Goal: Task Accomplishment & Management: Manage account settings

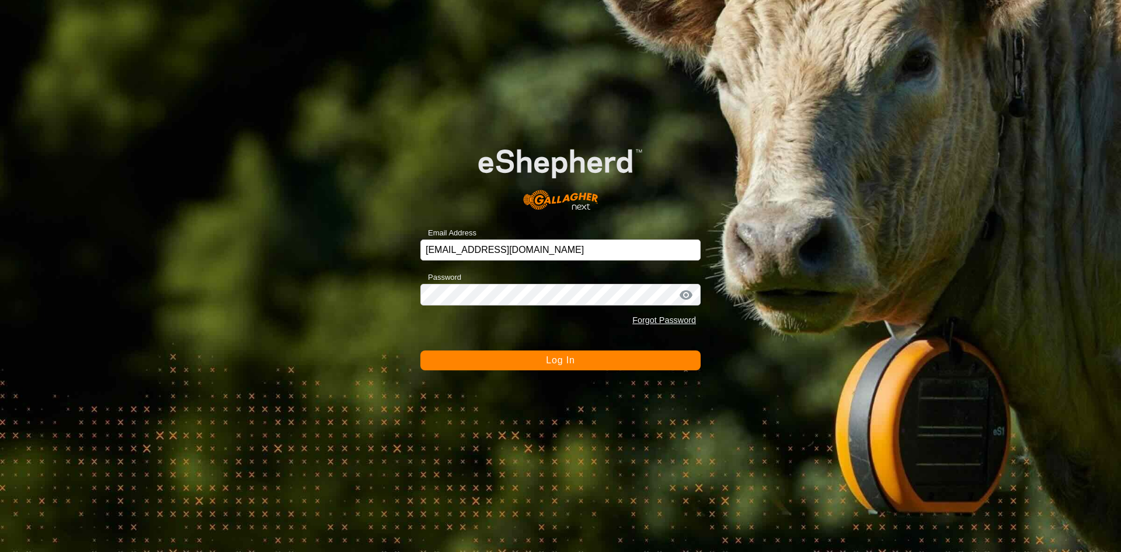
click at [586, 366] on button "Log In" at bounding box center [560, 360] width 280 height 20
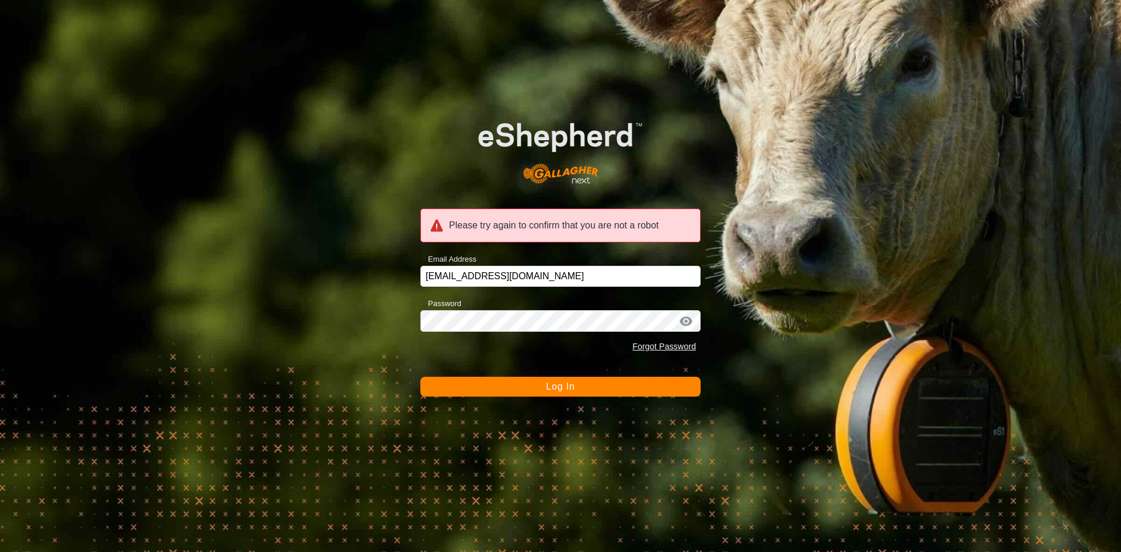
click at [561, 390] on span "Log In" at bounding box center [560, 386] width 29 height 10
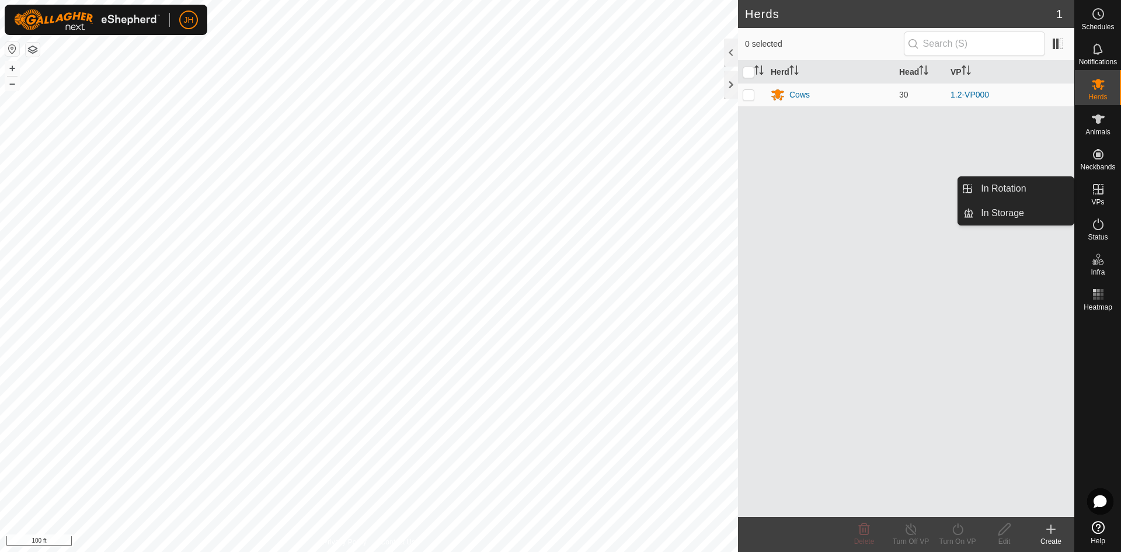
click at [1101, 190] on icon at bounding box center [1098, 189] width 14 height 14
click at [1023, 191] on link "In Rotation" at bounding box center [1024, 188] width 100 height 23
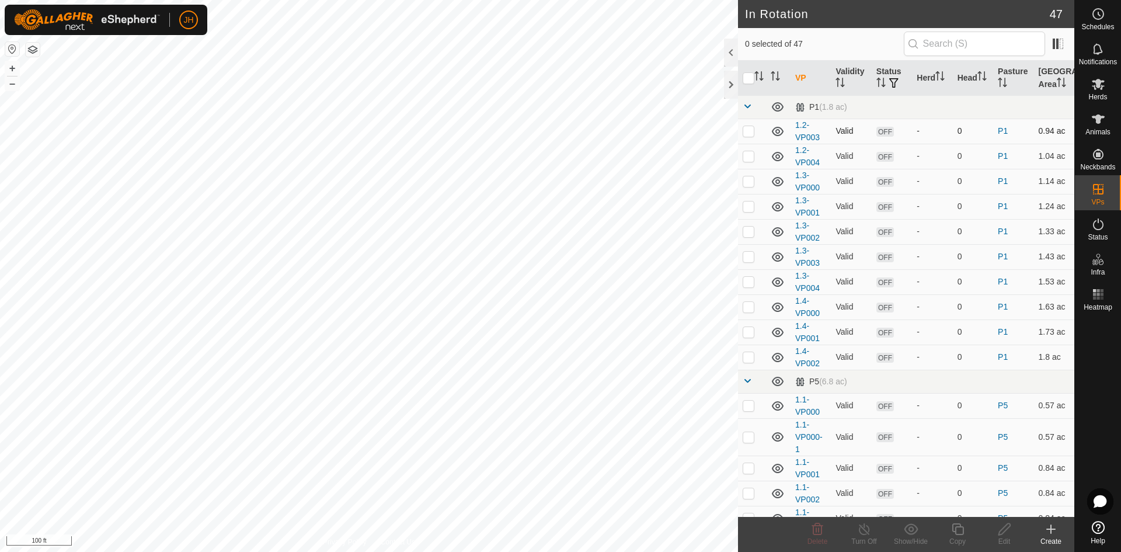
click at [748, 133] on p-checkbox at bounding box center [749, 130] width 12 height 9
click at [746, 133] on p-checkbox at bounding box center [749, 130] width 12 height 9
checkbox input "false"
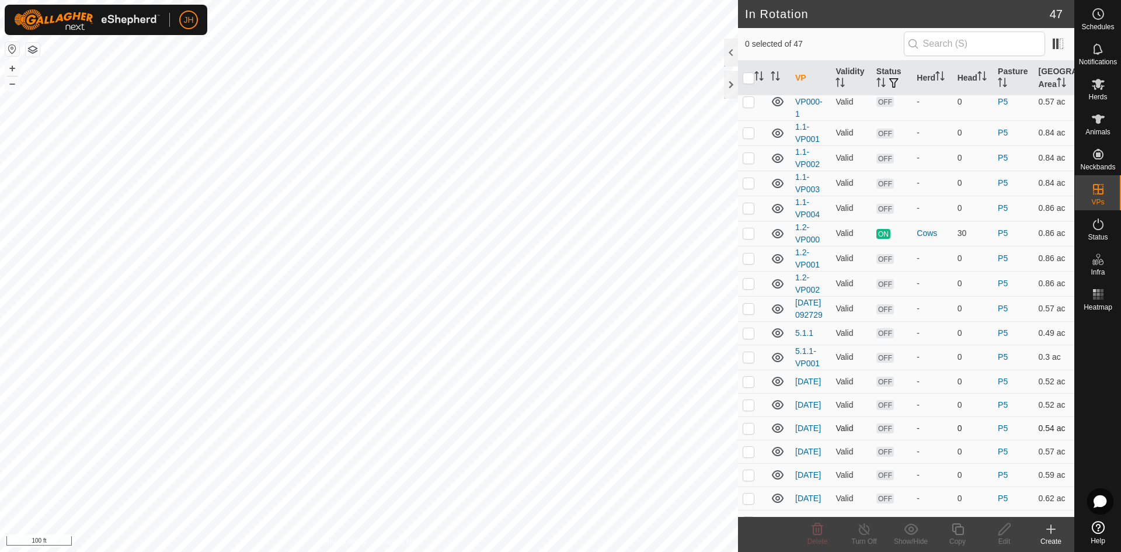
scroll to position [329, 0]
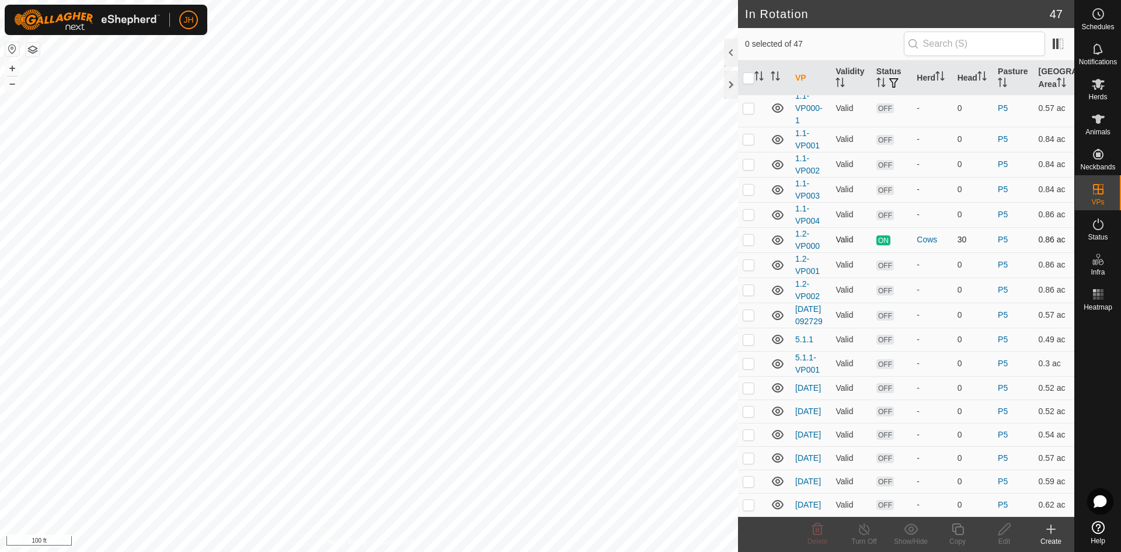
click at [752, 243] on p-checkbox at bounding box center [749, 239] width 12 height 9
checkbox input "true"
click at [957, 534] on icon at bounding box center [958, 529] width 12 height 12
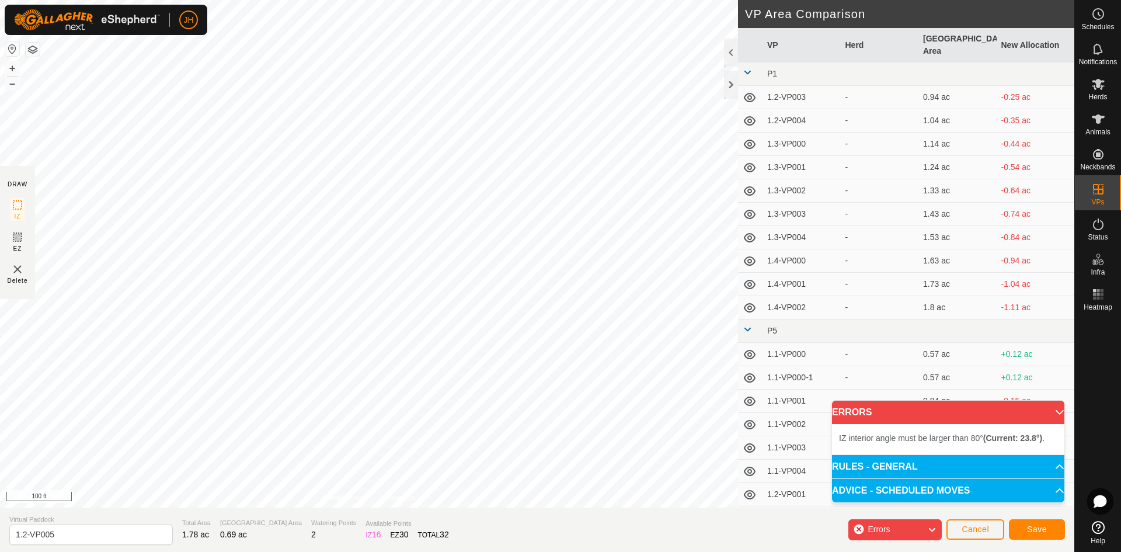
drag, startPoint x: 743, startPoint y: 70, endPoint x: 535, endPoint y: 5, distance: 217.7
click at [0, 0] on div at bounding box center [0, 0] width 0 height 0
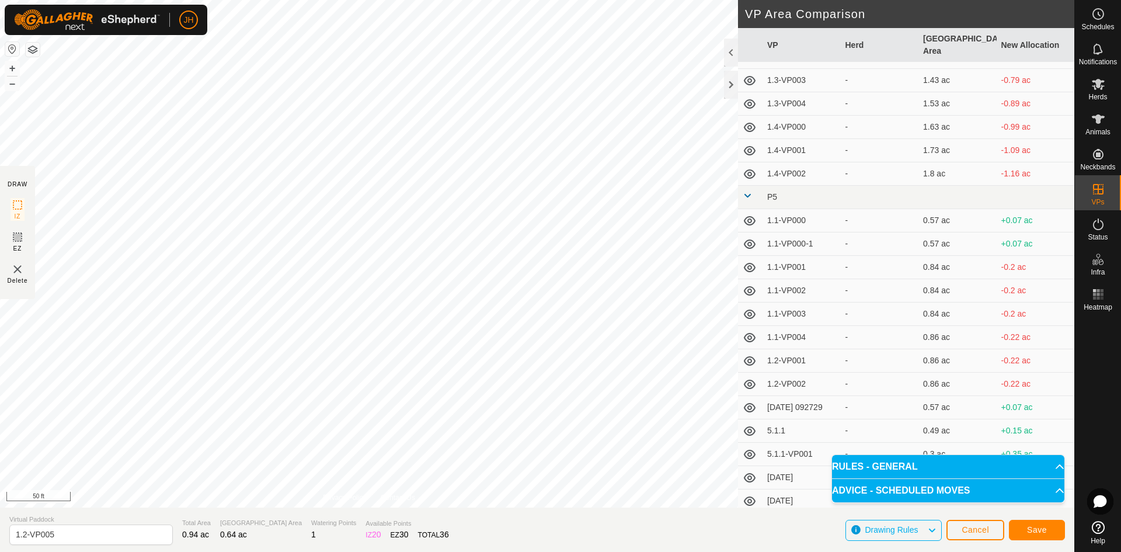
scroll to position [149, 0]
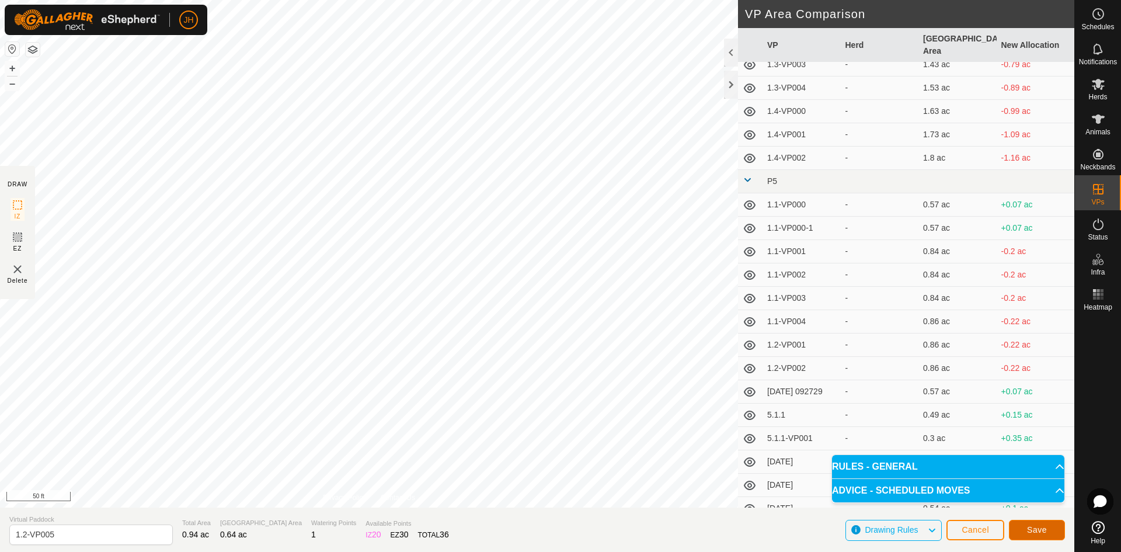
click at [1044, 528] on span "Save" at bounding box center [1037, 529] width 20 height 9
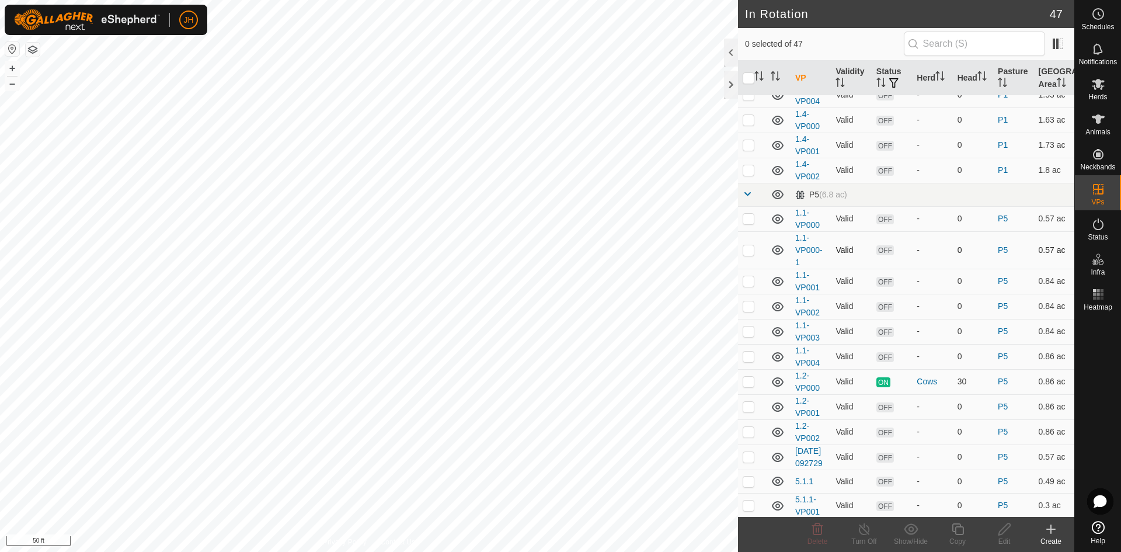
scroll to position [196, 0]
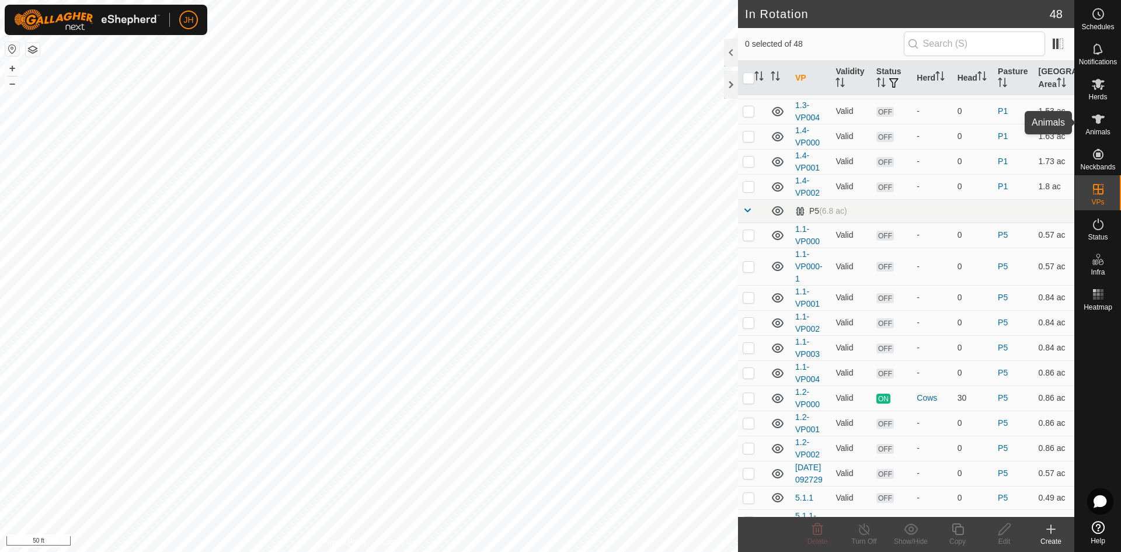
click at [1098, 122] on icon at bounding box center [1098, 118] width 13 height 9
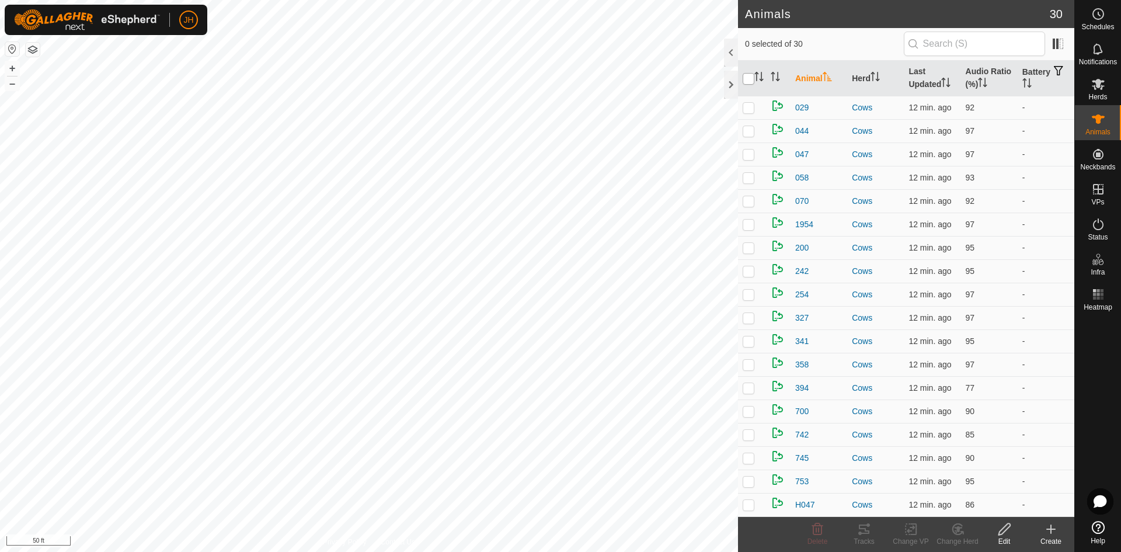
click at [750, 82] on input "checkbox" at bounding box center [749, 79] width 12 height 12
checkbox input "true"
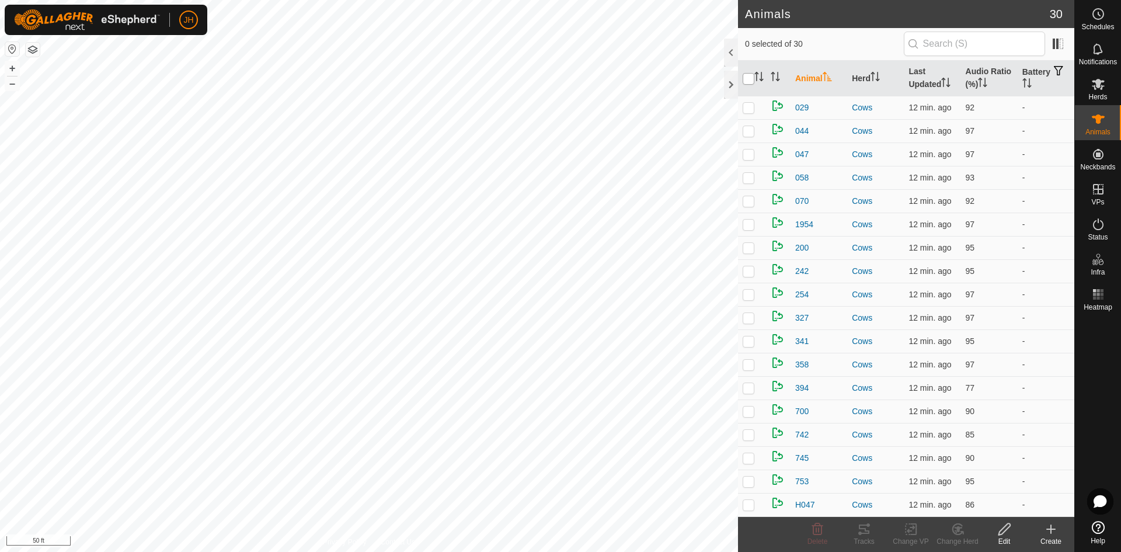
checkbox input "true"
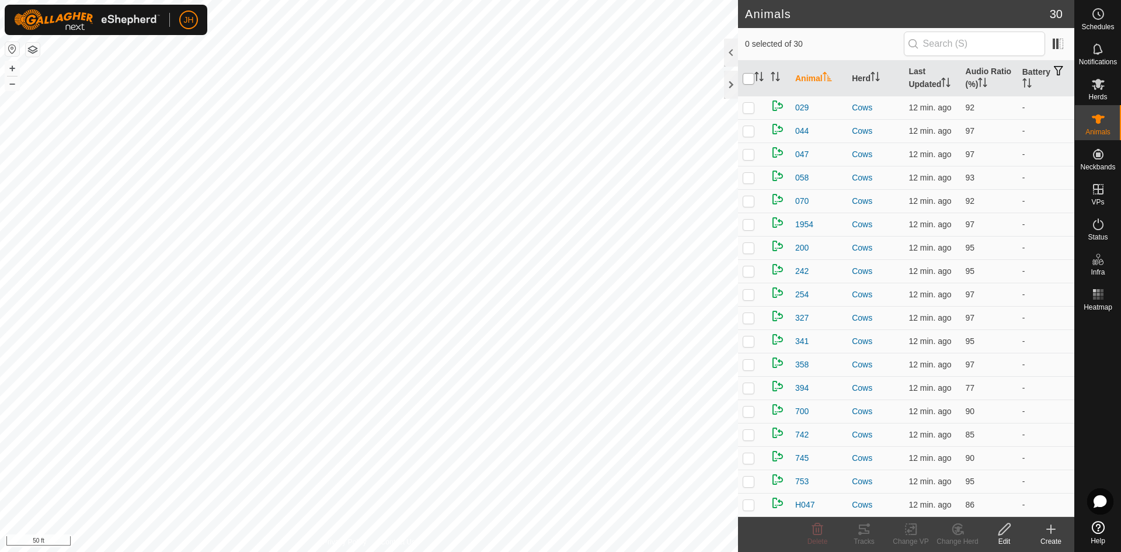
checkbox input "true"
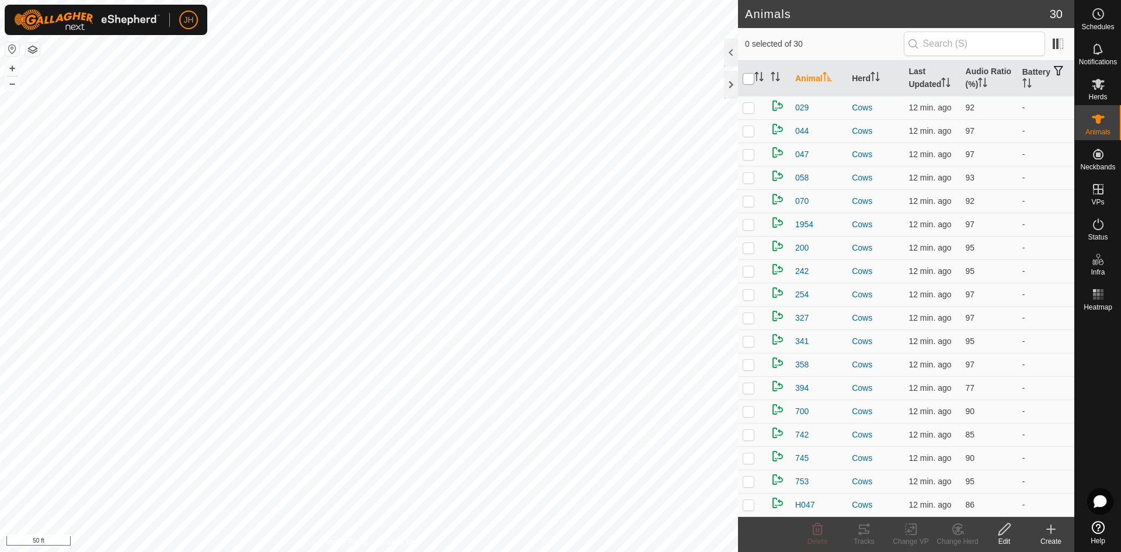
checkbox input "true"
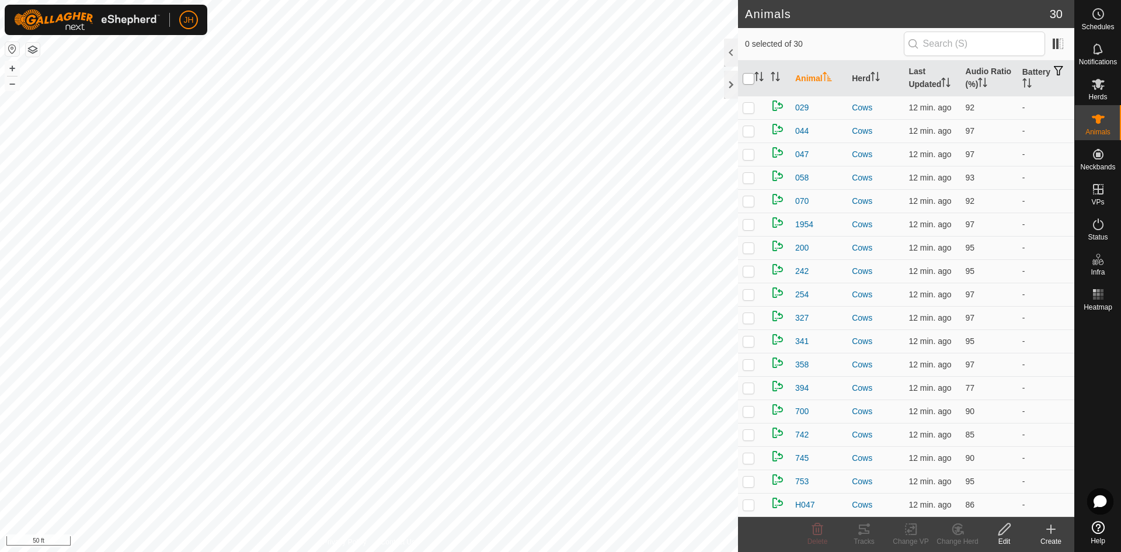
checkbox input "true"
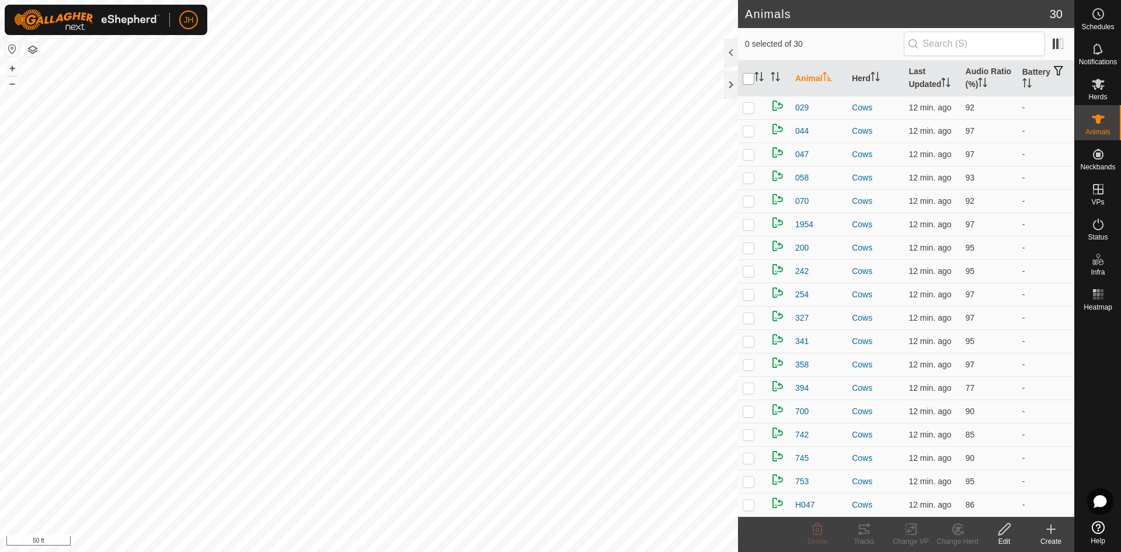
checkbox input "true"
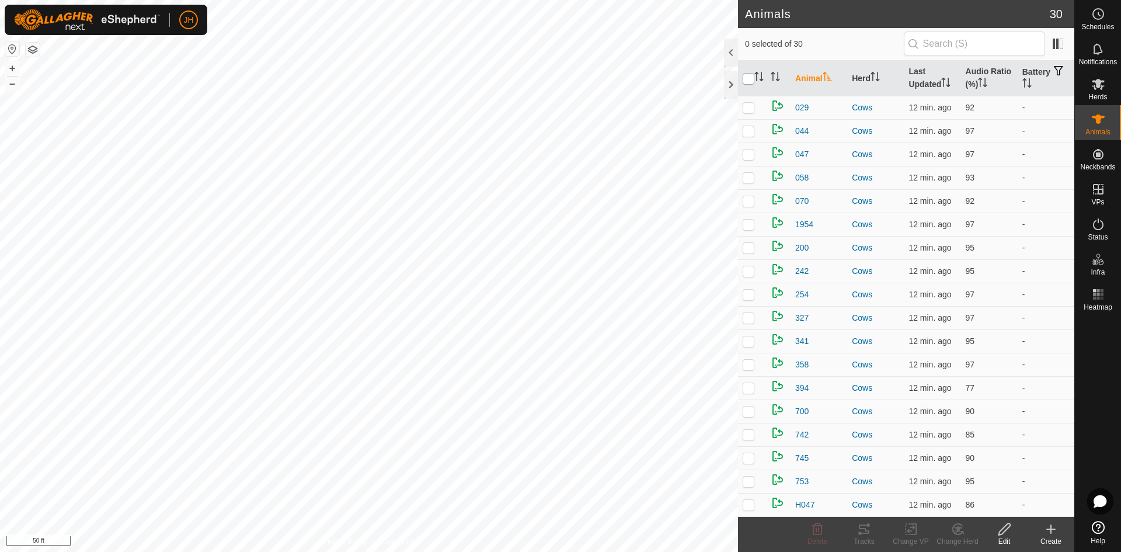
checkbox input "true"
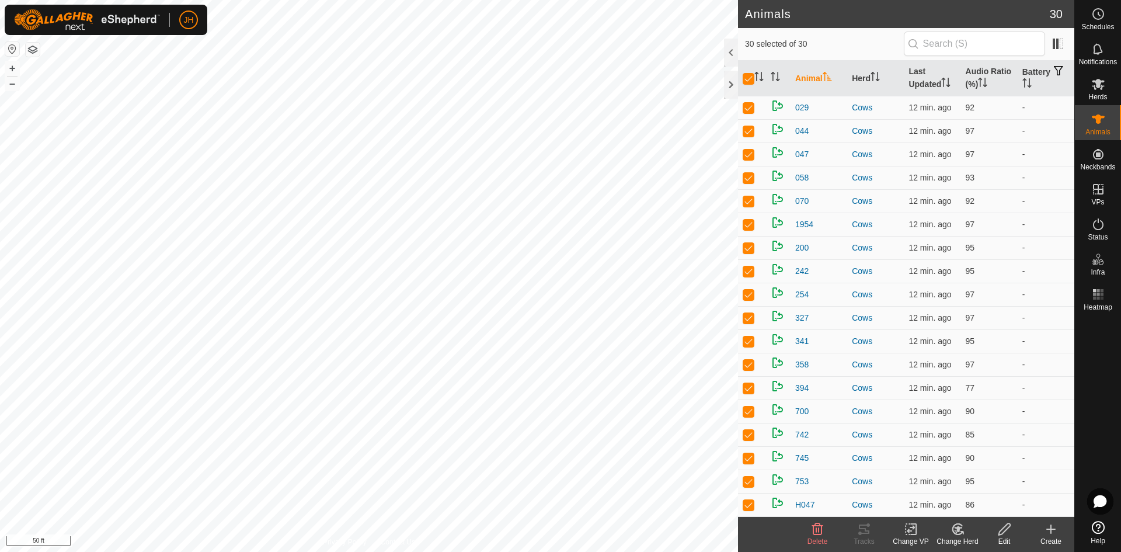
click at [912, 534] on icon at bounding box center [913, 529] width 5 height 11
click at [934, 474] on link "Choose VP..." at bounding box center [946, 478] width 116 height 23
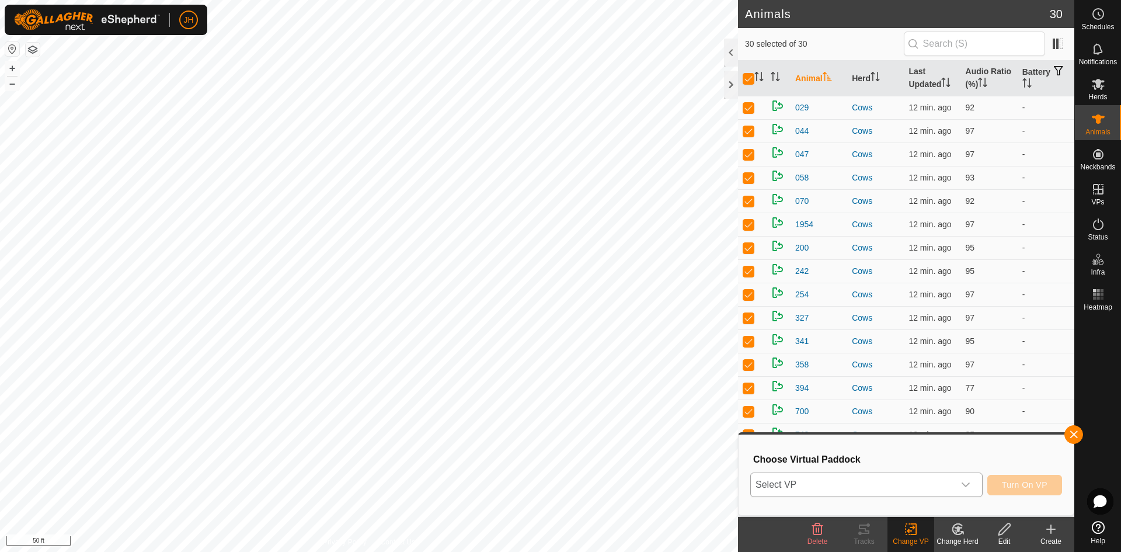
click at [966, 486] on icon "dropdown trigger" at bounding box center [965, 484] width 9 height 9
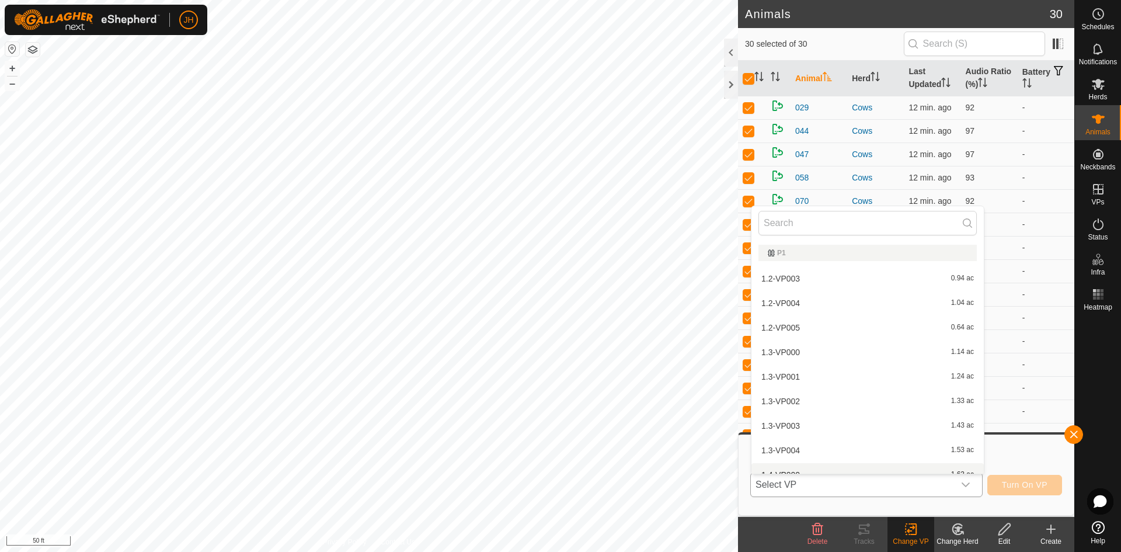
scroll to position [13, 0]
click at [796, 316] on li "1.2-VP005 0.64 ac" at bounding box center [867, 314] width 232 height 23
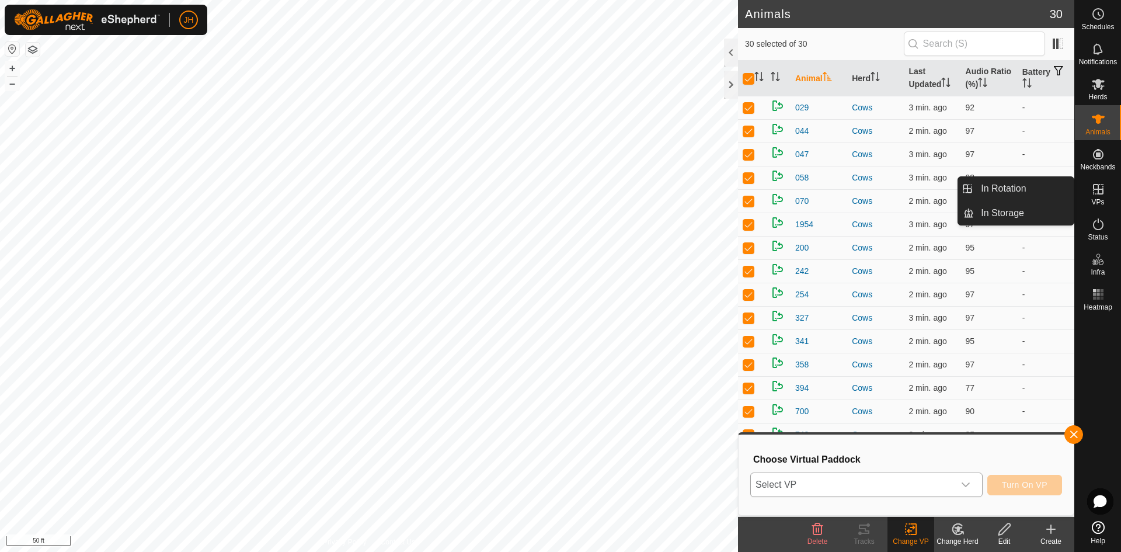
click at [1107, 196] on es-virtualpaddocks-svg-icon at bounding box center [1098, 189] width 21 height 19
click at [1100, 193] on icon at bounding box center [1098, 189] width 14 height 14
click at [1057, 193] on link "In Rotation" at bounding box center [1024, 188] width 100 height 23
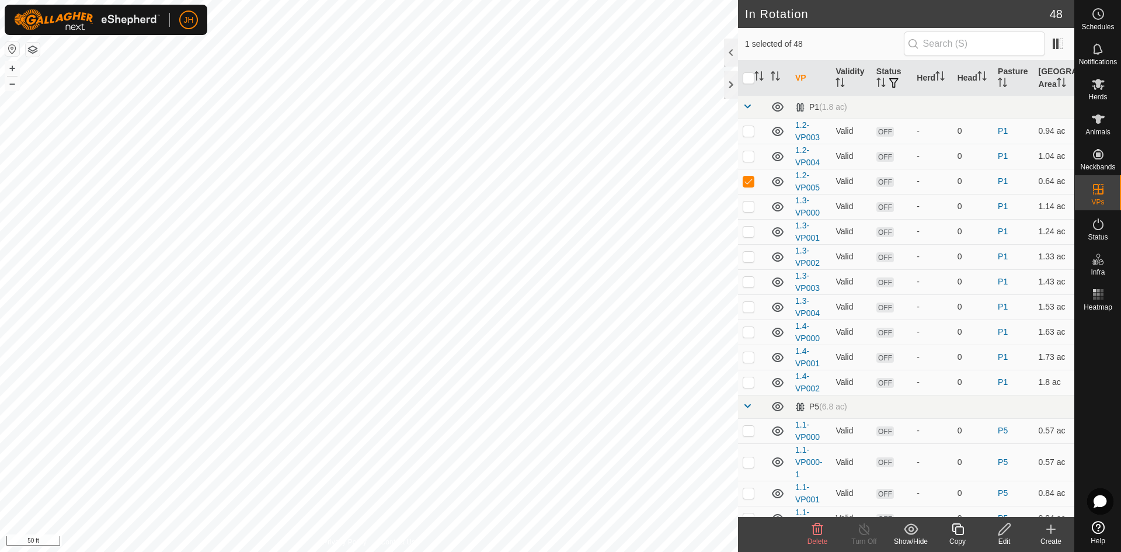
click at [1008, 536] on div "Edit" at bounding box center [1004, 541] width 47 height 11
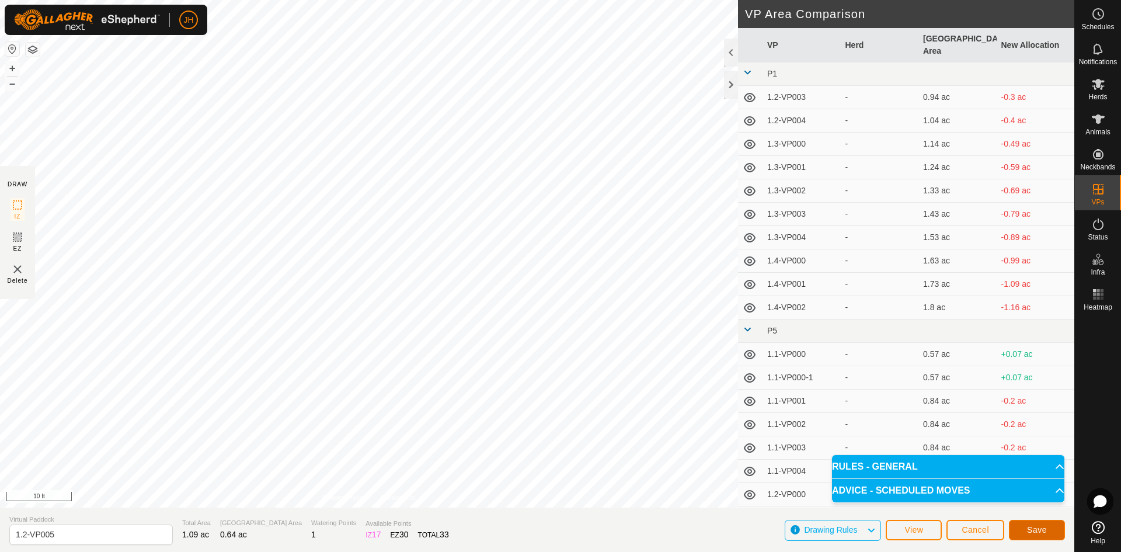
click at [1045, 531] on span "Save" at bounding box center [1037, 529] width 20 height 9
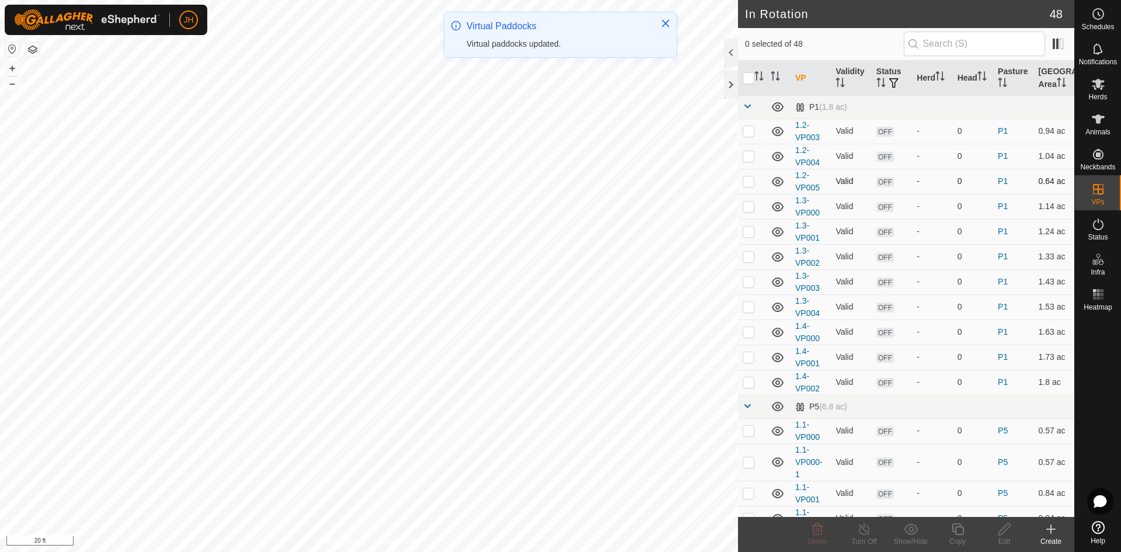
scroll to position [43, 0]
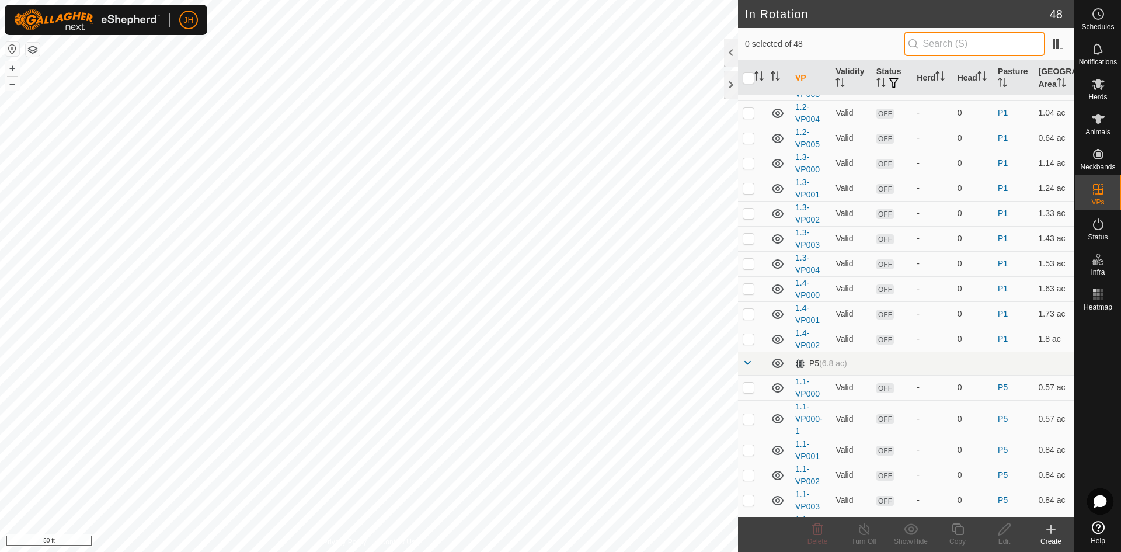
click at [980, 46] on input "text" at bounding box center [974, 44] width 141 height 25
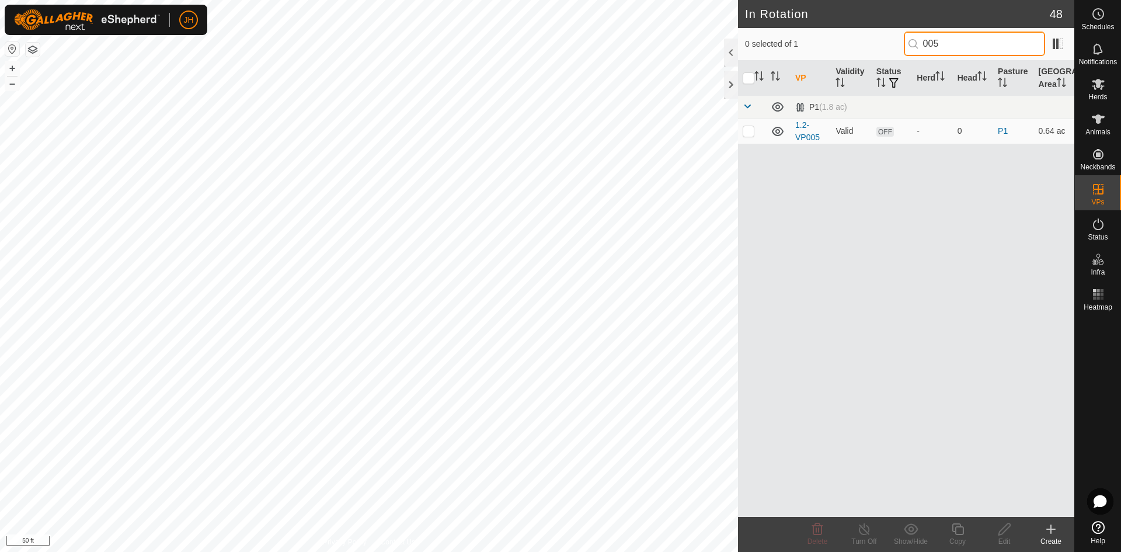
click at [965, 41] on input "005" at bounding box center [974, 44] width 141 height 25
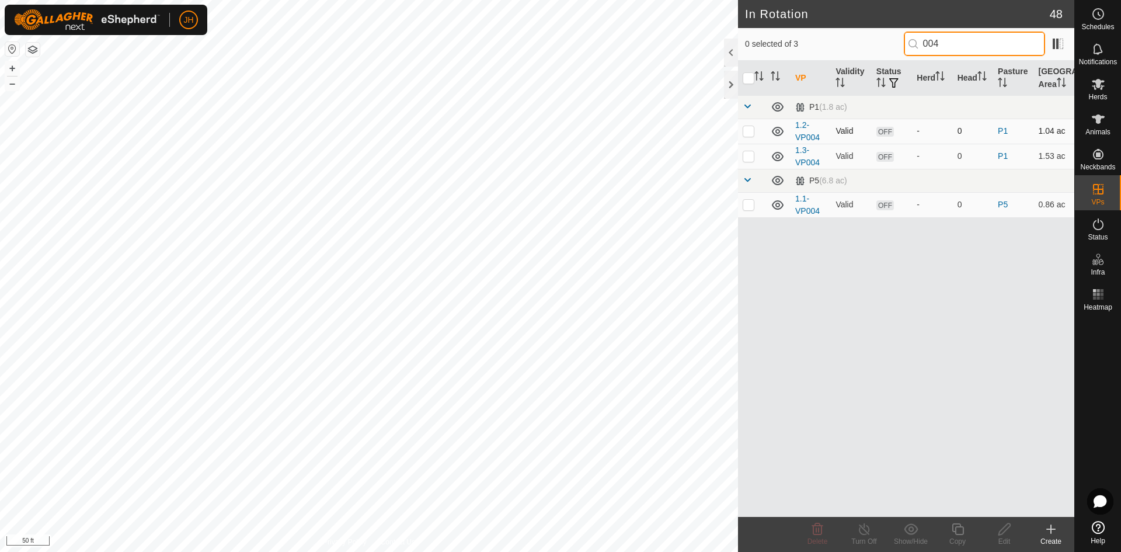
type input "004"
click at [748, 131] on p-checkbox at bounding box center [749, 130] width 12 height 9
checkbox input "true"
click at [941, 49] on input "004" at bounding box center [974, 44] width 141 height 25
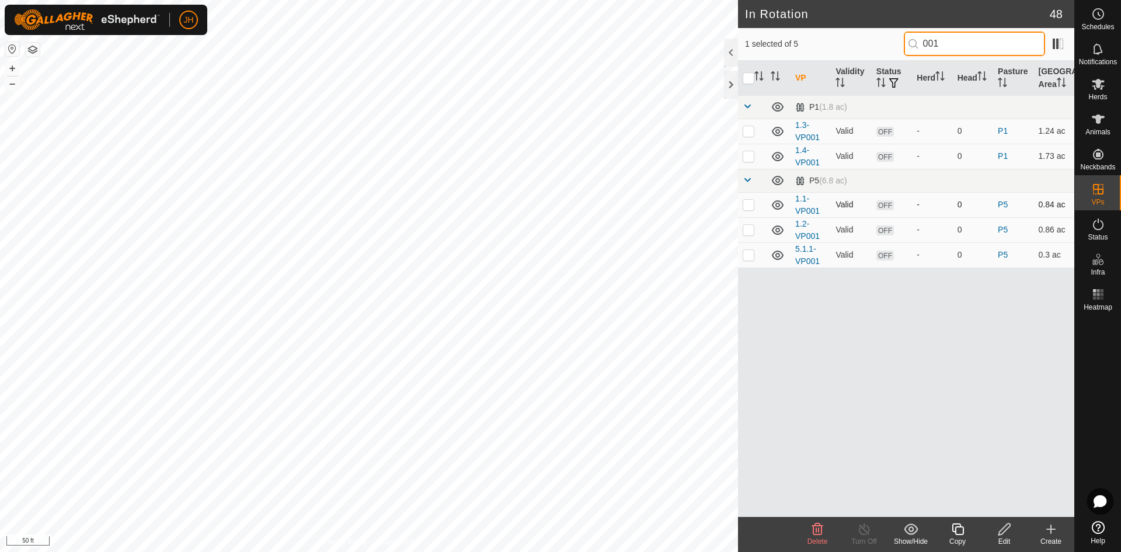
type input "001"
click at [750, 207] on p-checkbox at bounding box center [749, 204] width 12 height 9
checkbox input "true"
click at [748, 232] on p-checkbox at bounding box center [749, 229] width 12 height 9
checkbox input "true"
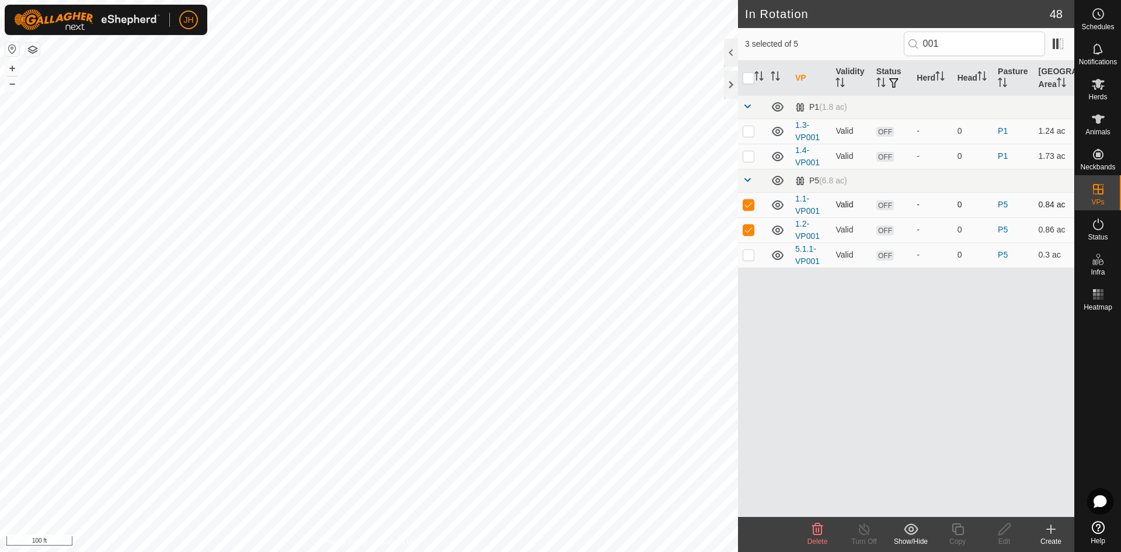
click at [751, 207] on p-checkbox at bounding box center [749, 204] width 12 height 9
checkbox input "false"
click at [751, 231] on p-checkbox at bounding box center [749, 229] width 12 height 9
click at [752, 228] on p-checkbox at bounding box center [749, 229] width 12 height 9
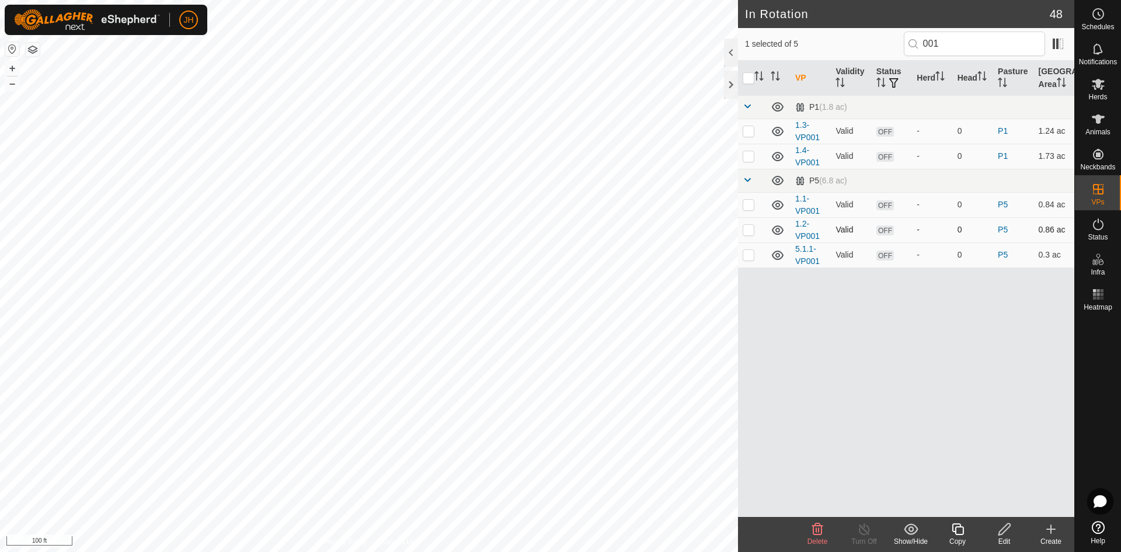
click at [752, 228] on p-checkbox at bounding box center [749, 229] width 12 height 9
checkbox input "true"
click at [747, 207] on p-checkbox at bounding box center [749, 204] width 12 height 9
checkbox input "false"
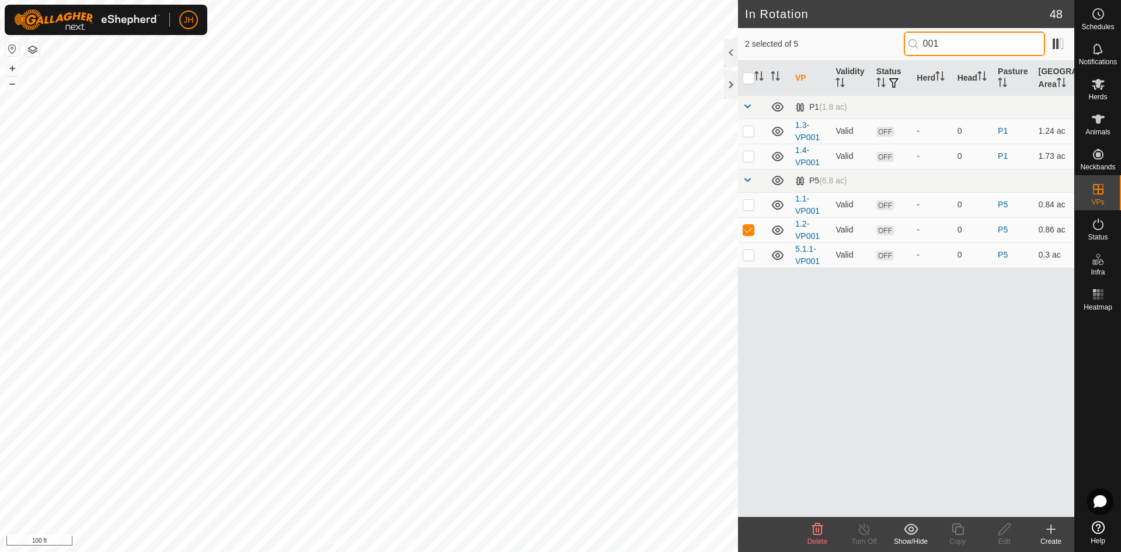
drag, startPoint x: 940, startPoint y: 48, endPoint x: 859, endPoint y: 43, distance: 81.3
click at [860, 43] on div "2 selected of 5 001" at bounding box center [906, 44] width 322 height 25
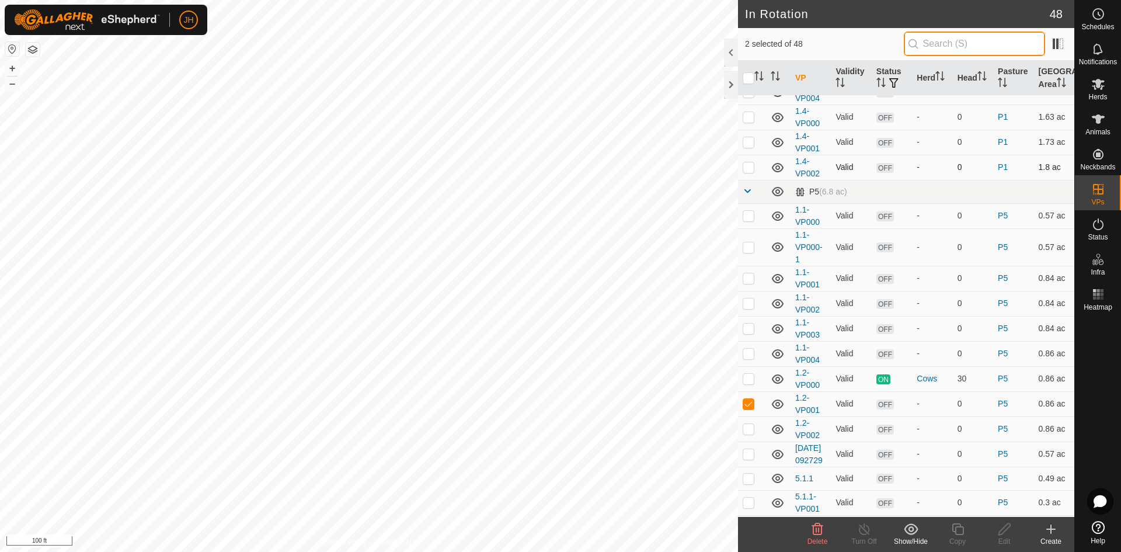
scroll to position [217, 0]
click at [750, 403] on p-checkbox at bounding box center [749, 401] width 12 height 9
checkbox input "false"
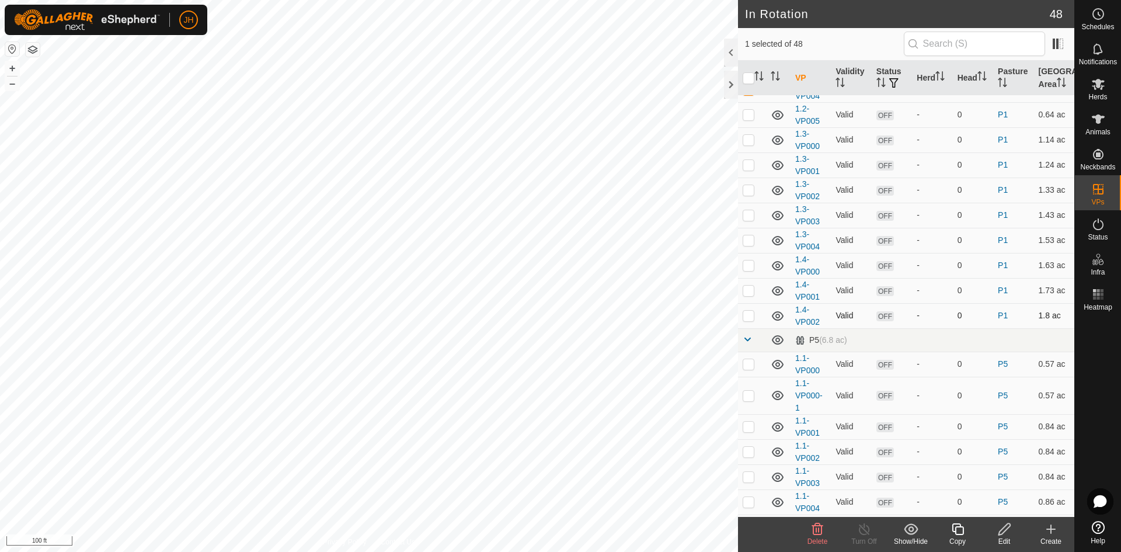
scroll to position [0, 0]
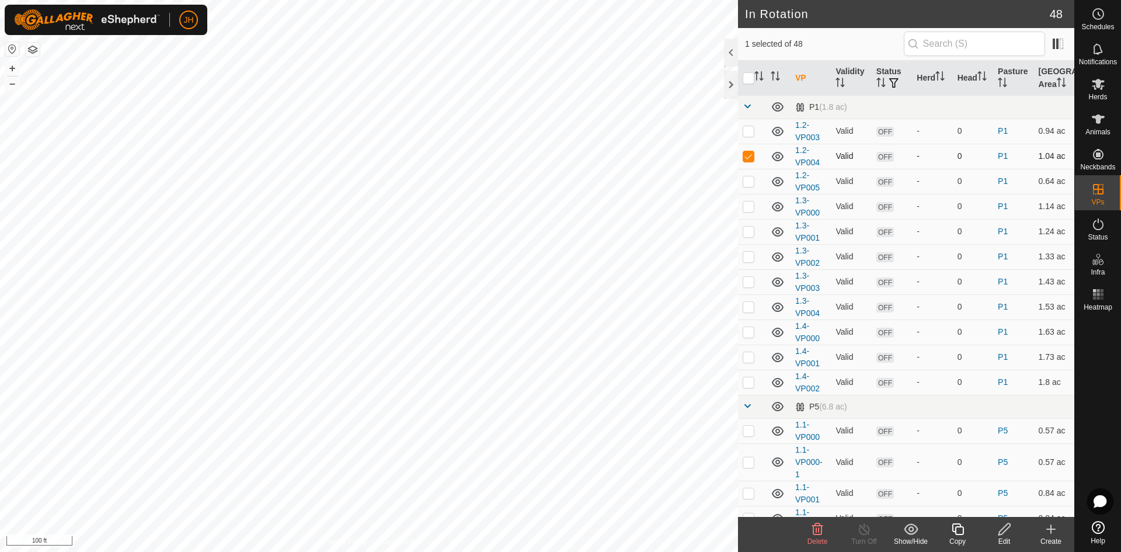
click at [751, 158] on p-checkbox at bounding box center [749, 155] width 12 height 9
checkbox input "false"
click at [916, 47] on input "text" at bounding box center [974, 44] width 141 height 25
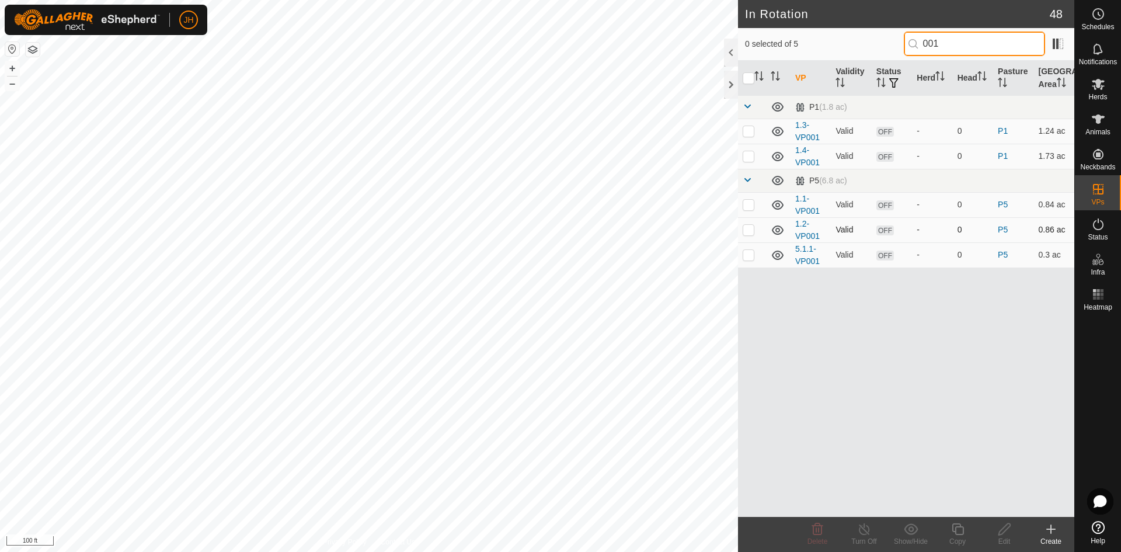
type input "001"
click at [751, 232] on p-checkbox at bounding box center [749, 229] width 12 height 9
checkbox input "true"
click at [1100, 23] on span "Schedules" at bounding box center [1097, 26] width 33 height 7
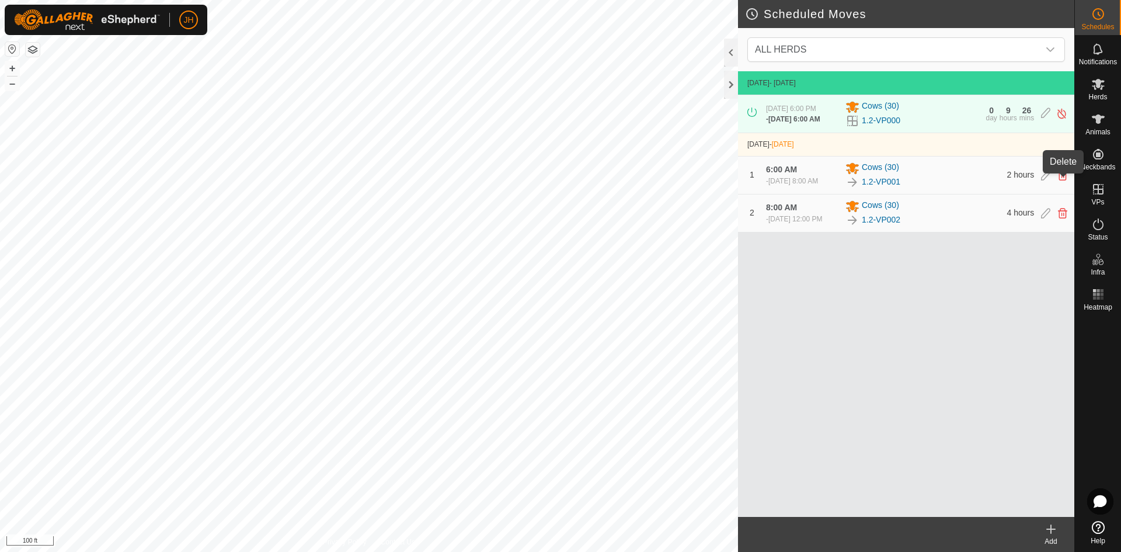
click at [1062, 180] on icon at bounding box center [1062, 175] width 9 height 11
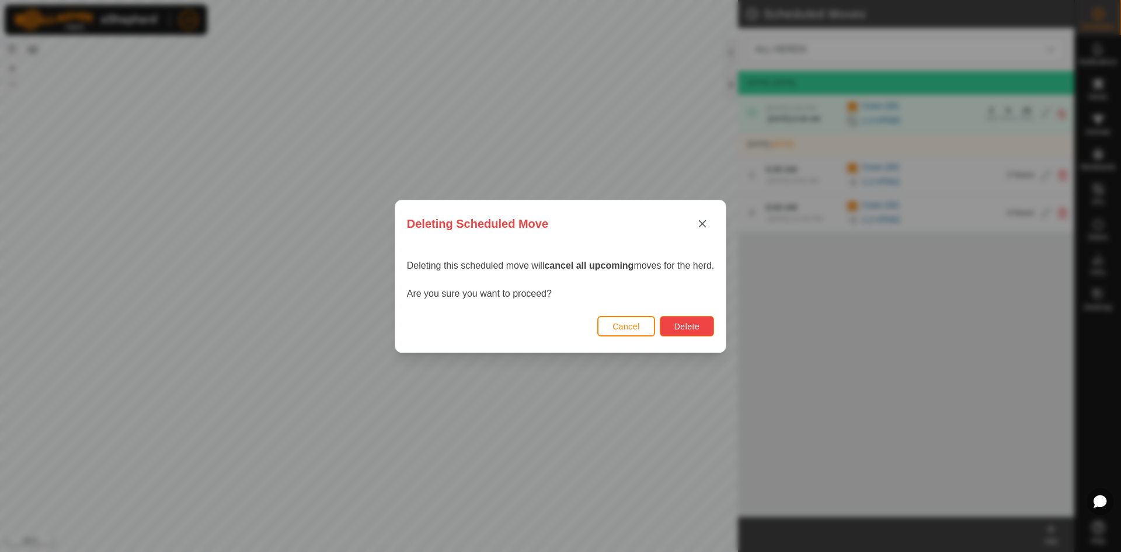
click at [703, 330] on button "Delete" at bounding box center [687, 326] width 54 height 20
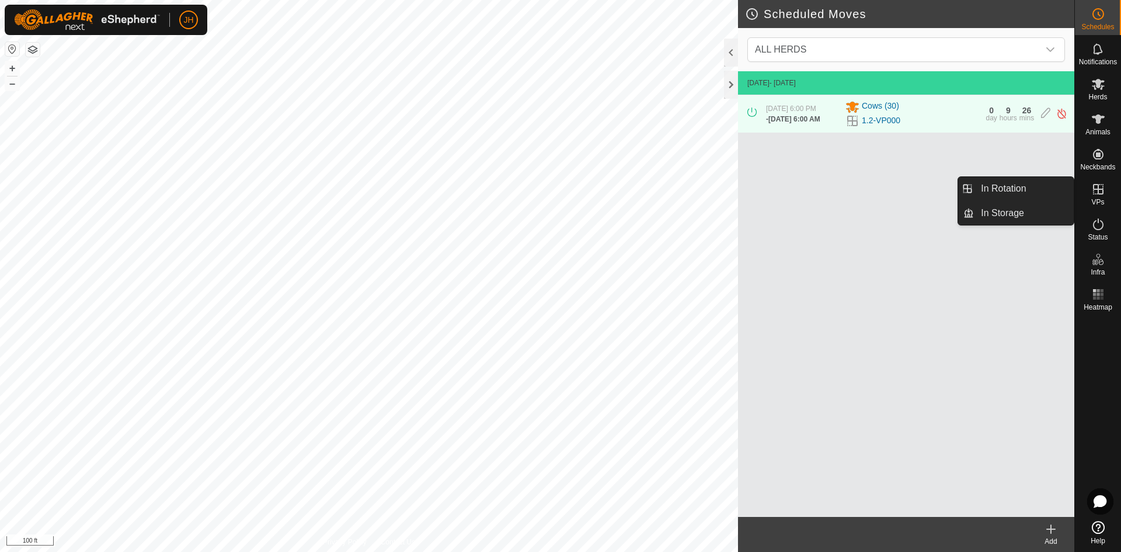
click at [1097, 191] on icon at bounding box center [1098, 189] width 11 height 11
click at [1033, 194] on link "In Rotation" at bounding box center [1024, 188] width 100 height 23
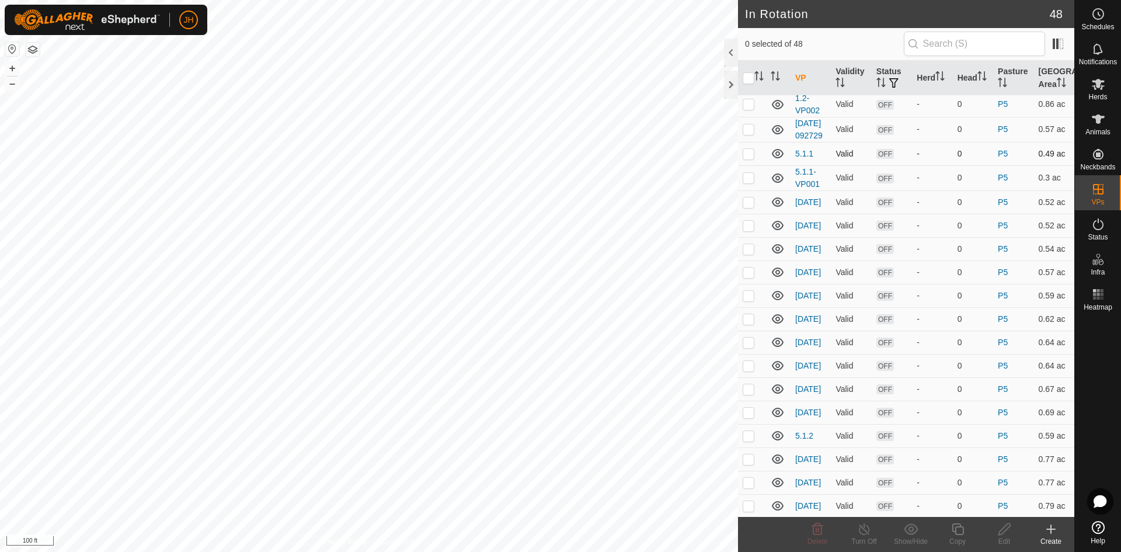
scroll to position [539, 0]
click at [748, 159] on p-checkbox at bounding box center [749, 153] width 12 height 9
checkbox input "true"
click at [751, 206] on p-tablecheckbox at bounding box center [749, 201] width 12 height 9
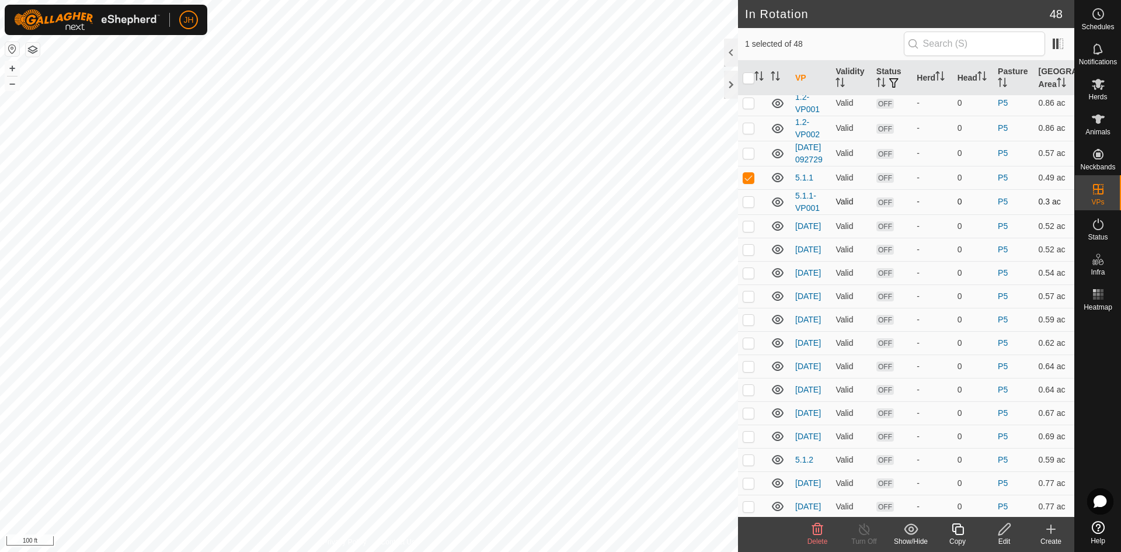
checkbox input "true"
click at [750, 231] on p-checkbox at bounding box center [749, 225] width 12 height 9
checkbox input "true"
click at [750, 254] on p-checkbox at bounding box center [749, 249] width 12 height 9
checkbox input "true"
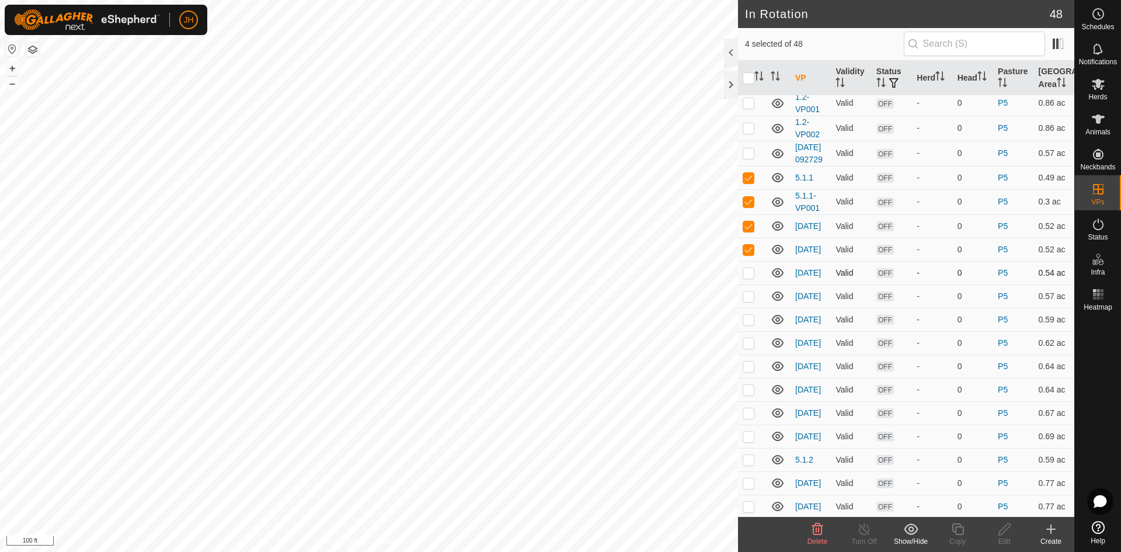
click at [748, 277] on p-checkbox at bounding box center [749, 272] width 12 height 9
checkbox input "true"
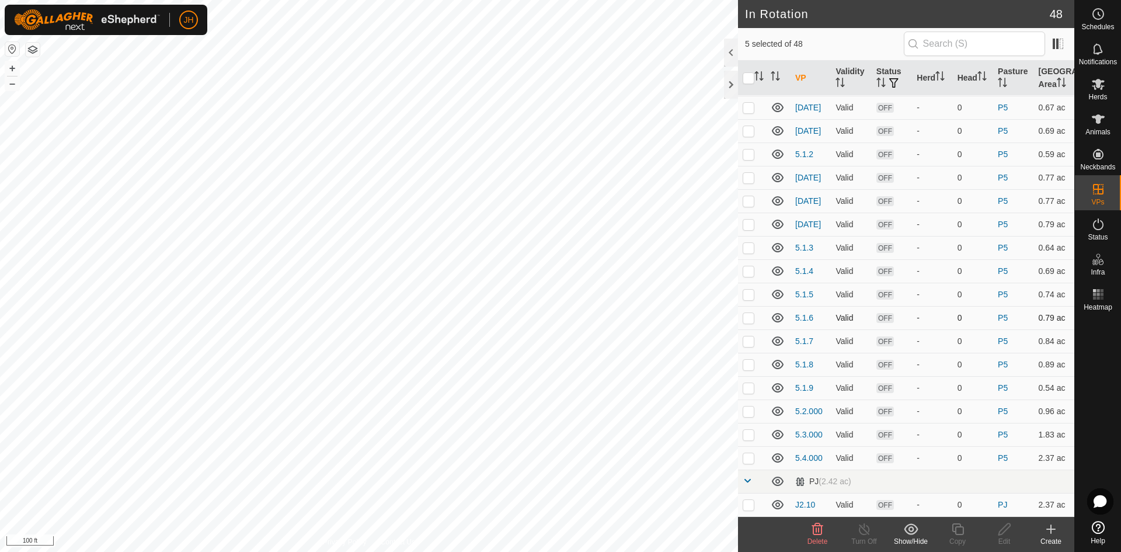
scroll to position [833, 0]
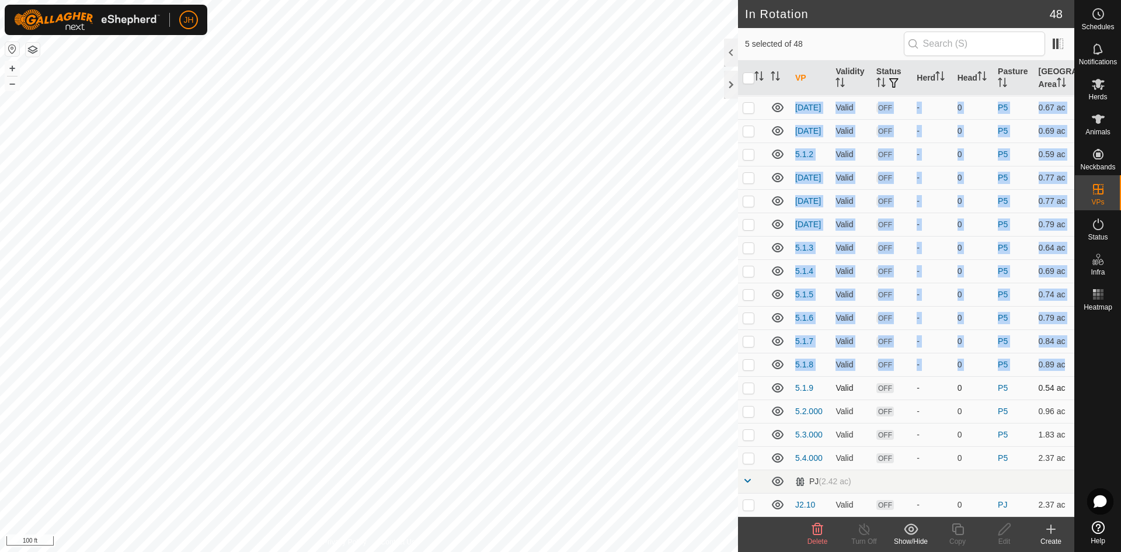
click at [751, 389] on p-checkbox at bounding box center [749, 387] width 12 height 9
checkbox input "true"
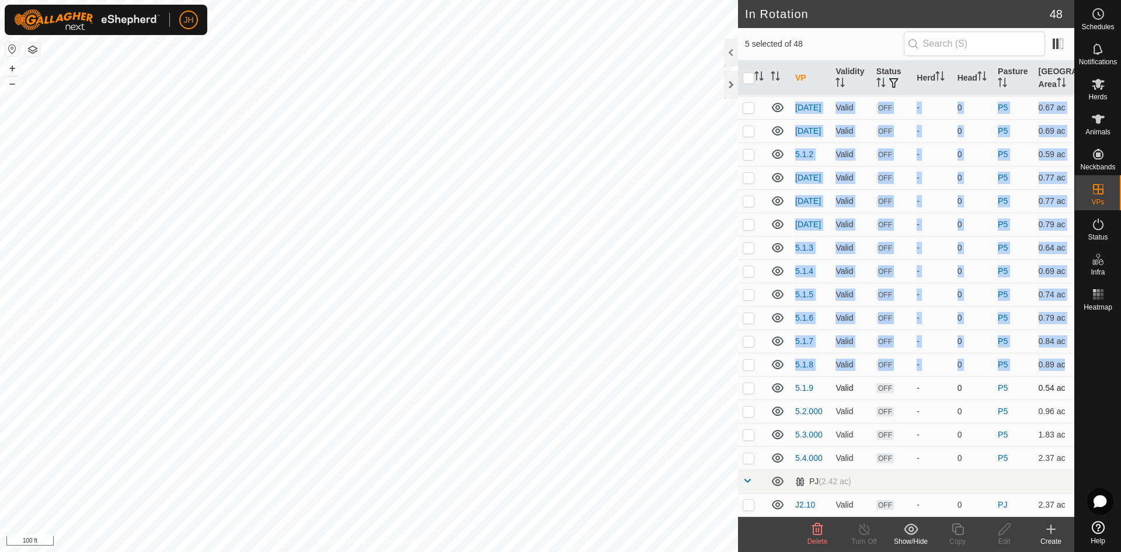
checkbox input "true"
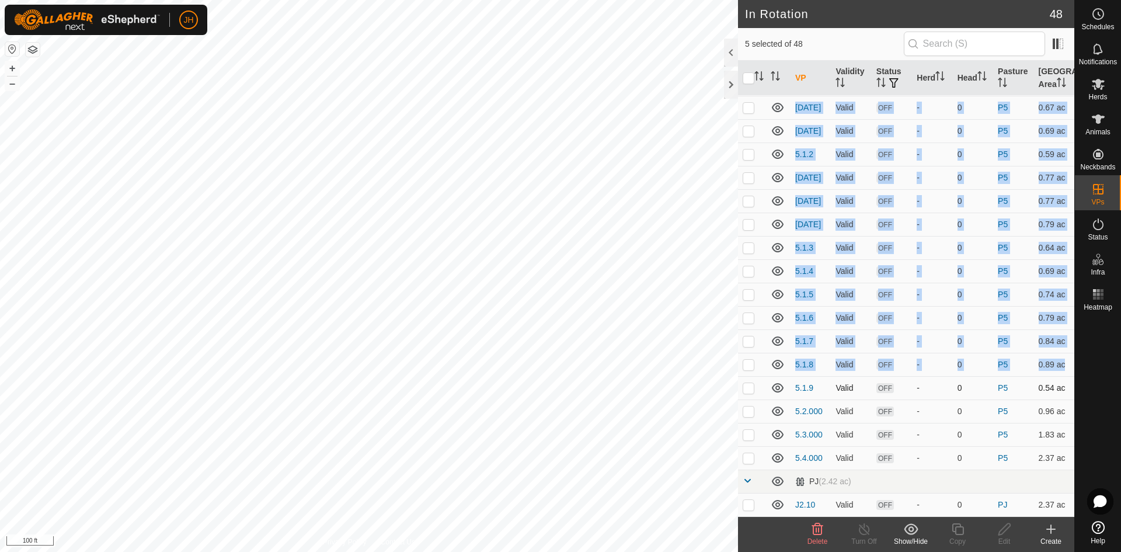
checkbox input "true"
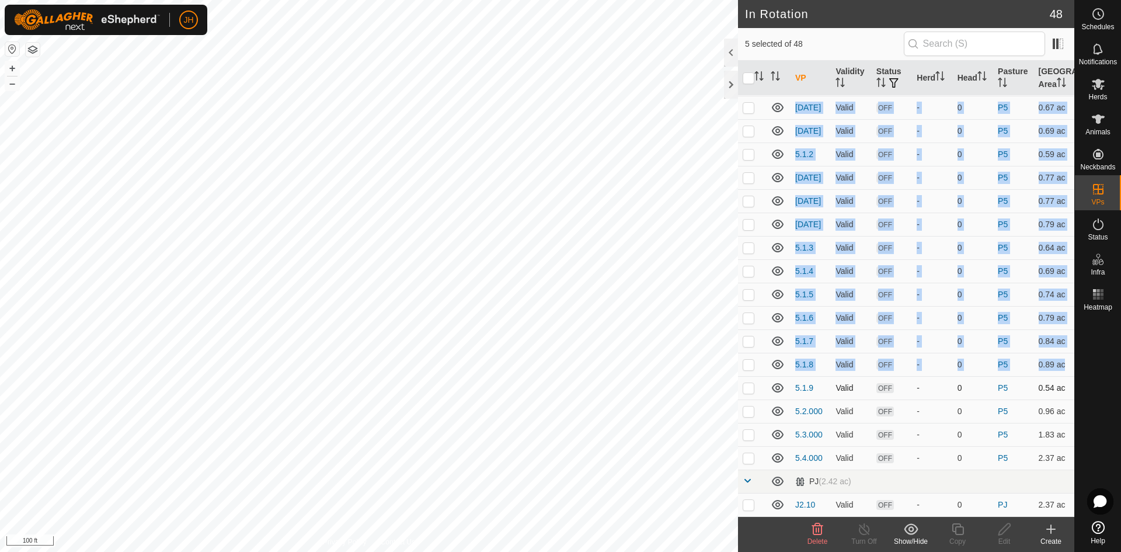
checkbox input "true"
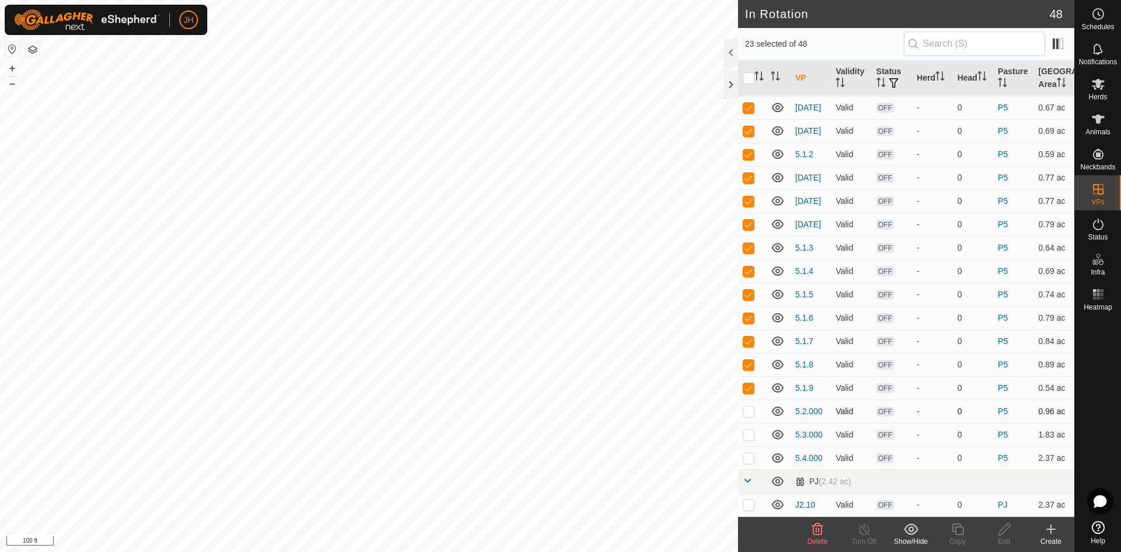
click at [751, 414] on p-checkbox at bounding box center [749, 410] width 12 height 9
checkbox input "false"
click at [909, 534] on icon at bounding box center [911, 528] width 14 height 11
click at [926, 505] on link "Move to 'In Storage'" at bounding box center [946, 503] width 116 height 23
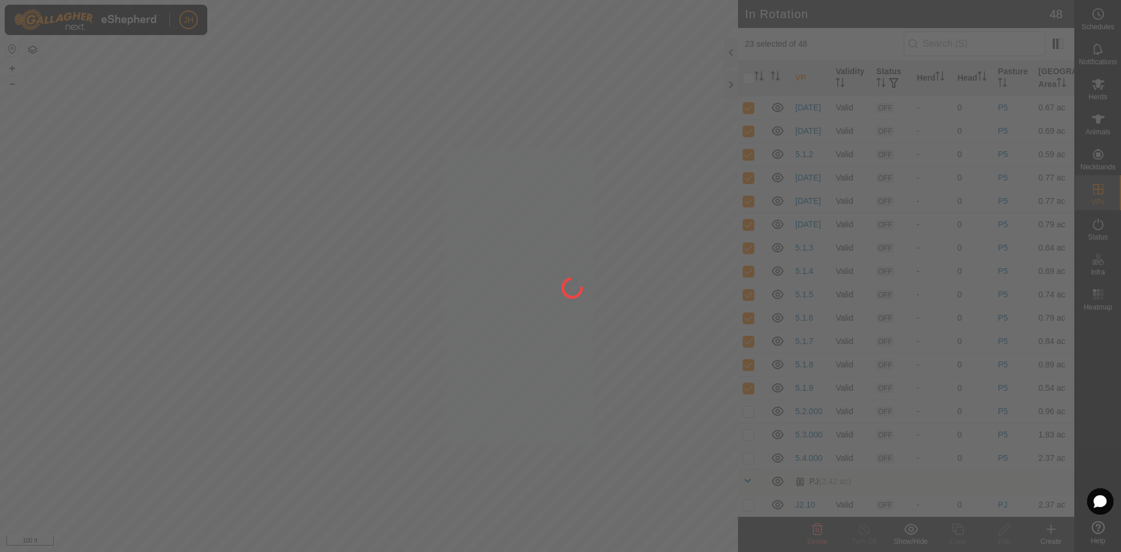
checkbox input "false"
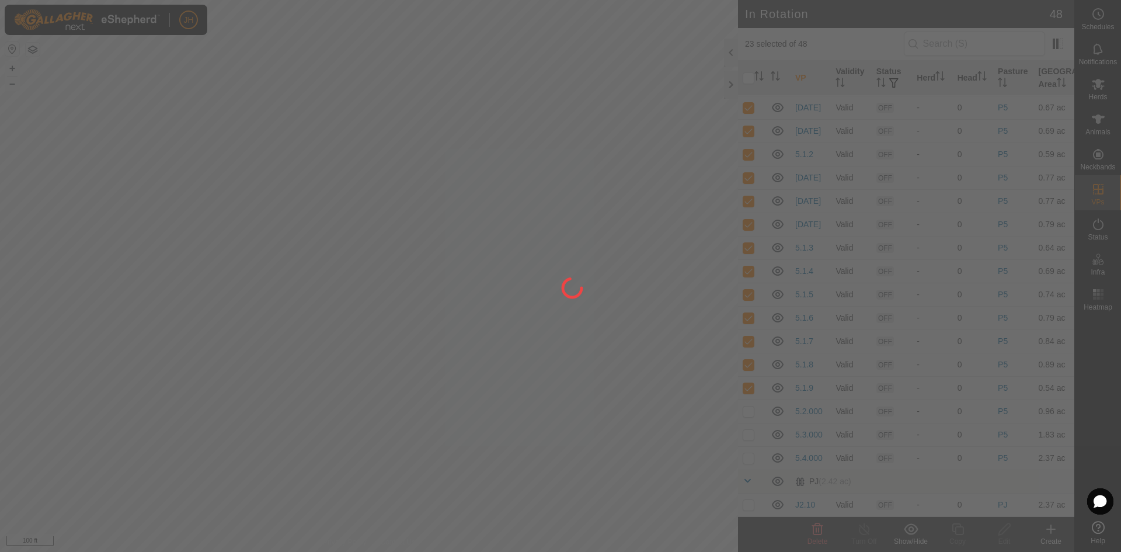
checkbox input "false"
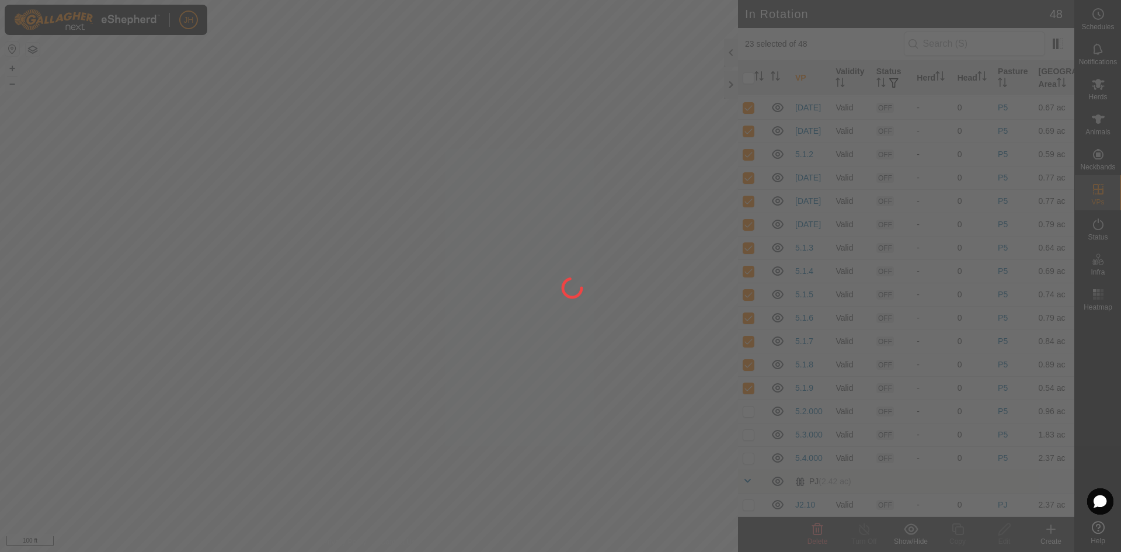
checkbox input "false"
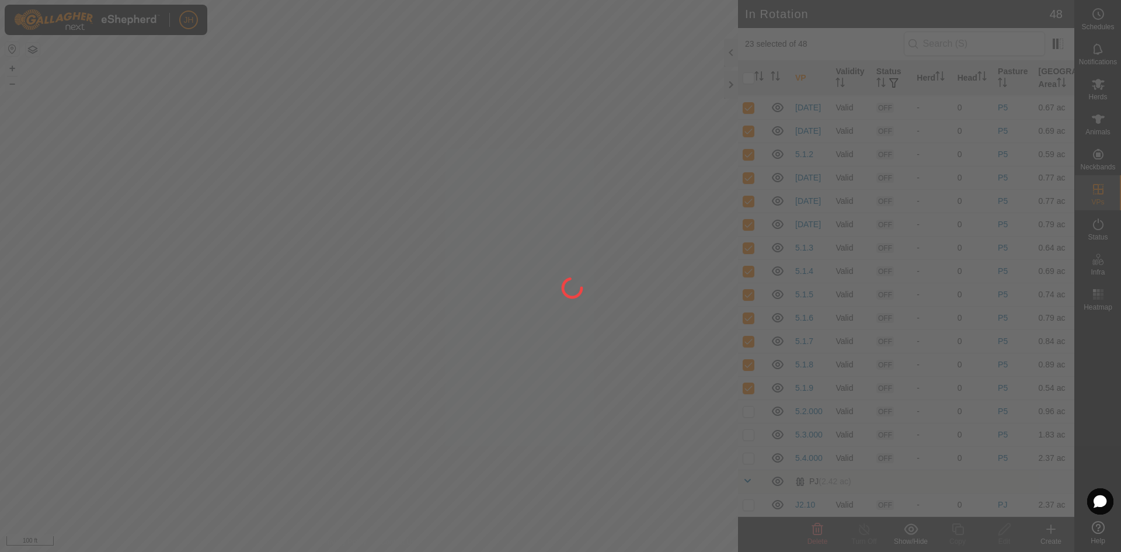
checkbox input "false"
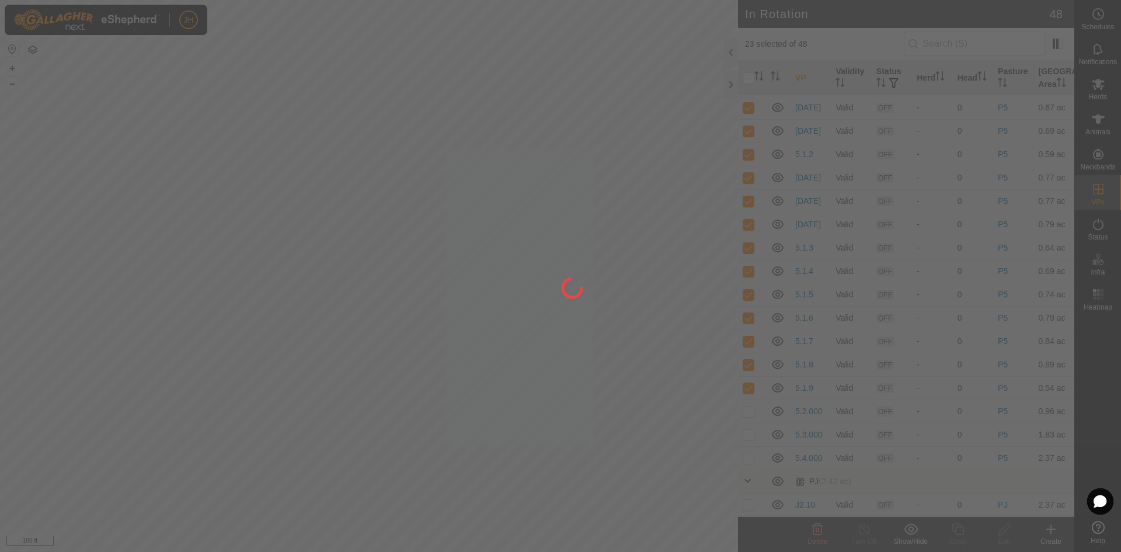
checkbox input "false"
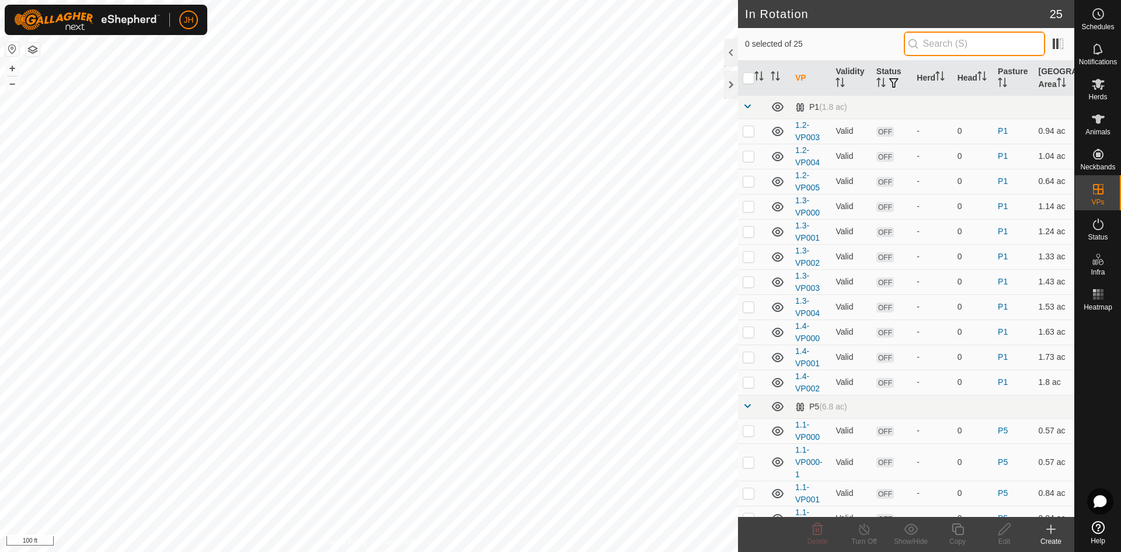
click at [1003, 43] on input "text" at bounding box center [974, 44] width 141 height 25
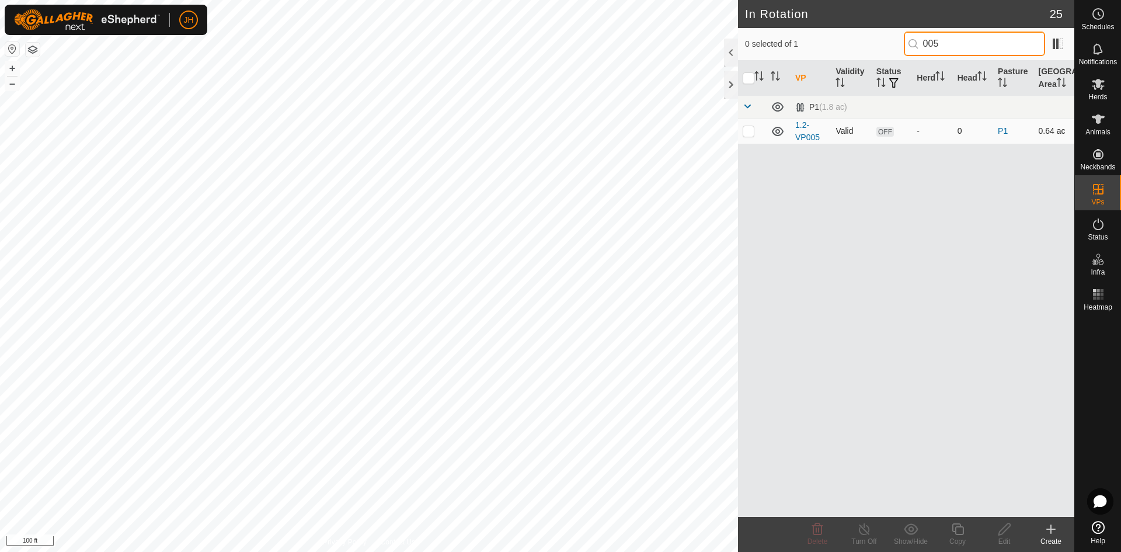
type input "005"
click at [753, 134] on p-checkbox at bounding box center [749, 130] width 12 height 9
checkbox input "true"
click at [1096, 126] on es-animals-svg-icon at bounding box center [1098, 119] width 21 height 19
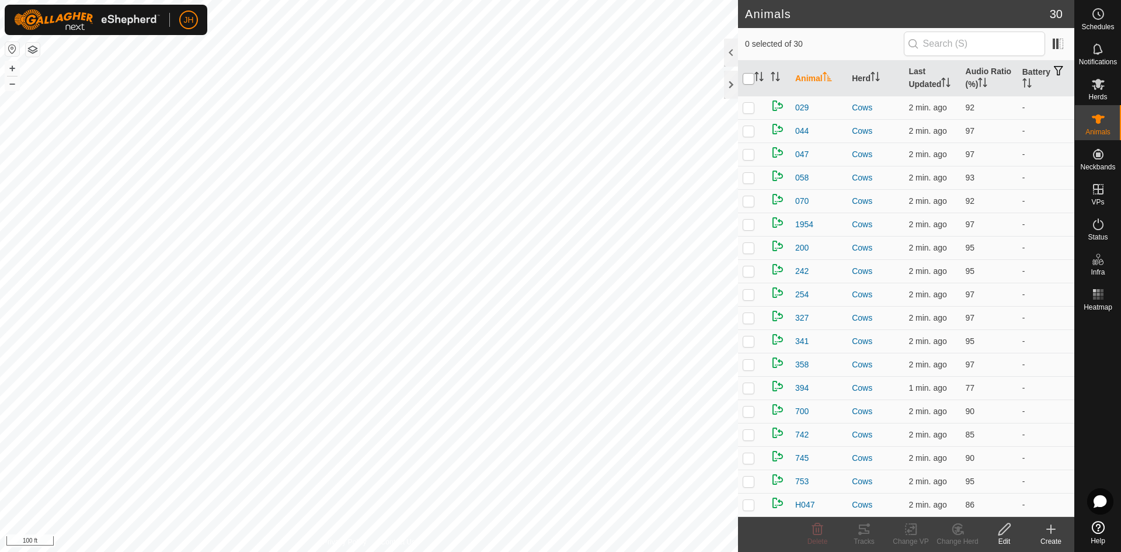
click at [746, 80] on input "checkbox" at bounding box center [749, 79] width 12 height 12
checkbox input "true"
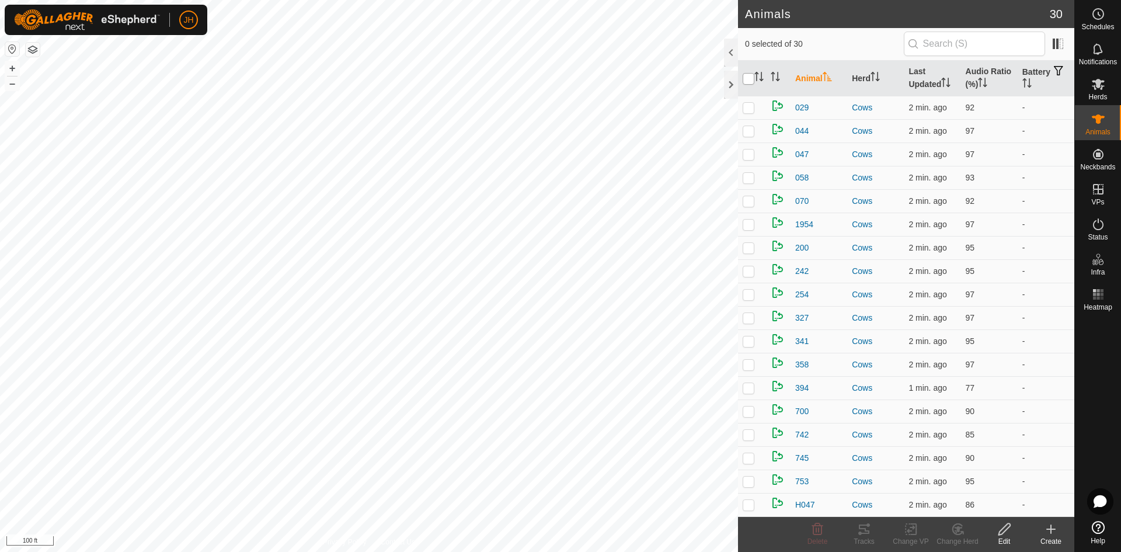
checkbox input "true"
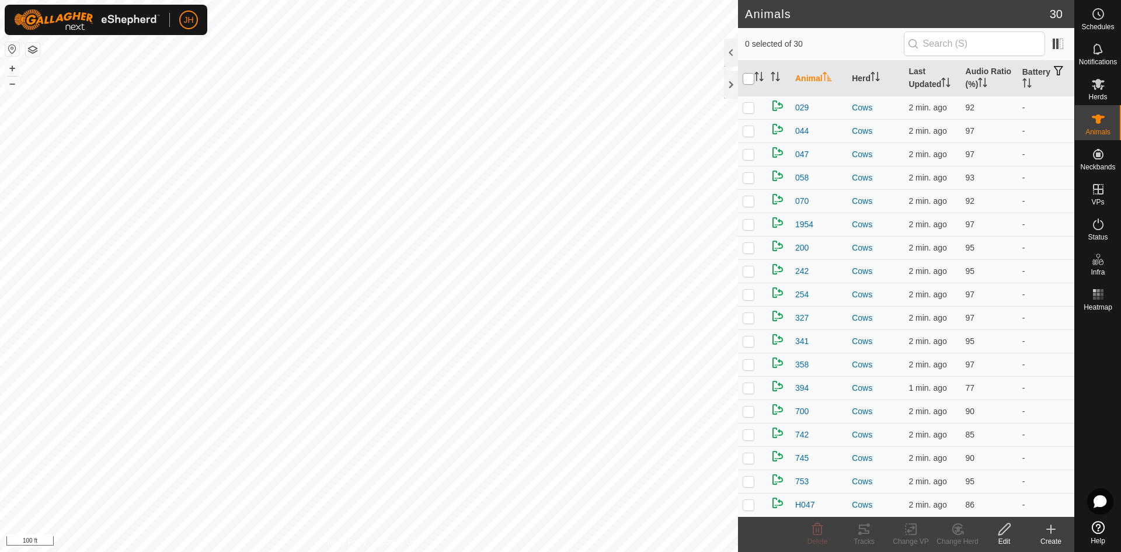
checkbox input "true"
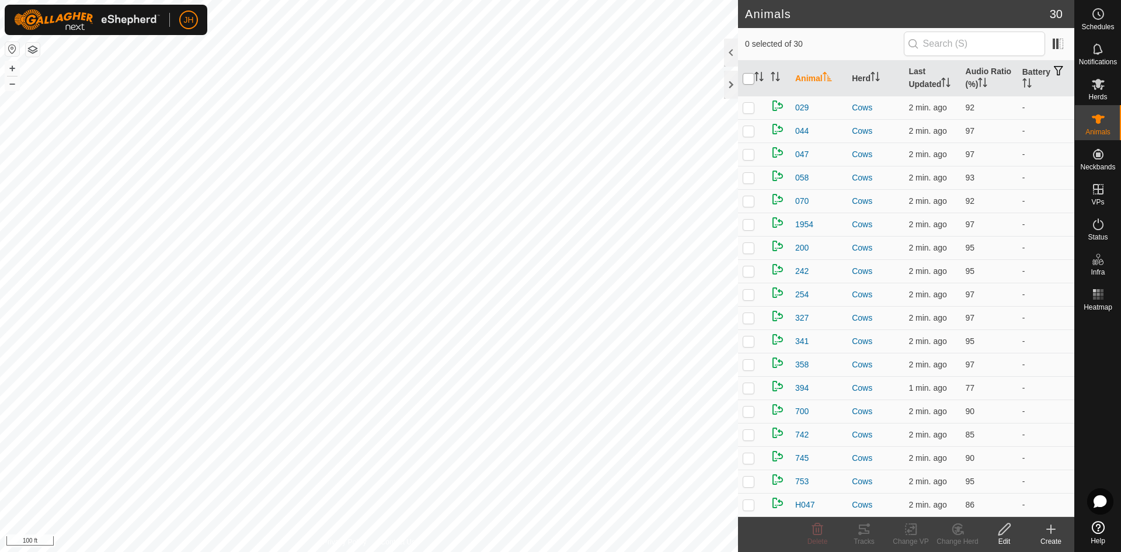
checkbox input "true"
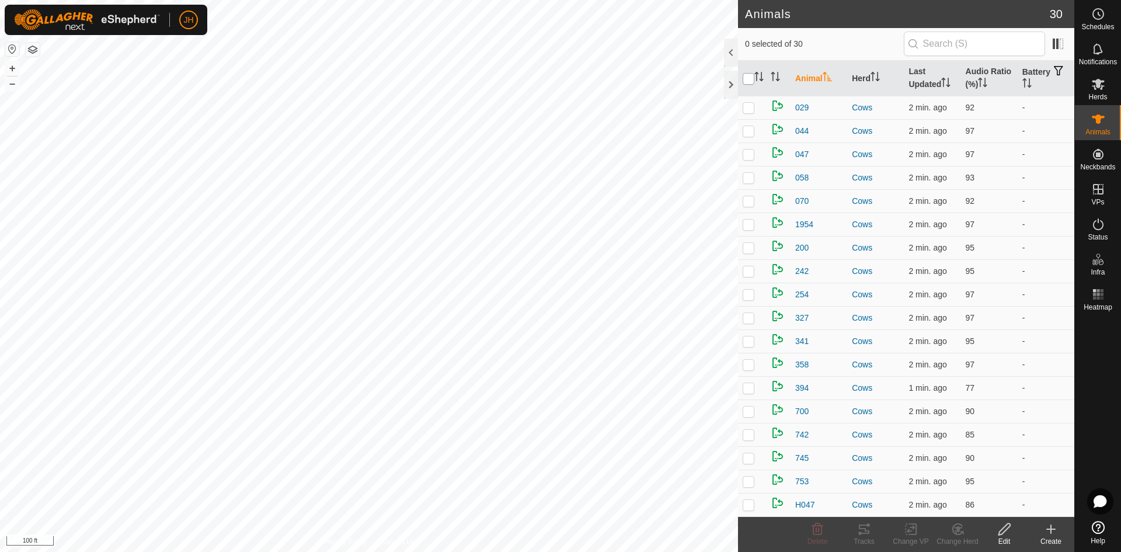
checkbox input "true"
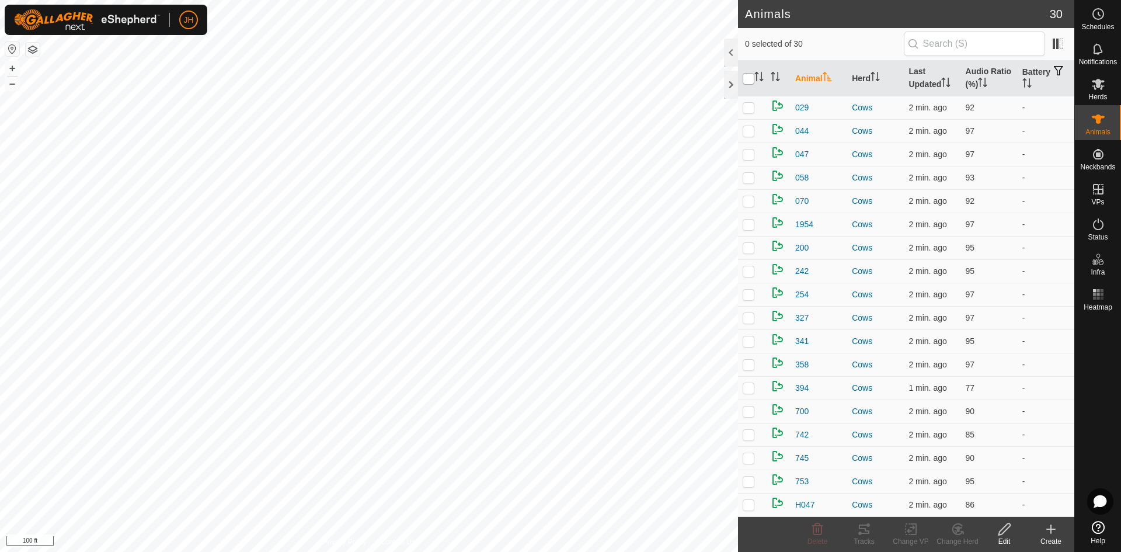
checkbox input "true"
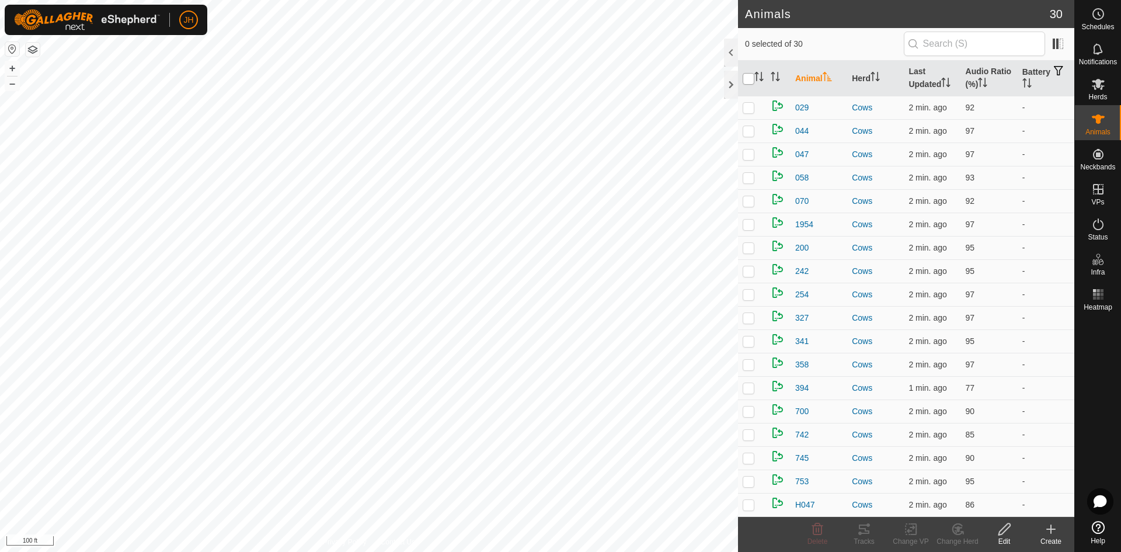
checkbox input "true"
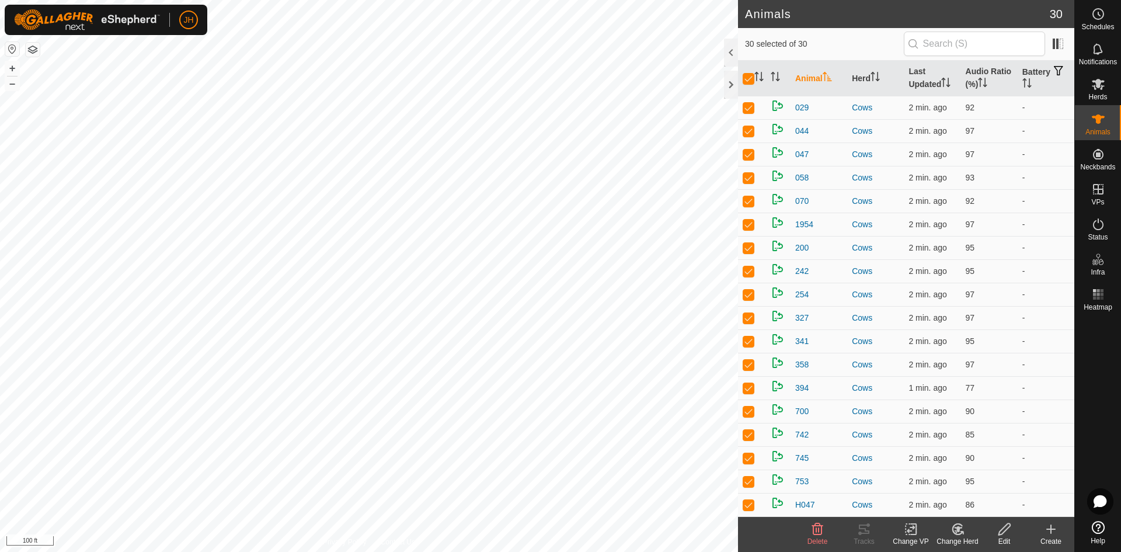
click at [904, 534] on icon at bounding box center [911, 529] width 15 height 14
click at [929, 483] on link "Choose VP..." at bounding box center [946, 478] width 116 height 23
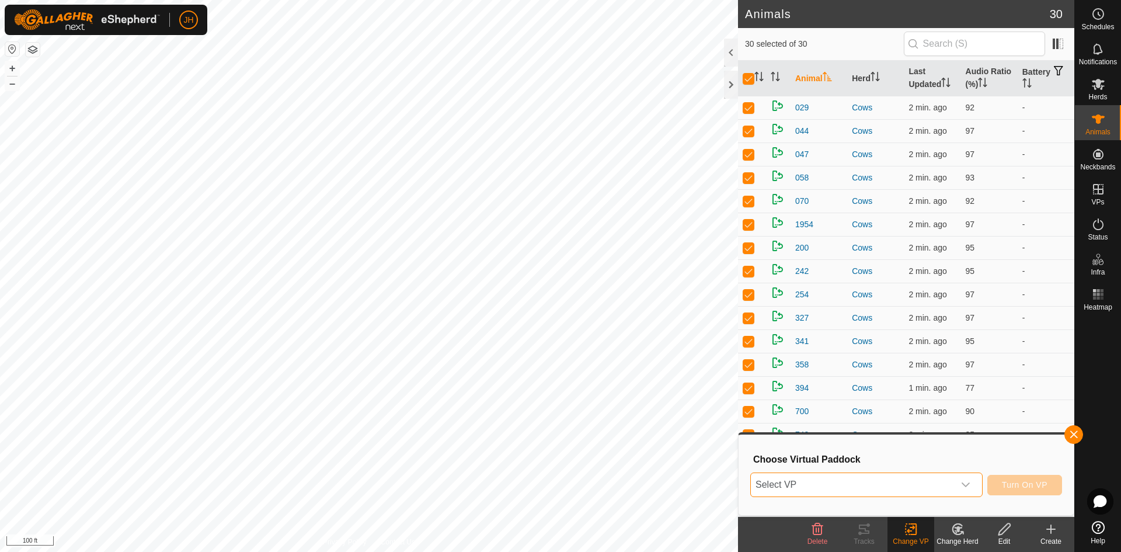
click at [944, 484] on span "Select VP" at bounding box center [852, 484] width 203 height 23
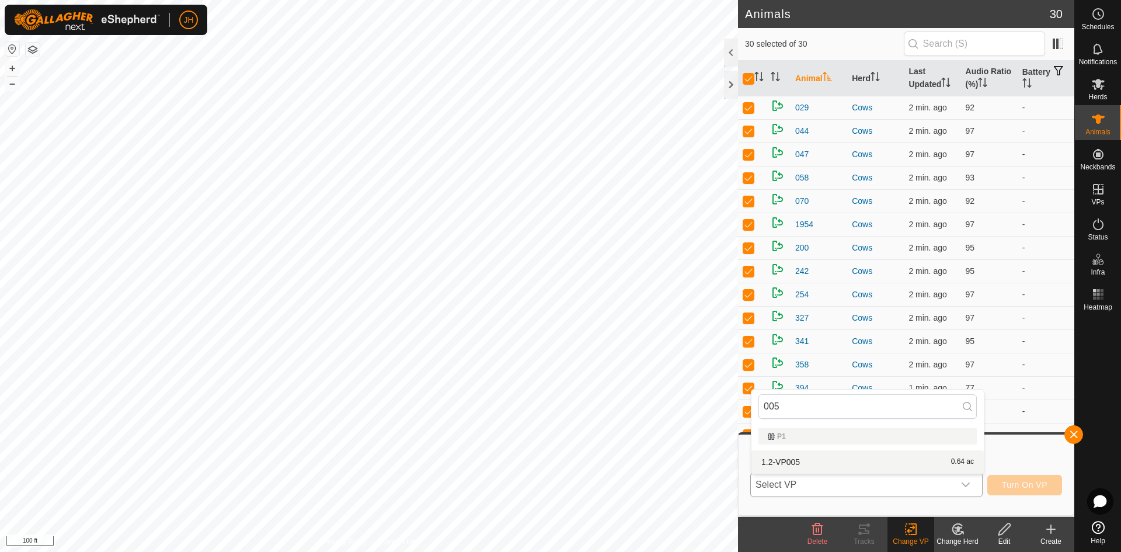
type input "005"
click at [785, 459] on li "1.2-VP005 0.64 ac" at bounding box center [867, 461] width 232 height 23
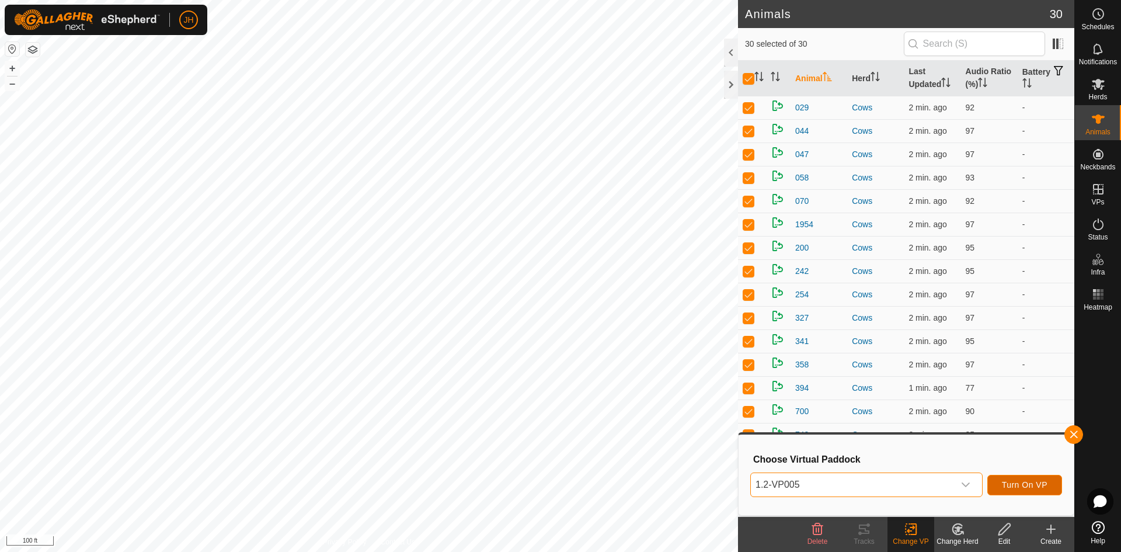
click at [1019, 483] on span "Turn On VP" at bounding box center [1025, 484] width 46 height 9
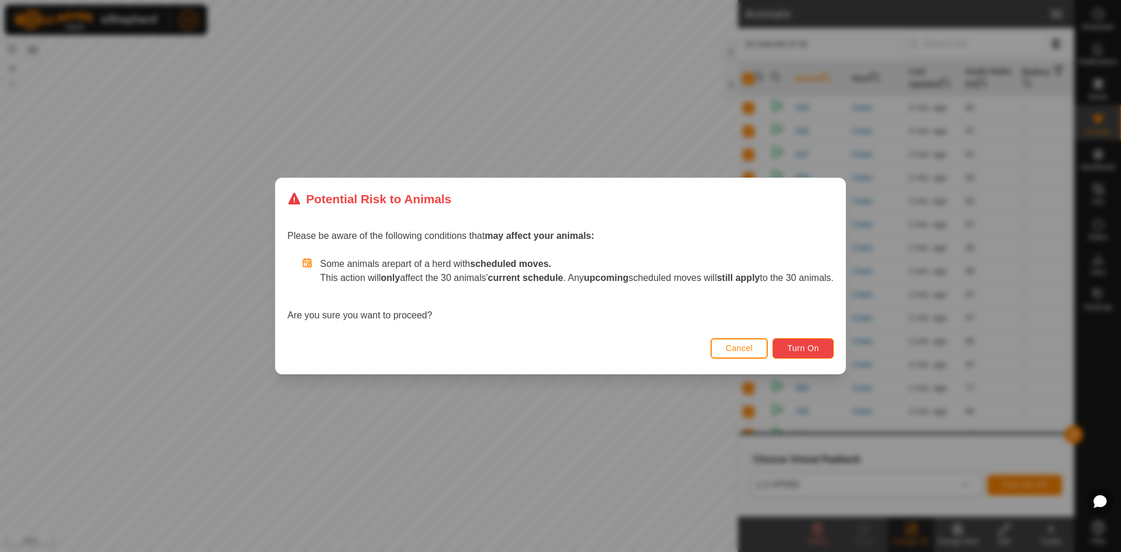
click at [818, 351] on span "Turn On" at bounding box center [803, 347] width 32 height 9
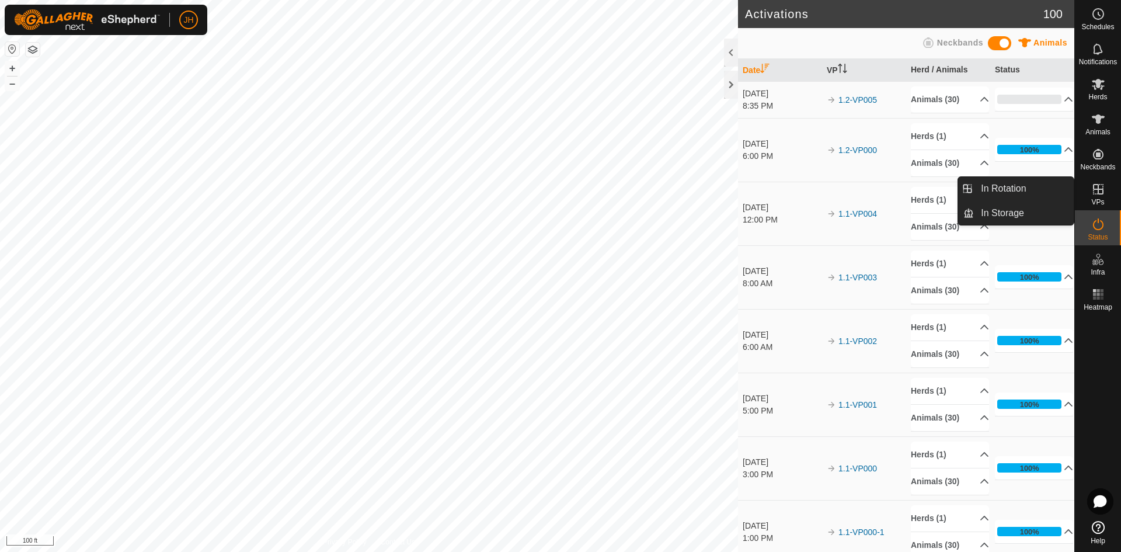
click at [1102, 190] on icon at bounding box center [1098, 189] width 11 height 11
click at [1027, 186] on link "In Rotation" at bounding box center [1024, 188] width 100 height 23
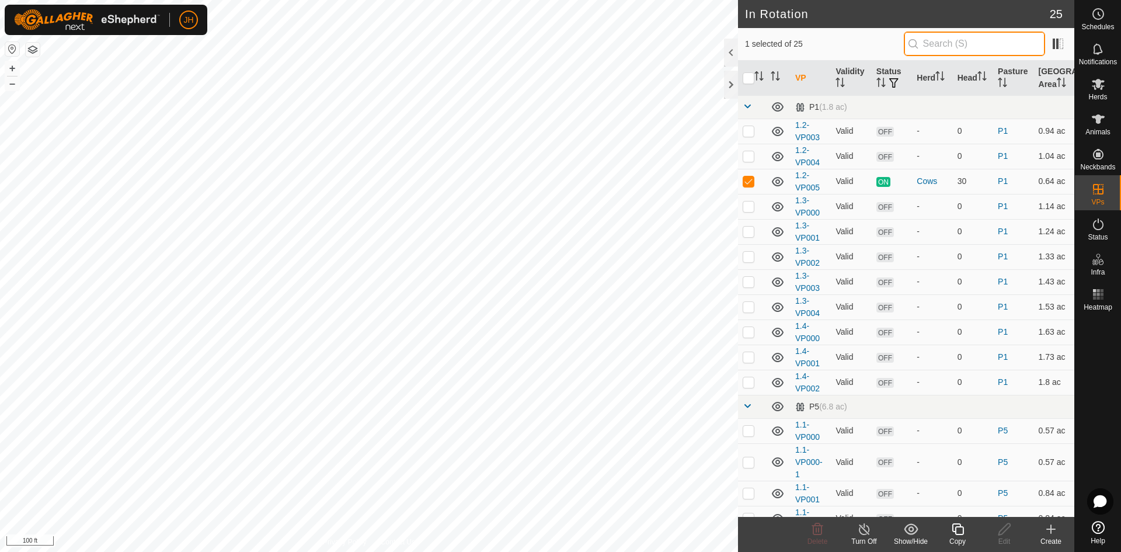
click at [935, 51] on input "text" at bounding box center [974, 44] width 141 height 25
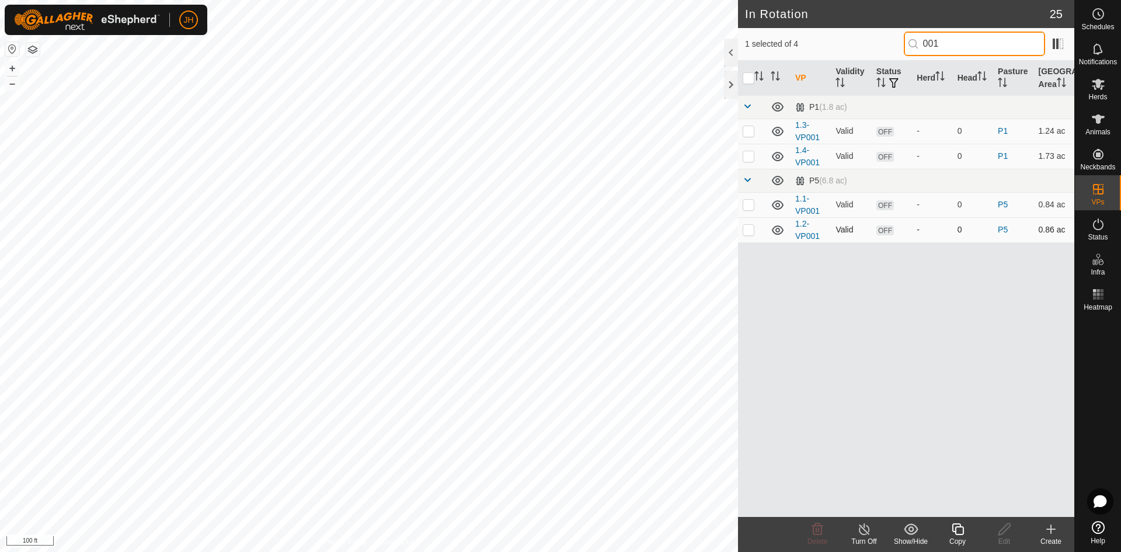
type input "001"
click at [748, 229] on p-checkbox at bounding box center [749, 229] width 12 height 9
checkbox input "true"
click at [949, 41] on input "001" at bounding box center [974, 44] width 141 height 25
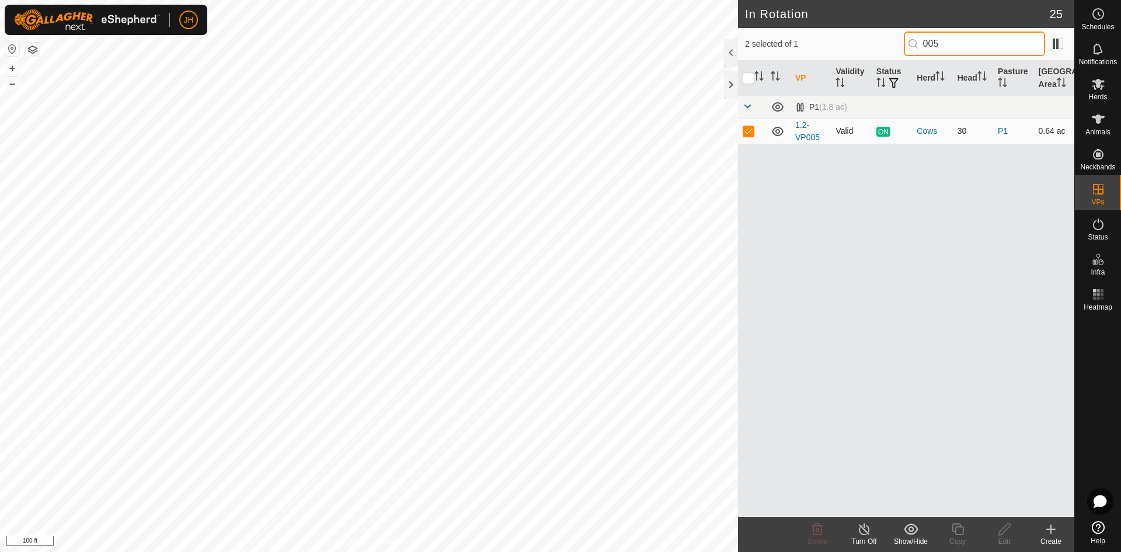
type input "005"
click at [752, 130] on p-checkbox at bounding box center [749, 130] width 12 height 9
checkbox input "false"
click at [934, 47] on input "005" at bounding box center [974, 44] width 141 height 25
click at [1006, 532] on icon at bounding box center [1004, 529] width 15 height 14
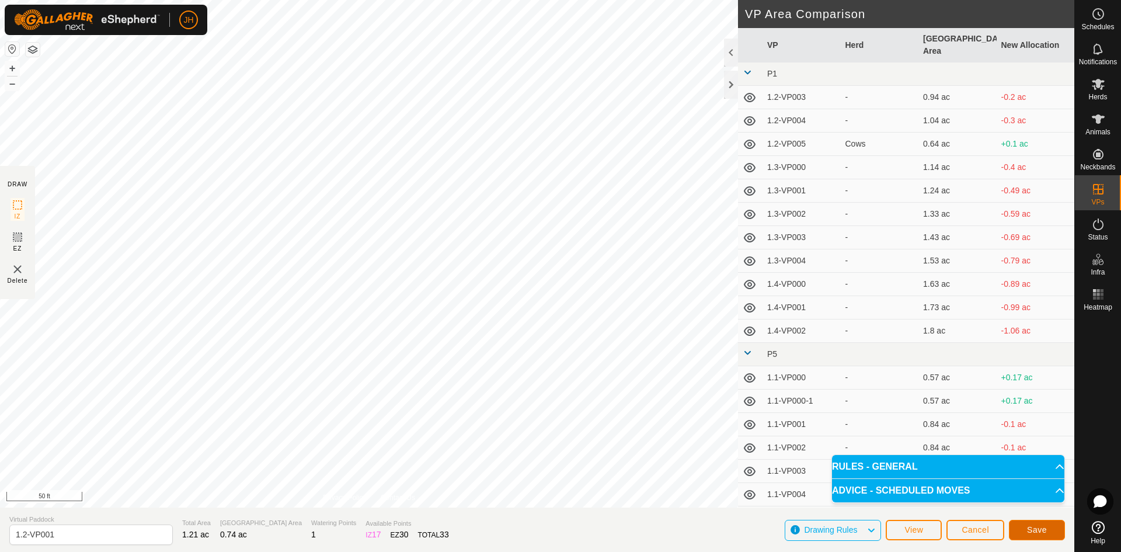
click at [1040, 530] on span "Save" at bounding box center [1037, 529] width 20 height 9
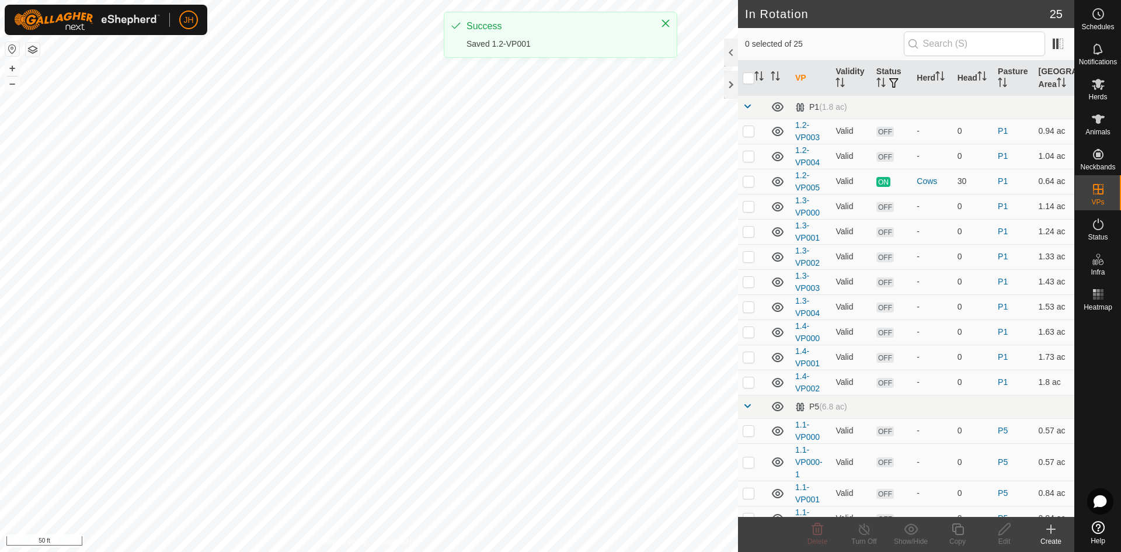
click at [33, 51] on button "button" at bounding box center [33, 50] width 14 height 14
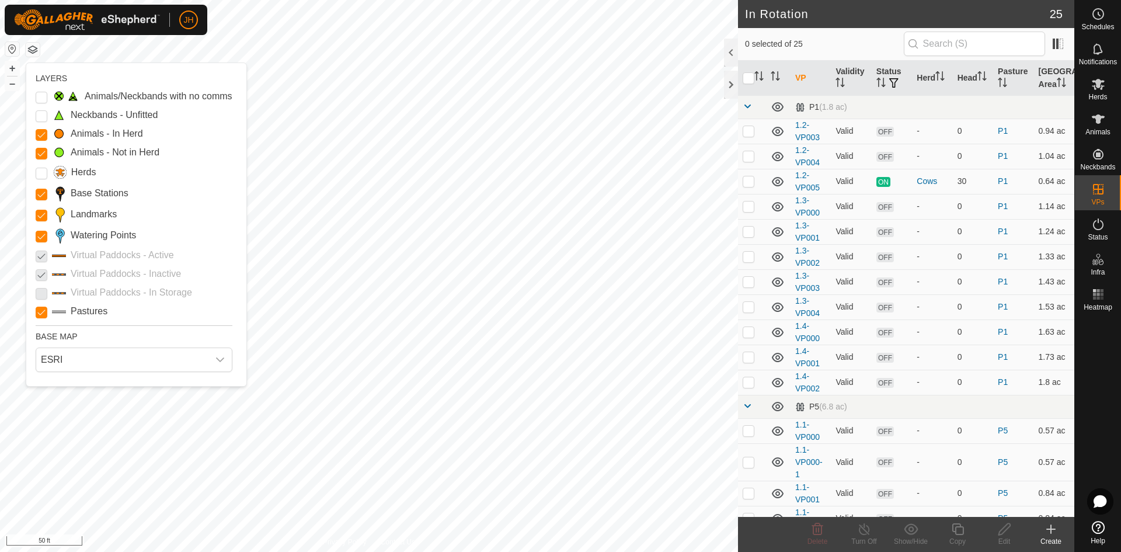
click at [39, 275] on p-checkbox at bounding box center [42, 274] width 12 height 14
click at [36, 52] on button "button" at bounding box center [33, 50] width 14 height 14
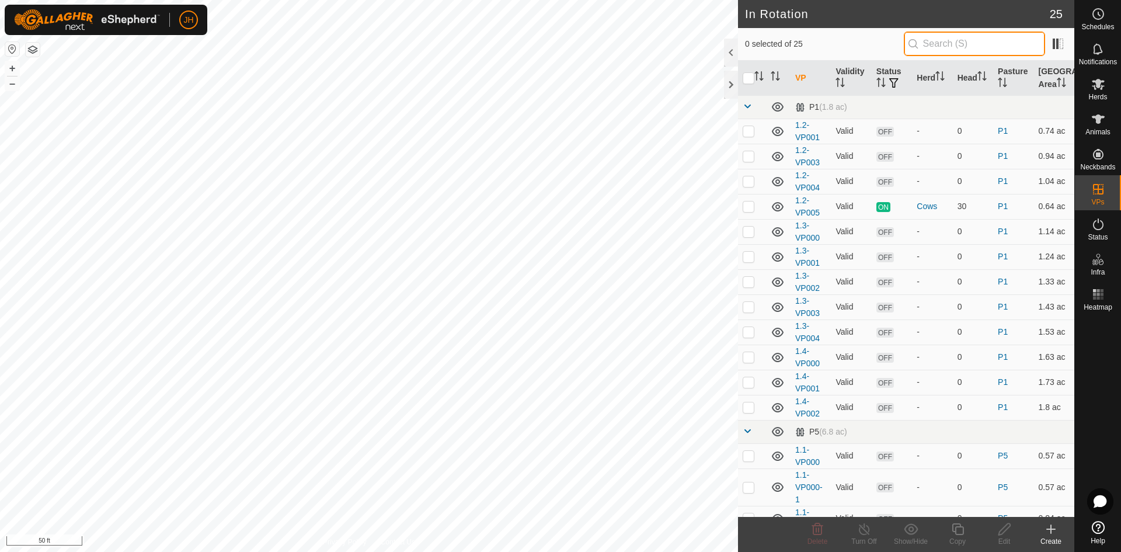
click at [920, 46] on input "text" at bounding box center [974, 44] width 141 height 25
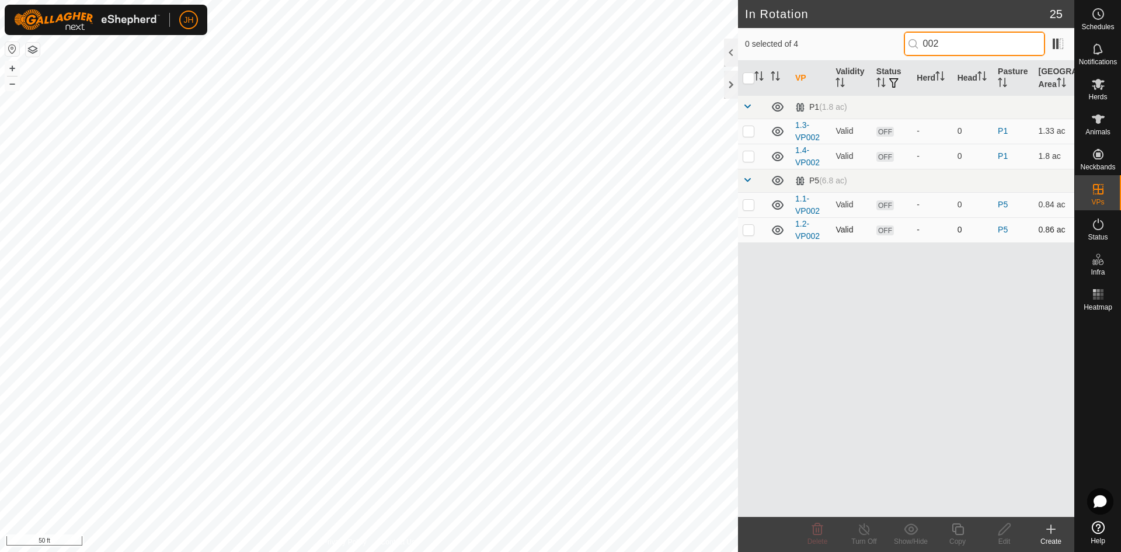
type input "002"
click at [751, 232] on p-checkbox at bounding box center [749, 229] width 12 height 9
checkbox input "true"
click at [1002, 534] on icon at bounding box center [1004, 529] width 15 height 14
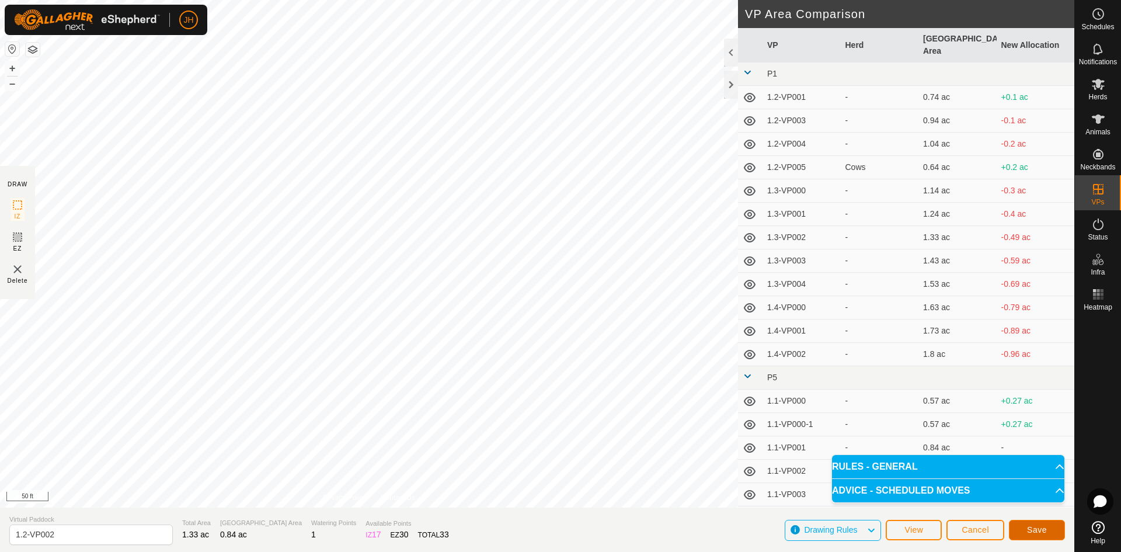
click at [1031, 531] on span "Save" at bounding box center [1037, 529] width 20 height 9
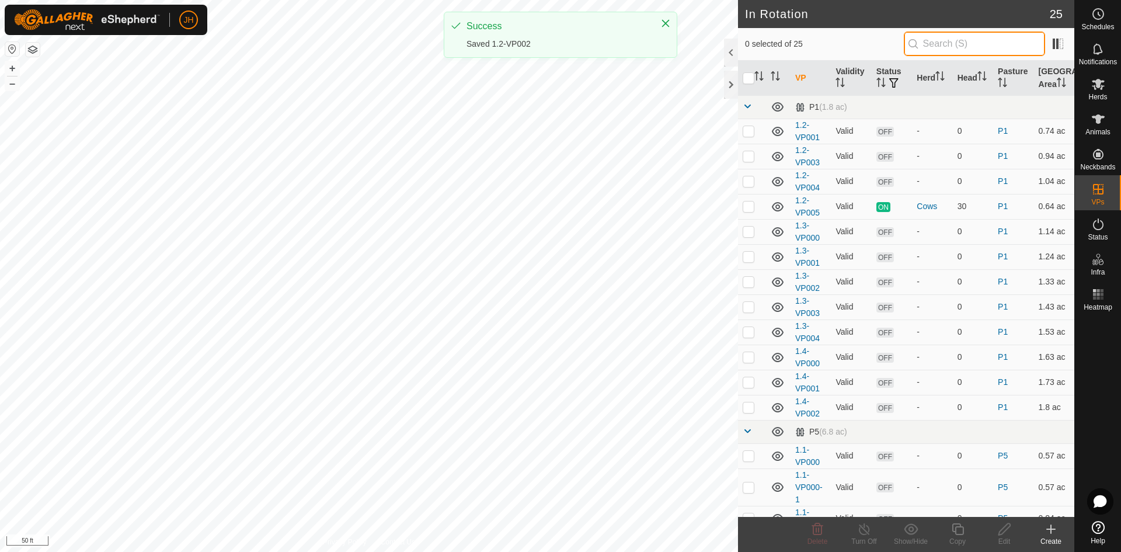
click at [947, 43] on input "text" at bounding box center [974, 44] width 141 height 25
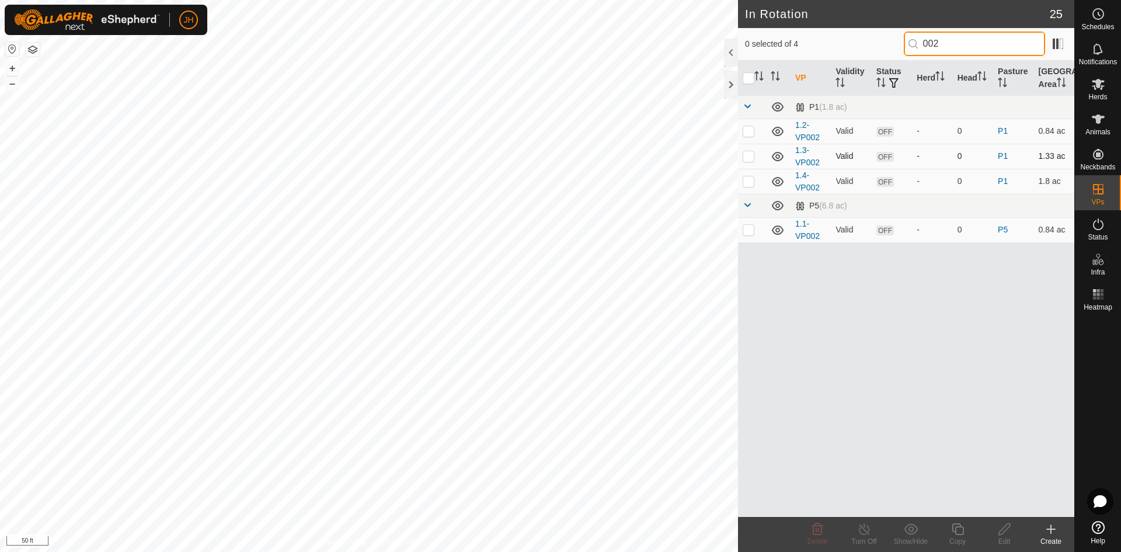
type input "002"
click at [752, 159] on p-checkbox at bounding box center [749, 155] width 12 height 9
checkbox input "true"
click at [1004, 533] on icon at bounding box center [1004, 529] width 15 height 14
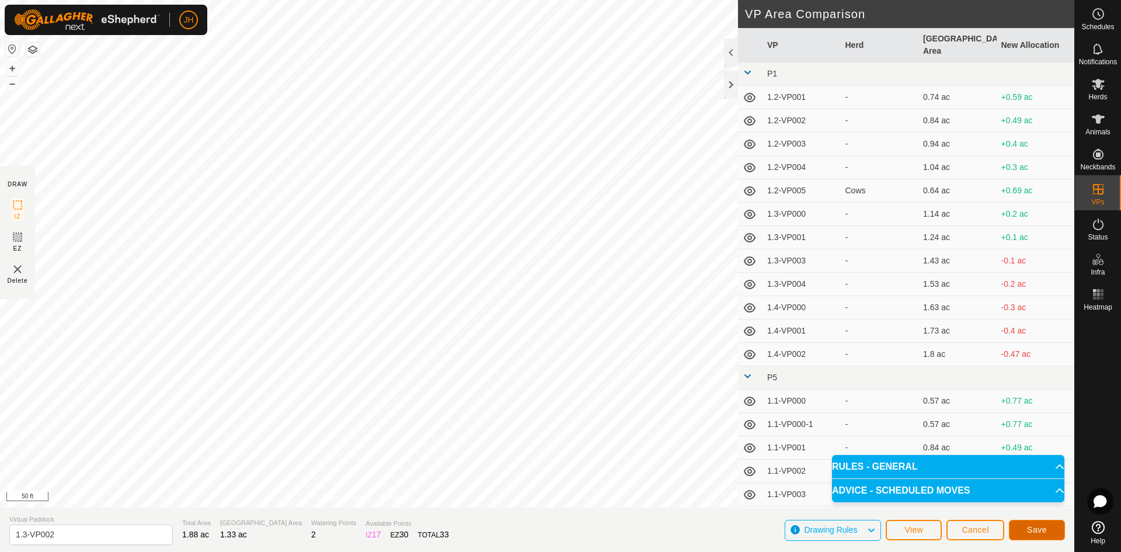
click at [1047, 532] on button "Save" at bounding box center [1037, 530] width 56 height 20
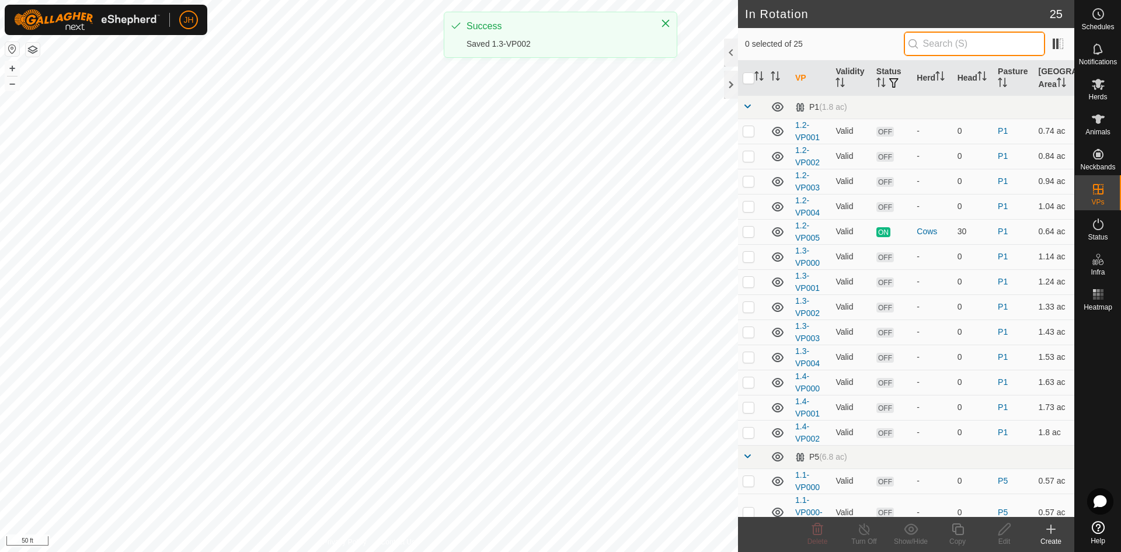
click at [958, 48] on input "text" at bounding box center [974, 44] width 141 height 25
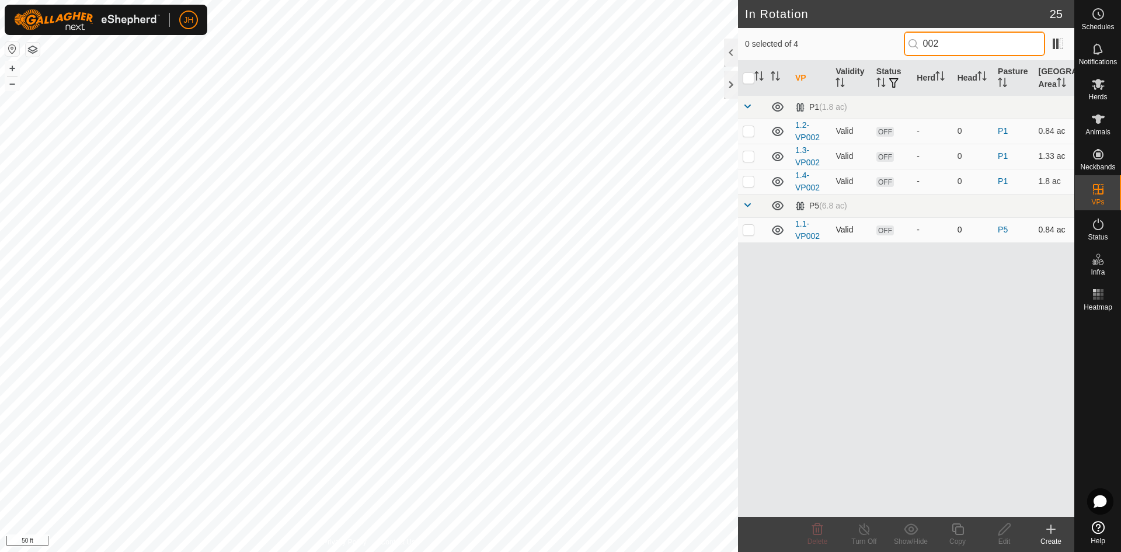
type input "002"
click at [751, 234] on td at bounding box center [752, 229] width 28 height 25
checkbox input "true"
click at [1009, 536] on div "Edit" at bounding box center [1004, 541] width 47 height 11
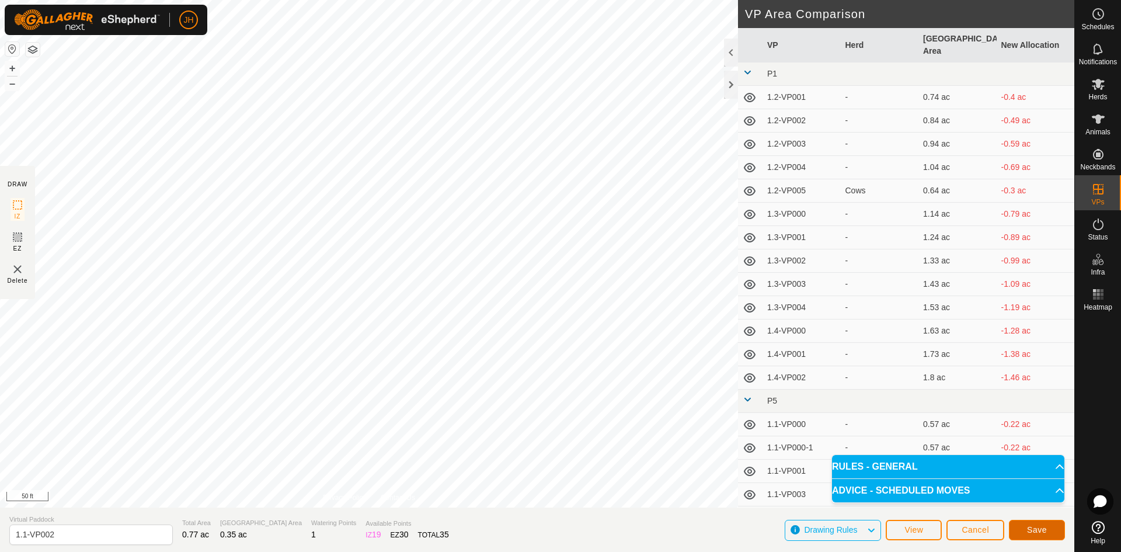
click at [1030, 531] on span "Save" at bounding box center [1037, 529] width 20 height 9
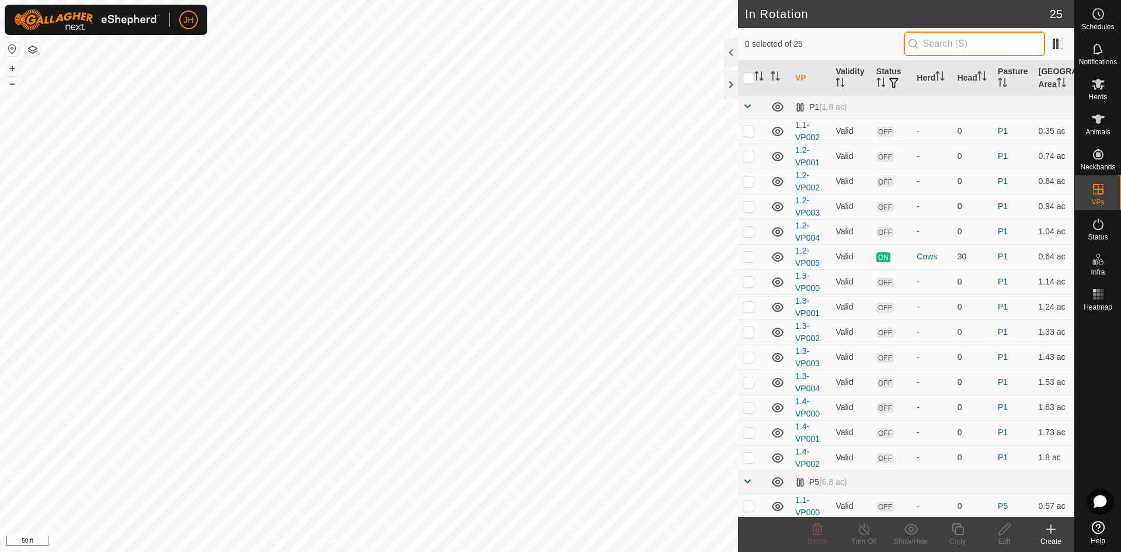
click at [988, 45] on input "text" at bounding box center [974, 44] width 141 height 25
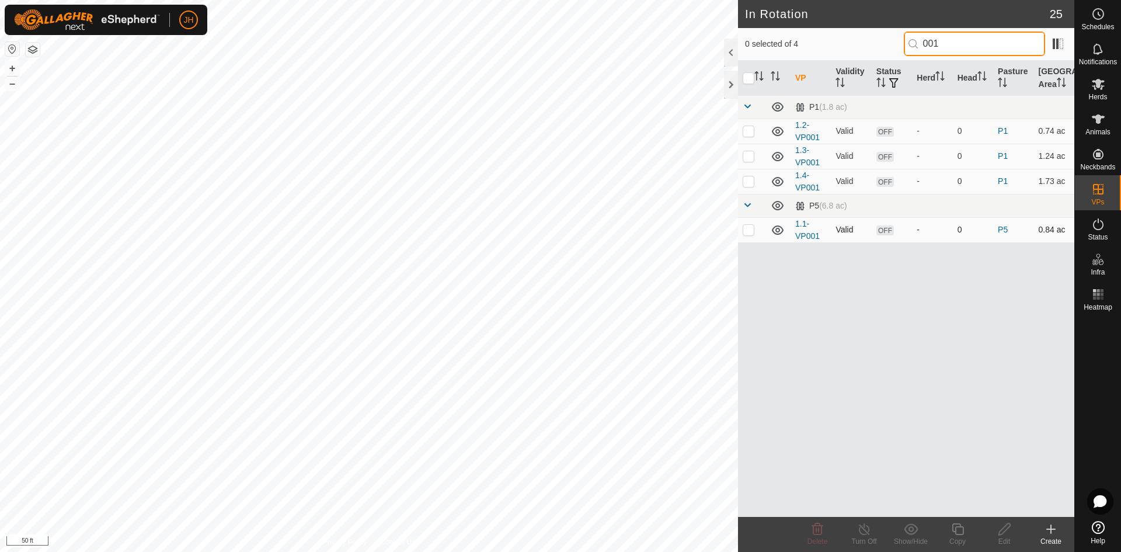
type input "001"
click at [751, 235] on td at bounding box center [752, 229] width 28 height 25
checkbox input "false"
click at [936, 45] on input "001" at bounding box center [974, 44] width 141 height 25
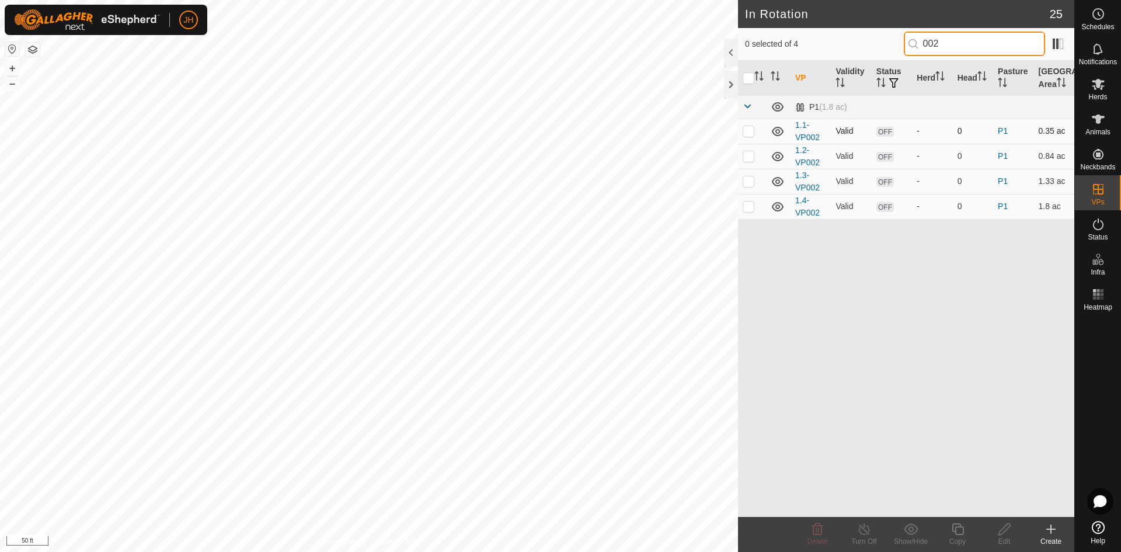
type input "002"
click at [751, 134] on p-checkbox at bounding box center [749, 130] width 12 height 9
checkbox input "false"
click at [750, 161] on td at bounding box center [752, 156] width 28 height 25
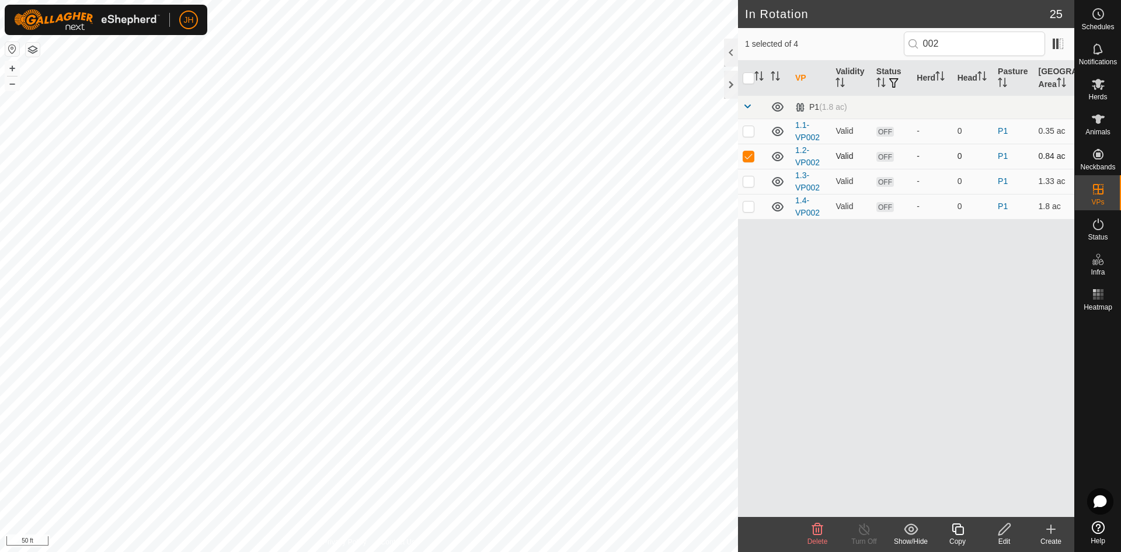
click at [750, 161] on td at bounding box center [752, 156] width 28 height 25
checkbox input "false"
click at [751, 184] on p-checkbox at bounding box center [749, 180] width 12 height 9
checkbox input "false"
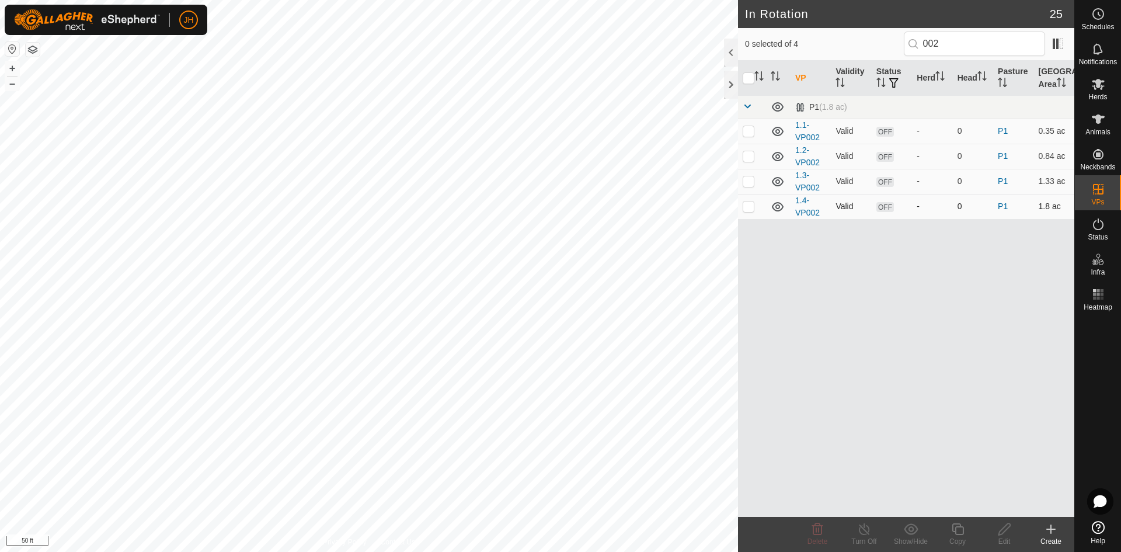
click at [751, 206] on p-checkbox at bounding box center [749, 205] width 12 height 9
click at [750, 206] on p-checkbox at bounding box center [749, 205] width 12 height 9
checkbox input "false"
click at [949, 47] on input "002" at bounding box center [974, 44] width 141 height 25
type input "003"
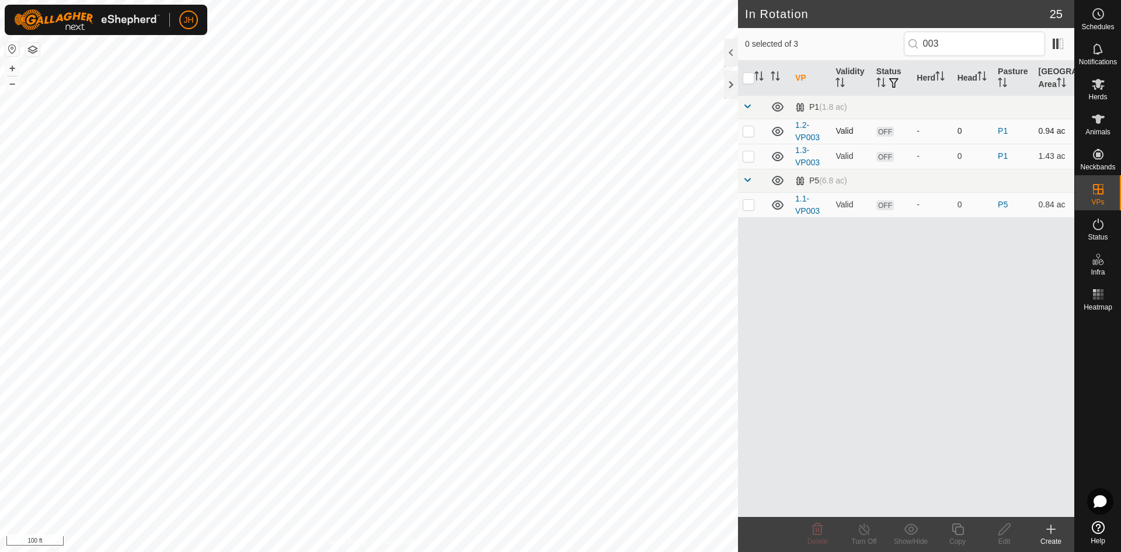
click at [746, 133] on p-checkbox at bounding box center [749, 130] width 12 height 9
checkbox input "true"
click at [1008, 538] on div "Edit" at bounding box center [1004, 541] width 47 height 11
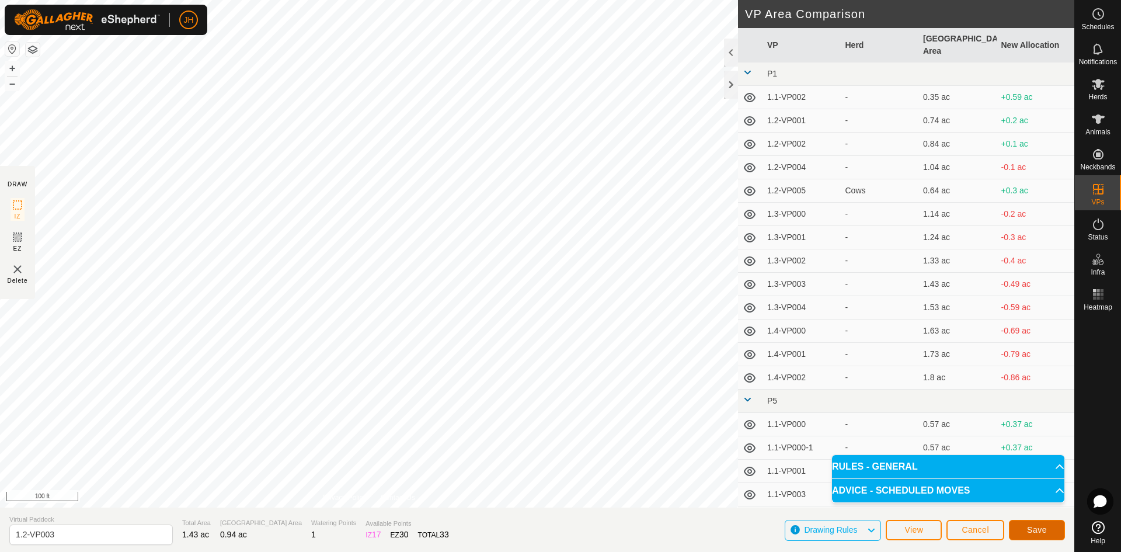
click at [1040, 532] on span "Save" at bounding box center [1037, 529] width 20 height 9
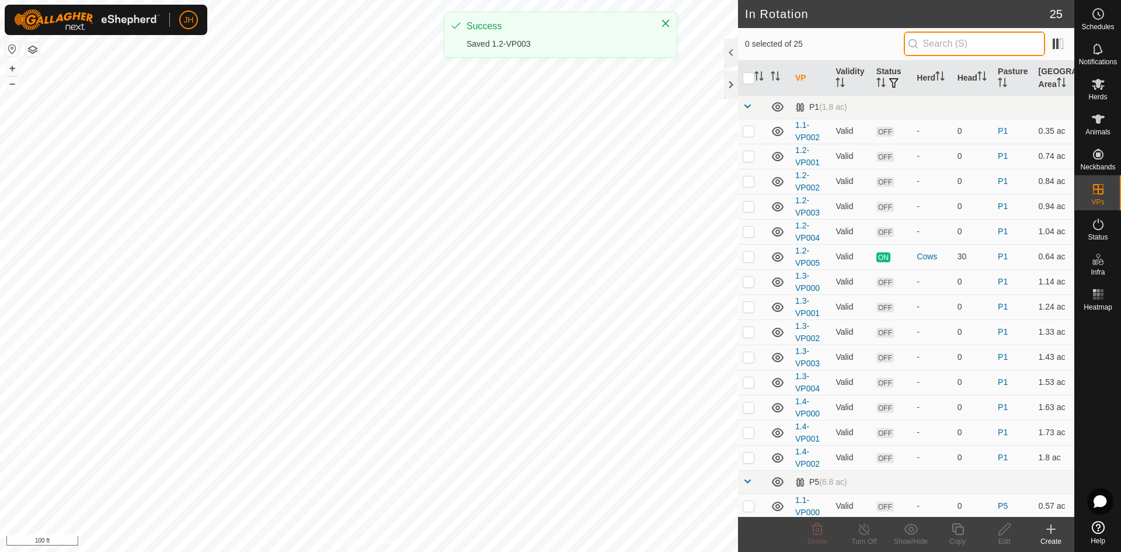
click at [944, 42] on input "text" at bounding box center [974, 44] width 141 height 25
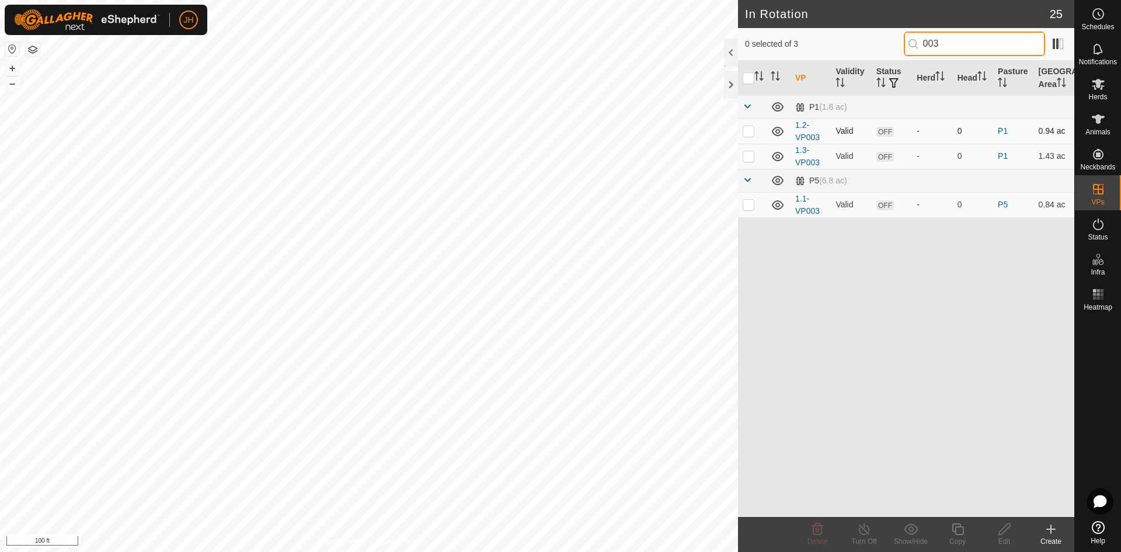
type input "003"
click at [751, 135] on td at bounding box center [752, 131] width 28 height 25
checkbox input "true"
click at [750, 156] on p-checkbox at bounding box center [749, 155] width 12 height 9
checkbox input "true"
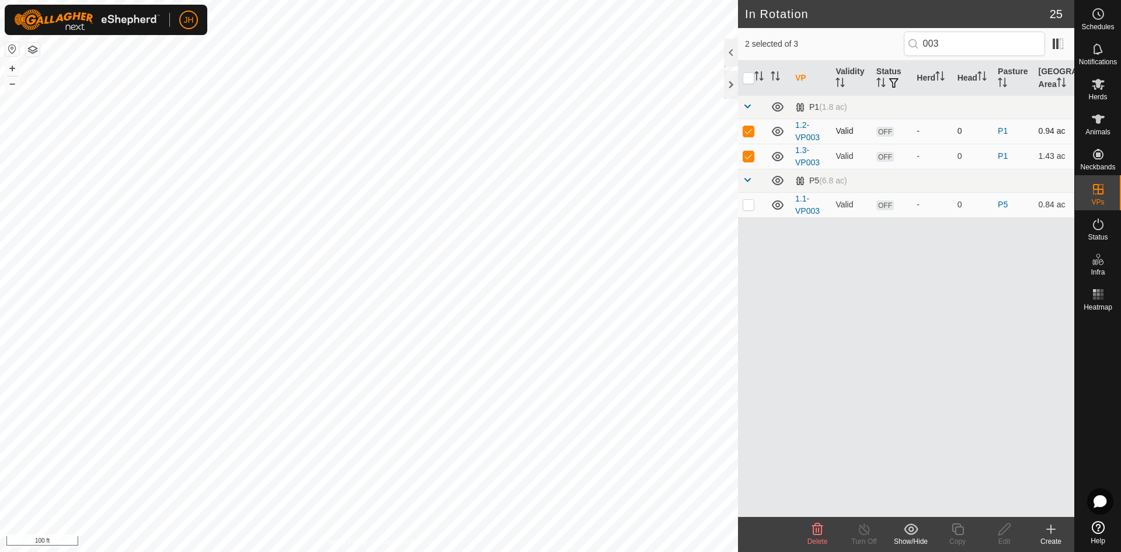
click at [748, 135] on td at bounding box center [752, 131] width 28 height 25
checkbox input "false"
click at [750, 208] on p-checkbox at bounding box center [749, 204] width 12 height 9
checkbox input "false"
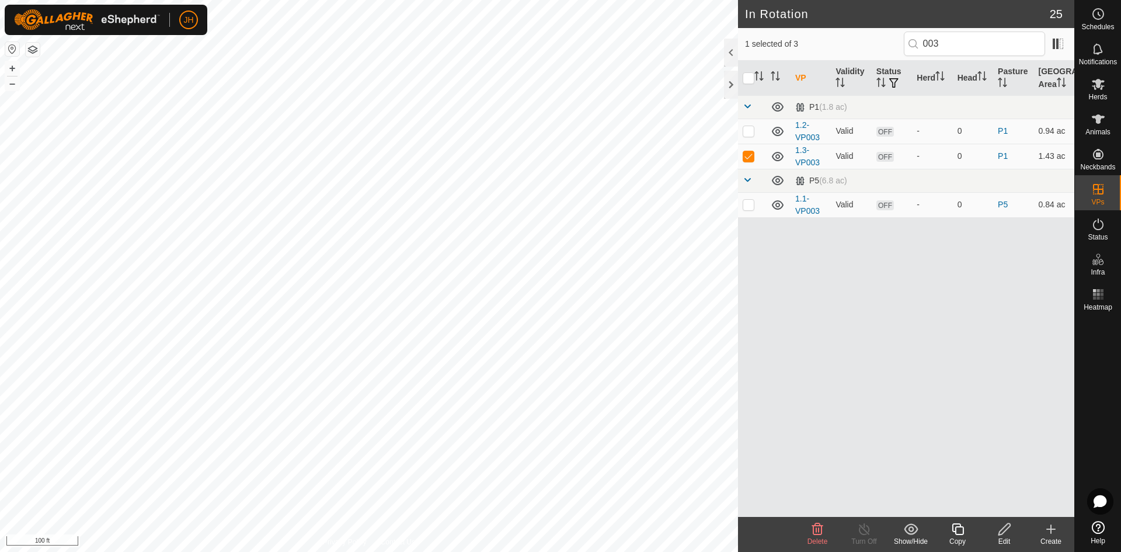
click at [1006, 534] on icon at bounding box center [1004, 529] width 15 height 14
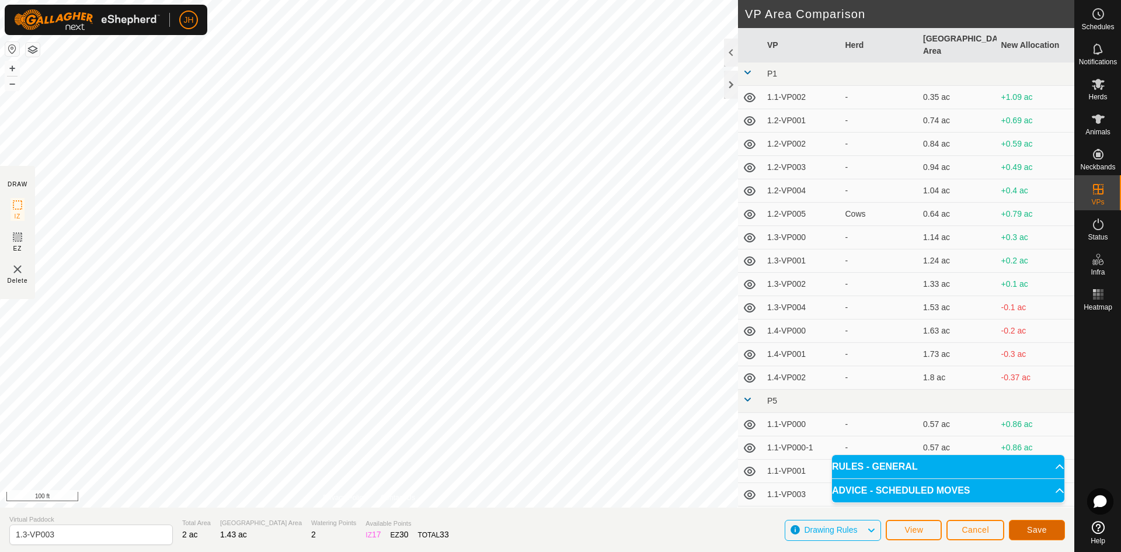
click at [1029, 529] on span "Save" at bounding box center [1037, 529] width 20 height 9
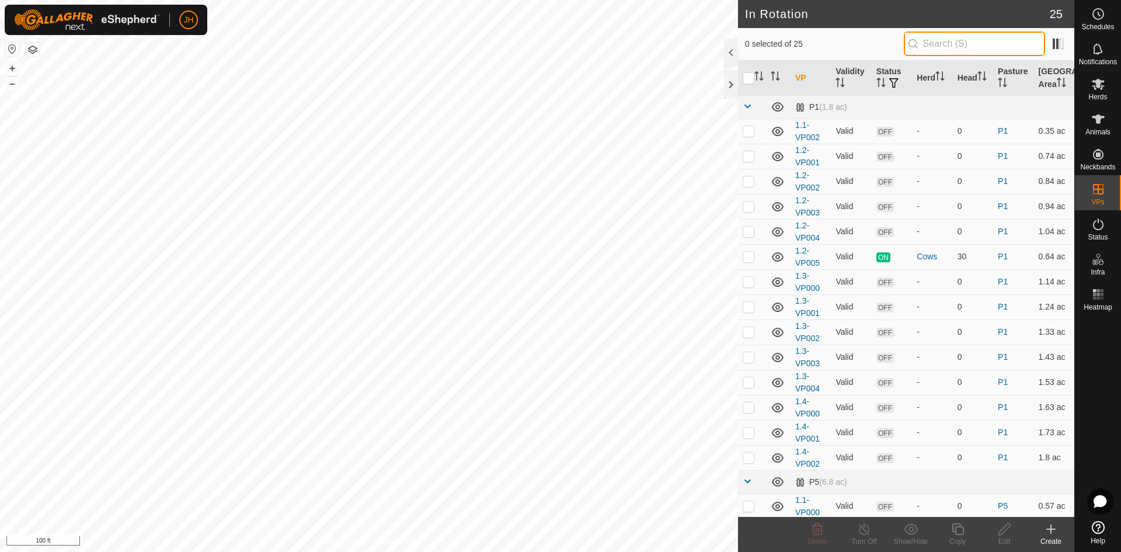
click at [929, 46] on input "text" at bounding box center [974, 44] width 141 height 25
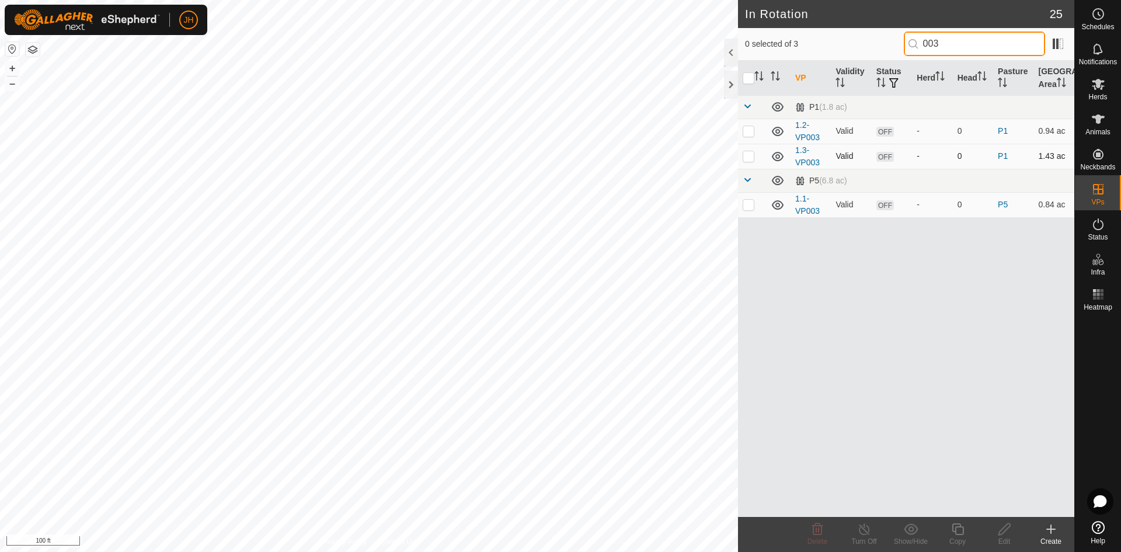
type input "003"
click at [746, 160] on p-checkbox at bounding box center [749, 155] width 12 height 9
click at [745, 163] on td at bounding box center [752, 156] width 28 height 25
checkbox input "false"
click at [749, 207] on p-checkbox at bounding box center [749, 204] width 12 height 9
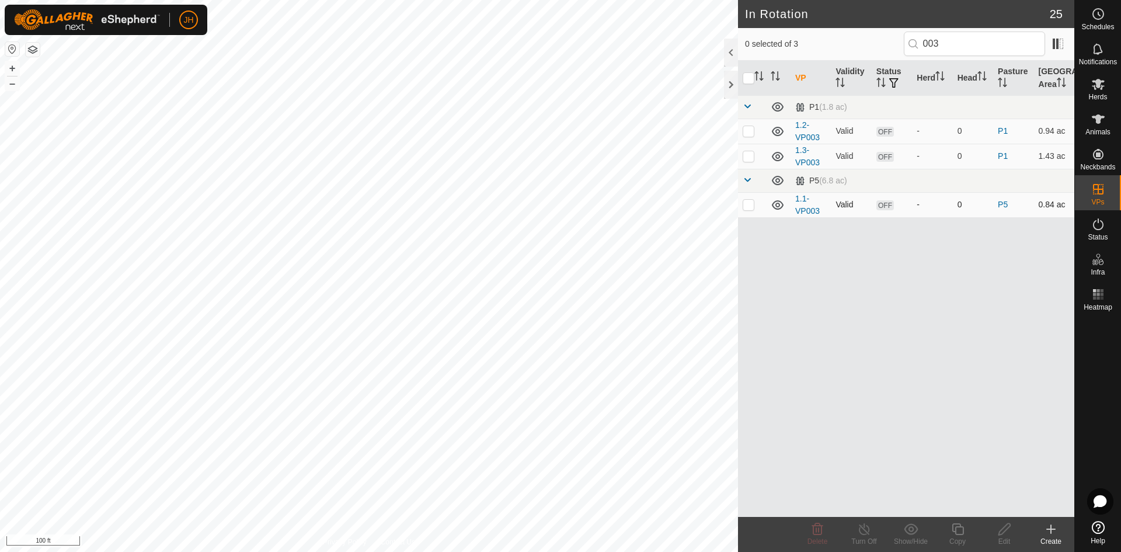
checkbox input "true"
click at [1007, 533] on icon at bounding box center [1004, 529] width 15 height 14
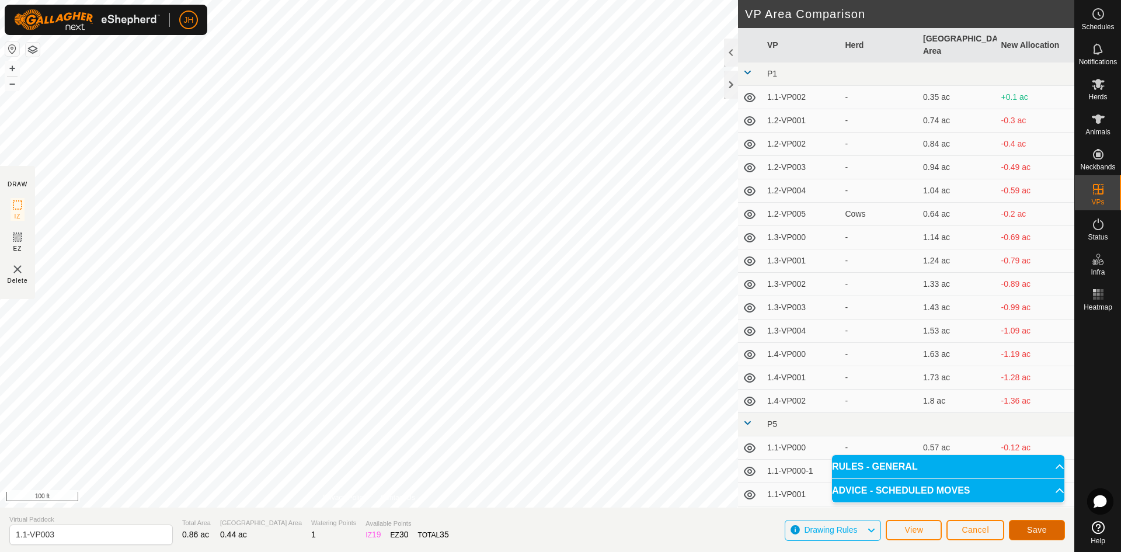
click at [1027, 532] on span "Save" at bounding box center [1037, 529] width 20 height 9
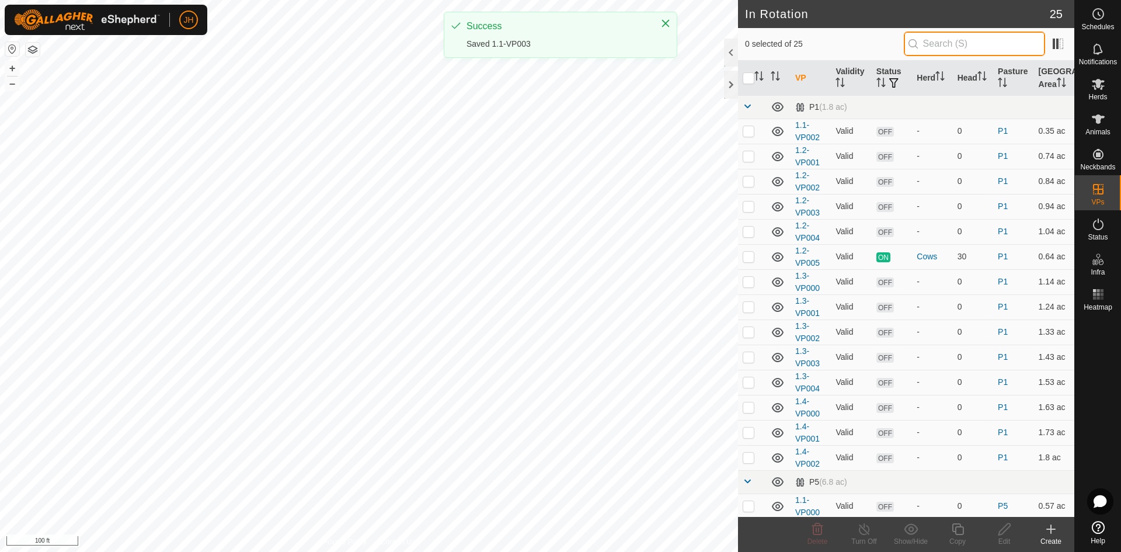
click at [932, 46] on input "text" at bounding box center [974, 44] width 141 height 25
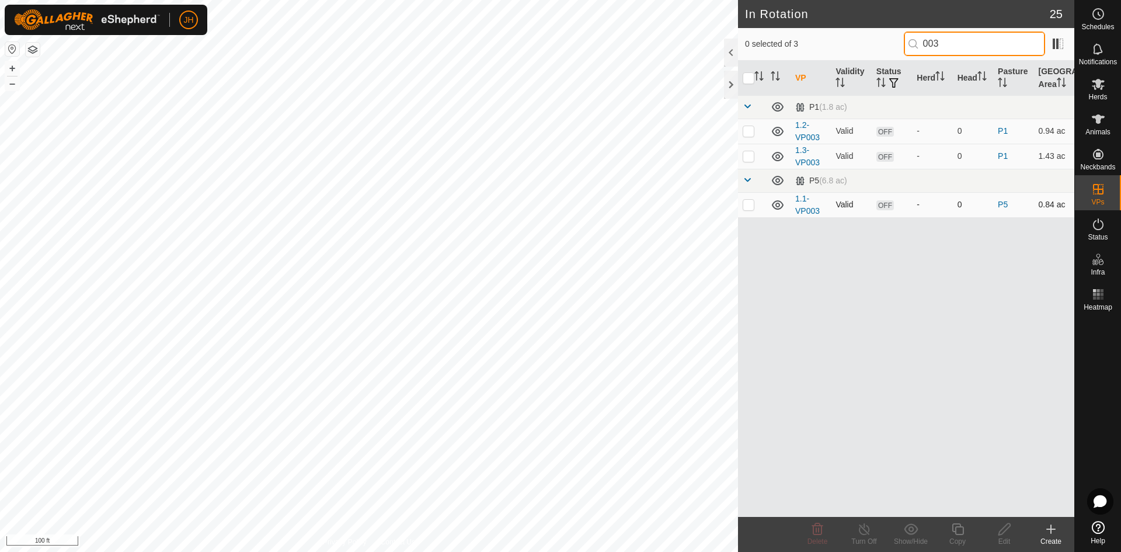
type input "003"
click at [748, 205] on p-checkbox at bounding box center [749, 204] width 12 height 9
click at [750, 205] on p-checkbox at bounding box center [749, 204] width 12 height 9
checkbox input "false"
click at [750, 159] on p-checkbox at bounding box center [749, 155] width 12 height 9
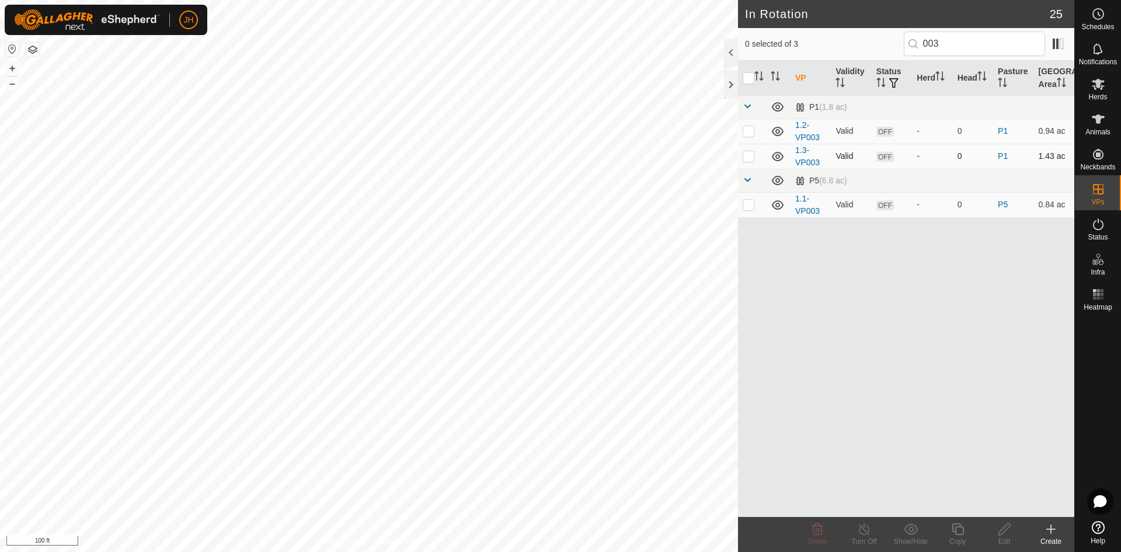
checkbox input "true"
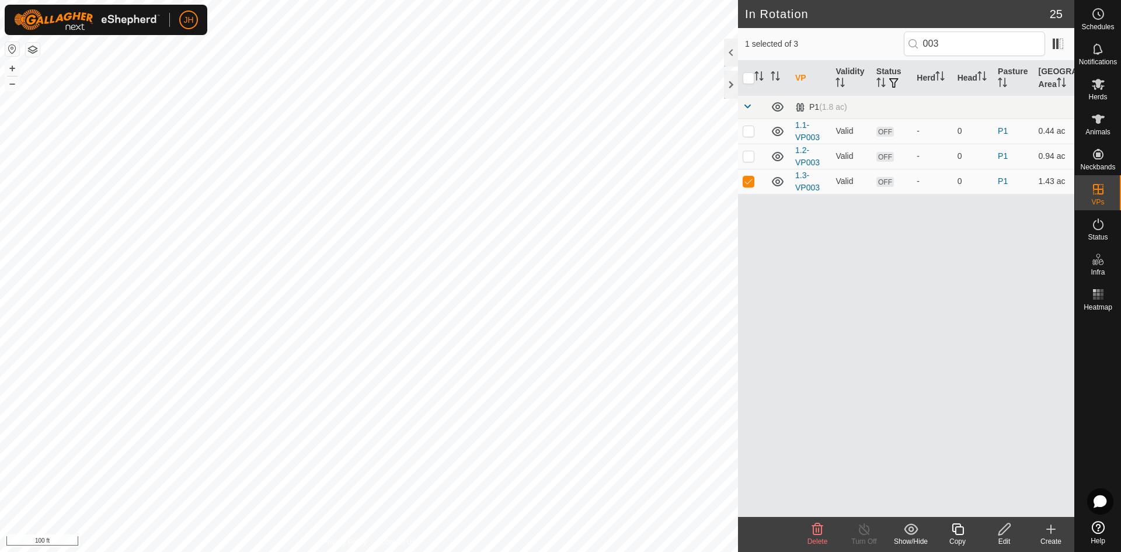
click at [750, 158] on p-checkbox at bounding box center [749, 155] width 12 height 9
click at [749, 157] on p-checkbox at bounding box center [749, 155] width 12 height 9
checkbox input "false"
drag, startPoint x: 752, startPoint y: 183, endPoint x: 756, endPoint y: 161, distance: 22.0
click at [752, 182] on p-checkbox at bounding box center [749, 180] width 12 height 9
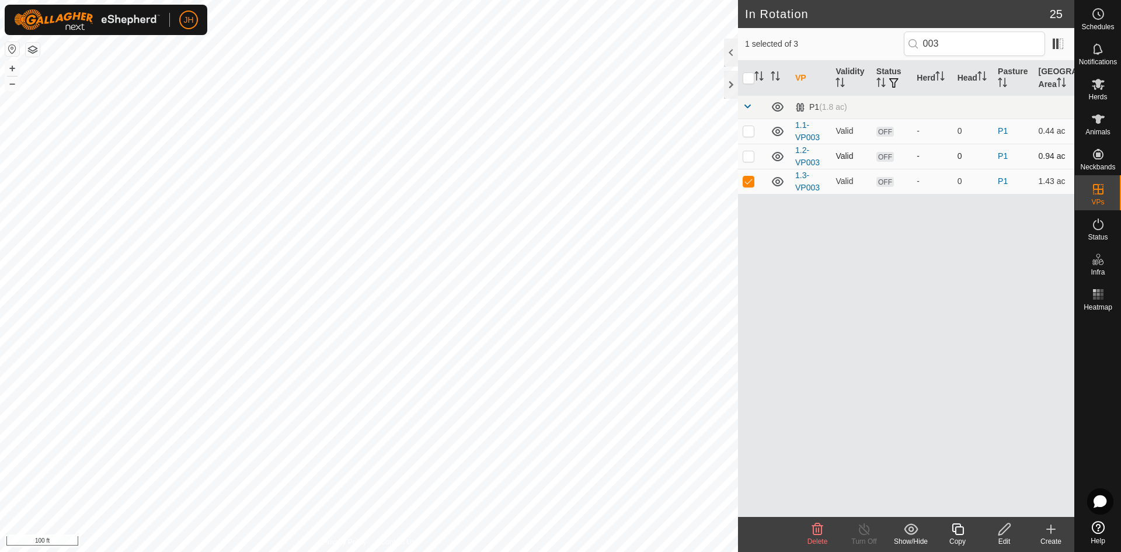
checkbox input "false"
click at [750, 134] on p-checkbox at bounding box center [749, 130] width 12 height 9
checkbox input "true"
click at [752, 156] on p-checkbox at bounding box center [749, 155] width 12 height 9
checkbox input "true"
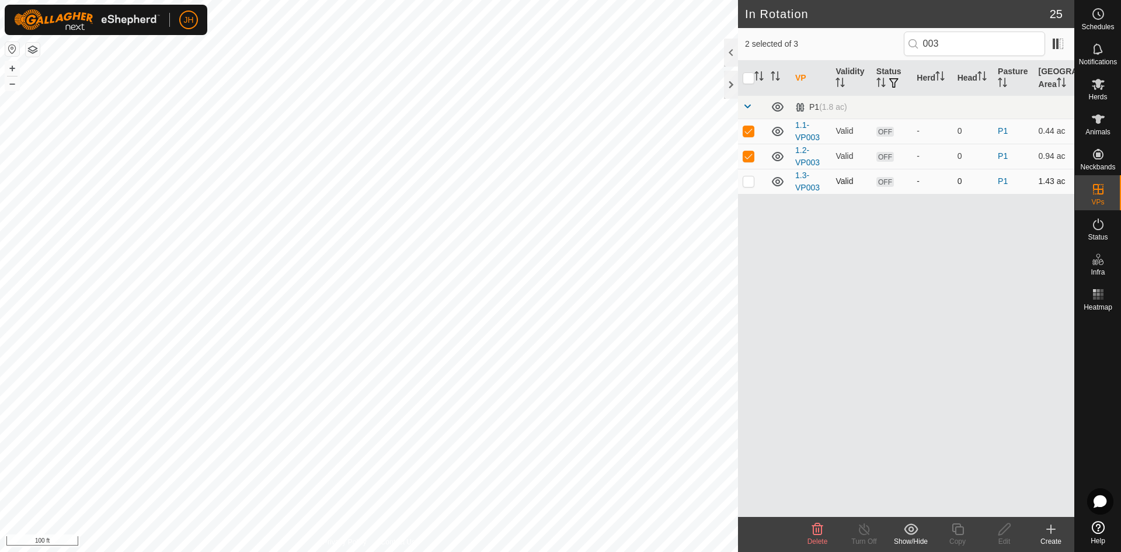
click at [748, 184] on p-checkbox at bounding box center [749, 180] width 12 height 9
click at [751, 179] on p-checkbox at bounding box center [749, 180] width 12 height 9
checkbox input "false"
click at [747, 161] on p-tablecheckbox at bounding box center [749, 155] width 12 height 9
checkbox input "false"
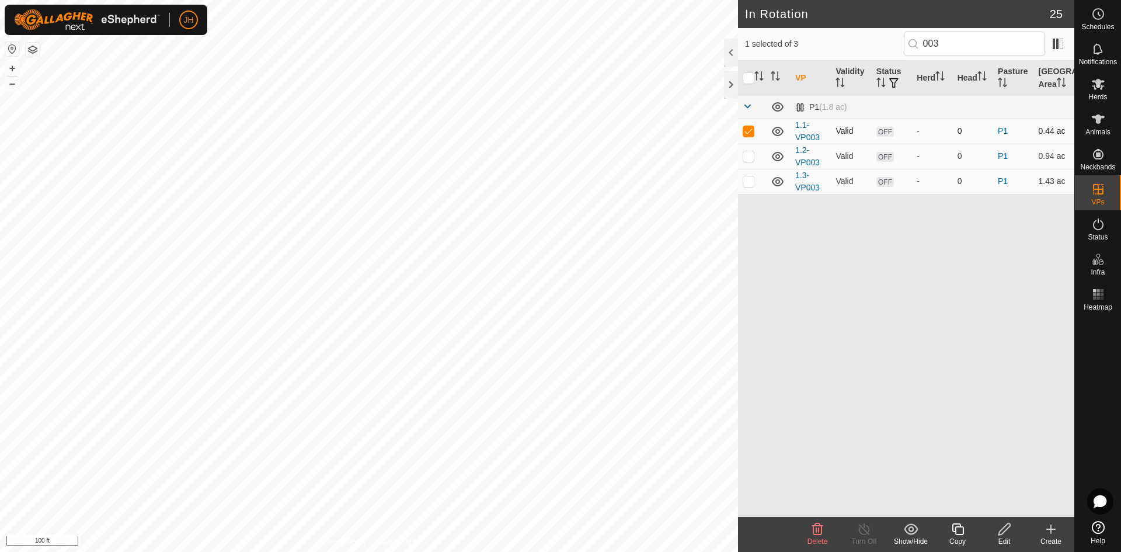
click at [750, 136] on td at bounding box center [752, 131] width 28 height 25
checkbox input "false"
click at [939, 44] on input "003" at bounding box center [974, 44] width 141 height 25
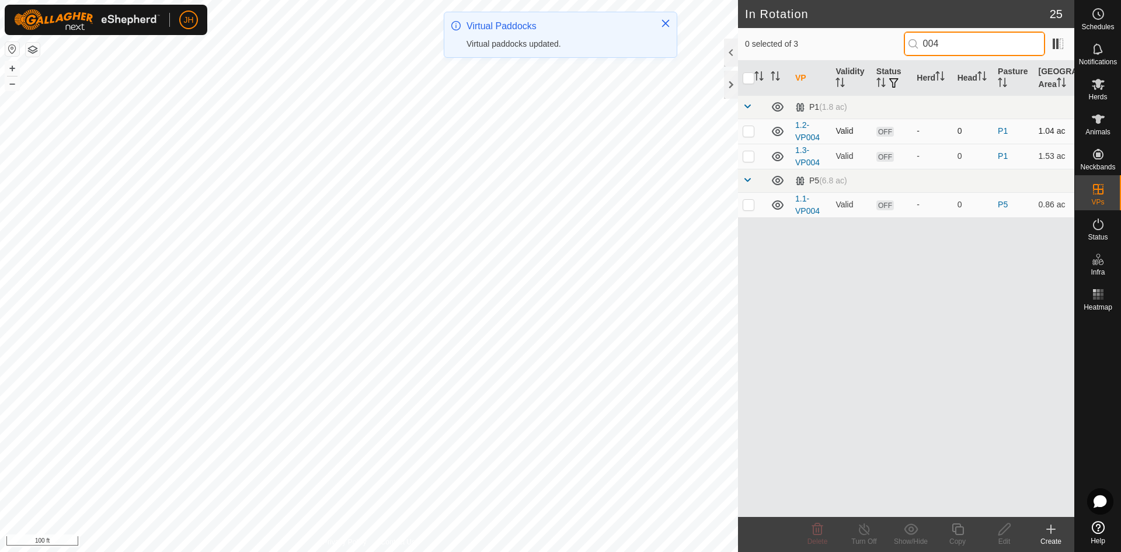
type input "004"
click at [747, 133] on p-checkbox at bounding box center [749, 130] width 12 height 9
checkbox input "true"
click at [749, 160] on p-checkbox at bounding box center [749, 155] width 12 height 9
checkbox input "true"
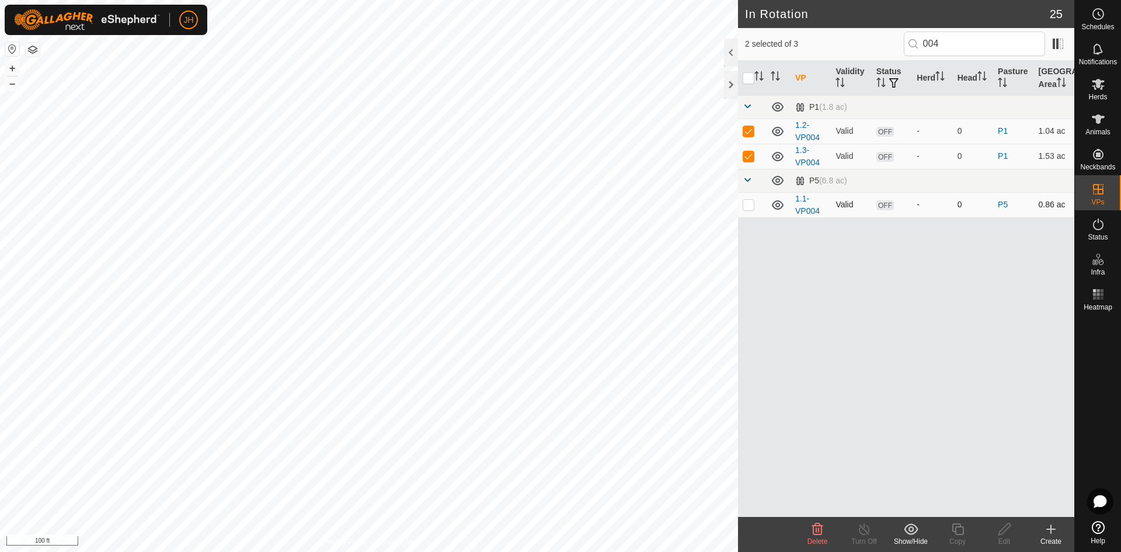
click at [749, 207] on p-checkbox at bounding box center [749, 204] width 12 height 9
click at [752, 206] on p-checkbox at bounding box center [749, 204] width 12 height 9
checkbox input "false"
click at [747, 158] on p-checkbox at bounding box center [749, 155] width 12 height 9
checkbox input "false"
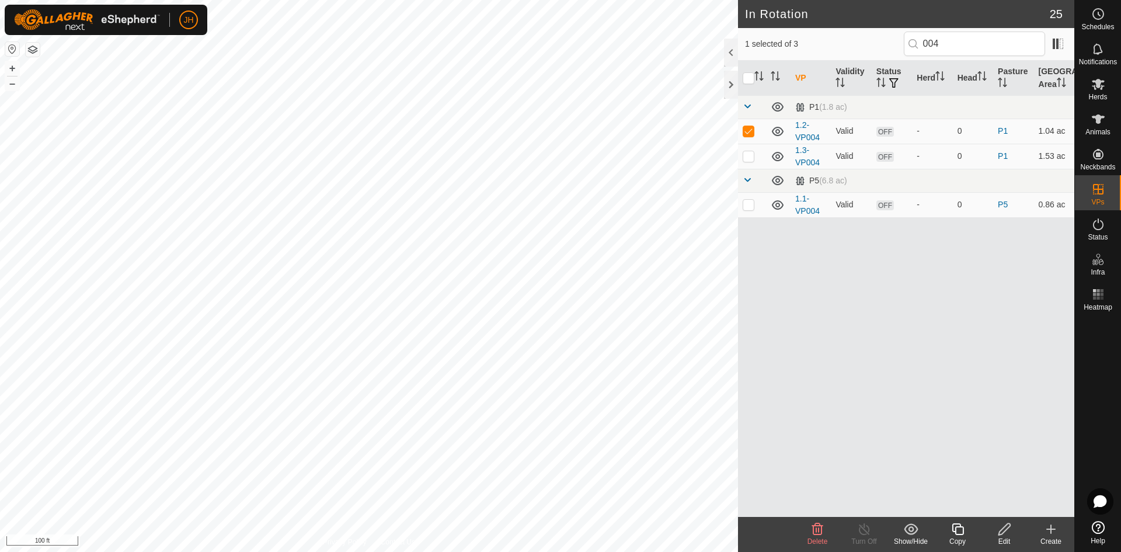
click at [1001, 532] on icon at bounding box center [1004, 529] width 15 height 14
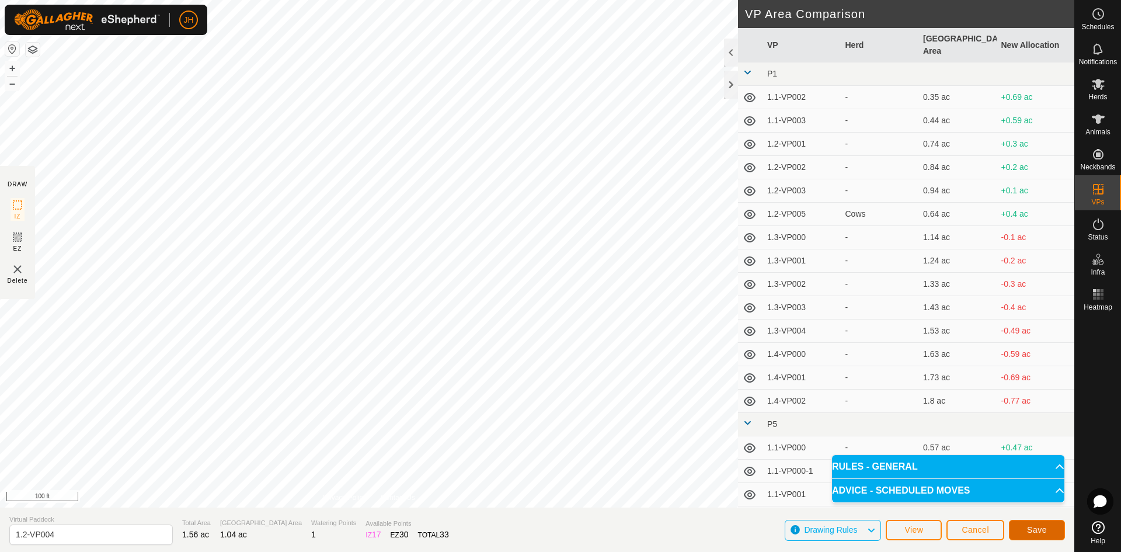
click at [1030, 529] on span "Save" at bounding box center [1037, 529] width 20 height 9
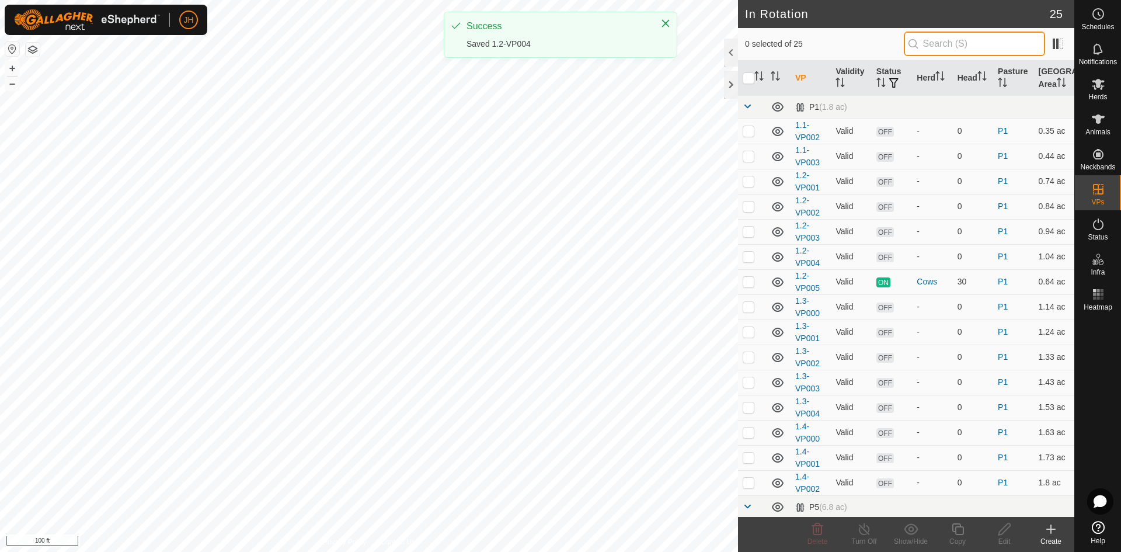
click at [942, 43] on input "text" at bounding box center [974, 44] width 141 height 25
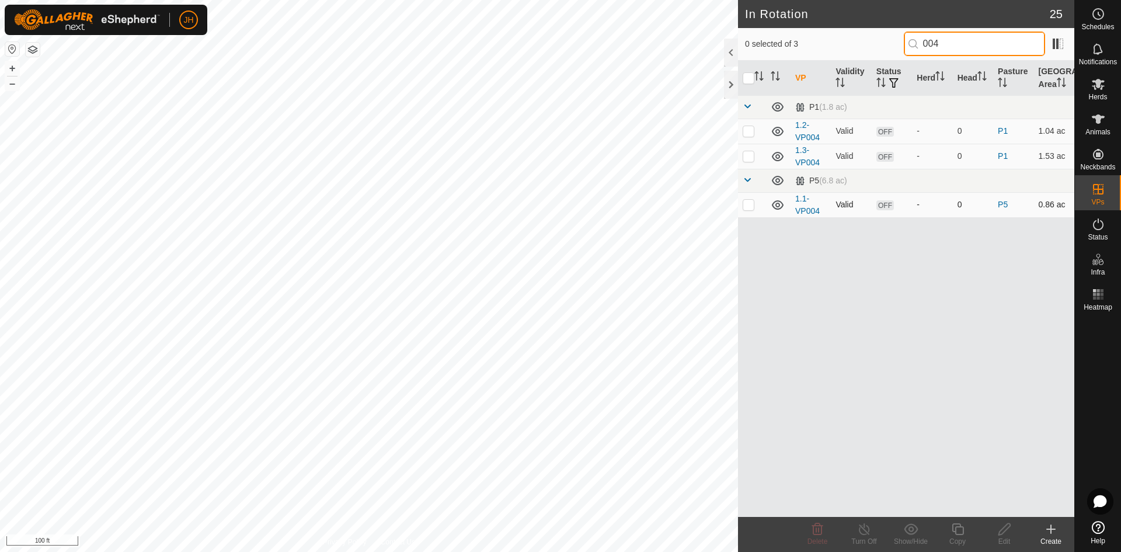
type input "004"
click at [751, 207] on p-checkbox at bounding box center [749, 204] width 12 height 9
checkbox input "true"
click at [1008, 538] on div "Edit" at bounding box center [1004, 541] width 47 height 11
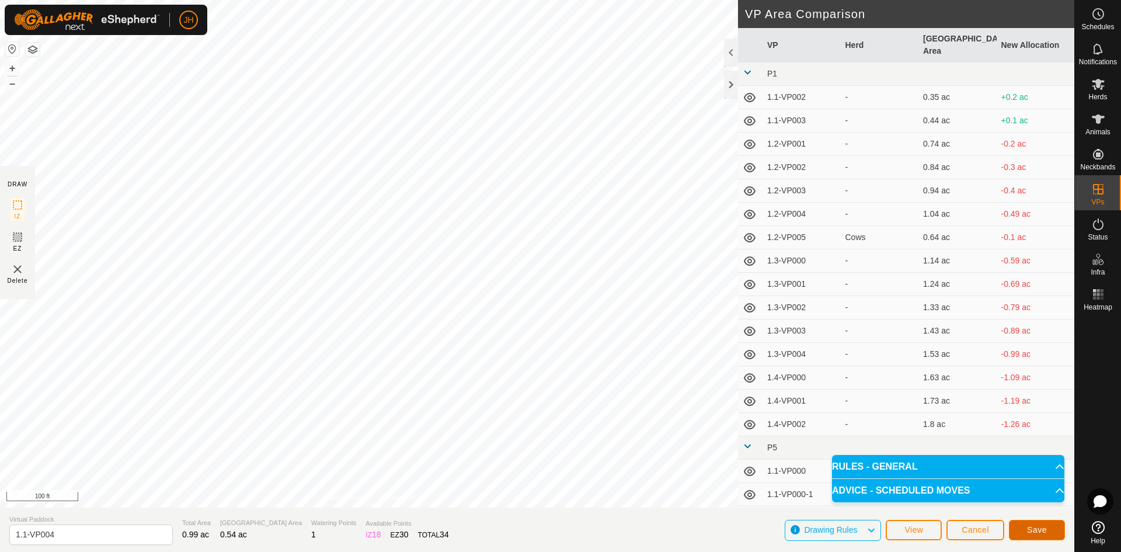
click at [1041, 534] on button "Save" at bounding box center [1037, 530] width 56 height 20
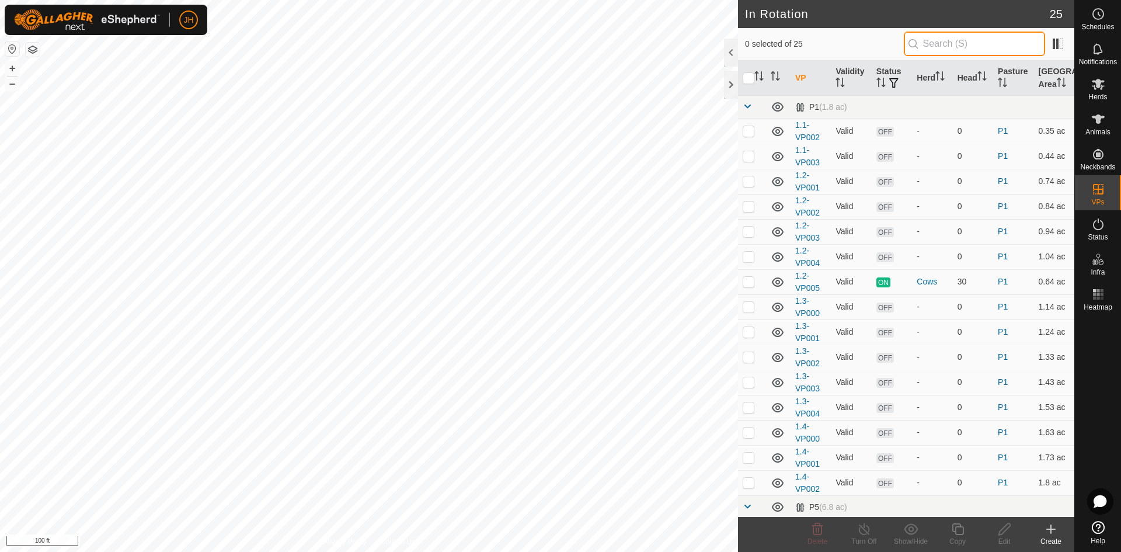
click at [932, 49] on input "text" at bounding box center [974, 44] width 141 height 25
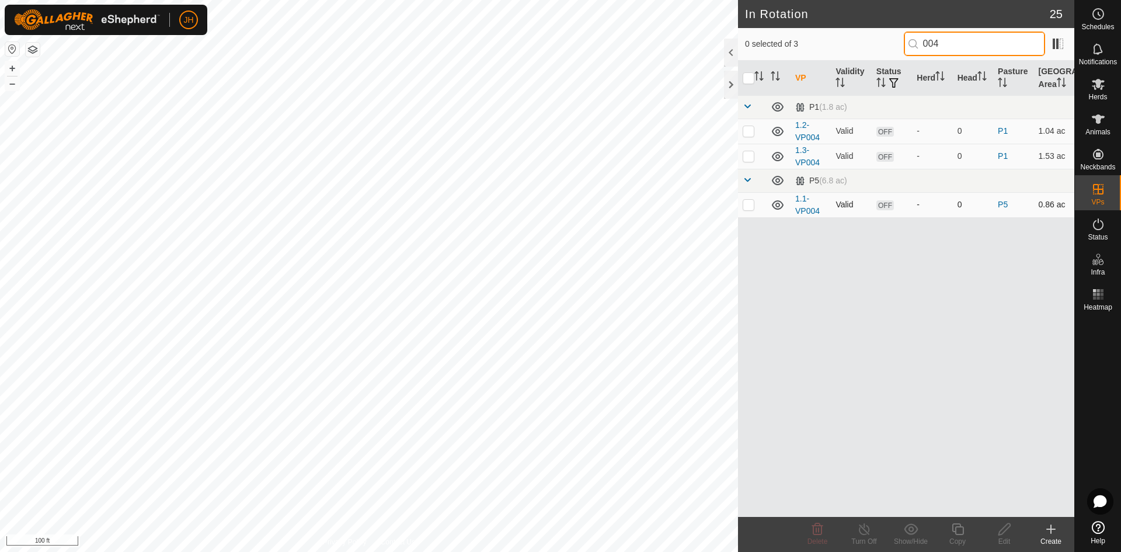
type input "004"
click at [757, 207] on td at bounding box center [752, 204] width 28 height 25
checkbox input "true"
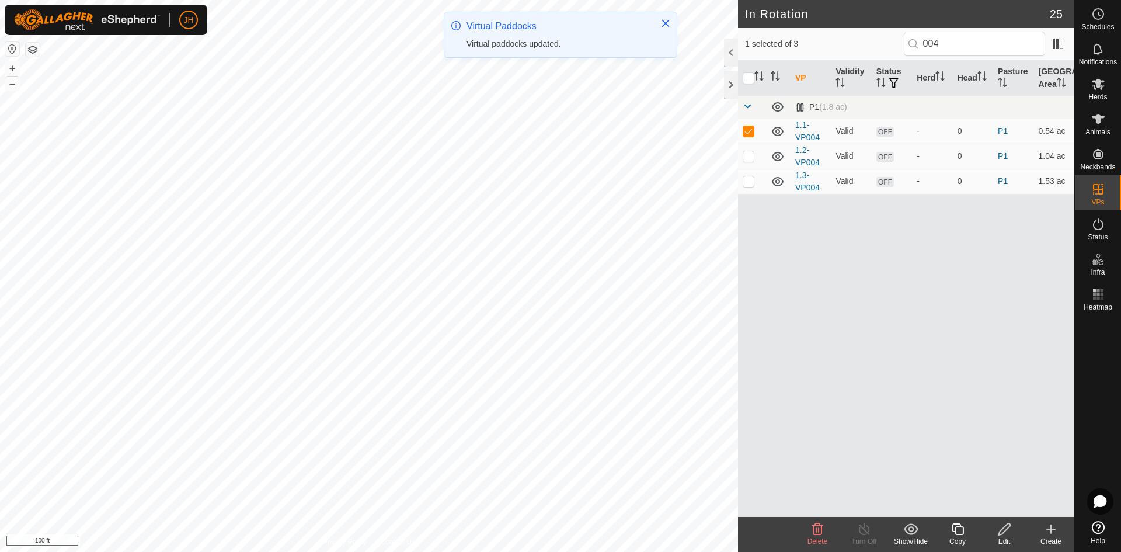
click at [750, 205] on div "VP Validity Status Herd Head Pasture Grazing Area P1 (1.8 ac) 1.1-VP004 Valid O…" at bounding box center [906, 289] width 336 height 456
click at [749, 135] on p-checkbox at bounding box center [749, 130] width 12 height 9
checkbox input "false"
click at [749, 156] on p-checkbox at bounding box center [749, 155] width 12 height 9
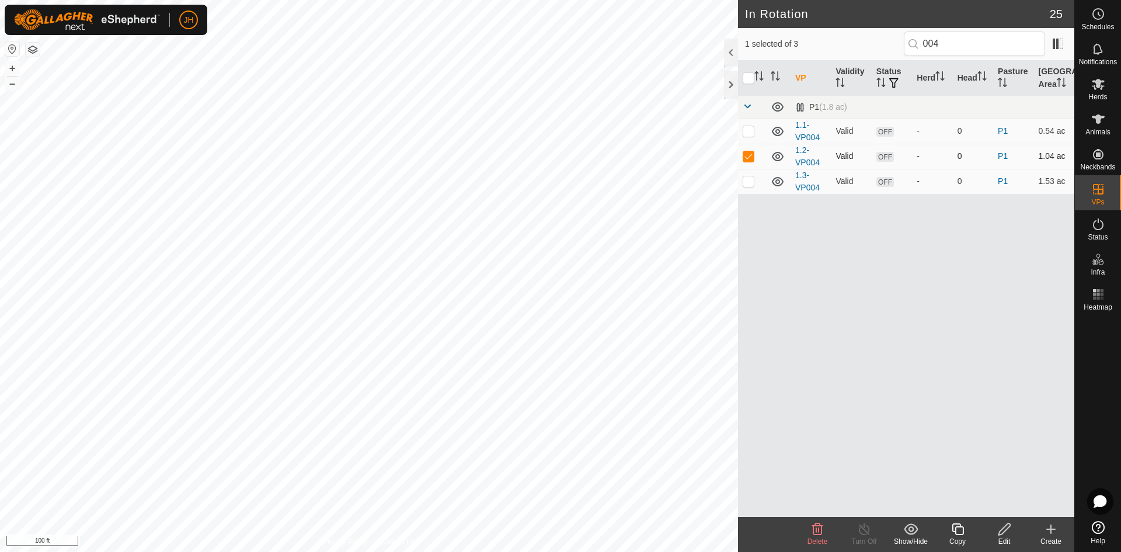
click at [749, 156] on p-checkbox at bounding box center [749, 155] width 12 height 9
checkbox input "false"
click at [750, 183] on p-checkbox at bounding box center [749, 180] width 12 height 9
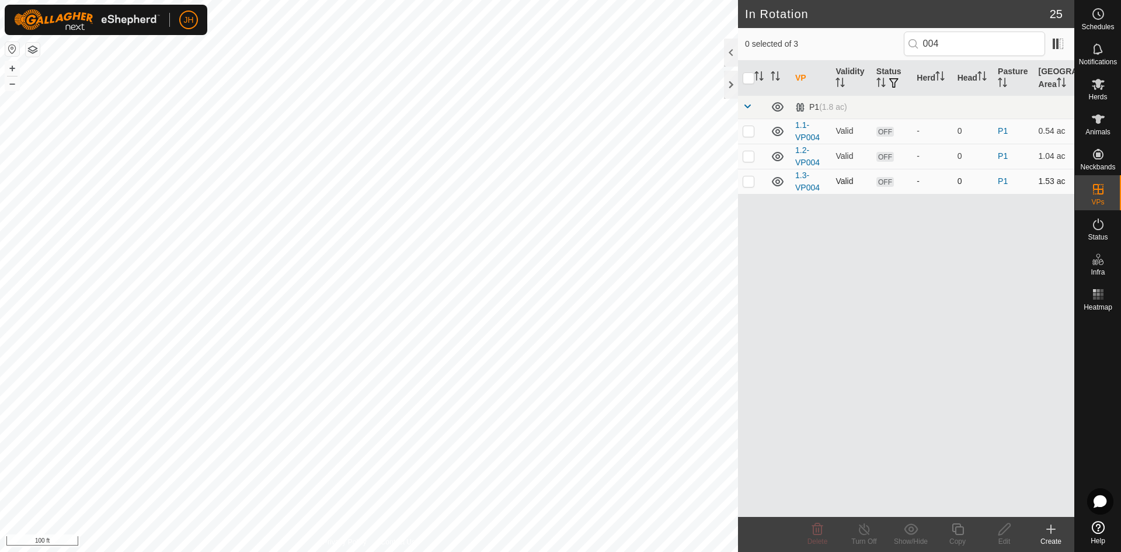
checkbox input "true"
click at [1005, 537] on div "Edit" at bounding box center [1004, 541] width 47 height 11
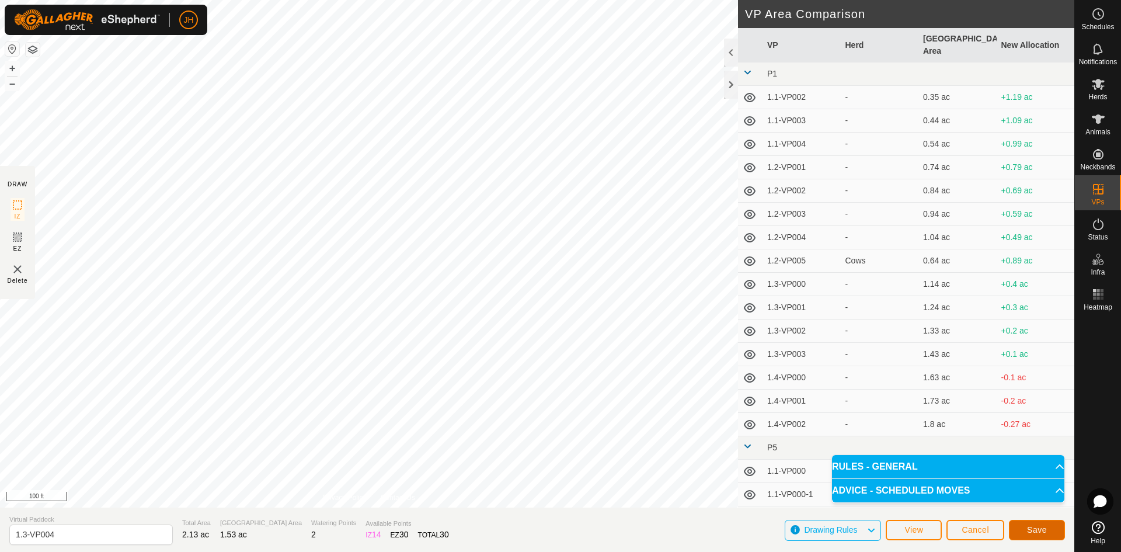
click at [1038, 527] on span "Save" at bounding box center [1037, 529] width 20 height 9
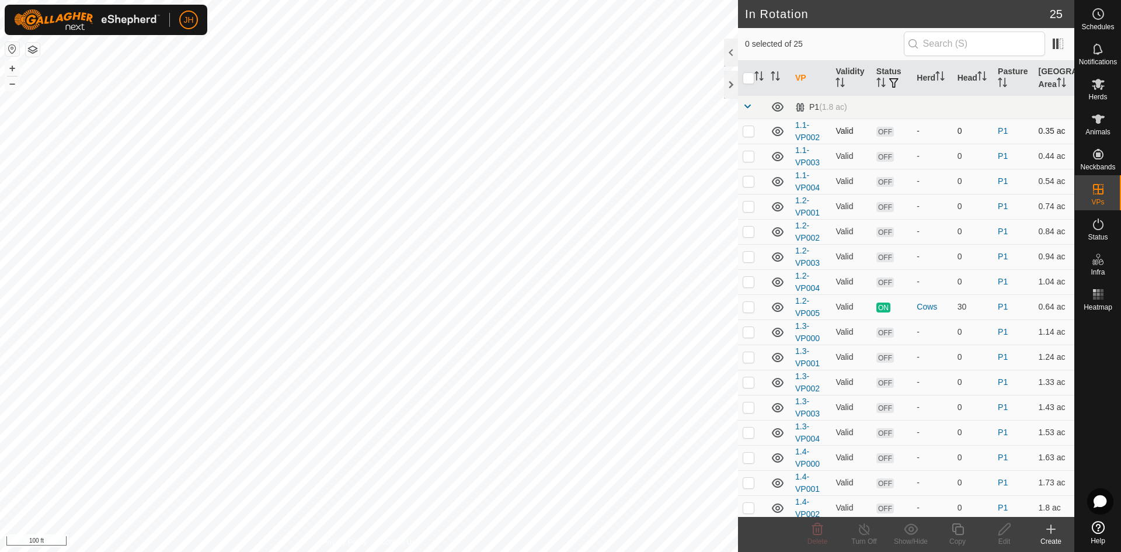
click at [750, 133] on p-checkbox at bounding box center [749, 130] width 12 height 9
click at [747, 134] on p-checkbox at bounding box center [749, 130] width 12 height 9
checkbox input "false"
click at [747, 159] on p-checkbox at bounding box center [749, 155] width 12 height 9
checkbox input "true"
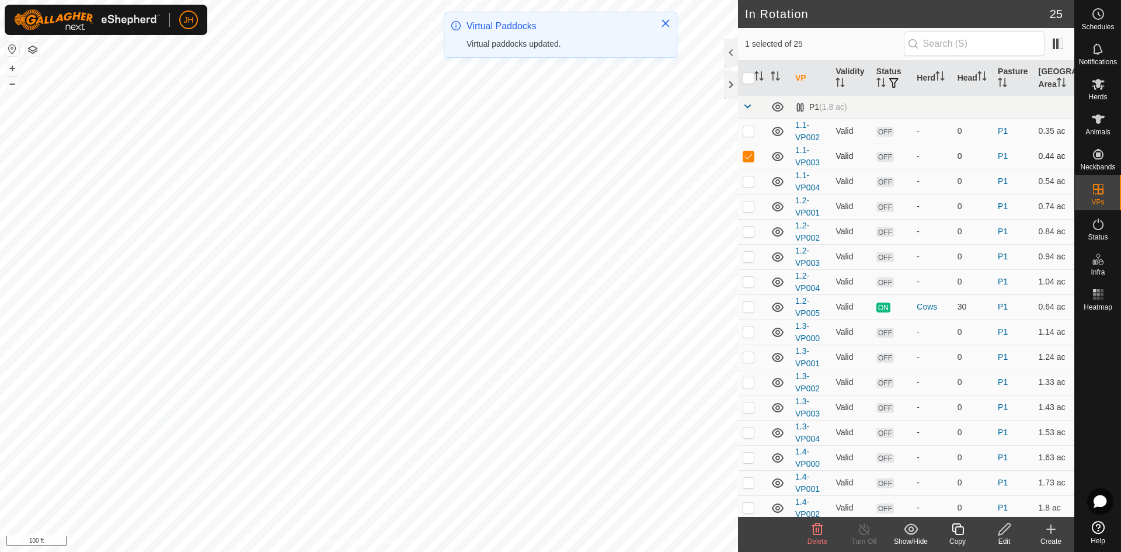
click at [750, 153] on p-checkbox at bounding box center [749, 155] width 12 height 9
checkbox input "false"
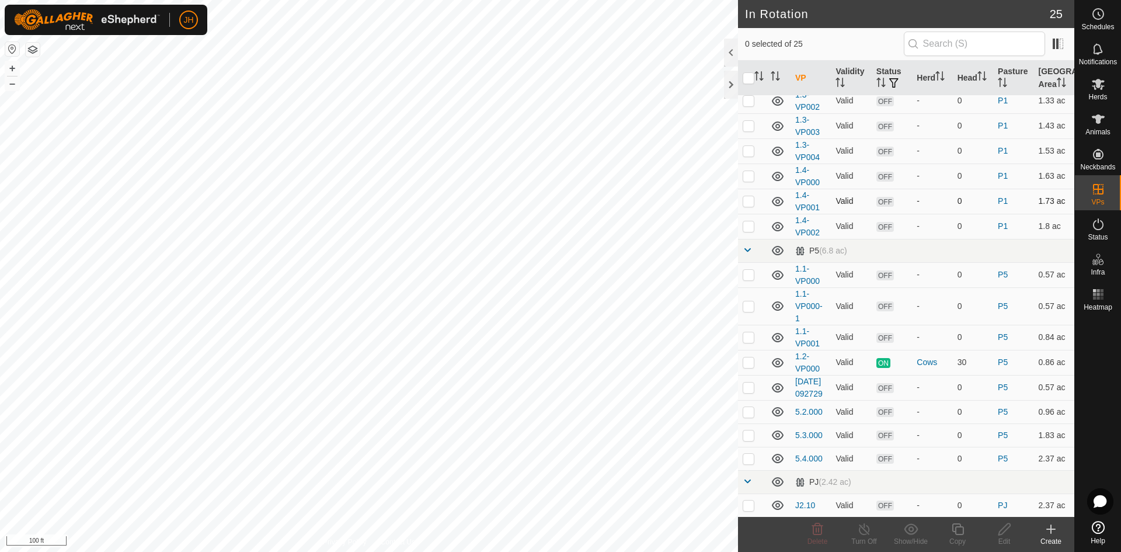
scroll to position [294, 0]
click at [750, 267] on td at bounding box center [752, 274] width 28 height 25
checkbox input "true"
click at [751, 301] on p-checkbox at bounding box center [749, 305] width 12 height 9
checkbox input "true"
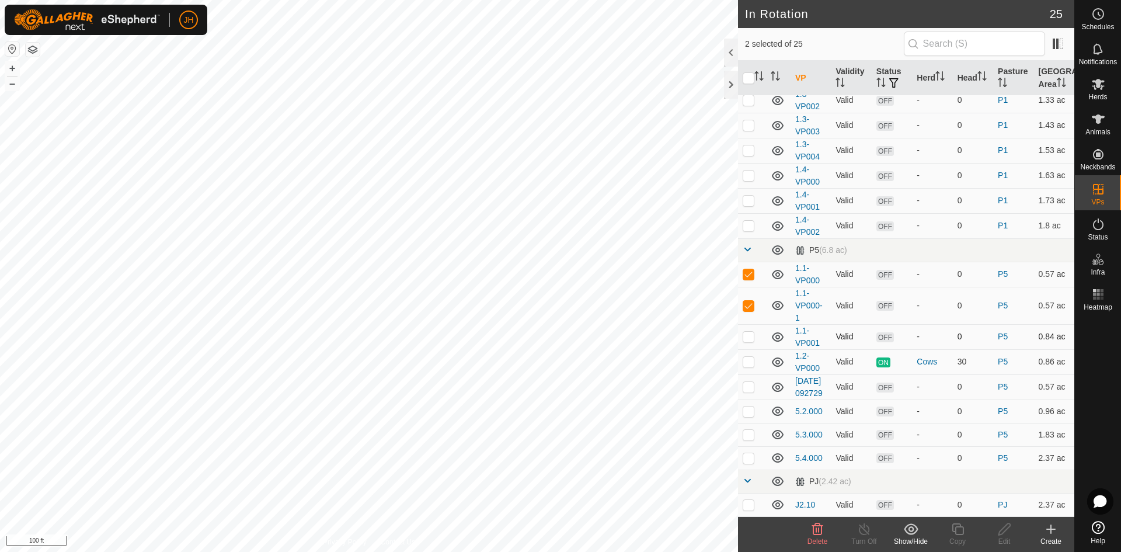
click at [747, 332] on p-checkbox at bounding box center [749, 336] width 12 height 9
click at [752, 332] on p-checkbox at bounding box center [749, 336] width 12 height 9
checkbox input "false"
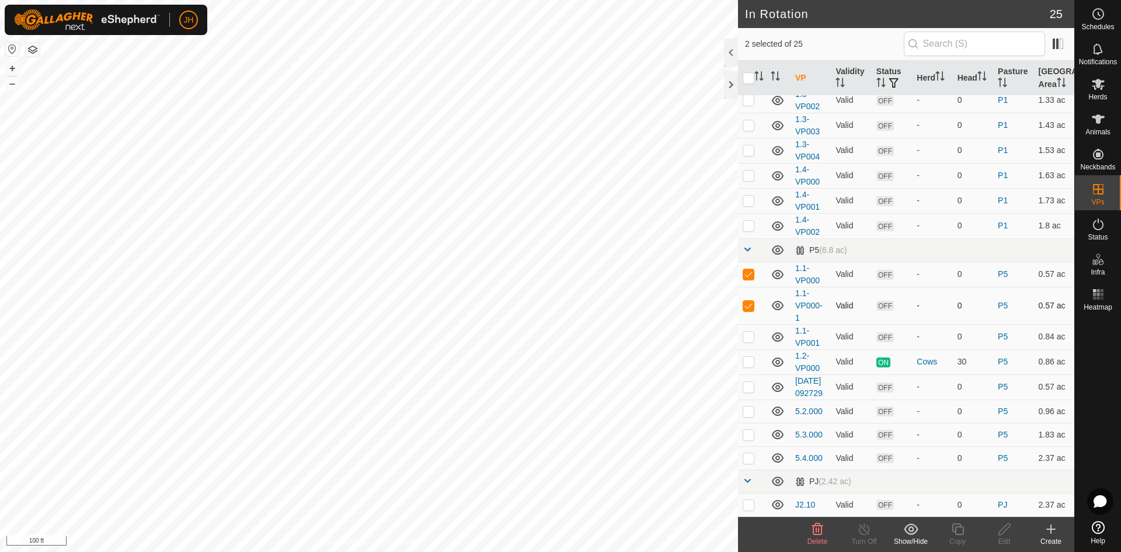
click at [748, 301] on p-checkbox at bounding box center [749, 305] width 12 height 9
checkbox input "false"
click at [750, 269] on p-checkbox at bounding box center [749, 273] width 12 height 9
checkbox input "false"
click at [750, 357] on p-checkbox at bounding box center [749, 361] width 12 height 9
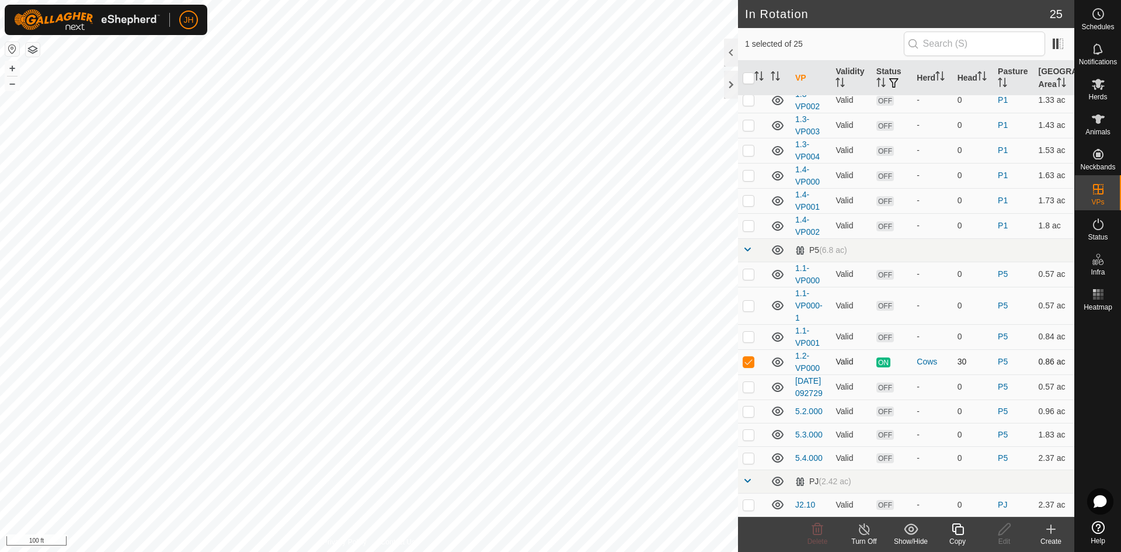
click at [748, 357] on p-checkbox at bounding box center [749, 361] width 12 height 9
checkbox input "false"
click at [754, 382] on td at bounding box center [752, 386] width 28 height 25
click at [818, 531] on icon at bounding box center [817, 529] width 11 height 12
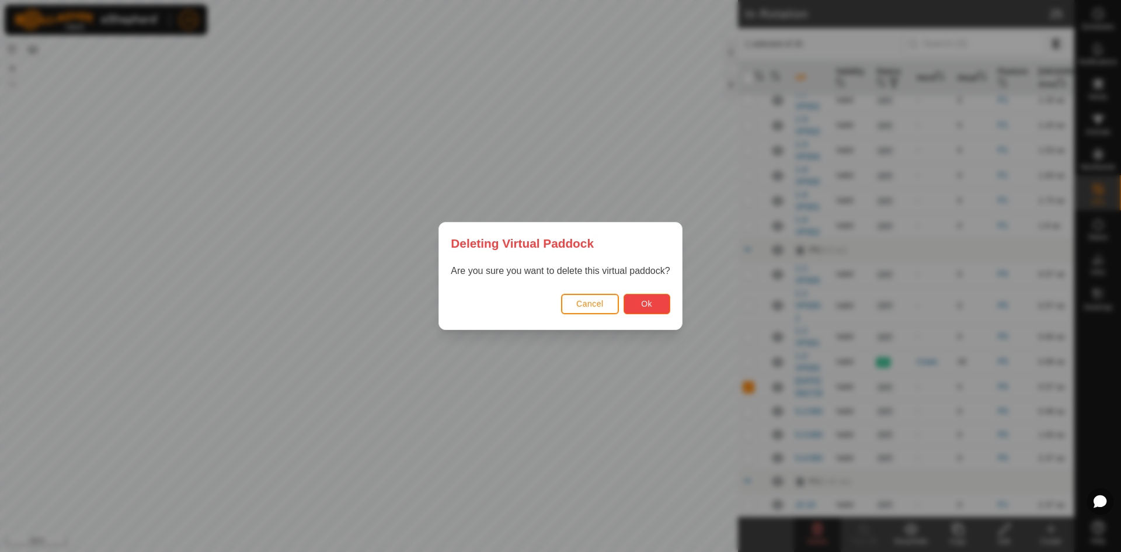
click at [663, 303] on button "Ok" at bounding box center [646, 304] width 47 height 20
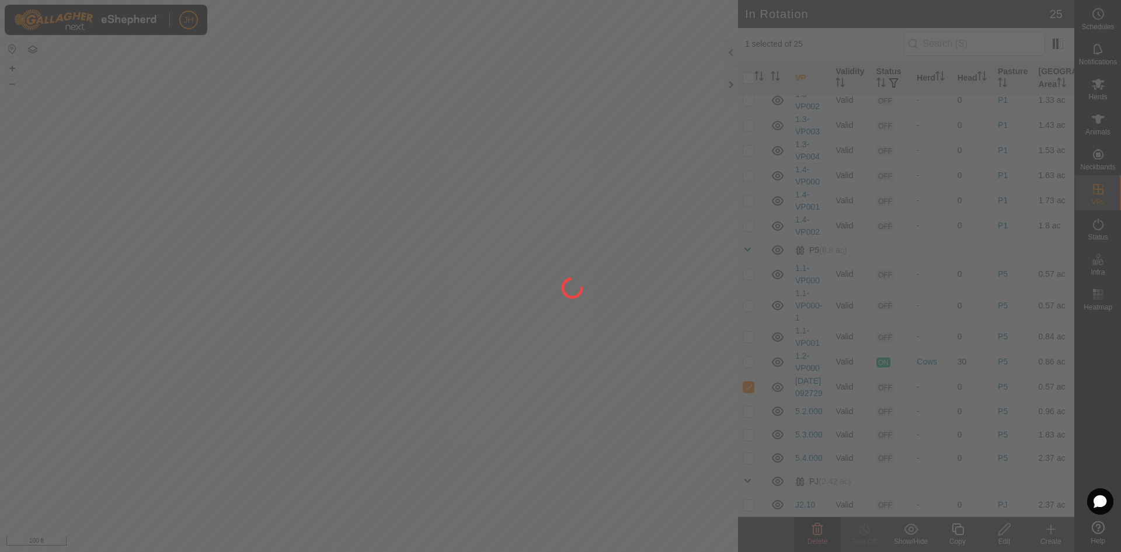
checkbox input "false"
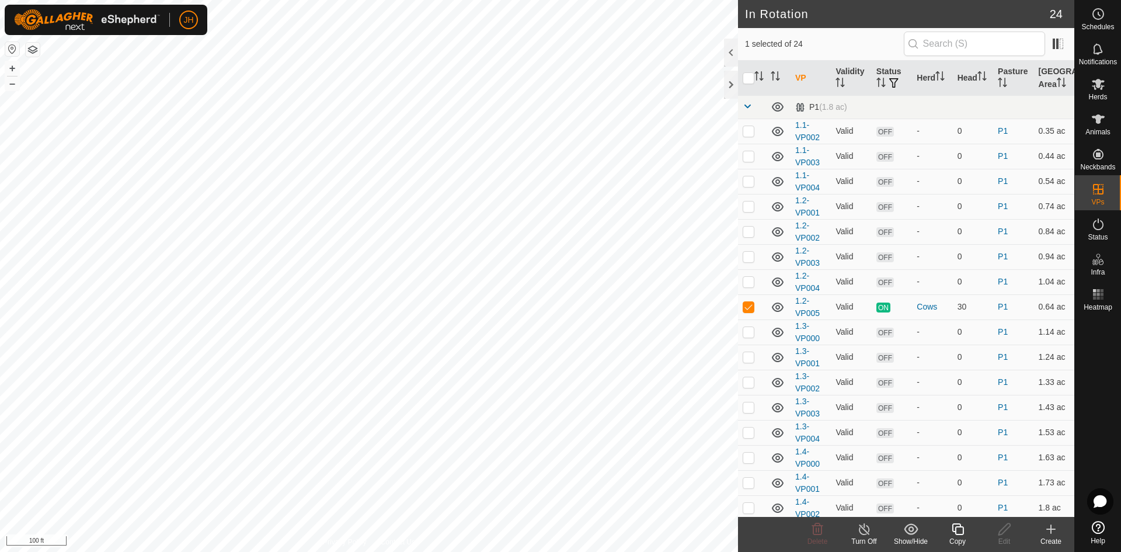
checkbox input "false"
checkbox input "true"
checkbox input "false"
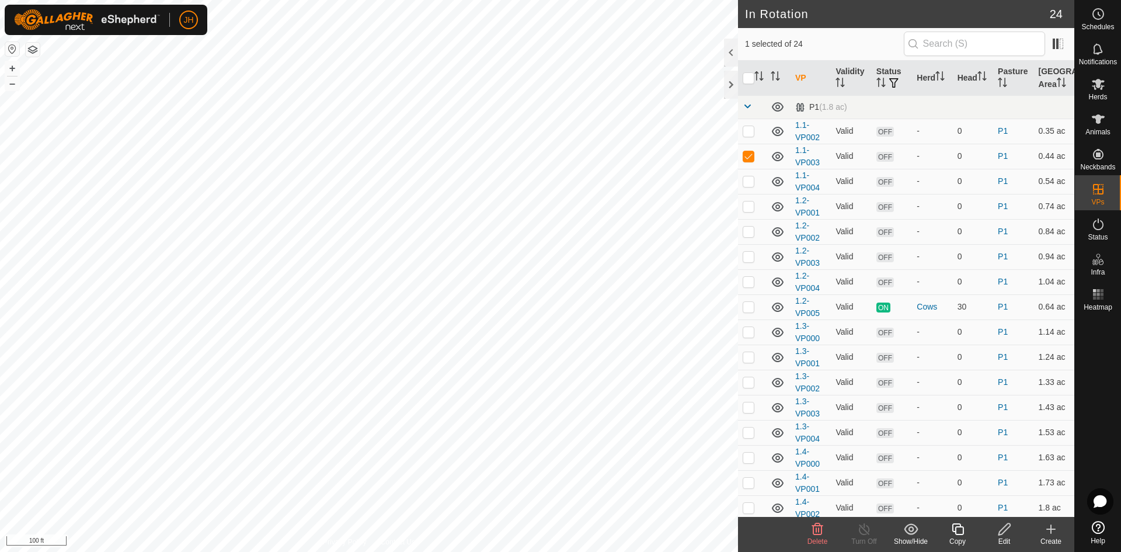
checkbox input "false"
checkbox input "true"
checkbox input "false"
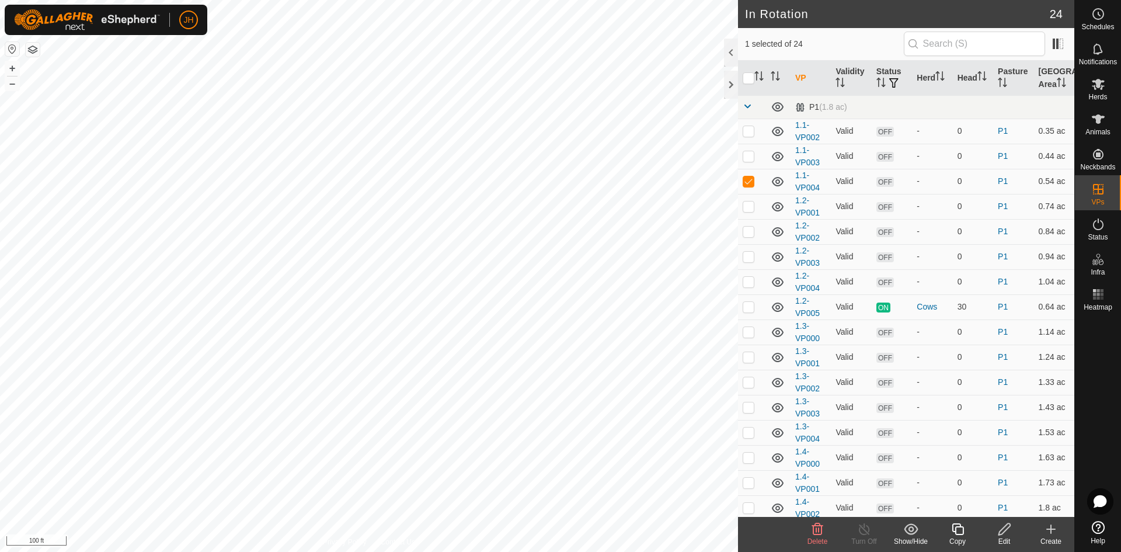
checkbox input "true"
click at [1009, 534] on icon at bounding box center [1004, 529] width 15 height 14
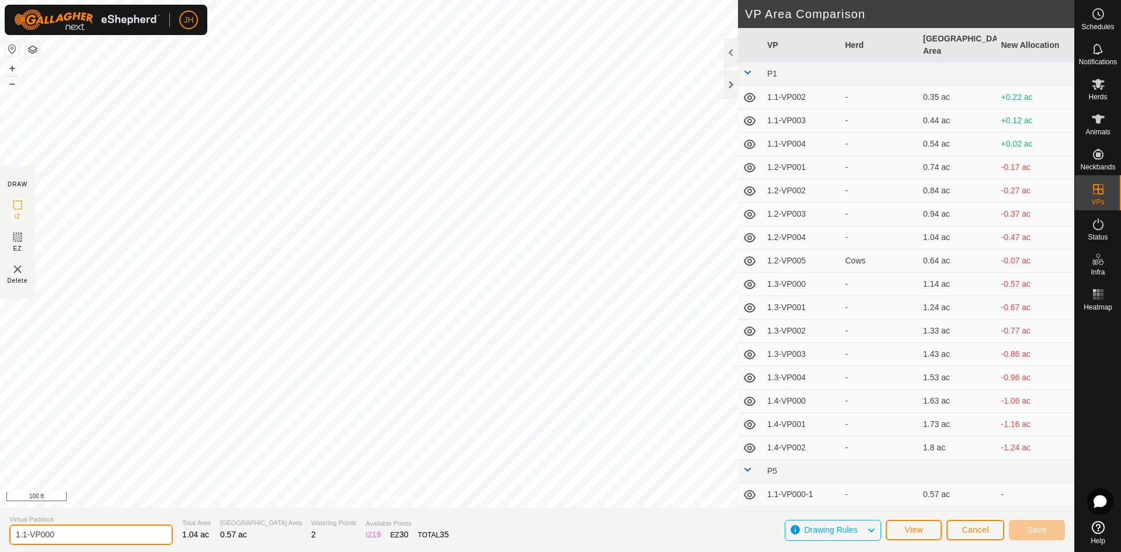
drag, startPoint x: 74, startPoint y: 538, endPoint x: 33, endPoint y: 536, distance: 41.5
click at [33, 536] on input "1.1-VP000" at bounding box center [90, 534] width 163 height 20
type input "1.1"
click at [1040, 532] on span "Save" at bounding box center [1037, 529] width 20 height 9
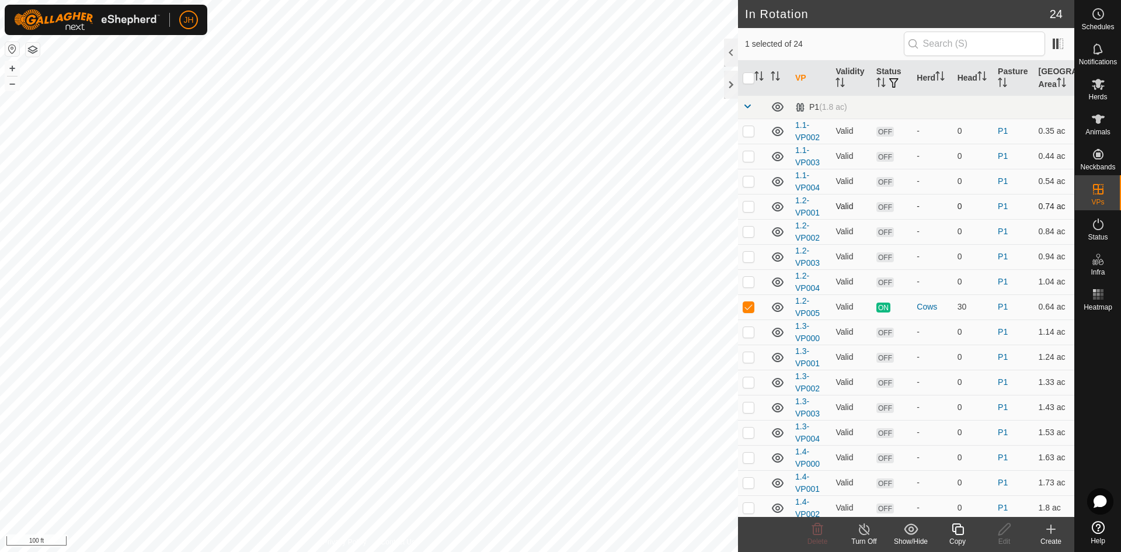
checkbox input "false"
checkbox input "true"
checkbox input "false"
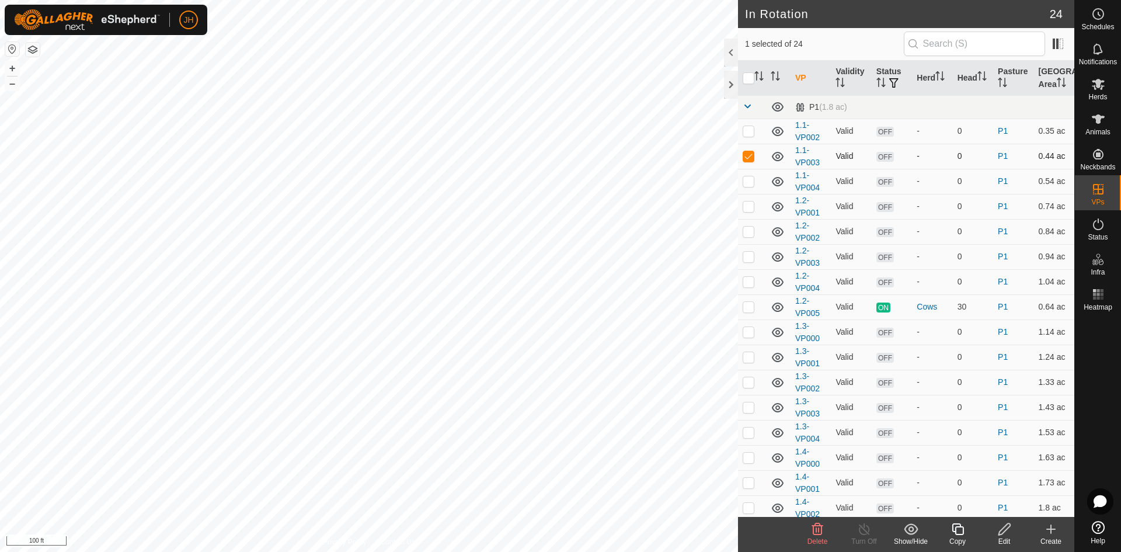
drag, startPoint x: 747, startPoint y: 158, endPoint x: 754, endPoint y: 148, distance: 12.1
click at [747, 158] on p-checkbox at bounding box center [749, 155] width 12 height 9
checkbox input "false"
click at [751, 157] on p-checkbox at bounding box center [749, 155] width 12 height 9
checkbox input "false"
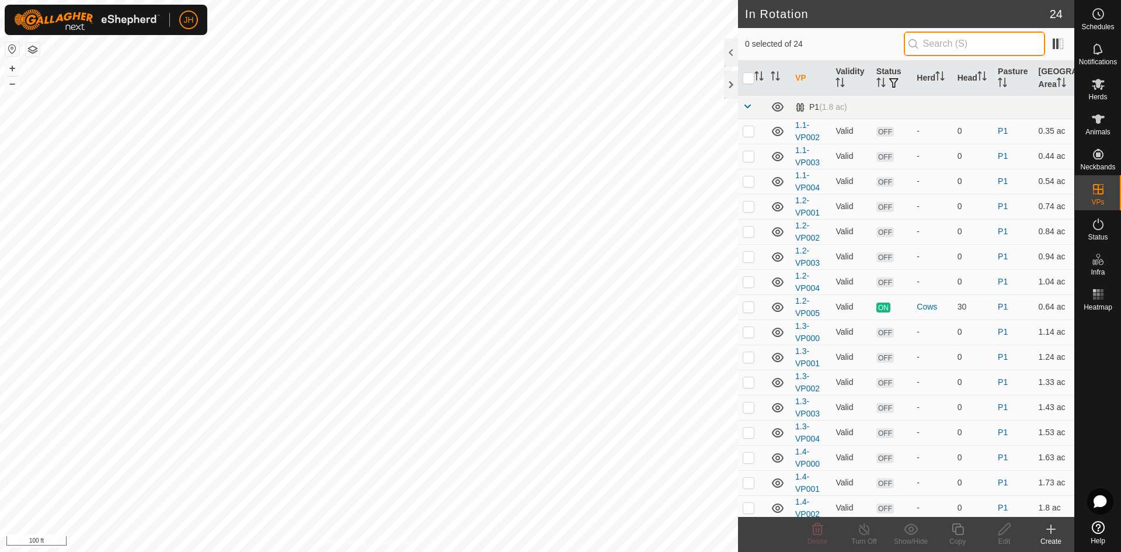
click at [960, 51] on input "text" at bounding box center [974, 44] width 141 height 25
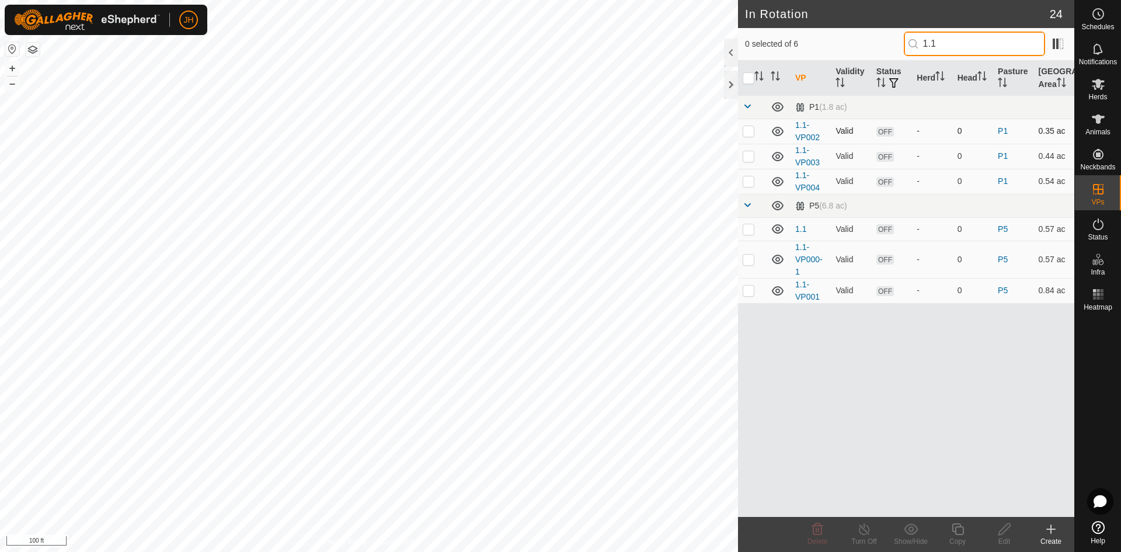
type input "1.1"
click at [748, 132] on p-checkbox at bounding box center [749, 130] width 12 height 9
click at [748, 131] on p-checkbox at bounding box center [749, 130] width 12 height 9
checkbox input "false"
click at [751, 294] on p-checkbox at bounding box center [749, 289] width 12 height 9
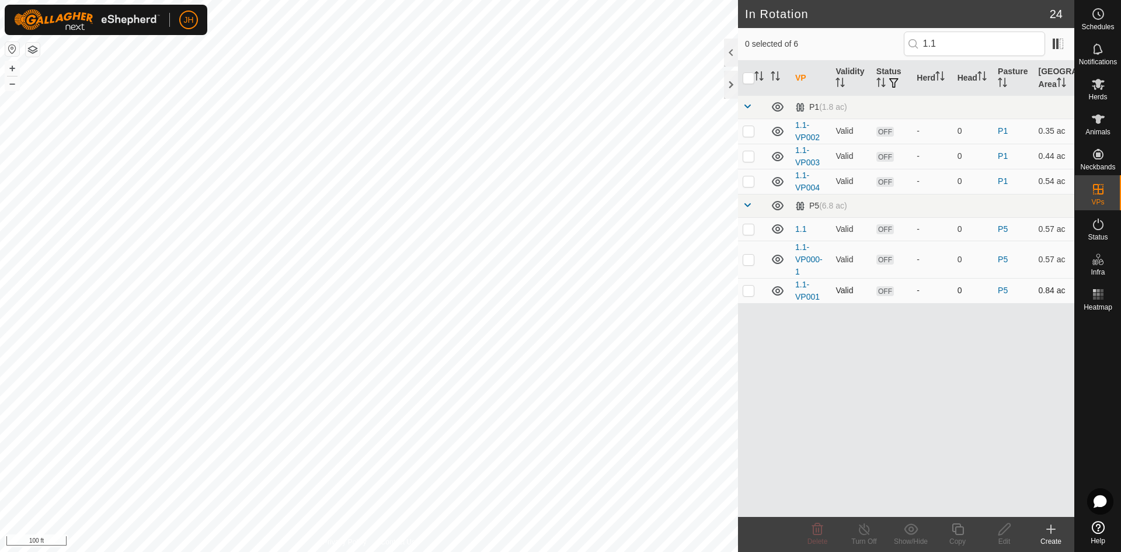
checkbox input "true"
click at [1008, 533] on icon at bounding box center [1004, 529] width 15 height 14
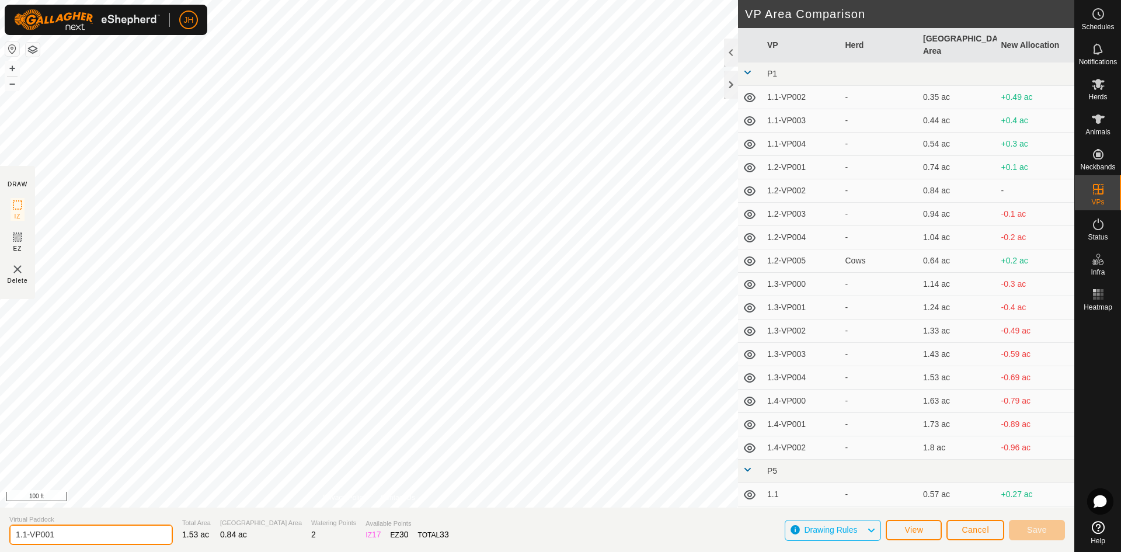
drag, startPoint x: 65, startPoint y: 535, endPoint x: 25, endPoint y: 532, distance: 40.3
click at [25, 532] on input "1.1-VP001" at bounding box center [90, 534] width 163 height 20
click at [17, 535] on input "1.2" at bounding box center [90, 534] width 163 height 20
type input "A1.2"
click at [1044, 532] on span "Save" at bounding box center [1037, 529] width 20 height 9
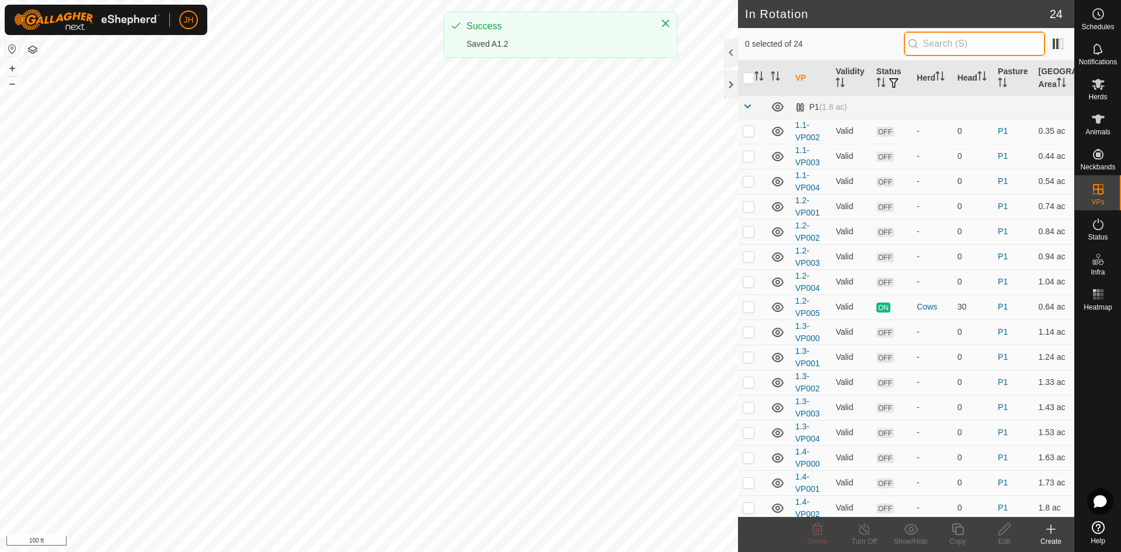
click at [949, 42] on input "text" at bounding box center [974, 44] width 141 height 25
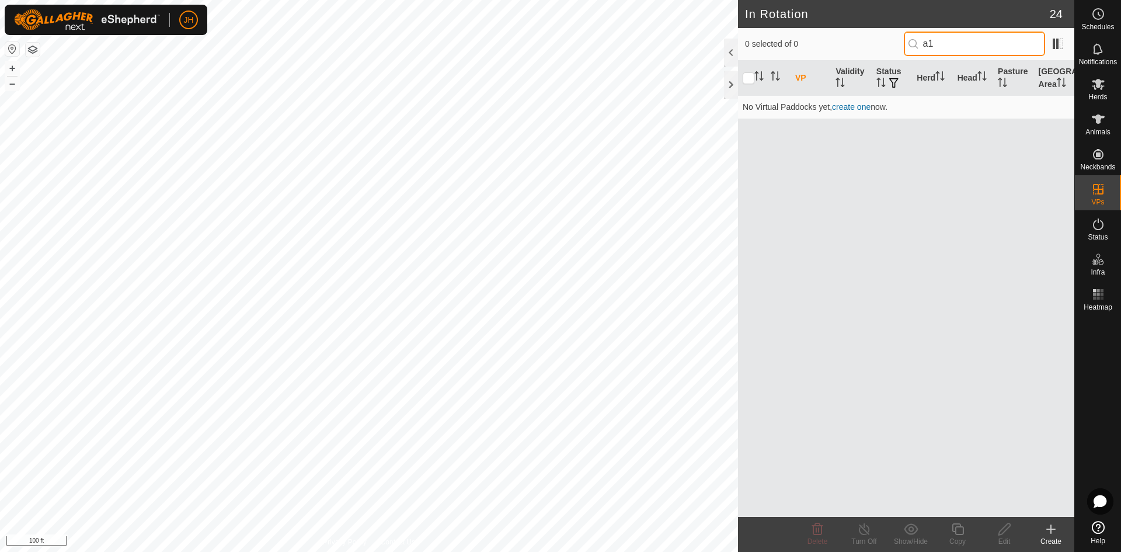
type input "a1"
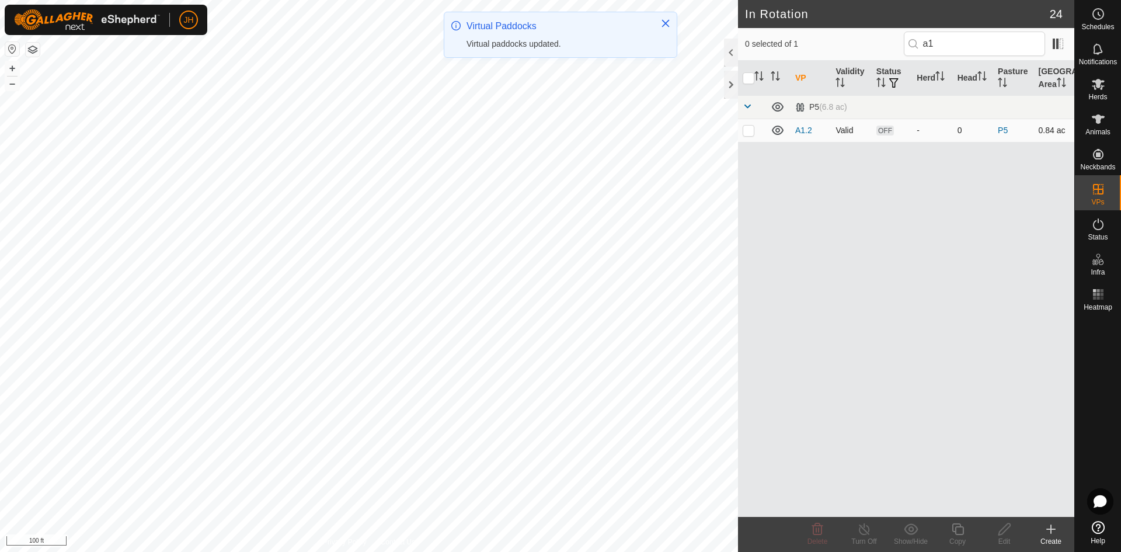
click at [750, 132] on p-checkbox at bounding box center [749, 130] width 12 height 9
checkbox input "true"
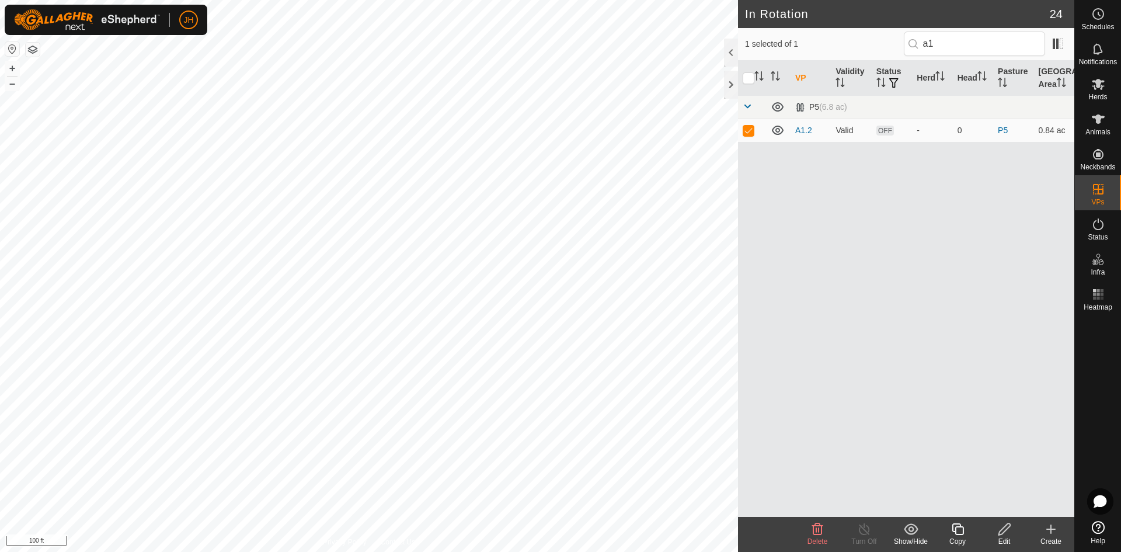
click at [1004, 534] on icon at bounding box center [1004, 529] width 15 height 14
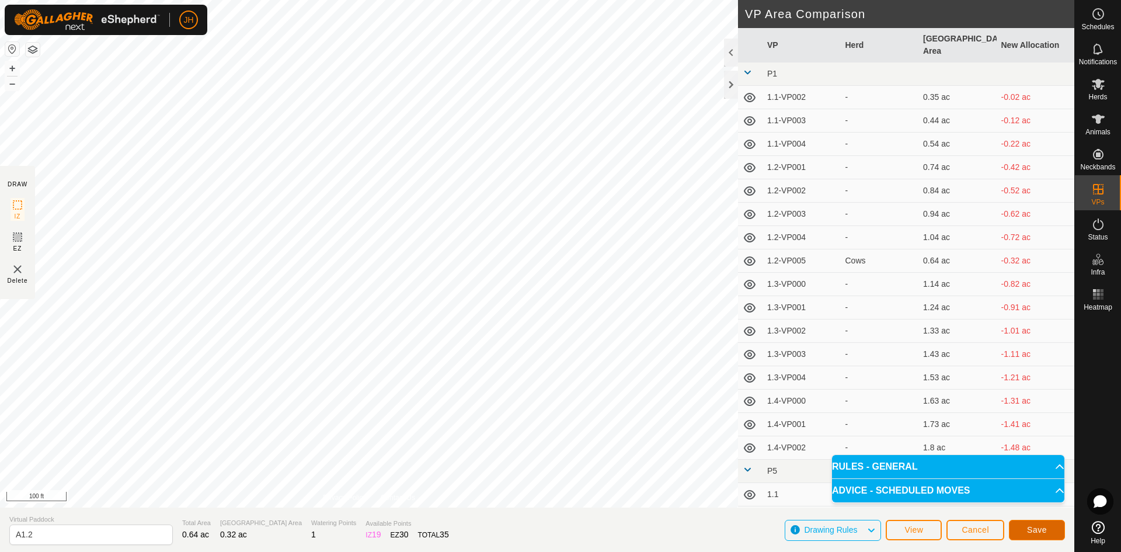
click at [1037, 529] on span "Save" at bounding box center [1037, 529] width 20 height 9
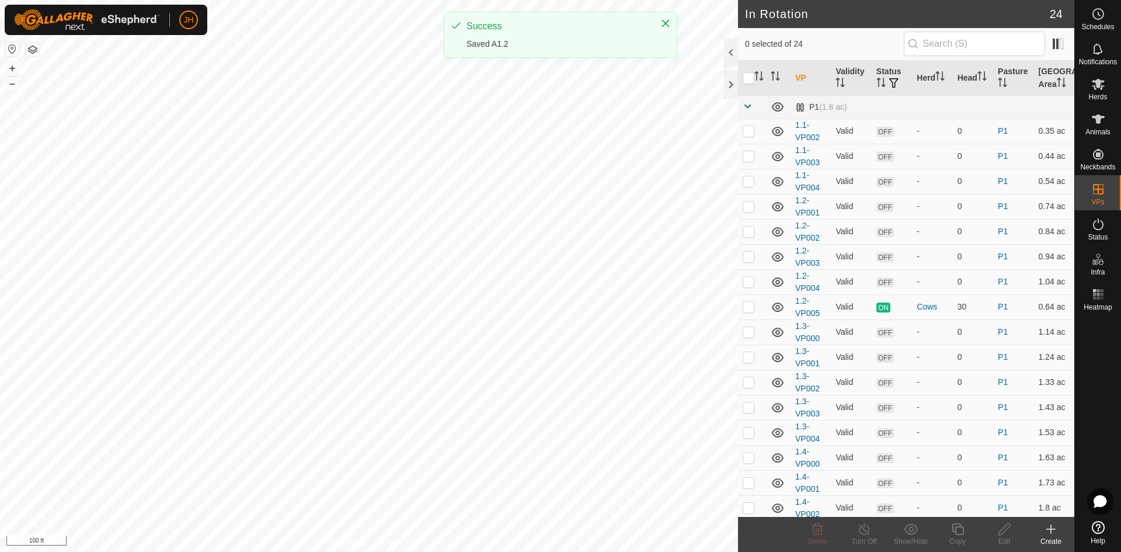
click at [908, 43] on p-inputicon at bounding box center [912, 43] width 9 height 9
click at [925, 43] on input "text" at bounding box center [974, 44] width 141 height 25
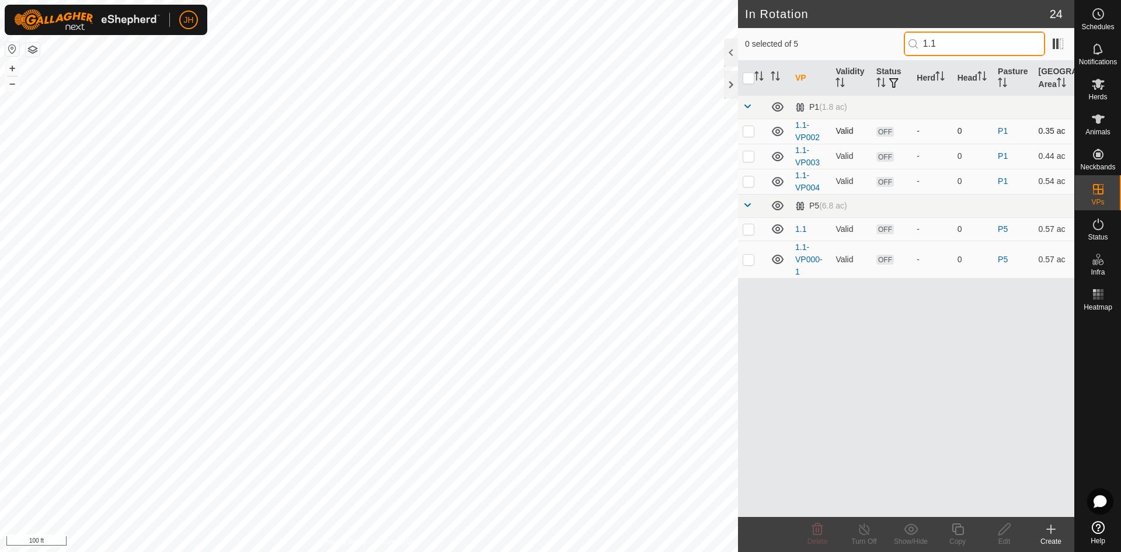
type input "1.1"
click at [747, 132] on p-checkbox at bounding box center [749, 130] width 12 height 9
checkbox input "true"
click at [1005, 534] on icon at bounding box center [1004, 529] width 15 height 14
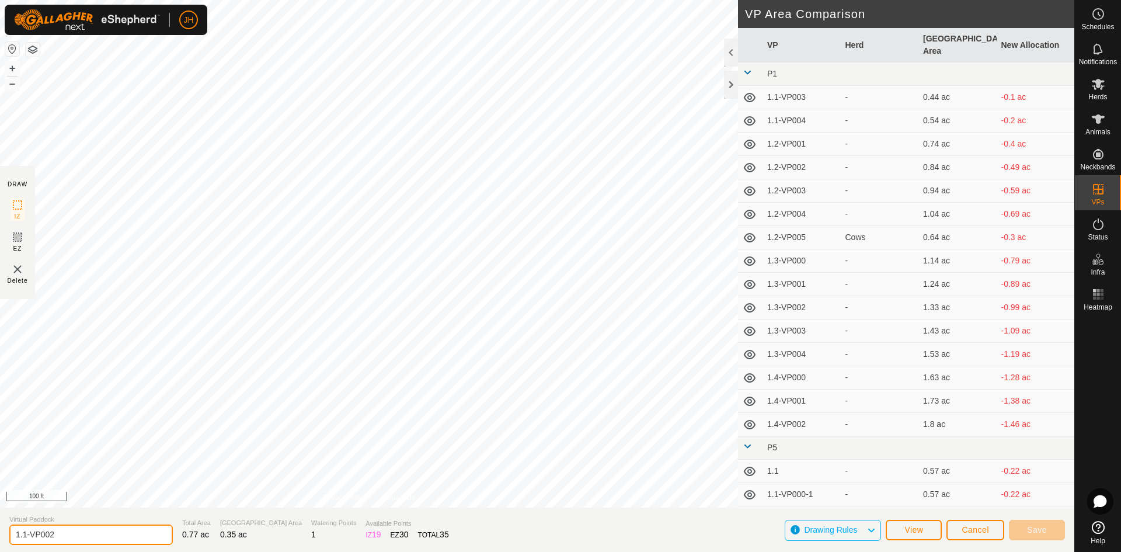
drag, startPoint x: 60, startPoint y: 534, endPoint x: 0, endPoint y: 529, distance: 60.3
click at [0, 530] on section "Virtual Paddock 1.1-VP002 Total Area 0.77 ac Grazing Area 0.35 ac Watering Poin…" at bounding box center [537, 529] width 1074 height 44
click at [67, 539] on input "1.1-VP002" at bounding box center [90, 534] width 163 height 20
type input "1"
drag, startPoint x: 34, startPoint y: 534, endPoint x: 5, endPoint y: 532, distance: 29.2
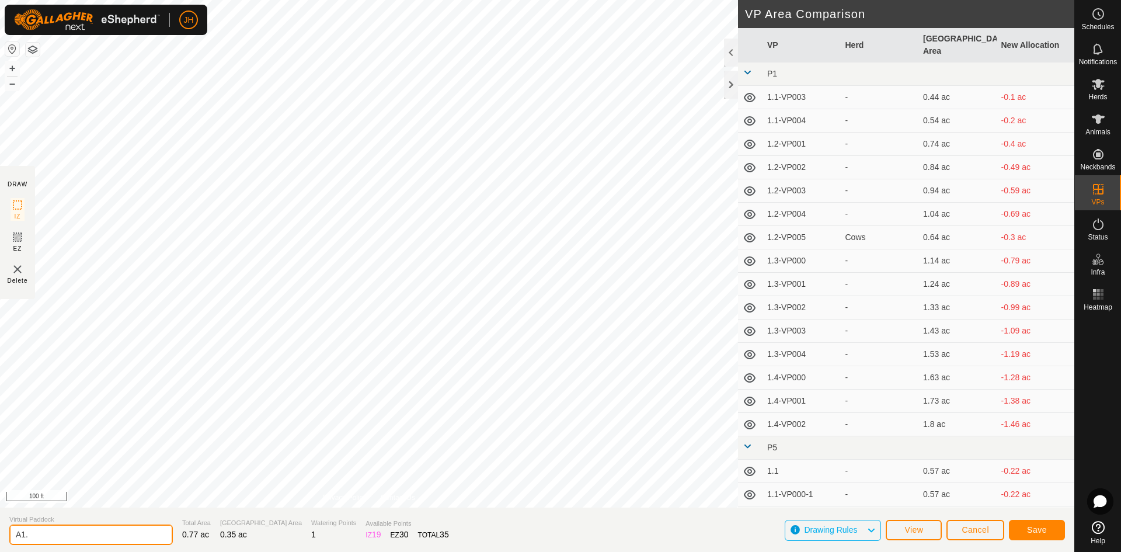
click at [5, 532] on section "Virtual Paddock A1. Total Area 0.77 ac Grazing Area 0.35 ac Watering Points 1 A…" at bounding box center [537, 529] width 1074 height 44
type input "A1.3"
click at [1043, 525] on span "Save" at bounding box center [1037, 529] width 20 height 9
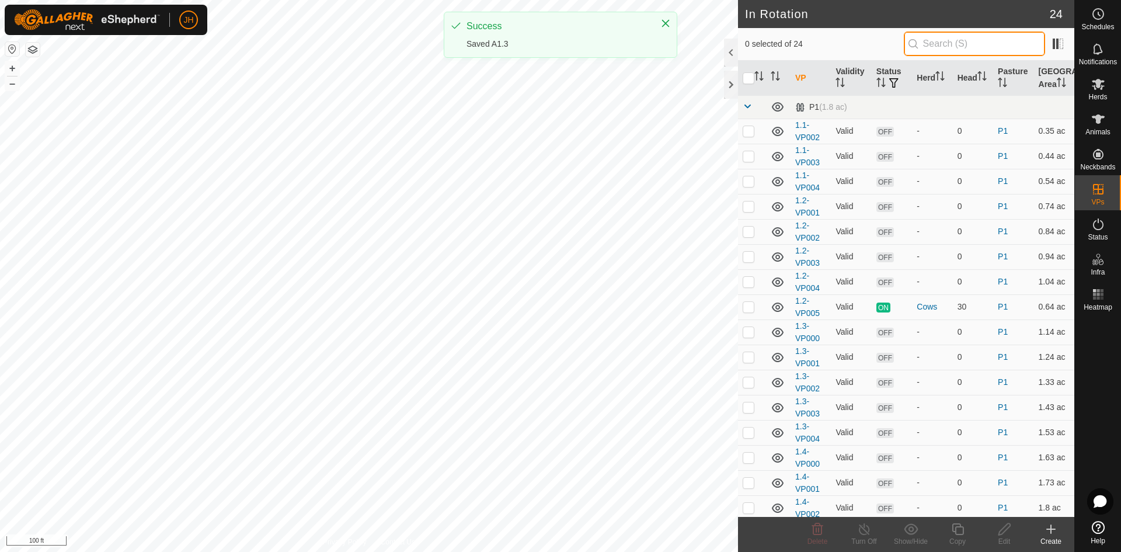
click at [937, 48] on input "text" at bounding box center [974, 44] width 141 height 25
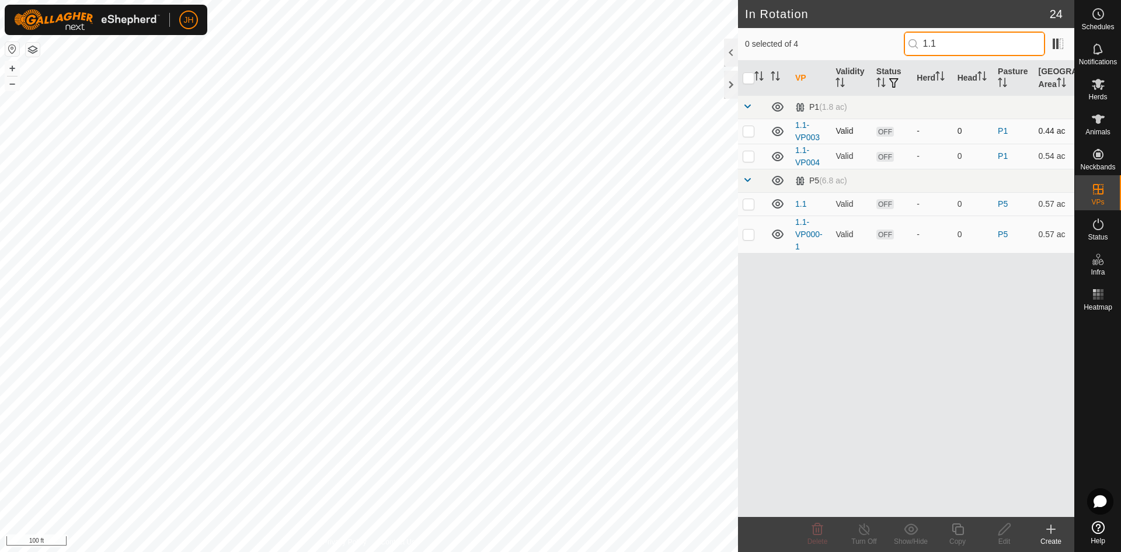
type input "1.1"
click at [749, 135] on p-tablecheckbox at bounding box center [749, 130] width 12 height 9
checkbox input "true"
click at [1002, 530] on icon at bounding box center [1004, 529] width 15 height 14
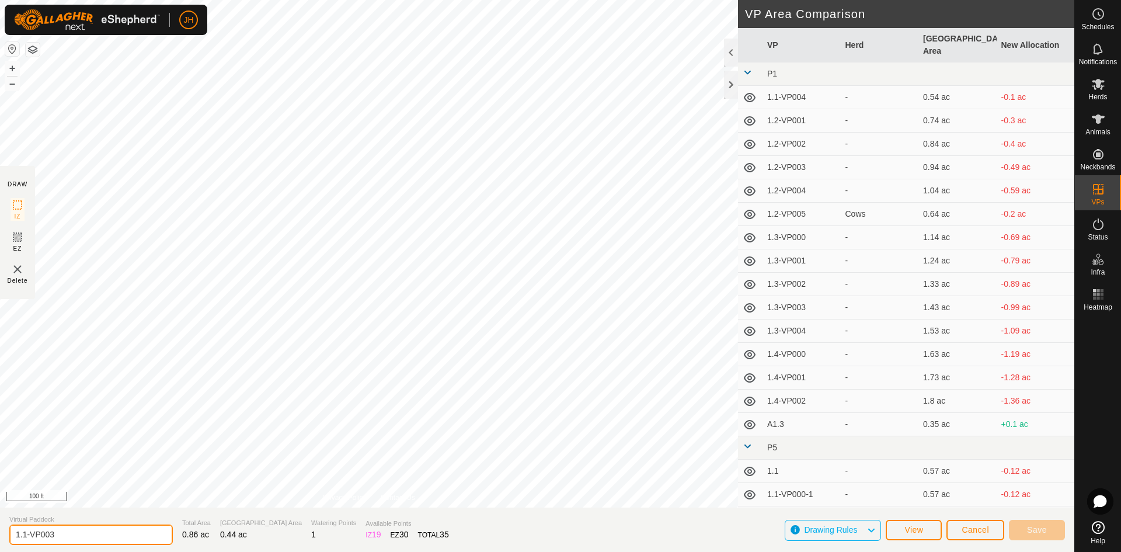
drag, startPoint x: 16, startPoint y: 541, endPoint x: 3, endPoint y: 536, distance: 14.2
click at [3, 536] on section "Virtual Paddock 1.1-VP003 Total Area 0.86 ac Grazing Area 0.44 ac Watering Poin…" at bounding box center [537, 529] width 1074 height 44
paste input "A1."
click at [1038, 529] on span "Save" at bounding box center [1037, 529] width 20 height 9
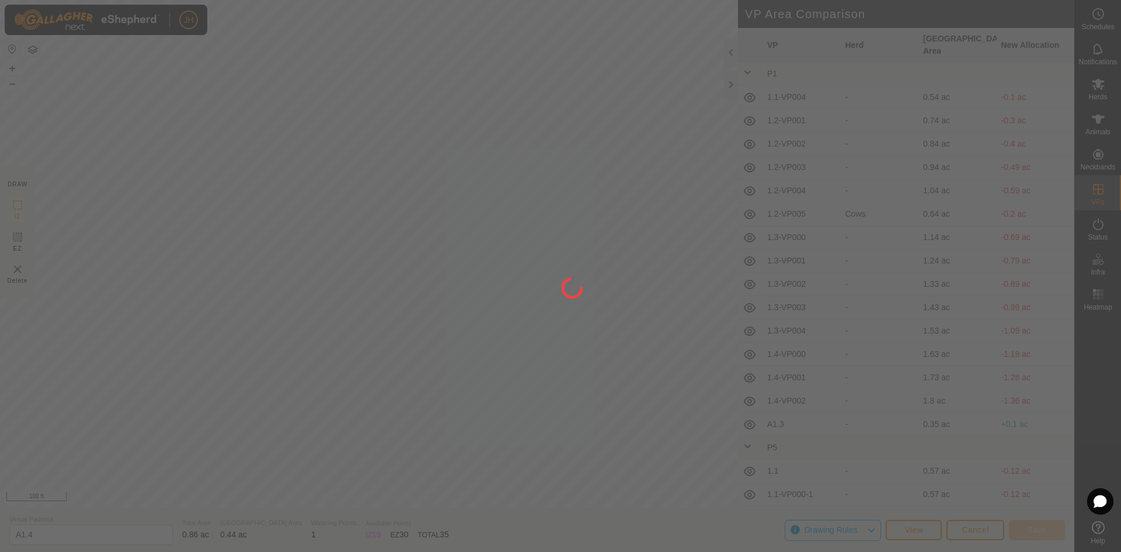
type input "1.1-VP003"
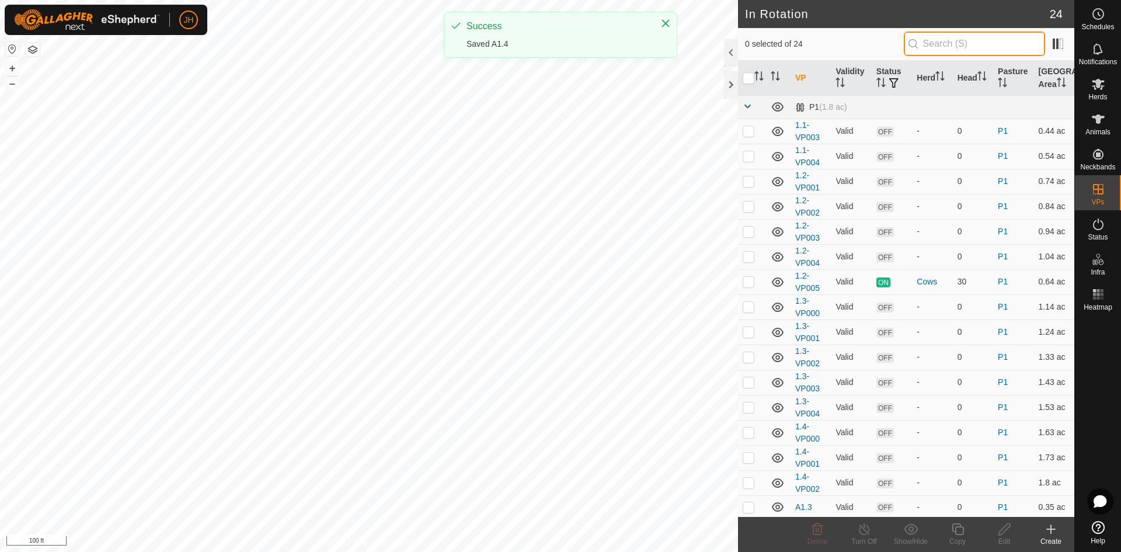
click at [928, 44] on input "text" at bounding box center [974, 44] width 141 height 25
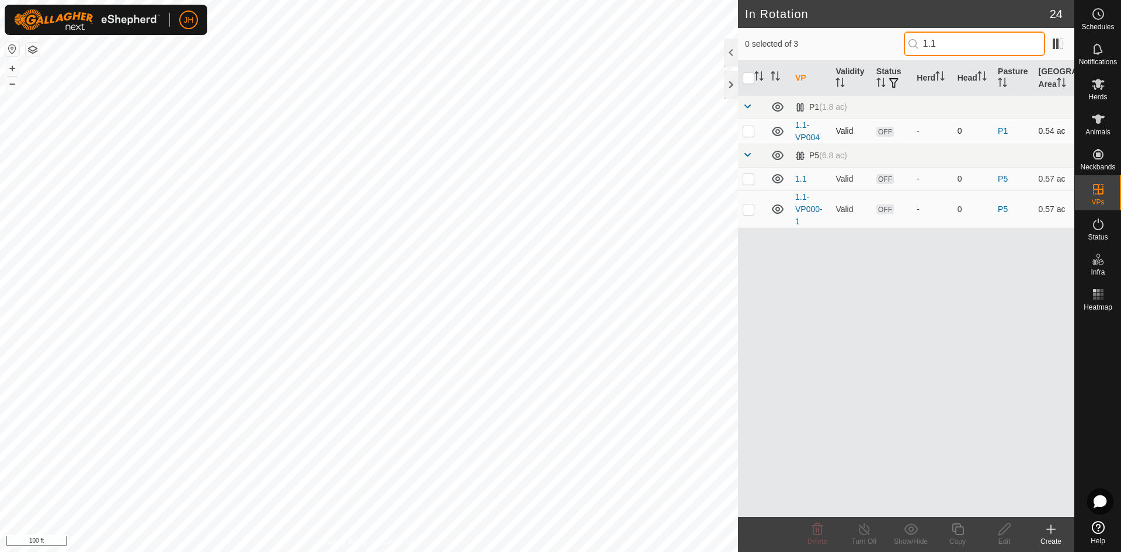
type input "1.1"
click at [750, 132] on p-checkbox at bounding box center [749, 130] width 12 height 9
checkbox input "true"
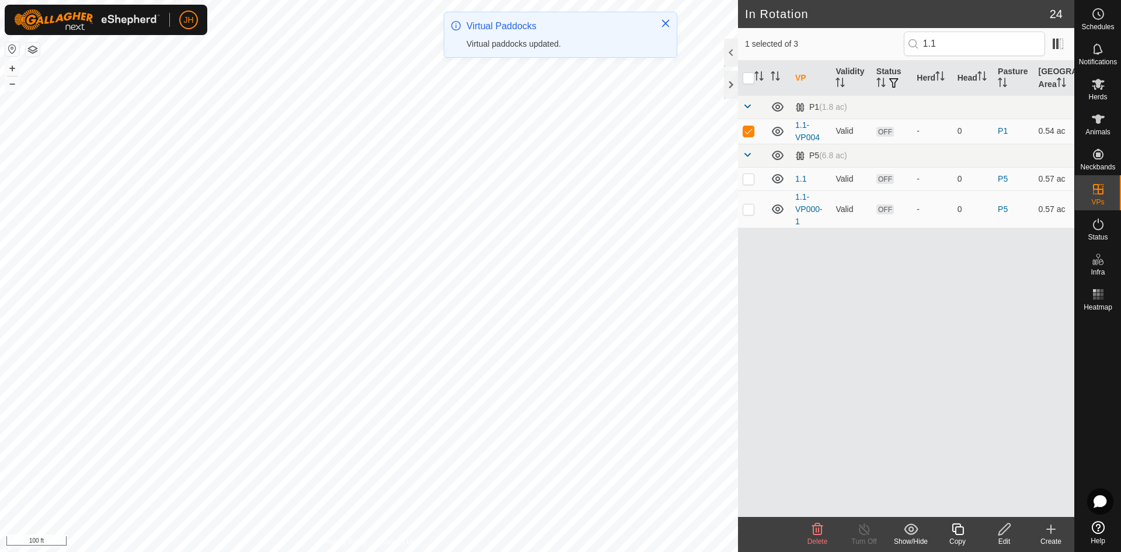
click at [1006, 535] on icon at bounding box center [1004, 529] width 15 height 14
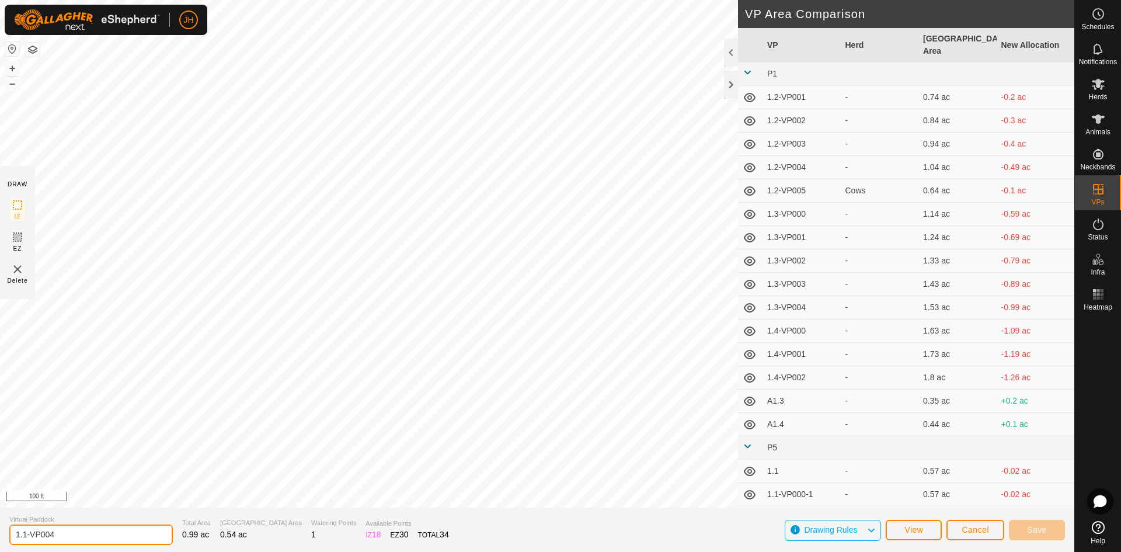
drag, startPoint x: 69, startPoint y: 532, endPoint x: 0, endPoint y: 535, distance: 68.9
click at [0, 535] on section "Virtual Paddock 1.1-VP004 Total Area 0.99 ac Grazing Area 0.54 ac Watering Poin…" at bounding box center [537, 529] width 1074 height 44
paste input "A1."
type input "A1.5"
click at [1030, 529] on span "Save" at bounding box center [1037, 529] width 20 height 9
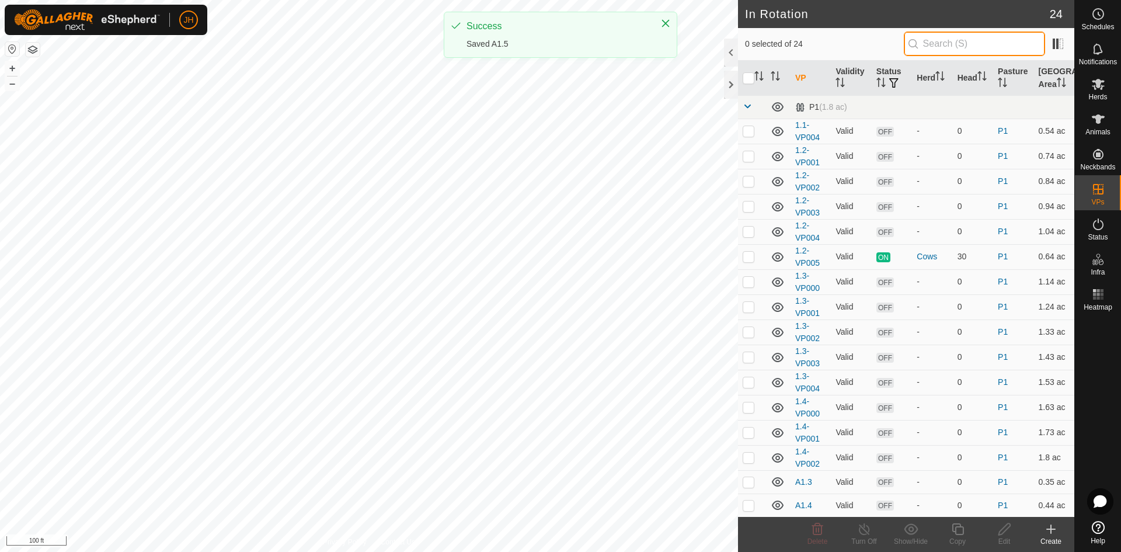
click at [932, 44] on input "text" at bounding box center [974, 44] width 141 height 25
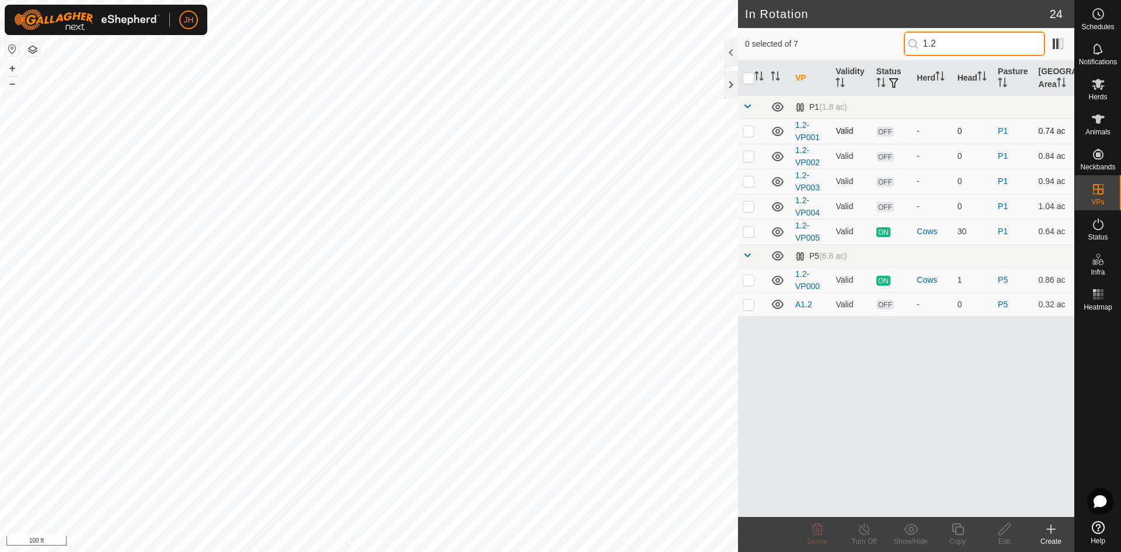
type input "1.2"
click at [750, 127] on p-checkbox at bounding box center [749, 130] width 12 height 9
checkbox input "true"
click at [1006, 533] on icon at bounding box center [1004, 529] width 15 height 14
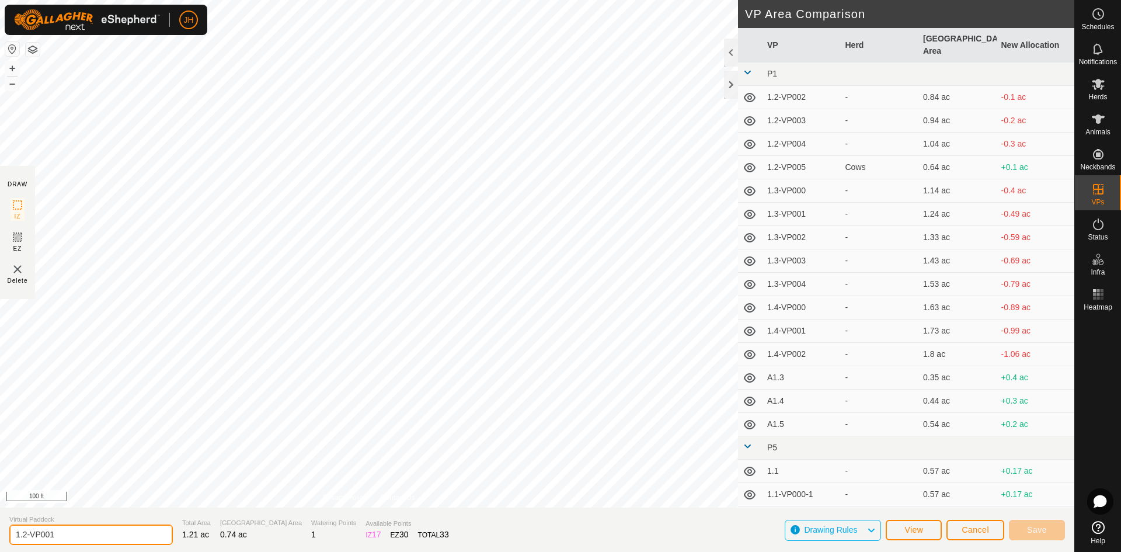
drag, startPoint x: 64, startPoint y: 532, endPoint x: 0, endPoint y: 534, distance: 63.7
click at [0, 536] on section "Virtual Paddock 1.2-VP001 Total Area 1.21 ac Grazing Area 0.74 ac Watering Poin…" at bounding box center [537, 529] width 1074 height 44
paste input "A1."
type input "A1.7"
click at [1022, 525] on button "Save" at bounding box center [1037, 530] width 56 height 20
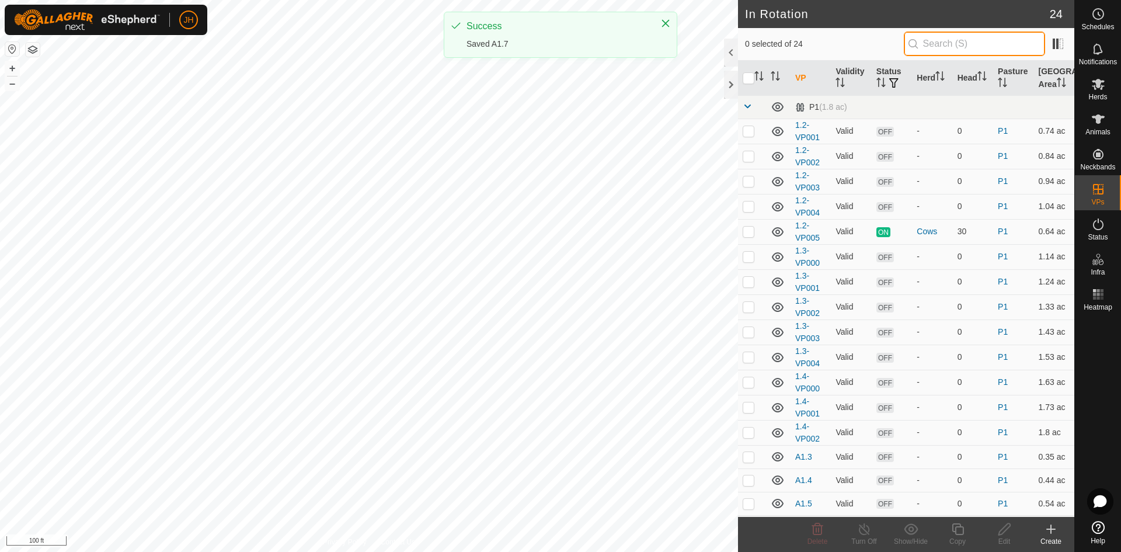
click at [959, 44] on input "text" at bounding box center [974, 44] width 141 height 25
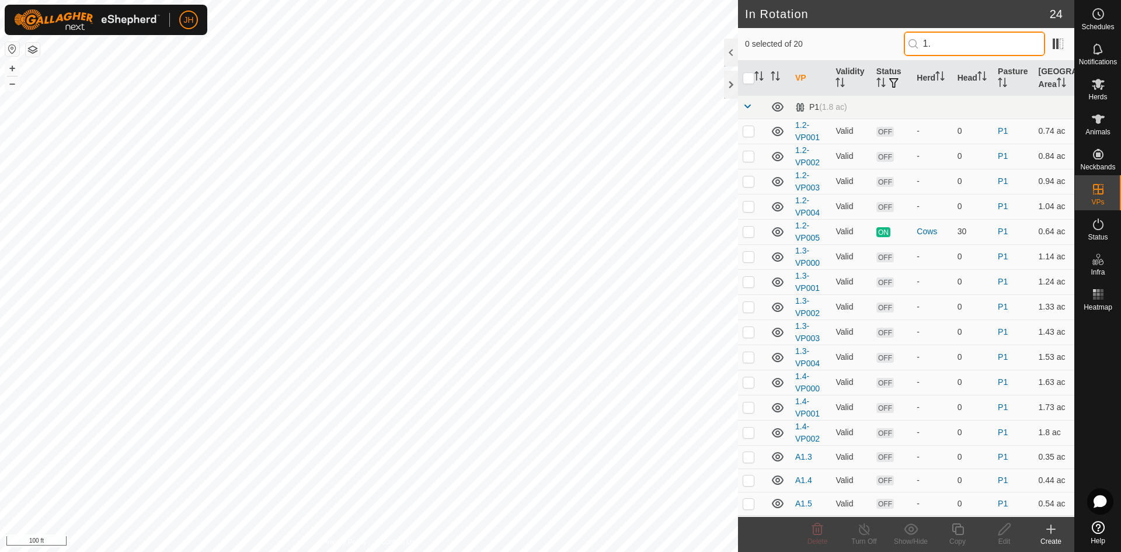
type input "1"
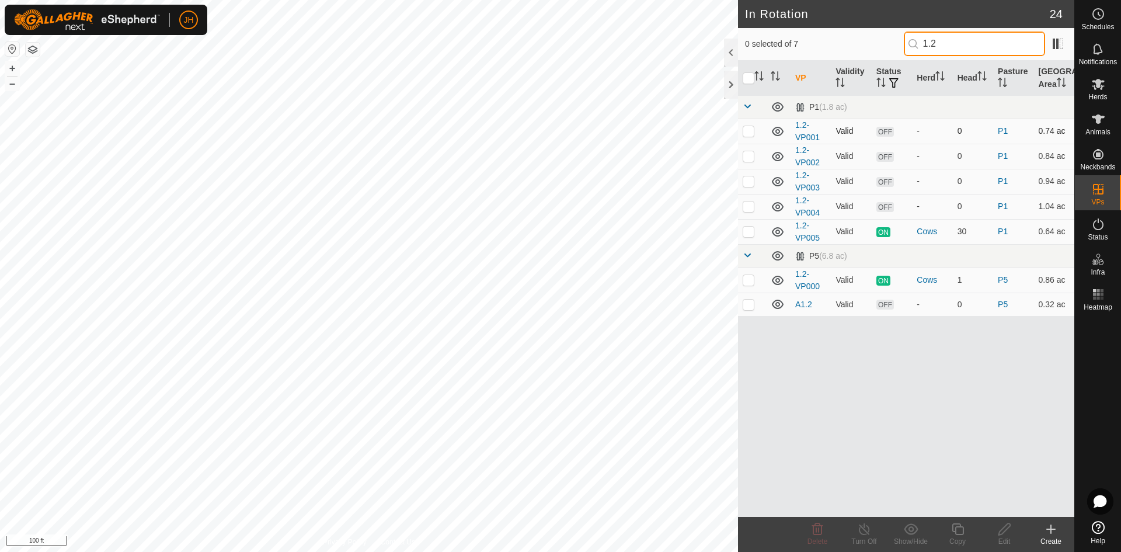
type input "1.2"
click at [749, 134] on p-checkbox at bounding box center [749, 130] width 12 height 9
checkbox input "true"
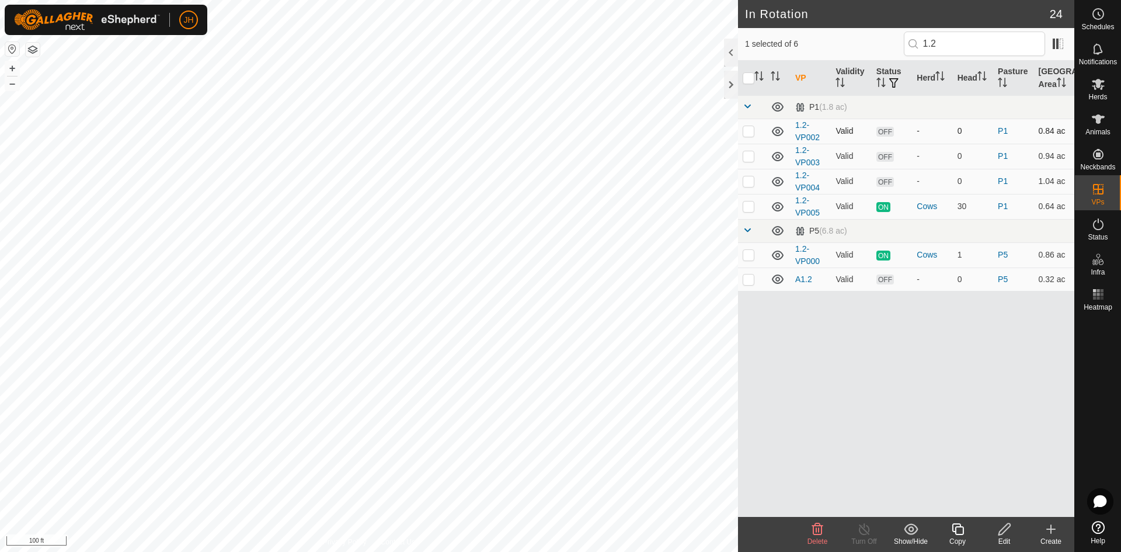
click at [749, 131] on p-checkbox at bounding box center [749, 130] width 12 height 9
checkbox input "true"
click at [956, 49] on input "1.2" at bounding box center [974, 44] width 141 height 25
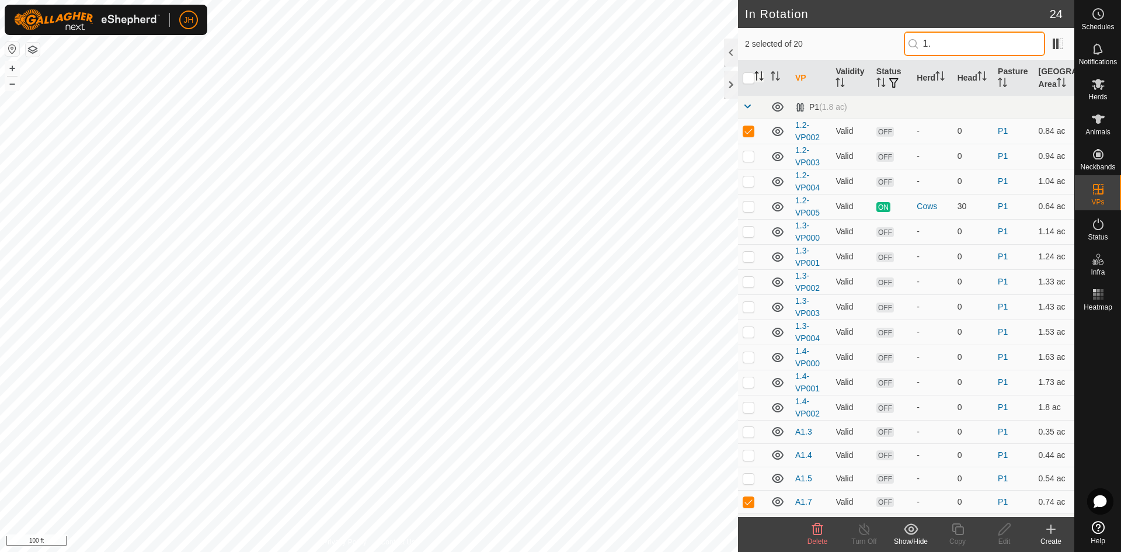
type input "1."
click at [760, 78] on icon "Activate to sort" at bounding box center [761, 79] width 4 height 2
click at [747, 135] on td at bounding box center [752, 131] width 28 height 25
checkbox input "false"
click at [752, 131] on p-checkbox at bounding box center [749, 130] width 12 height 9
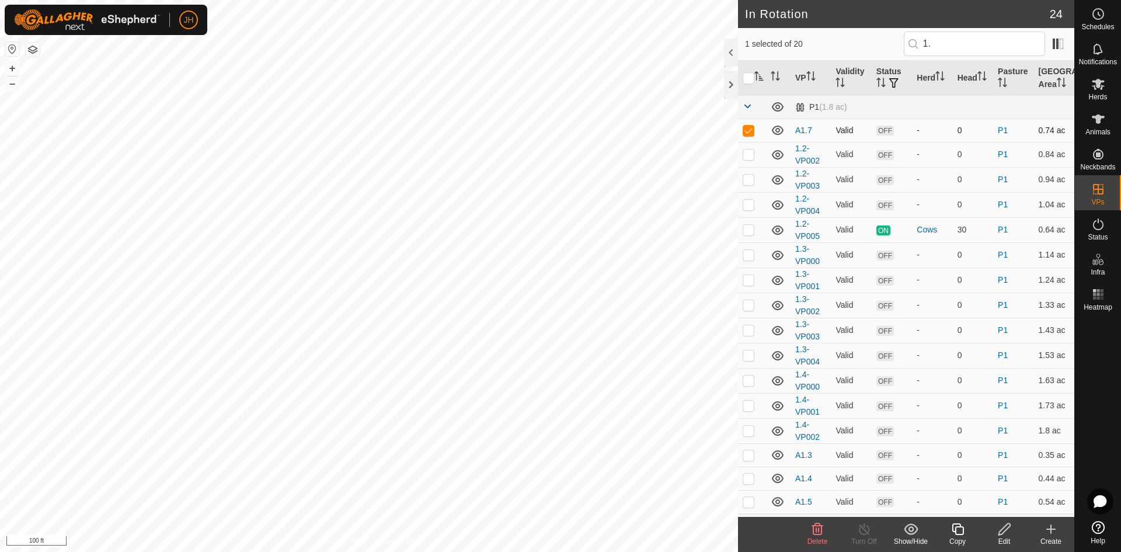
checkbox input "false"
click at [958, 42] on input "1." at bounding box center [974, 44] width 141 height 25
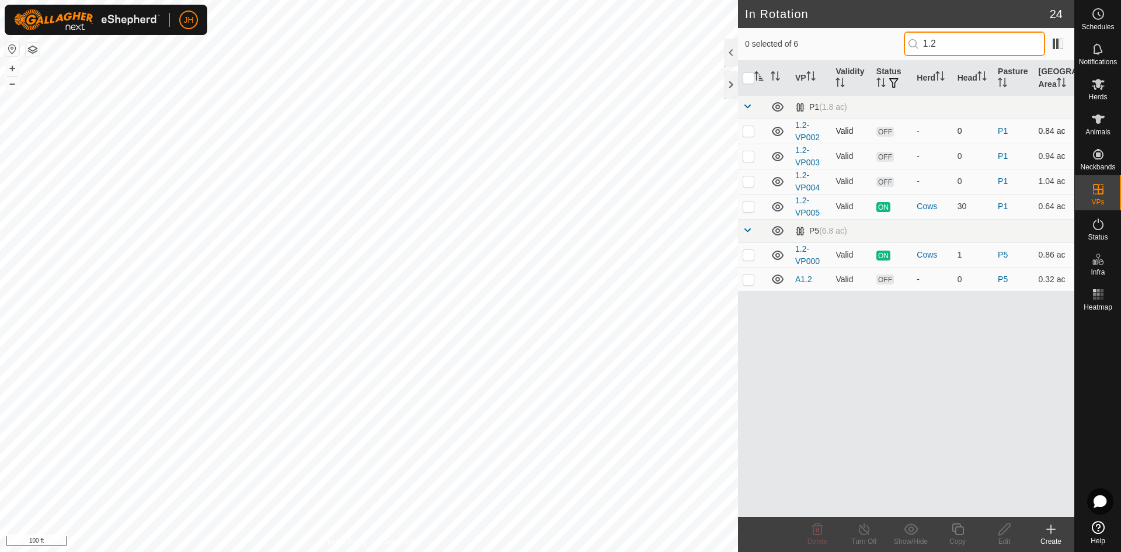
type input "1.2"
click at [748, 132] on p-checkbox at bounding box center [749, 130] width 12 height 9
checkbox input "true"
click at [993, 531] on edit-svg-icon at bounding box center [1004, 529] width 47 height 14
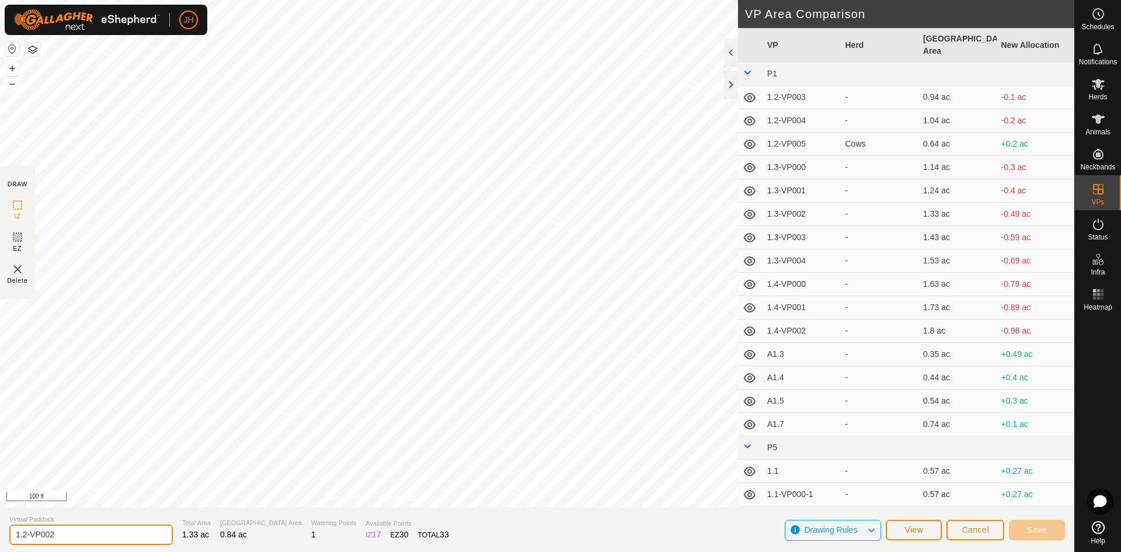
drag, startPoint x: 69, startPoint y: 535, endPoint x: 0, endPoint y: 532, distance: 68.9
click at [0, 532] on section "Virtual Paddock 1.2-VP002 Total Area 1.33 ac Grazing Area 0.84 ac Watering Poin…" at bounding box center [537, 529] width 1074 height 44
paste input "A1."
type input "A1.8"
click at [1041, 535] on button "Save" at bounding box center [1037, 530] width 56 height 20
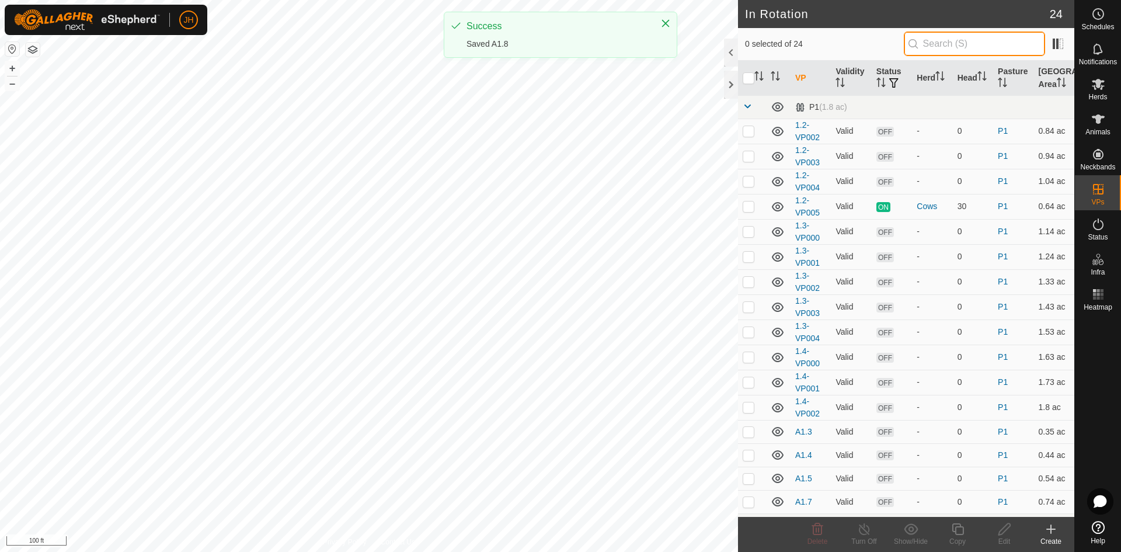
click at [936, 49] on input "text" at bounding box center [974, 44] width 141 height 25
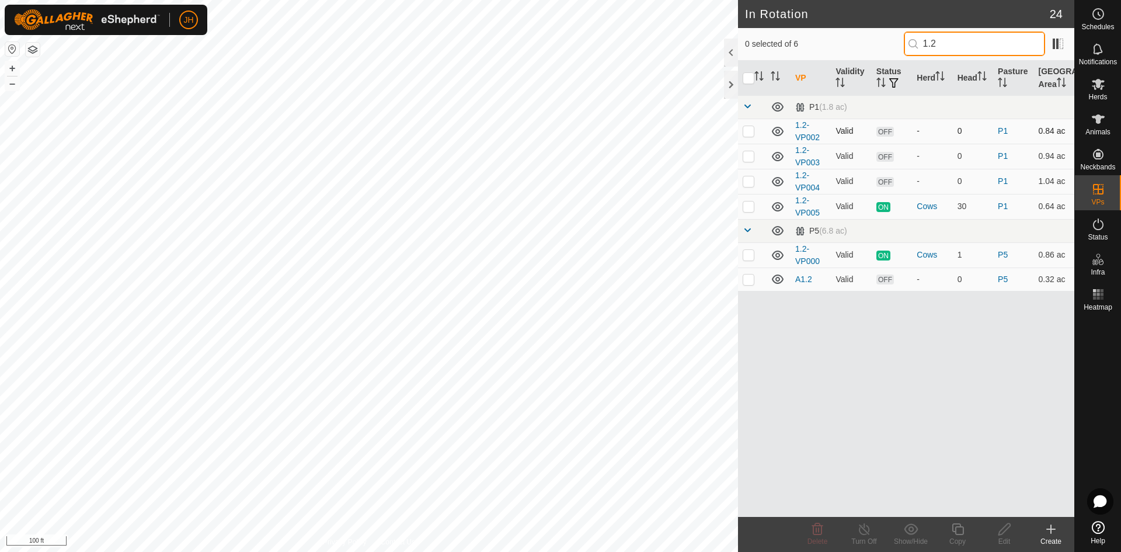
type input "1.2"
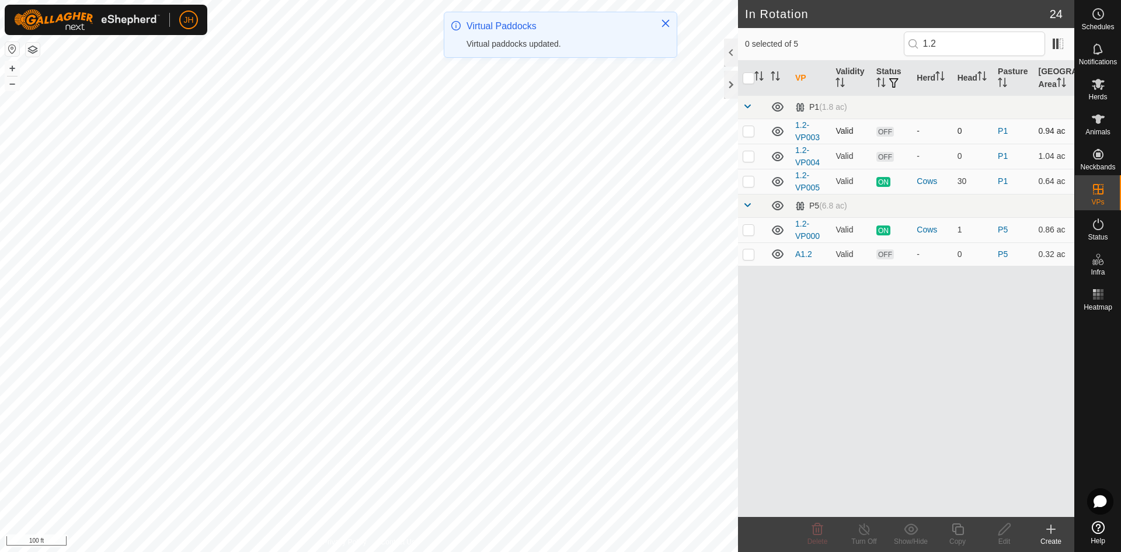
click at [749, 133] on p-checkbox at bounding box center [749, 130] width 12 height 9
checkbox input "true"
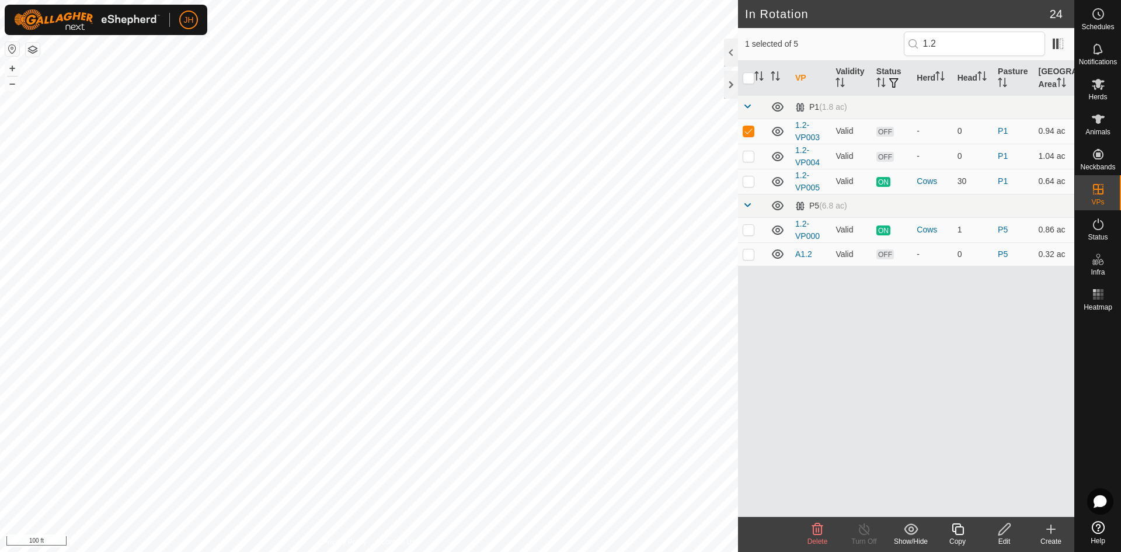
click at [1011, 536] on div "Edit" at bounding box center [1004, 541] width 47 height 11
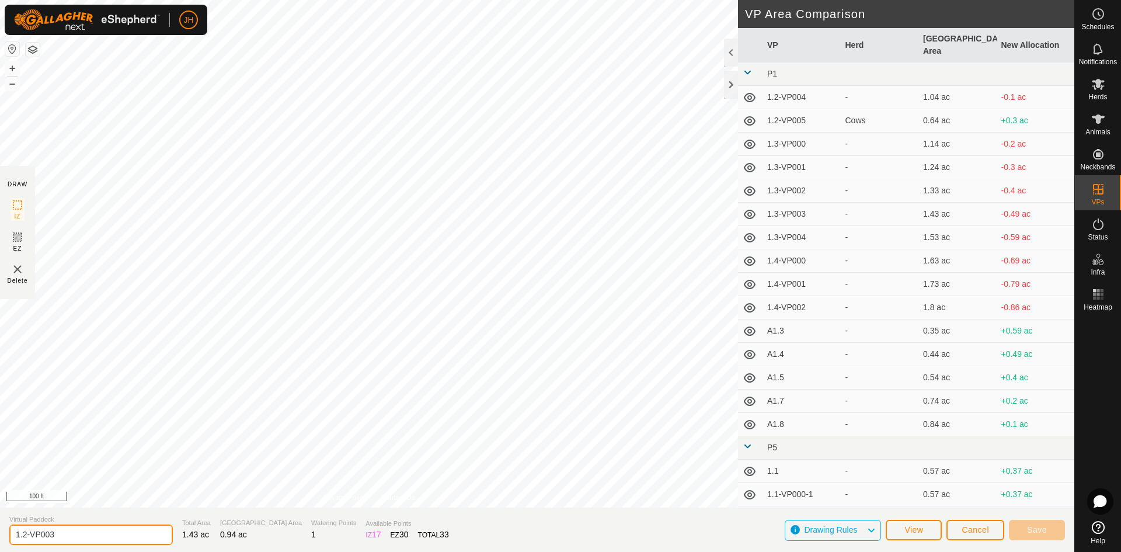
click at [55, 535] on input "1.2-VP003" at bounding box center [90, 534] width 163 height 20
type input "1"
paste input "A1."
type input "A1.9"
click at [1045, 529] on span "Save" at bounding box center [1037, 529] width 20 height 9
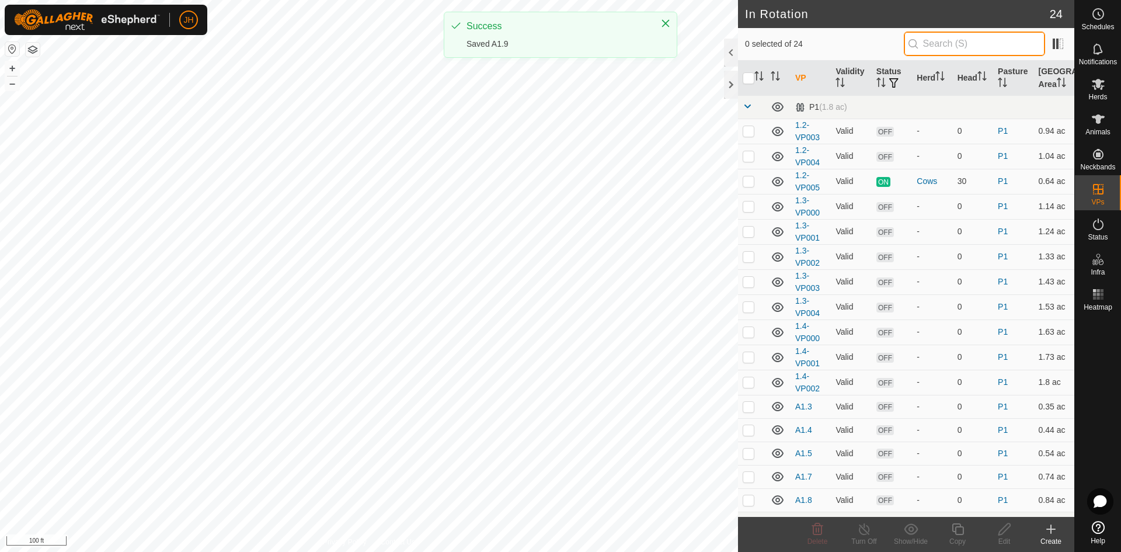
click at [913, 50] on input "text" at bounding box center [974, 44] width 141 height 25
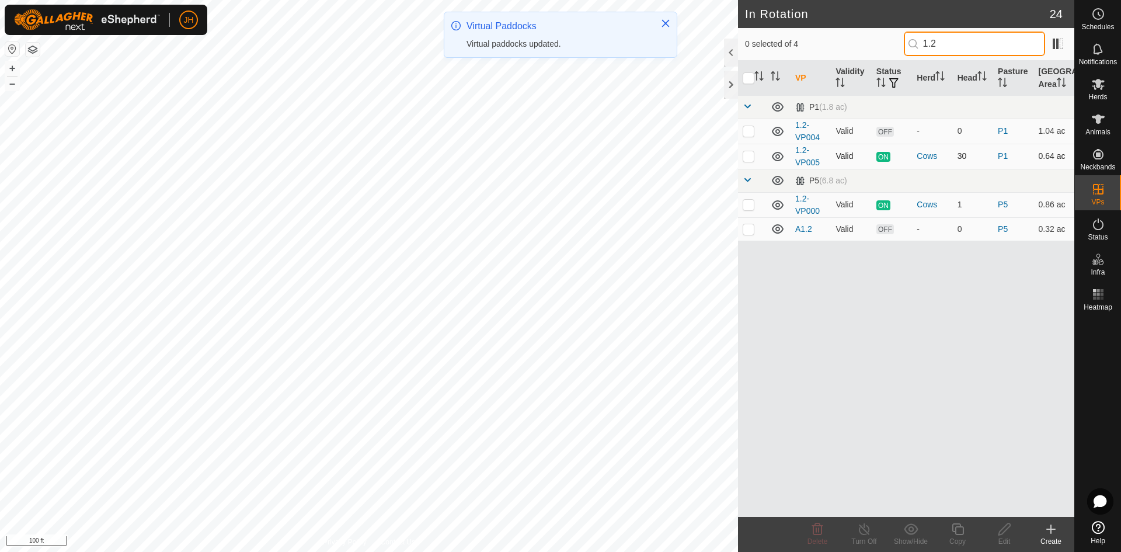
type input "1.2"
click at [751, 159] on p-checkbox at bounding box center [749, 155] width 12 height 9
checkbox input "false"
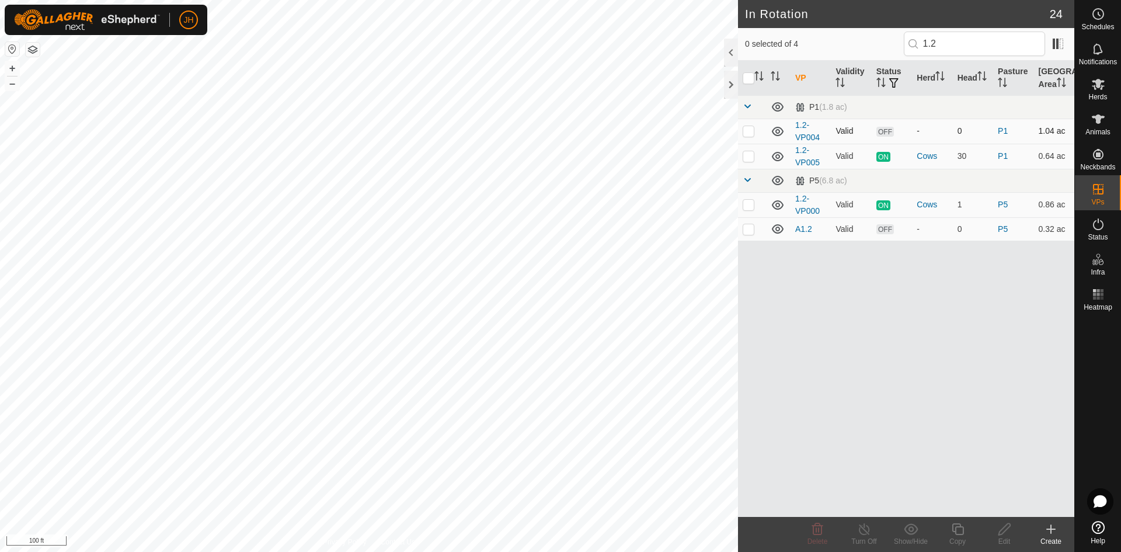
click at [751, 132] on p-checkbox at bounding box center [749, 130] width 12 height 9
checkbox input "true"
click at [1005, 534] on icon at bounding box center [1004, 529] width 15 height 14
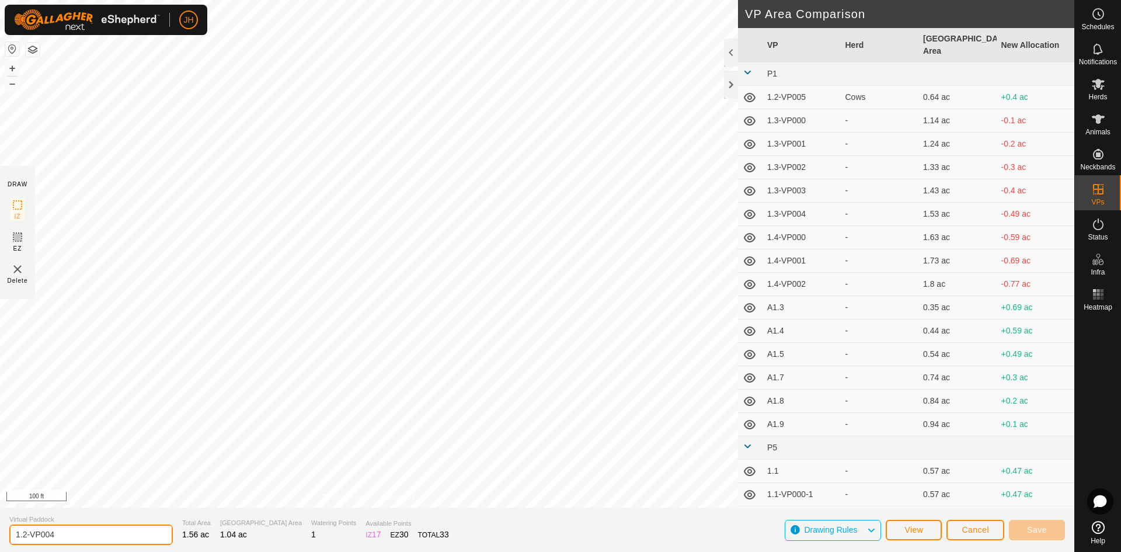
drag, startPoint x: 65, startPoint y: 531, endPoint x: 0, endPoint y: 538, distance: 65.8
click at [0, 538] on section "Virtual Paddock 1.2-VP004 Total Area 1.56 ac Grazing Area 1.04 ac Watering Poin…" at bounding box center [537, 529] width 1074 height 44
paste input "A1."
type input "A1.10"
click at [1023, 531] on button "Save" at bounding box center [1037, 530] width 56 height 20
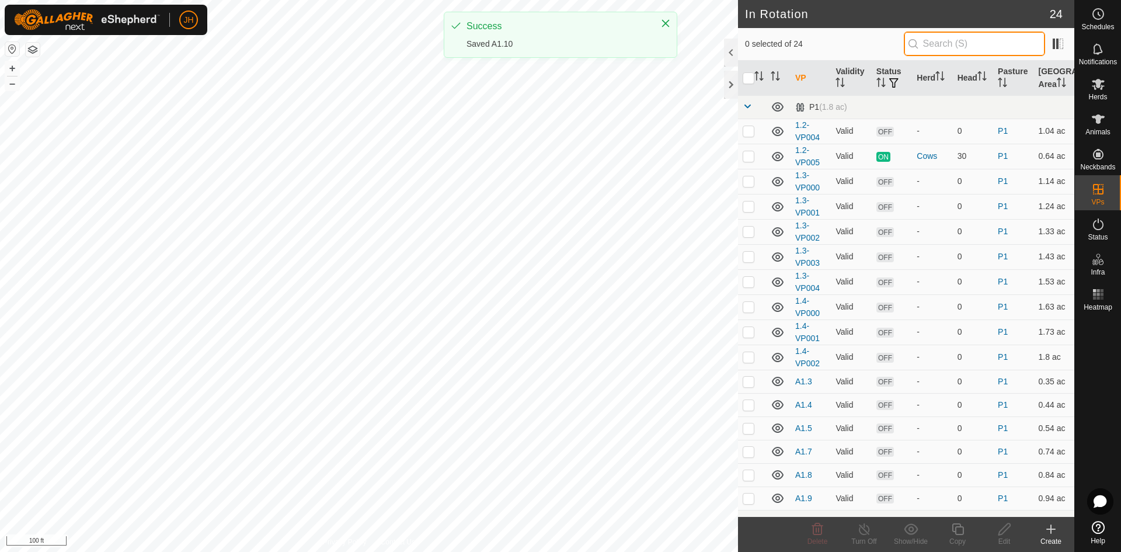
click at [924, 46] on input "text" at bounding box center [974, 44] width 141 height 25
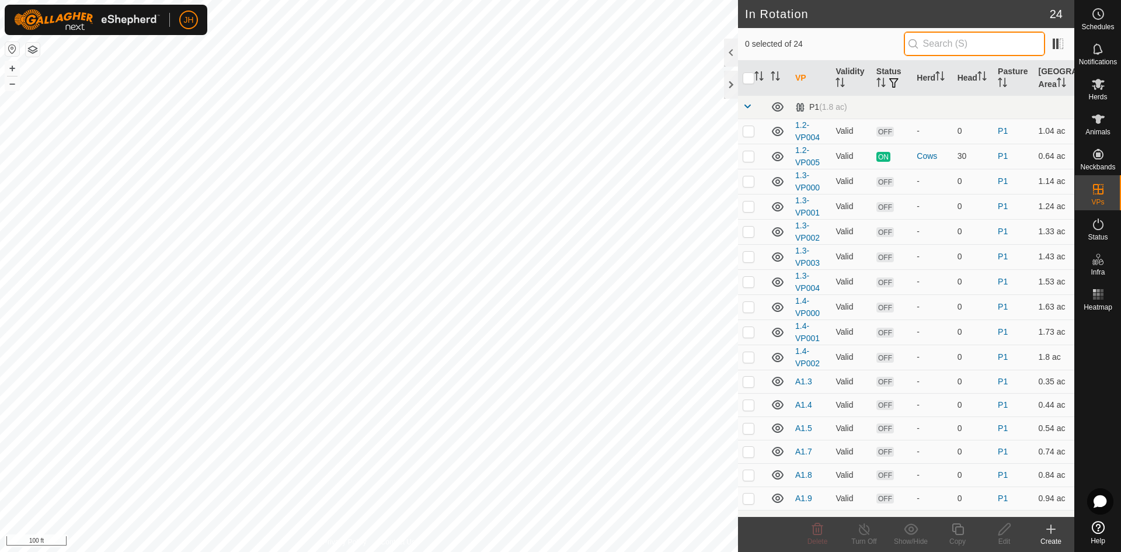
click at [980, 54] on input "text" at bounding box center [974, 44] width 141 height 25
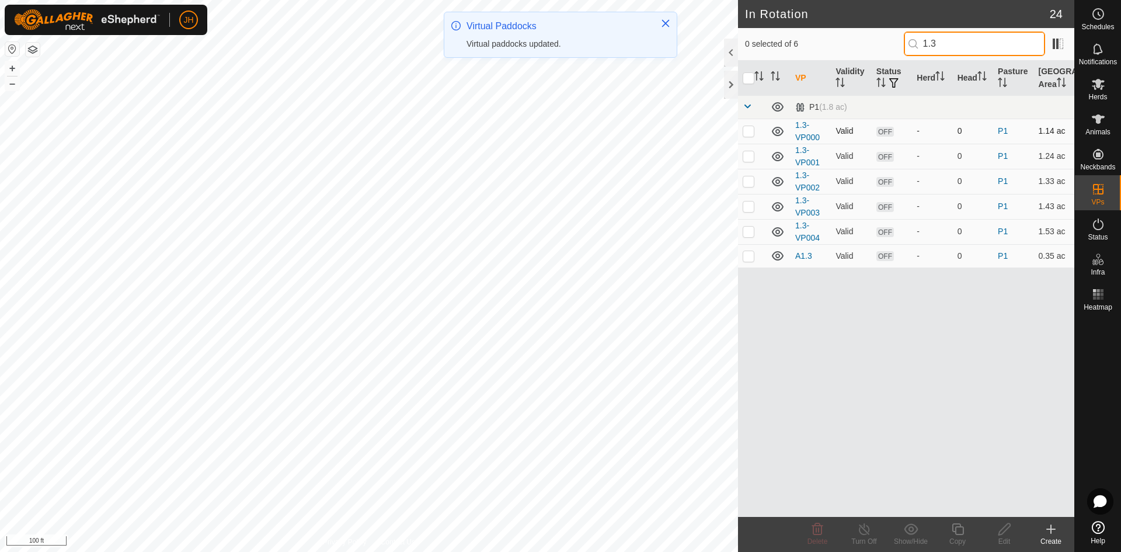
type input "1.3"
click at [750, 134] on p-checkbox at bounding box center [749, 130] width 12 height 9
checkbox input "true"
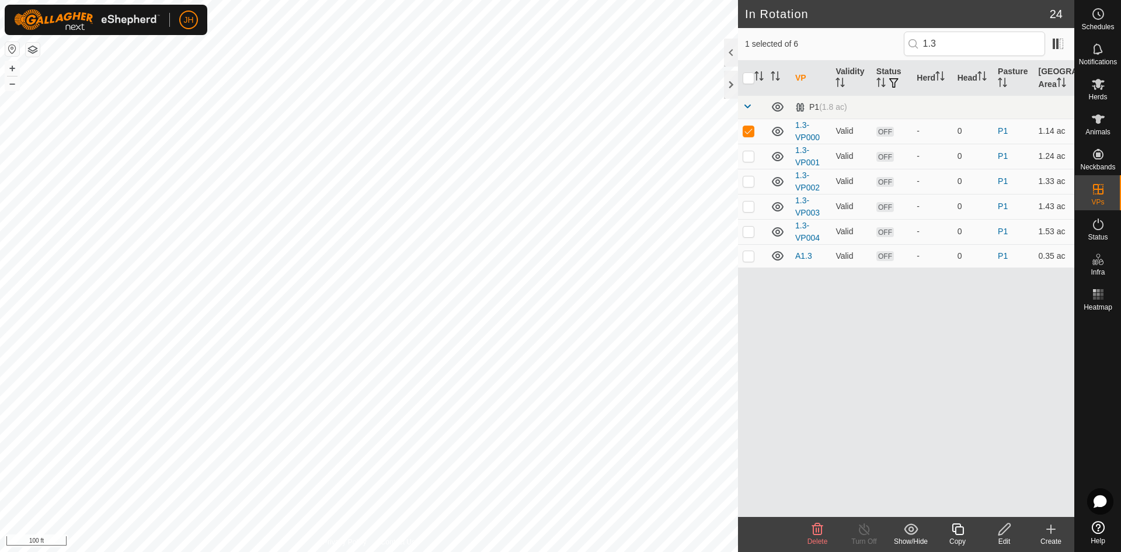
click at [1001, 533] on icon at bounding box center [1004, 529] width 12 height 12
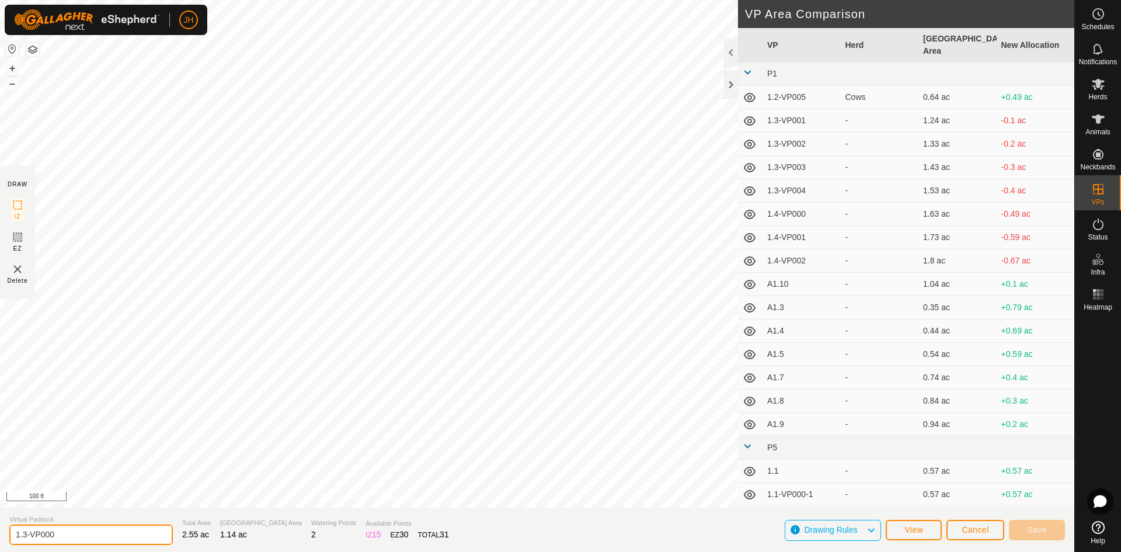
drag, startPoint x: 69, startPoint y: 537, endPoint x: 0, endPoint y: 536, distance: 69.5
click at [0, 536] on section "Virtual Paddock 1.3-VP000 Total Area 2.55 ac Grazing Area 1.14 ac Watering Poin…" at bounding box center [537, 529] width 1074 height 44
paste input "A1."
type input "A1.11"
click at [1049, 528] on button "Save" at bounding box center [1037, 530] width 56 height 20
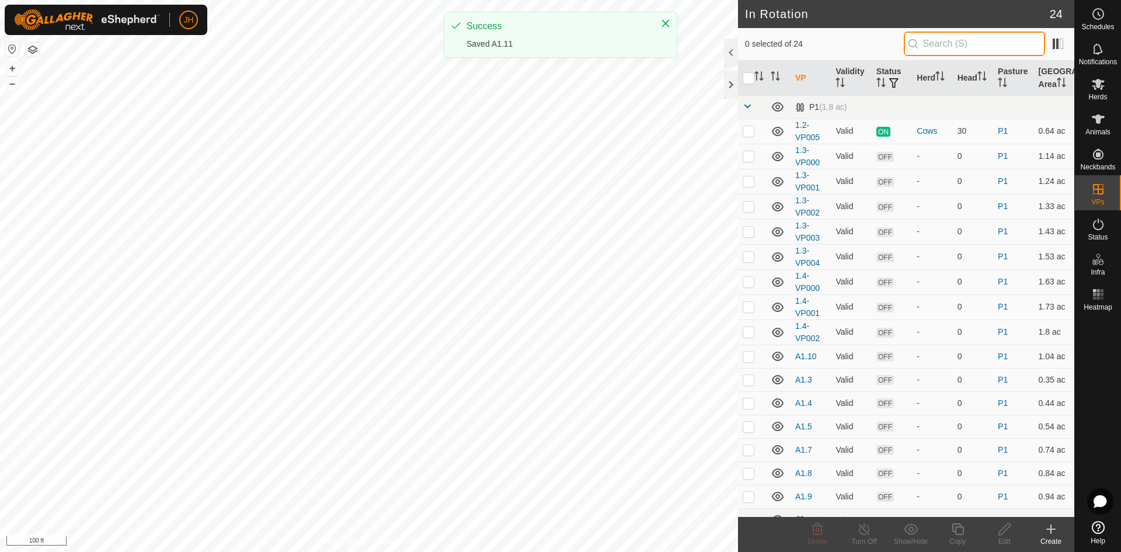
click at [942, 50] on input "text" at bounding box center [974, 44] width 141 height 25
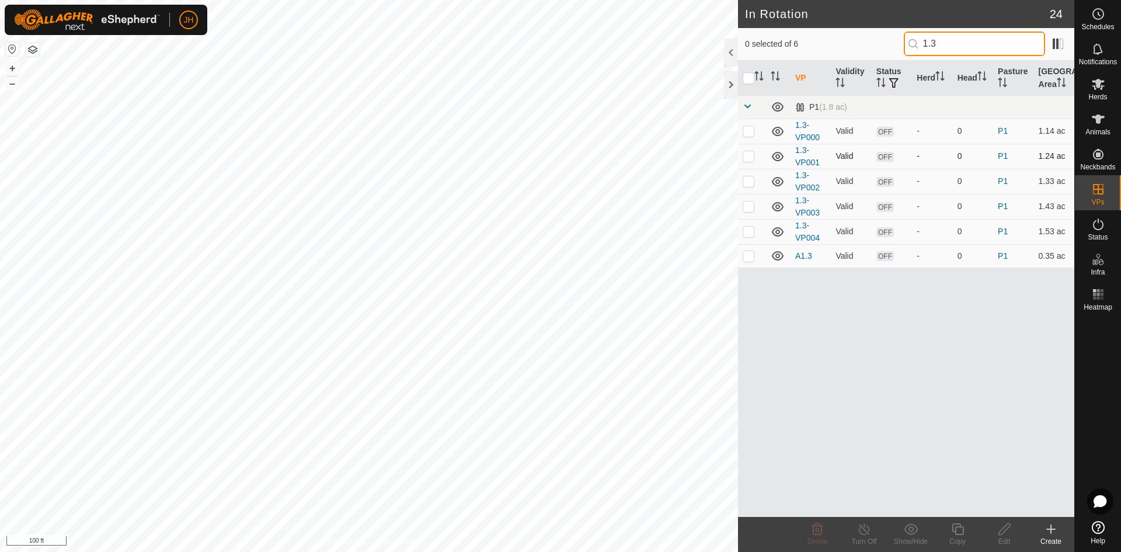
type input "1.3"
click at [747, 160] on p-checkbox at bounding box center [749, 155] width 12 height 9
checkbox input "true"
click at [1002, 533] on icon at bounding box center [1004, 529] width 12 height 12
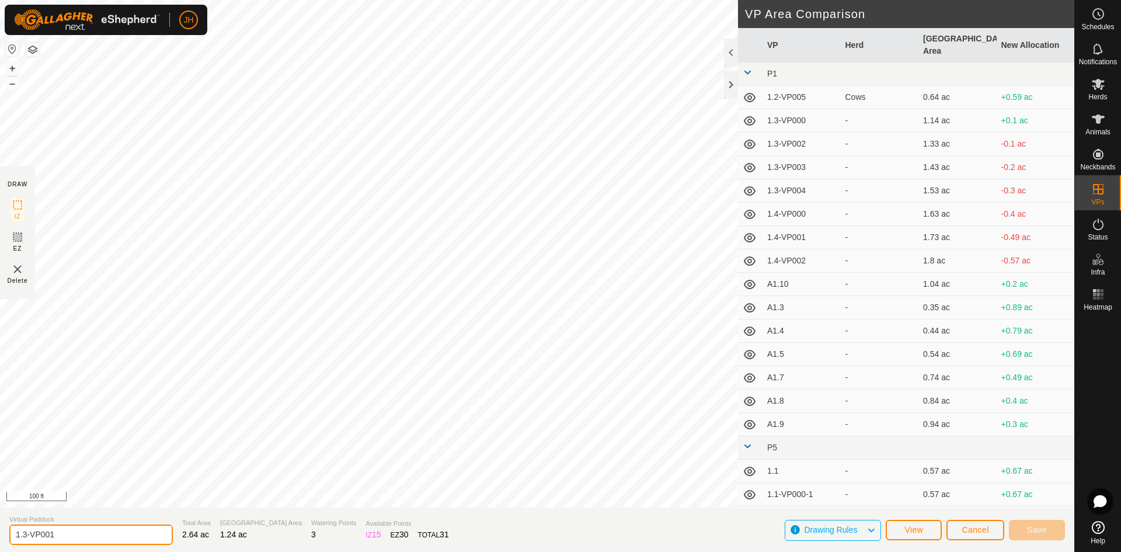
click at [3, 536] on section "Virtual Paddock 1.3-VP001 Total Area 2.64 ac Grazing Area 1.24 ac Watering Poin…" at bounding box center [537, 529] width 1074 height 44
paste input "A1."
type input "1"
paste input "A1."
type input "A1.12"
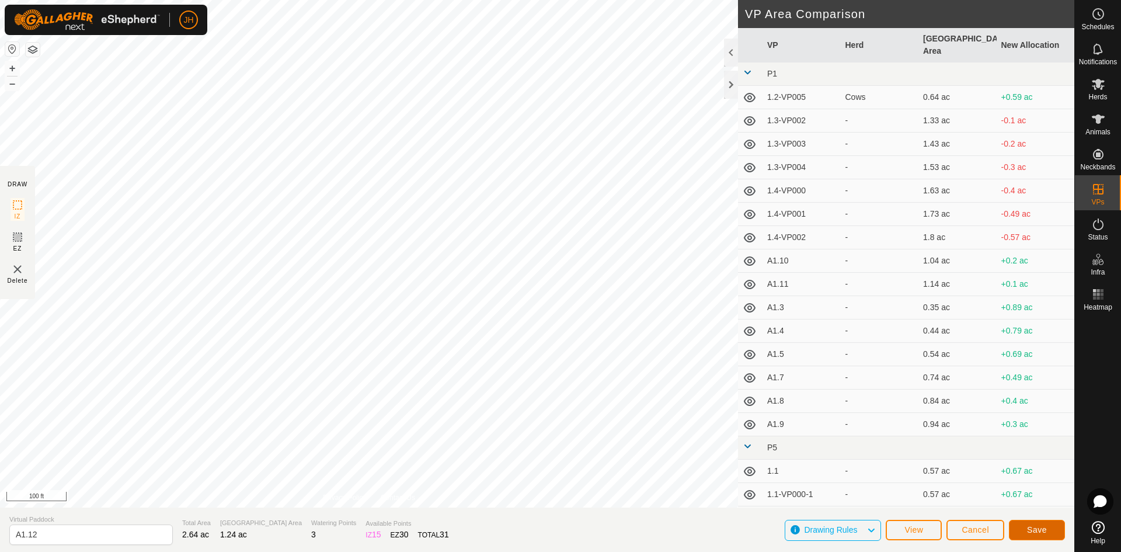
click at [1023, 528] on button "Save" at bounding box center [1037, 530] width 56 height 20
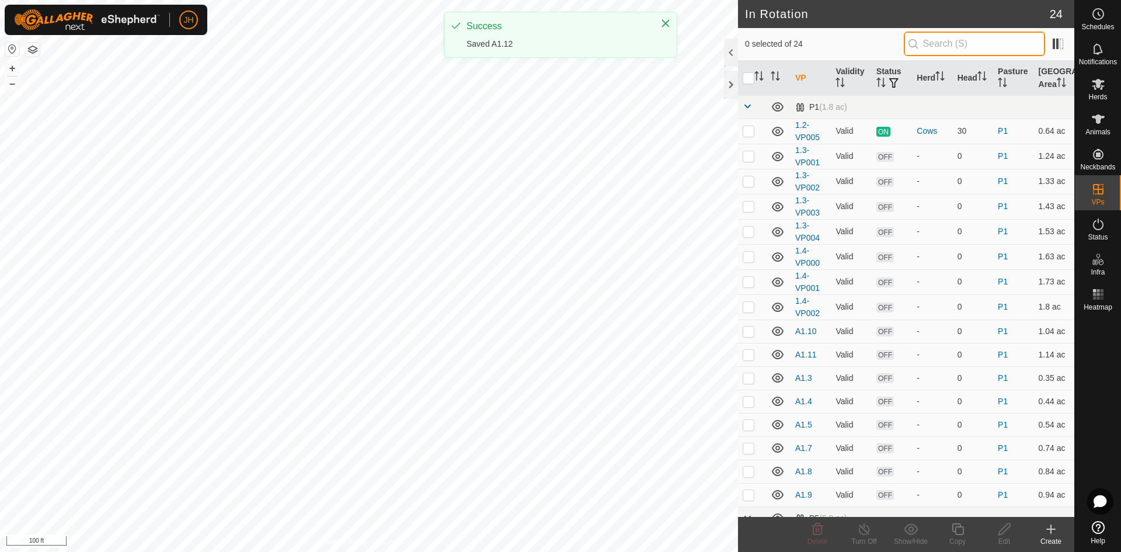
click at [938, 43] on input "text" at bounding box center [974, 44] width 141 height 25
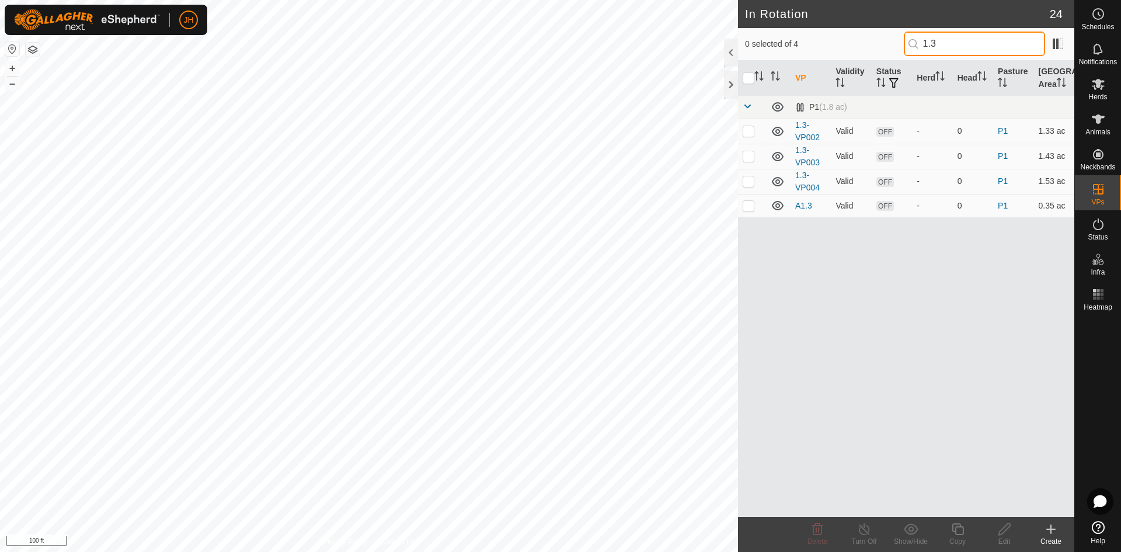
type input "1.3"
click at [751, 131] on p-checkbox at bounding box center [749, 130] width 12 height 9
checkbox input "true"
click at [1005, 532] on icon at bounding box center [1004, 529] width 15 height 14
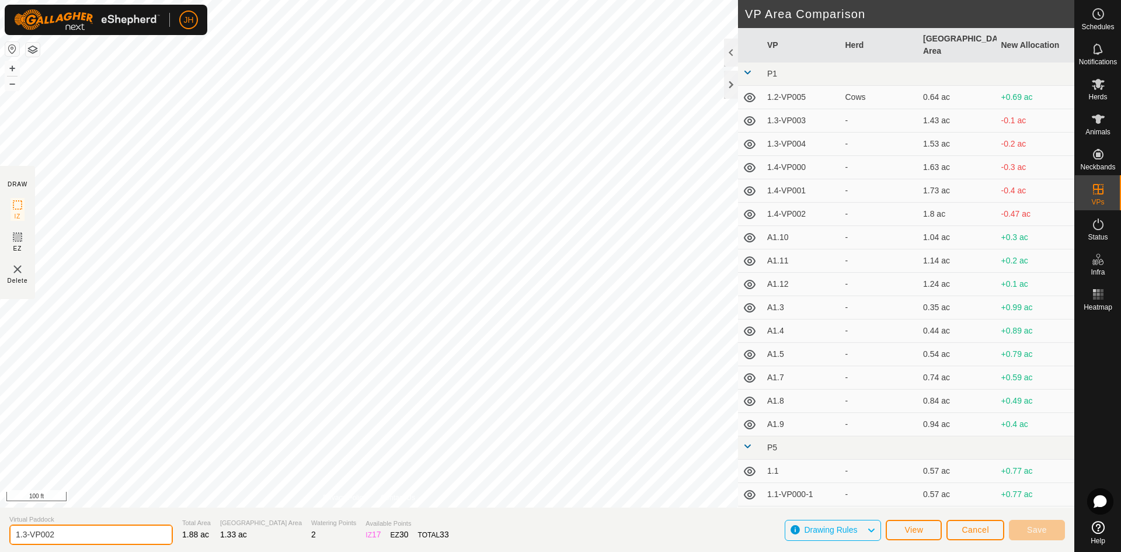
click at [75, 536] on input "1.3-VP002" at bounding box center [90, 534] width 163 height 20
type input "1"
paste input "A1."
drag, startPoint x: 85, startPoint y: 532, endPoint x: 0, endPoint y: 531, distance: 85.2
click at [0, 531] on section "Virtual Paddock 1.3-VP002 Total Area 1.88 ac Grazing Area 1.33 ac Watering Poin…" at bounding box center [537, 529] width 1074 height 44
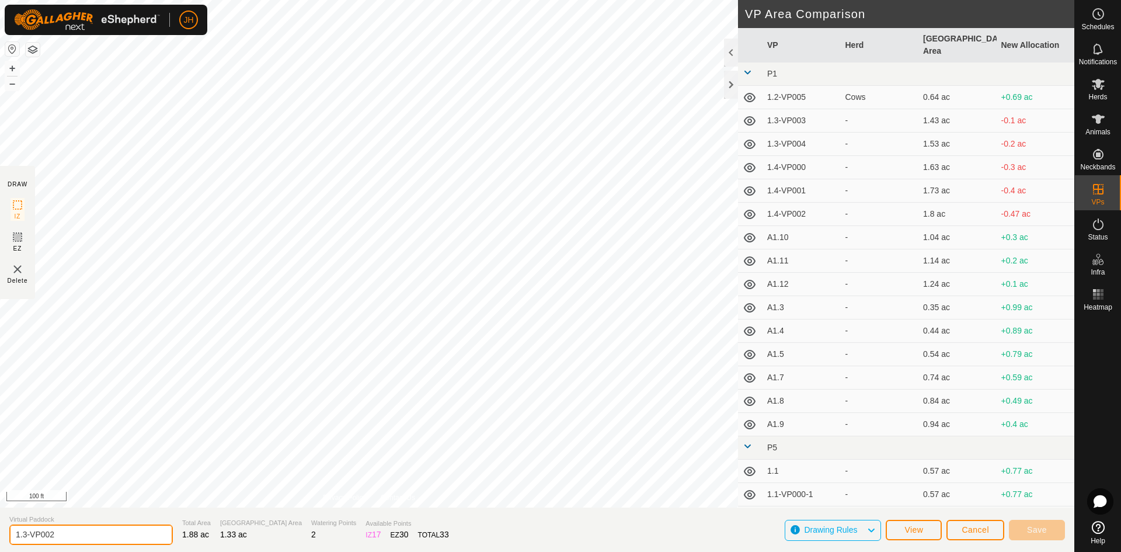
paste input "A1."
type input "A1.13"
click at [1037, 534] on span "Save" at bounding box center [1037, 529] width 20 height 9
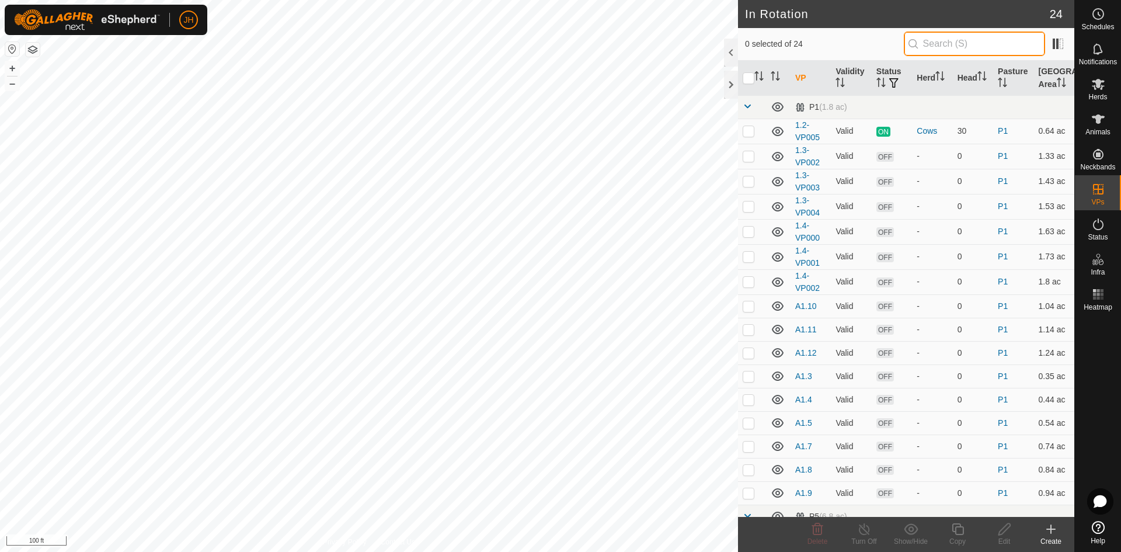
click at [930, 54] on input "text" at bounding box center [974, 44] width 141 height 25
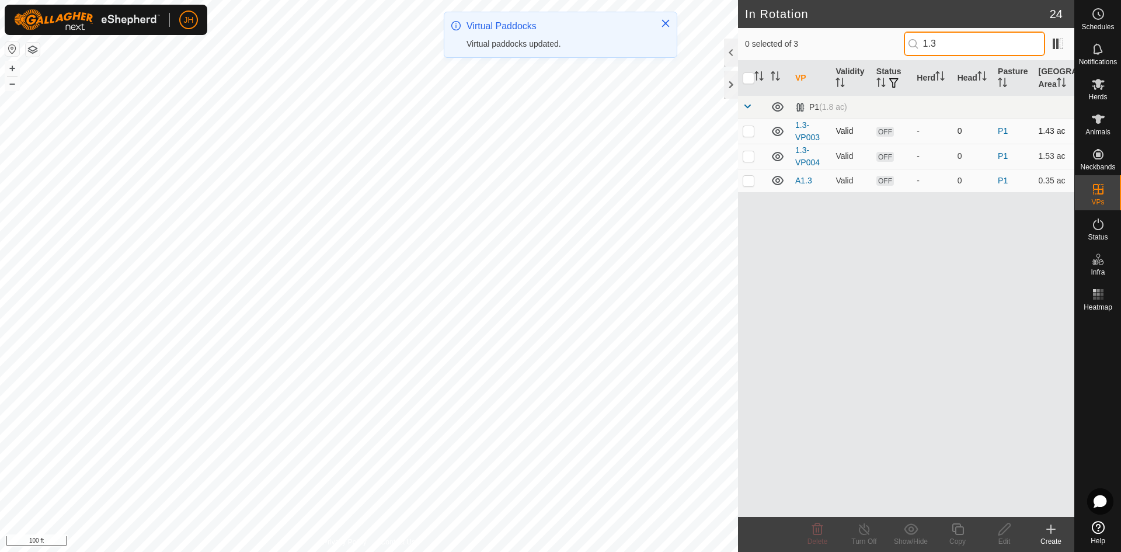
type input "1.3"
click at [750, 137] on td at bounding box center [752, 131] width 28 height 25
checkbox input "true"
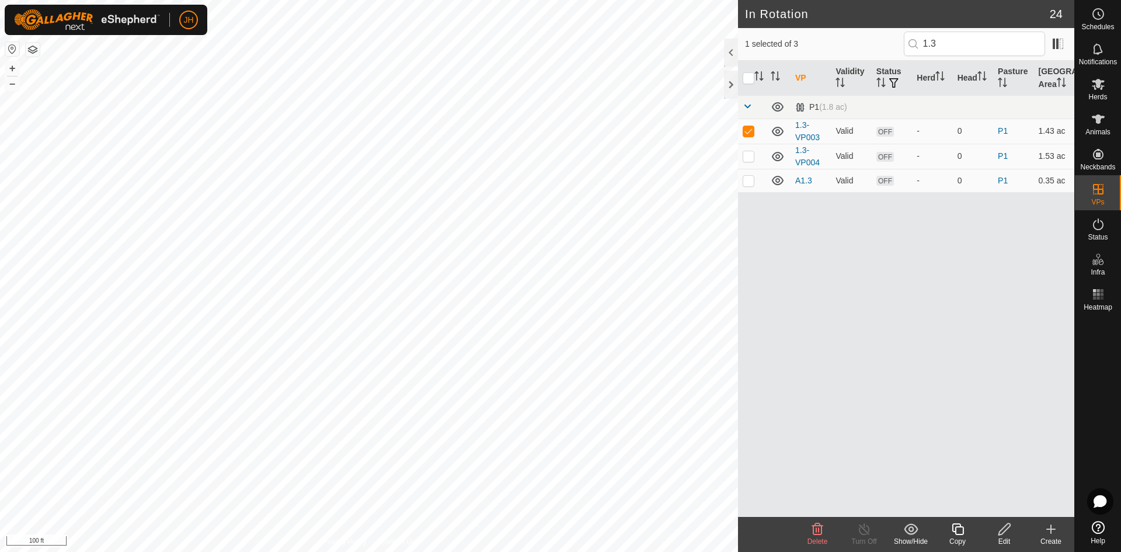
click at [1003, 535] on icon at bounding box center [1004, 529] width 15 height 14
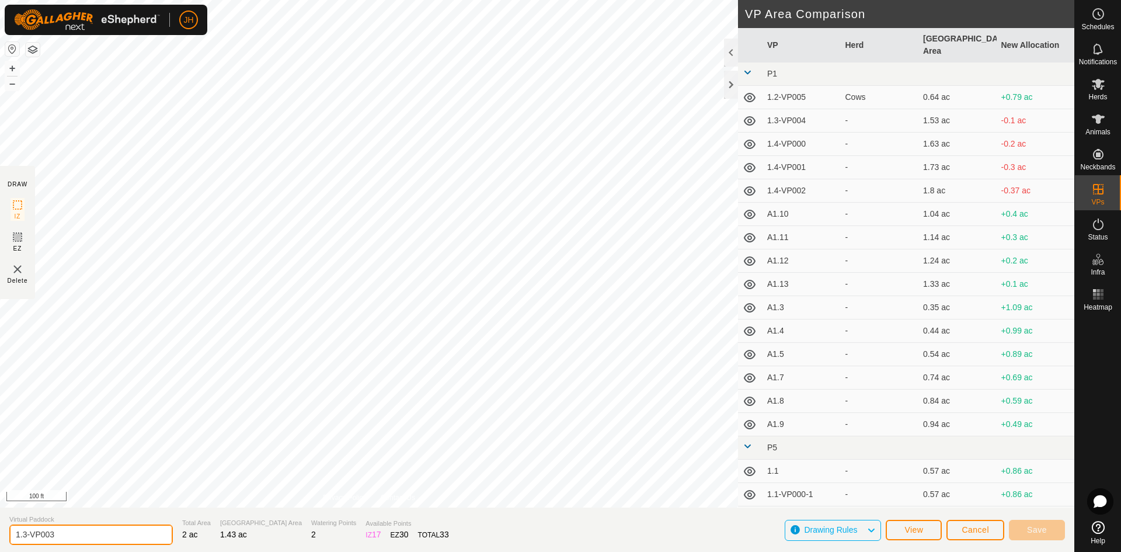
drag, startPoint x: 78, startPoint y: 536, endPoint x: 3, endPoint y: 535, distance: 74.7
click at [3, 535] on section "Virtual Paddock 1.3-VP003 Total Area 2 ac Grazing Area 1.43 ac Watering Points …" at bounding box center [537, 529] width 1074 height 44
paste input "A1."
type input "A1.14"
click at [1046, 529] on button "Save" at bounding box center [1037, 530] width 56 height 20
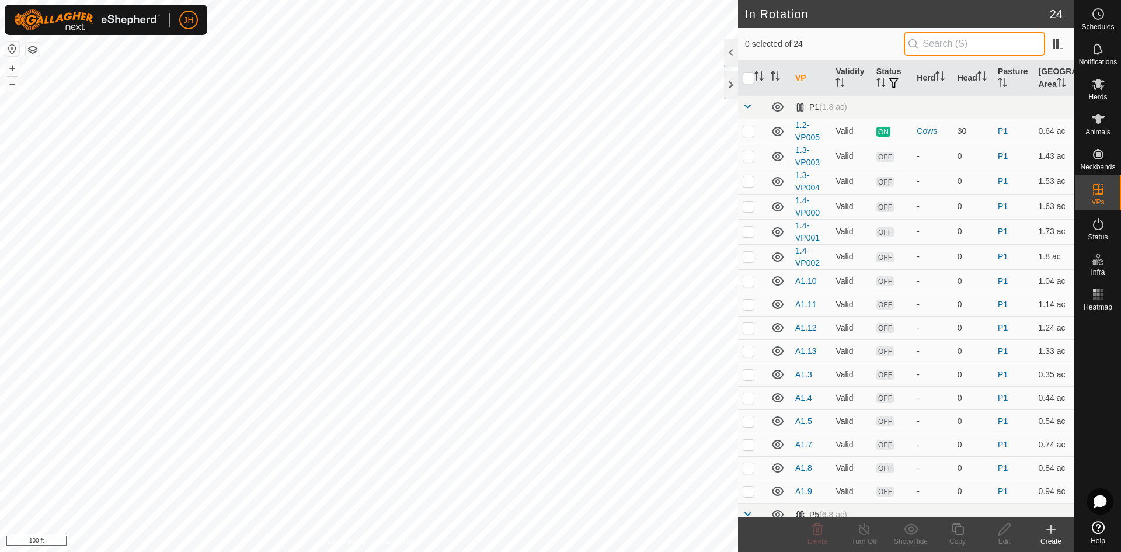
click at [929, 46] on input "text" at bounding box center [974, 44] width 141 height 25
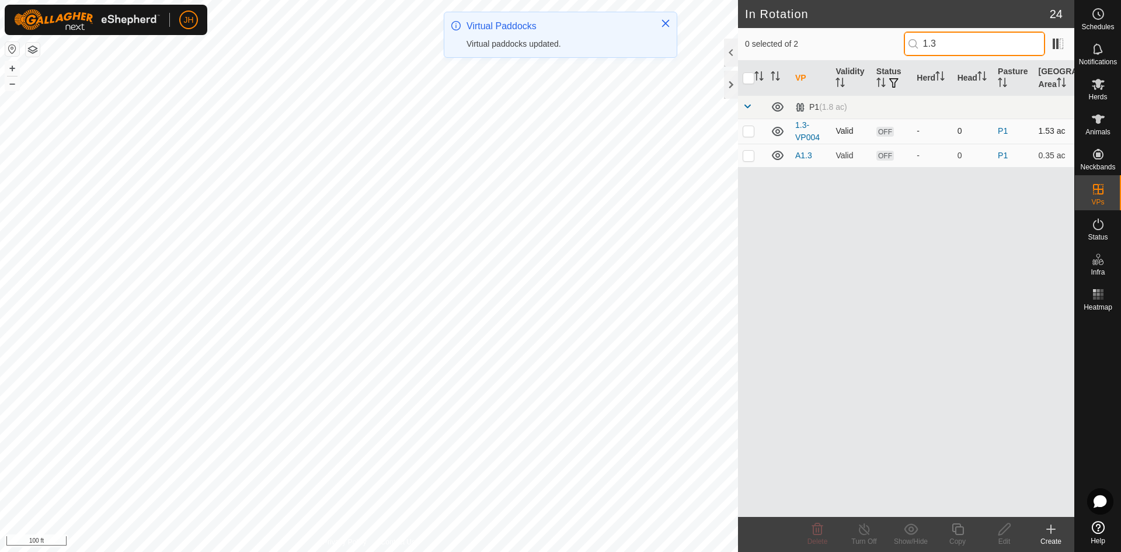
type input "1.3"
click at [750, 134] on p-checkbox at bounding box center [749, 130] width 12 height 9
checkbox input "true"
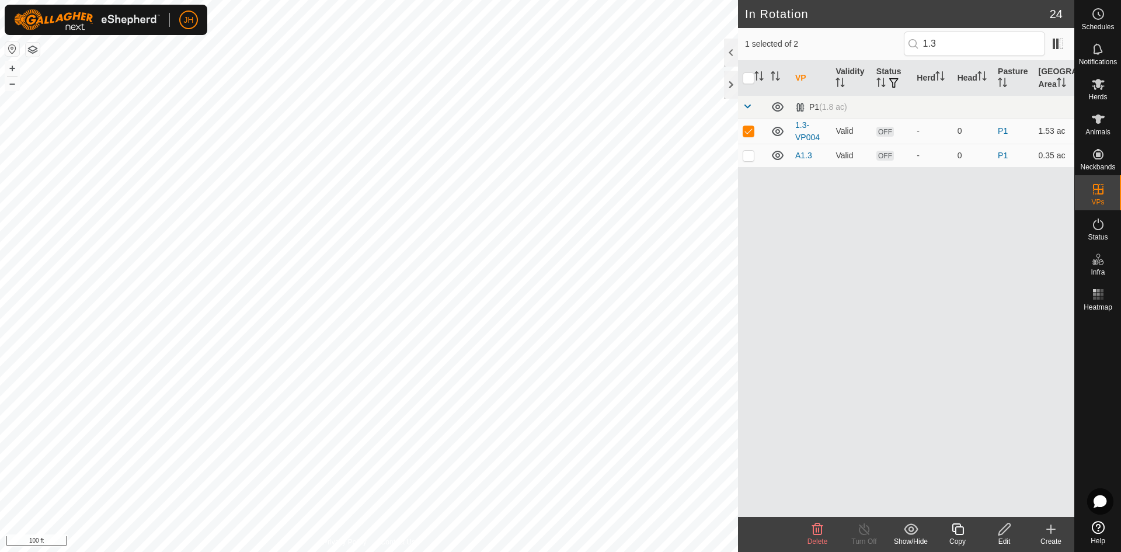
click at [1006, 538] on div "Edit" at bounding box center [1004, 541] width 47 height 11
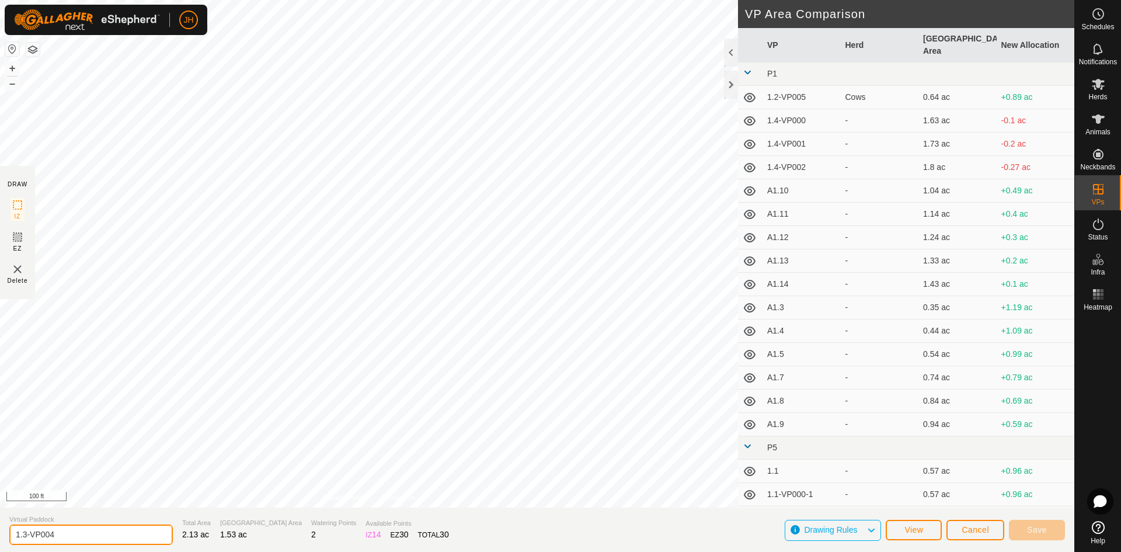
drag, startPoint x: 72, startPoint y: 535, endPoint x: 0, endPoint y: 538, distance: 72.4
click at [0, 538] on section "Virtual Paddock 1.3-VP004 Total Area 2.13 ac Grazing Area 1.53 ac Watering Poin…" at bounding box center [537, 529] width 1074 height 44
paste input "A1."
type input "A1.15"
click at [1029, 533] on span "Save" at bounding box center [1037, 529] width 20 height 9
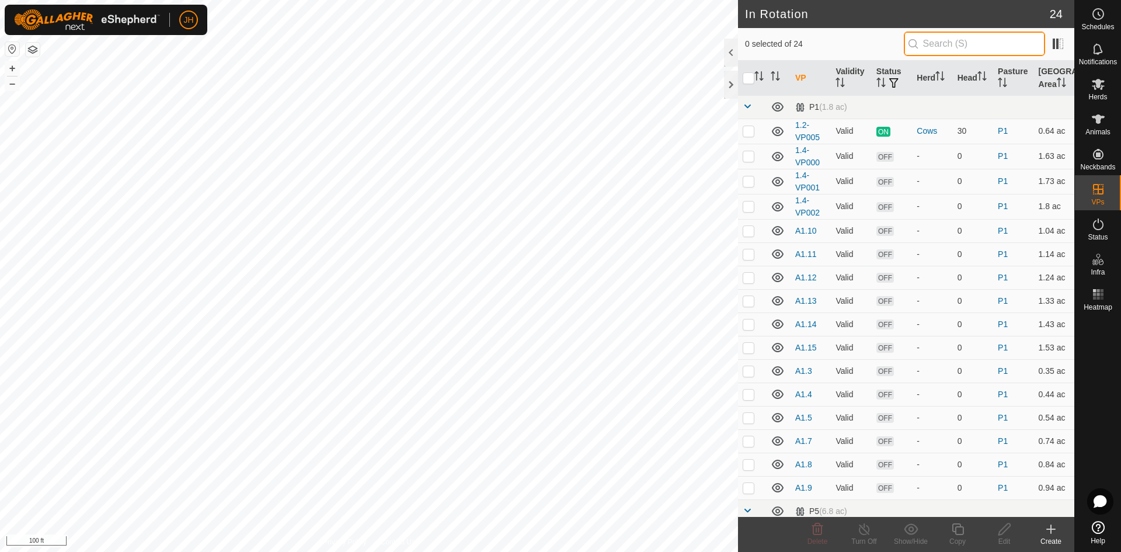
click at [933, 43] on input "text" at bounding box center [974, 44] width 141 height 25
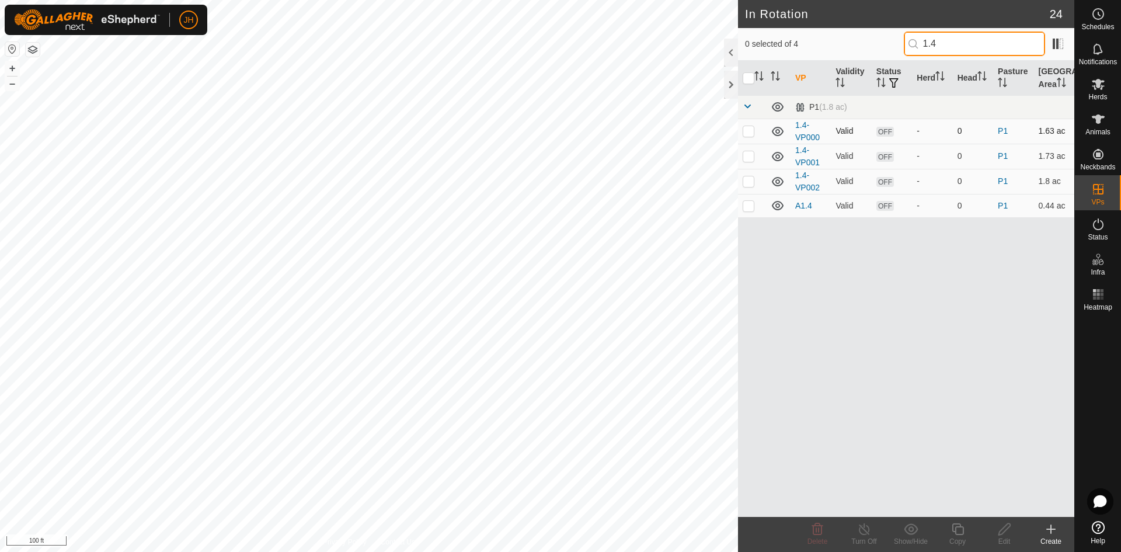
type input "1.4"
click at [750, 131] on p-checkbox at bounding box center [749, 130] width 12 height 9
checkbox input "true"
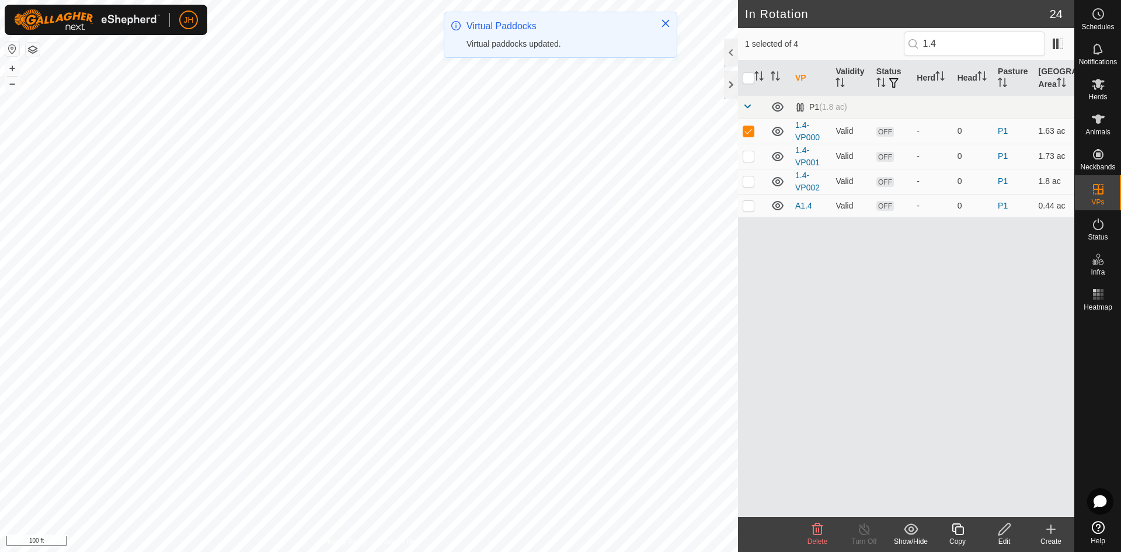
click at [1003, 534] on icon at bounding box center [1004, 529] width 15 height 14
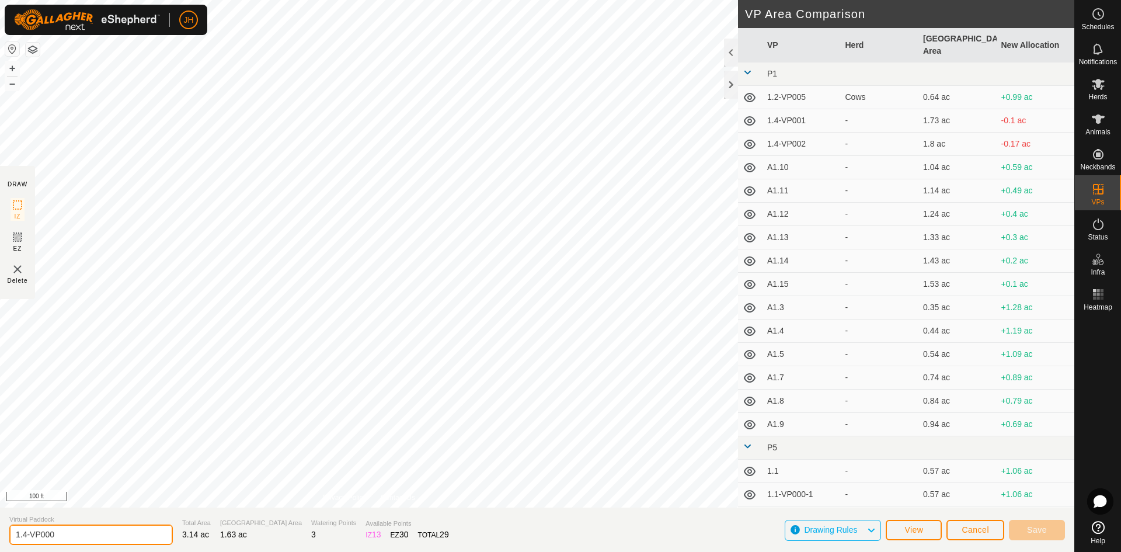
drag, startPoint x: 79, startPoint y: 535, endPoint x: 0, endPoint y: 541, distance: 79.6
click at [0, 541] on section "Virtual Paddock 1.4-VP000 Total Area 3.14 ac Grazing Area 1.63 ac Watering Poin…" at bounding box center [537, 529] width 1074 height 44
paste input "A1."
type input "A1.16"
click at [1050, 528] on button "Save" at bounding box center [1037, 530] width 56 height 20
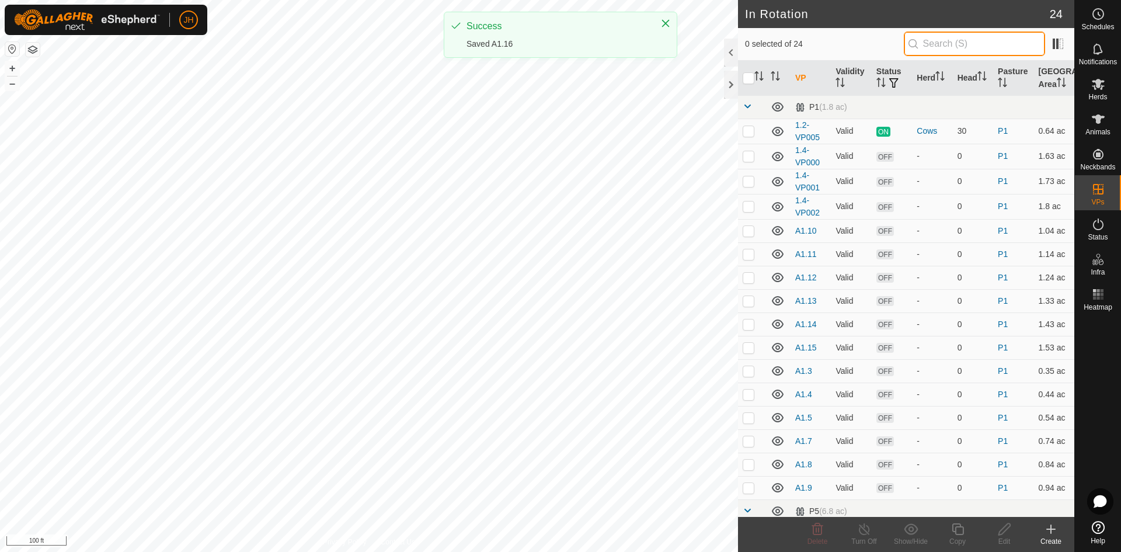
click at [921, 48] on input "text" at bounding box center [974, 44] width 141 height 25
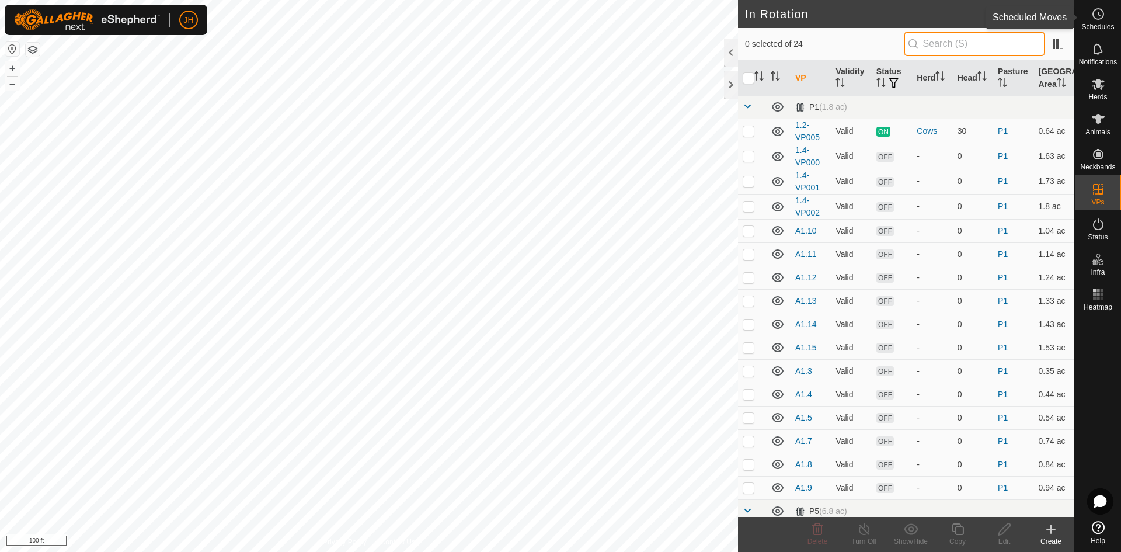
type input "v"
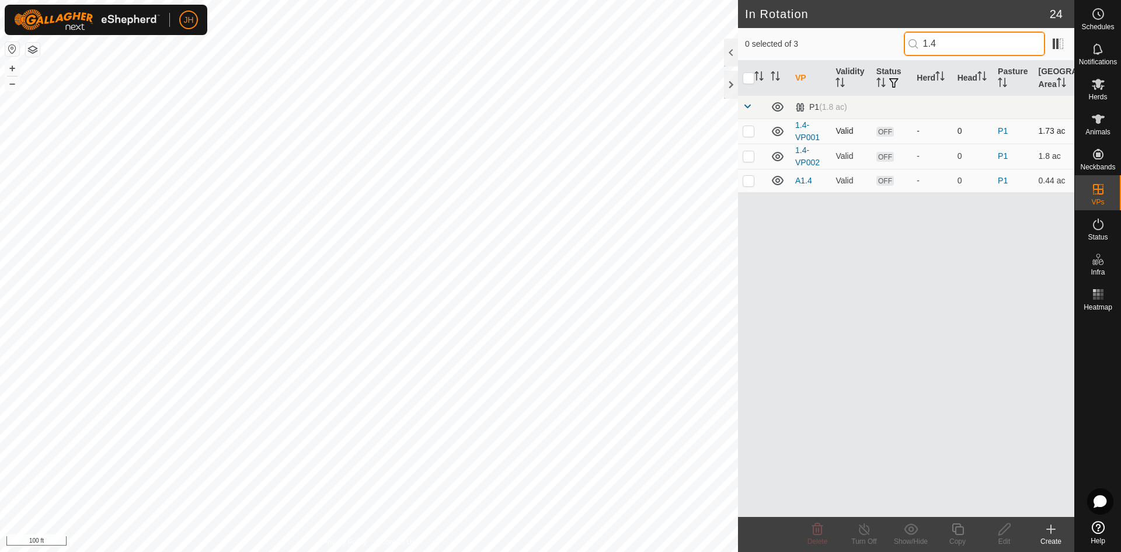
type input "1.4"
click at [752, 134] on p-checkbox at bounding box center [749, 130] width 12 height 9
checkbox input "true"
click at [1006, 534] on icon at bounding box center [1004, 529] width 15 height 14
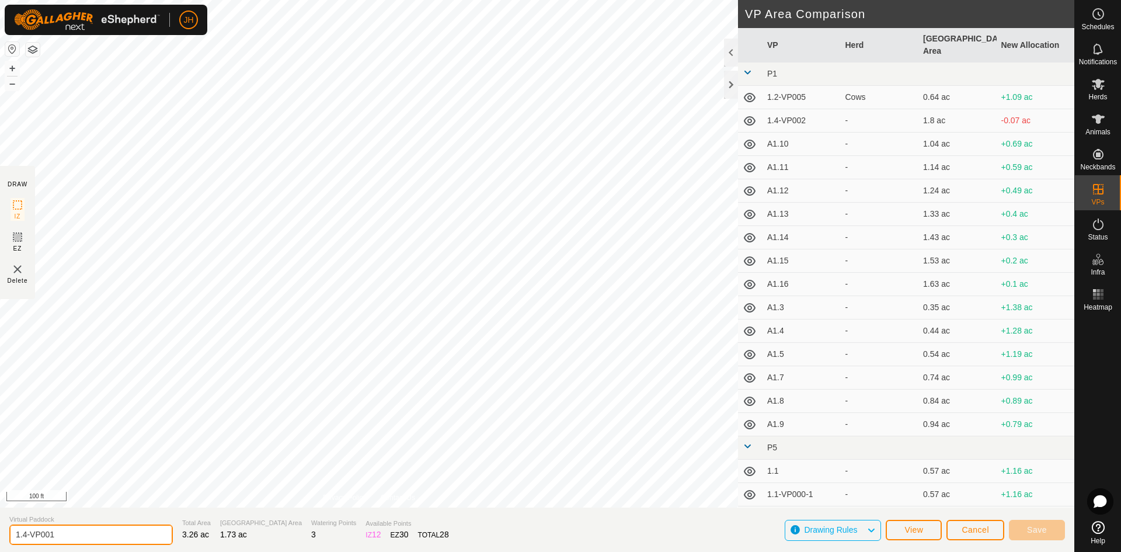
drag, startPoint x: 78, startPoint y: 535, endPoint x: 104, endPoint y: 519, distance: 30.4
click at [0, 537] on section "Virtual Paddock 1.4-VP001 Total Area 3.26 ac Grazing Area 1.73 ac Watering Poin…" at bounding box center [537, 529] width 1074 height 44
paste input "A1."
type input "A1.17"
click at [1034, 527] on span "Save" at bounding box center [1037, 529] width 20 height 9
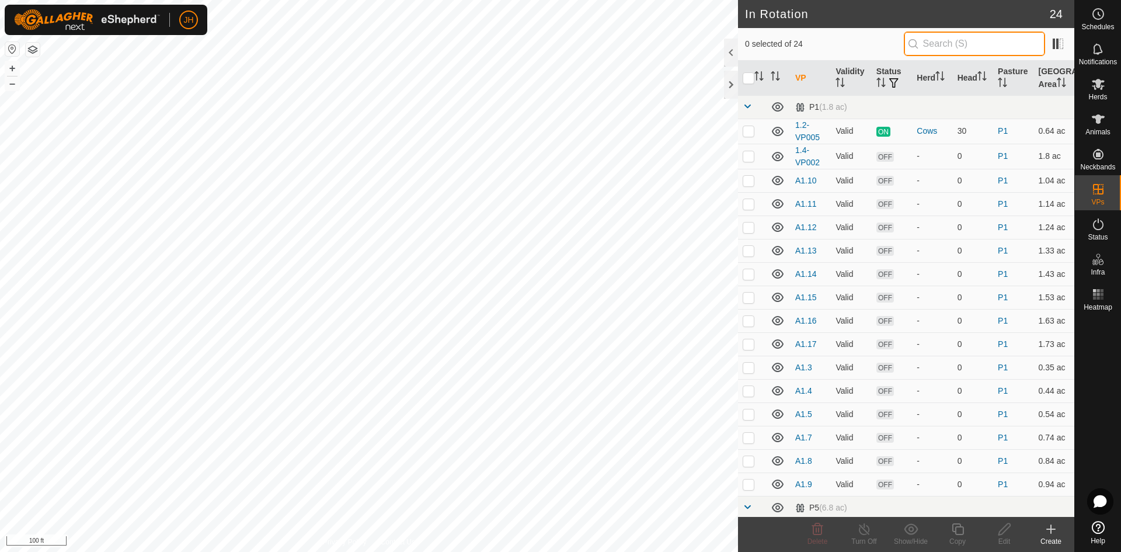
click at [935, 49] on input "text" at bounding box center [974, 44] width 141 height 25
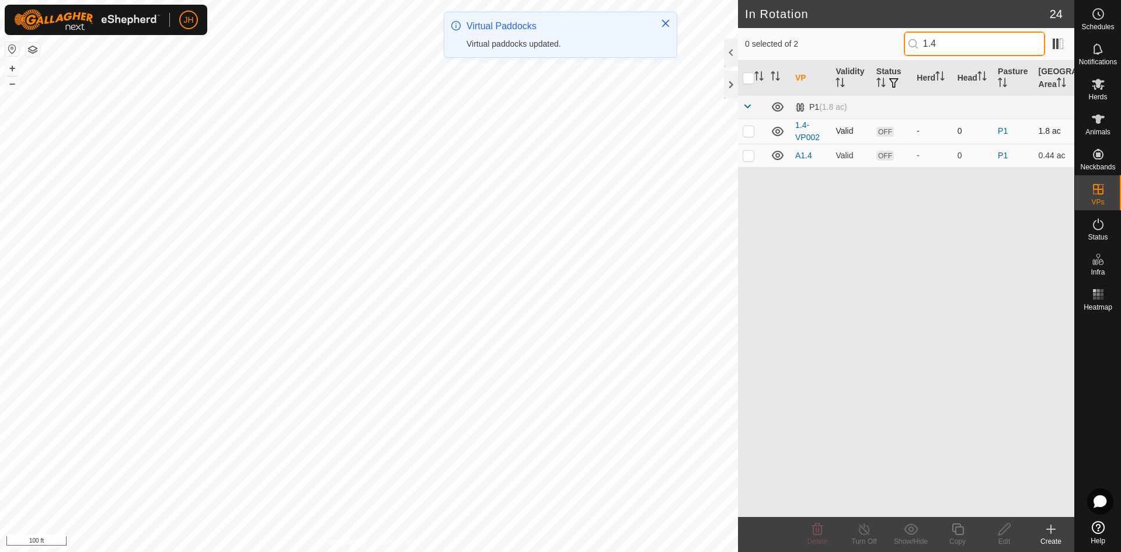
type input "1.4"
click at [749, 132] on p-checkbox at bounding box center [749, 130] width 12 height 9
checkbox input "true"
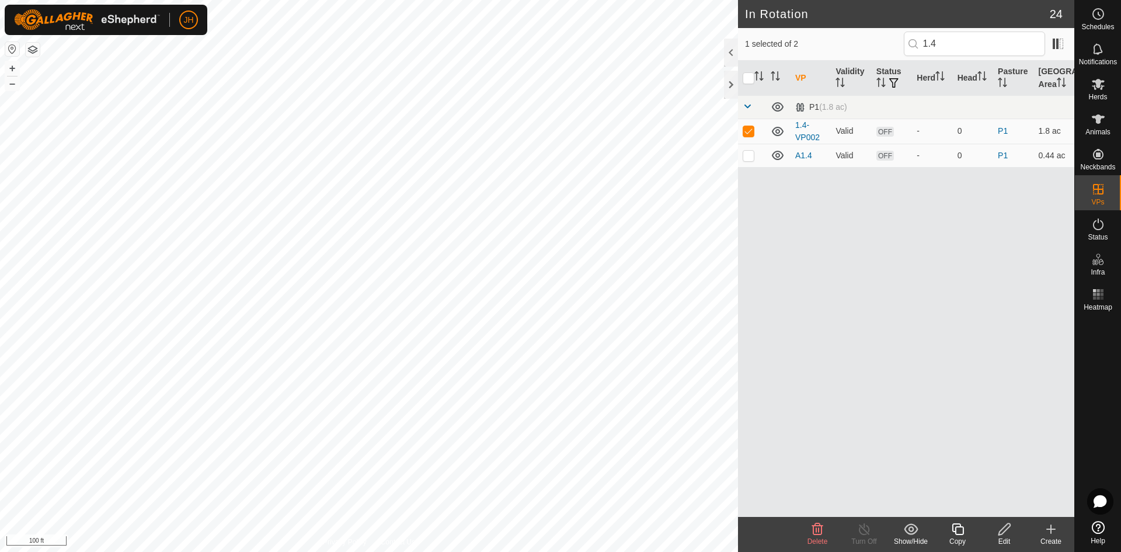
click at [1008, 536] on div "Edit" at bounding box center [1004, 541] width 47 height 11
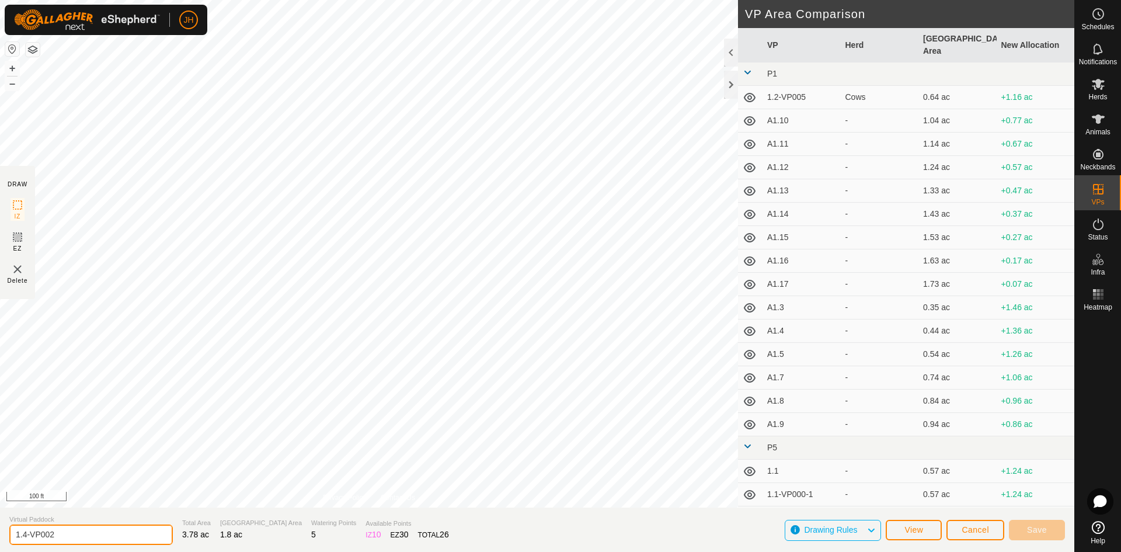
click at [59, 534] on input "1.4-VP002" at bounding box center [90, 534] width 163 height 20
type input "1"
paste input "A1."
type input "A1.18"
click at [1033, 533] on span "Save" at bounding box center [1037, 529] width 20 height 9
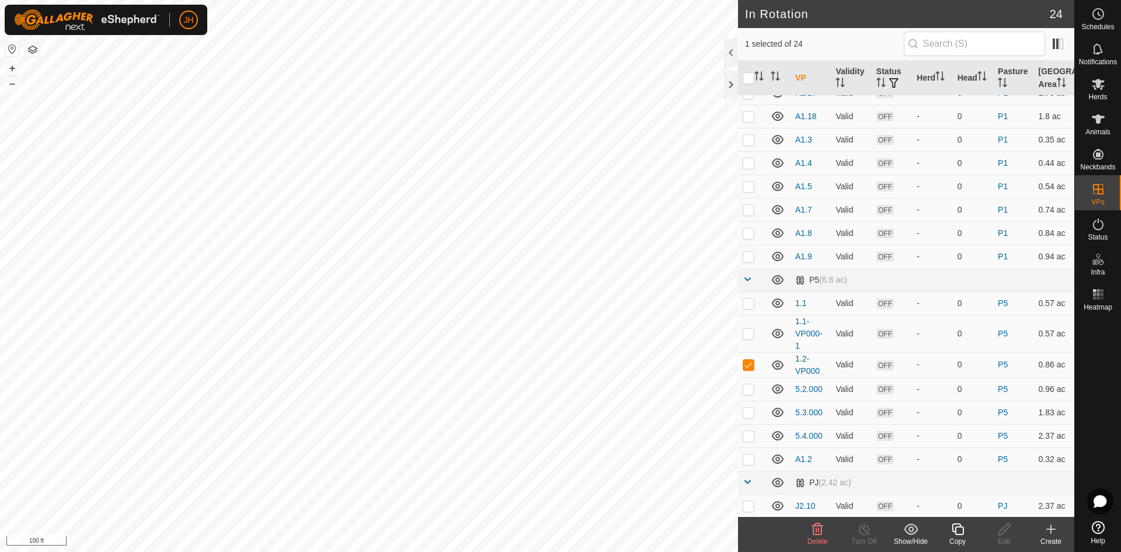
scroll to position [227, 0]
click at [752, 363] on p-checkbox at bounding box center [749, 362] width 12 height 9
click at [752, 365] on p-checkbox at bounding box center [749, 362] width 12 height 9
click at [745, 365] on p-checkbox at bounding box center [749, 362] width 12 height 9
checkbox input "false"
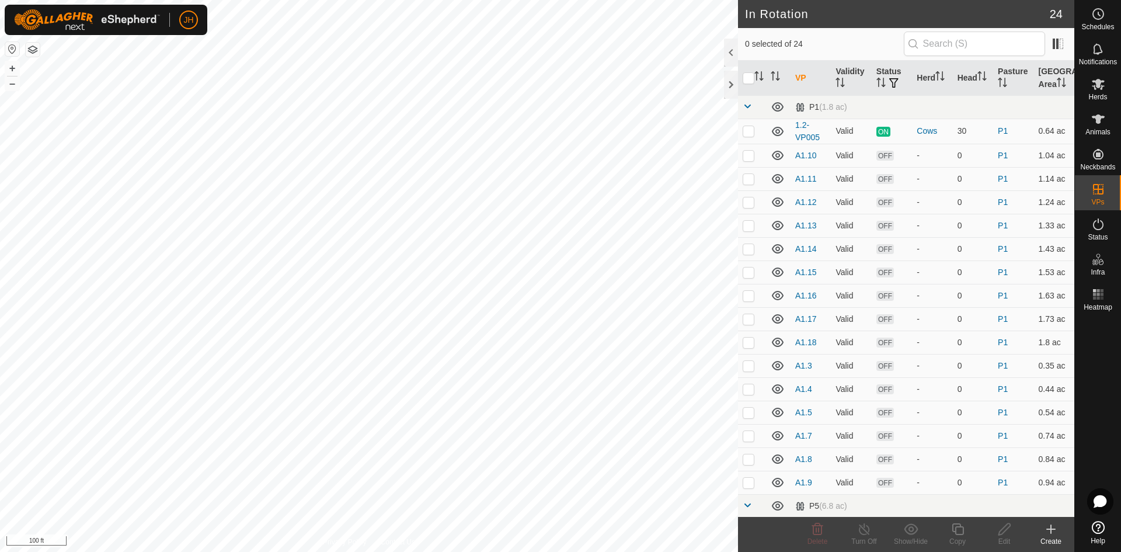
checkbox input "true"
click at [957, 533] on icon at bounding box center [957, 529] width 15 height 14
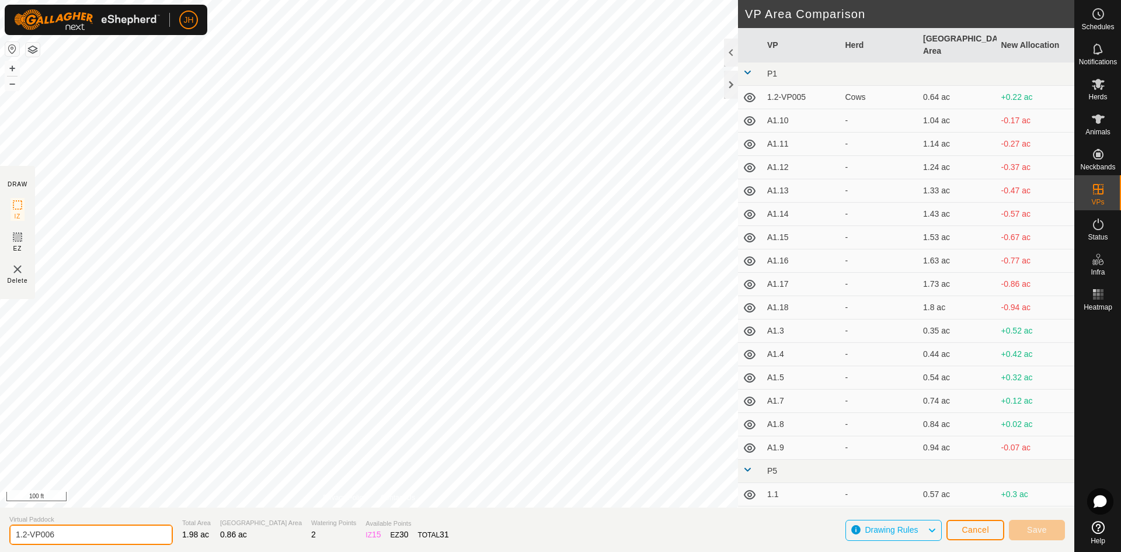
drag, startPoint x: 43, startPoint y: 535, endPoint x: 0, endPoint y: 539, distance: 42.8
click at [0, 539] on section "Virtual Paddock 1.2-VP006 Total Area 1.98 ac Grazing Area 0.86 ac Watering Poin…" at bounding box center [537, 529] width 1074 height 44
paste input "A1."
type input "A1.6"
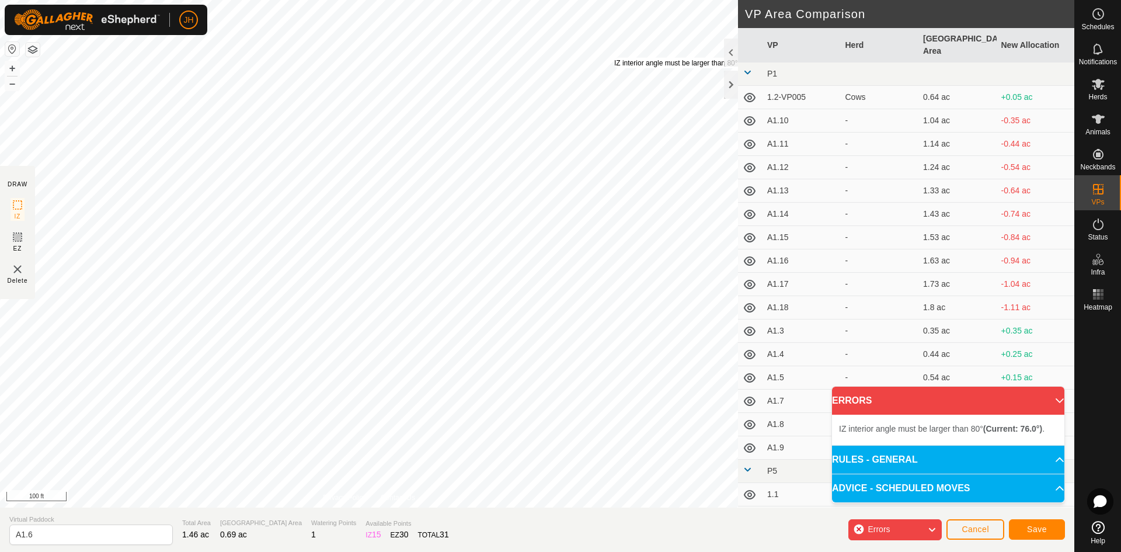
click at [614, 58] on div "IZ interior angle must be larger than 80° (Current: 76.0°) ." at bounding box center [702, 63] width 176 height 11
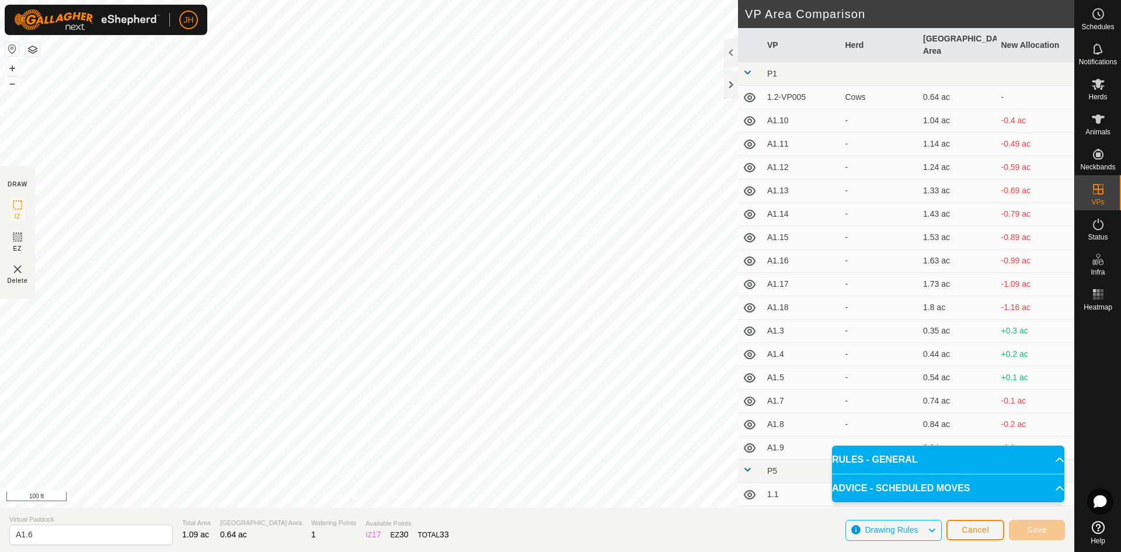
click at [996, 461] on p-accordion-header "RULES - GENERAL" at bounding box center [948, 459] width 232 height 28
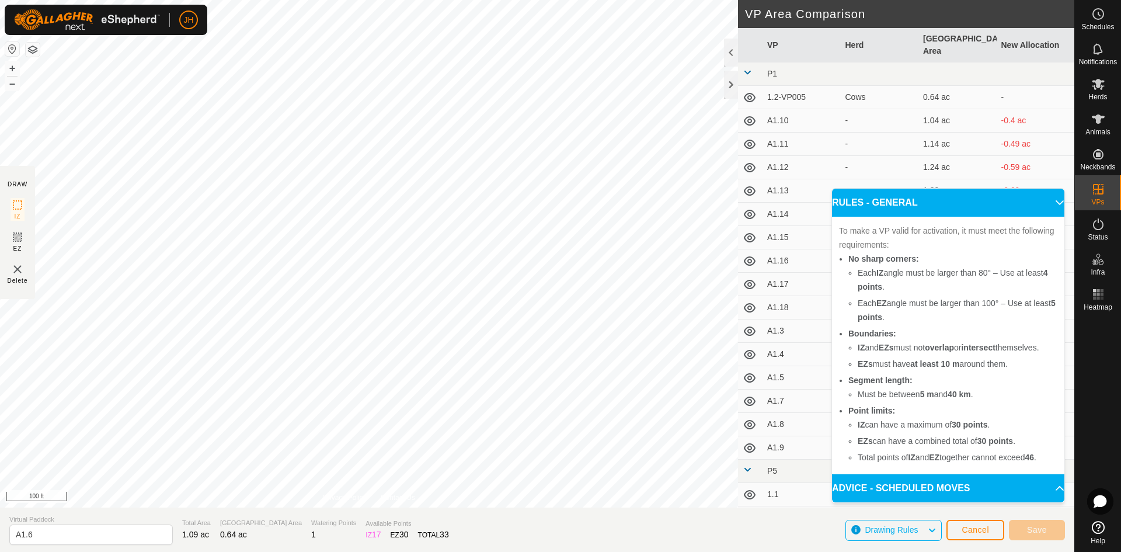
click at [992, 497] on p-accordion-header "ADVICE - SCHEDULED MOVES" at bounding box center [948, 488] width 232 height 28
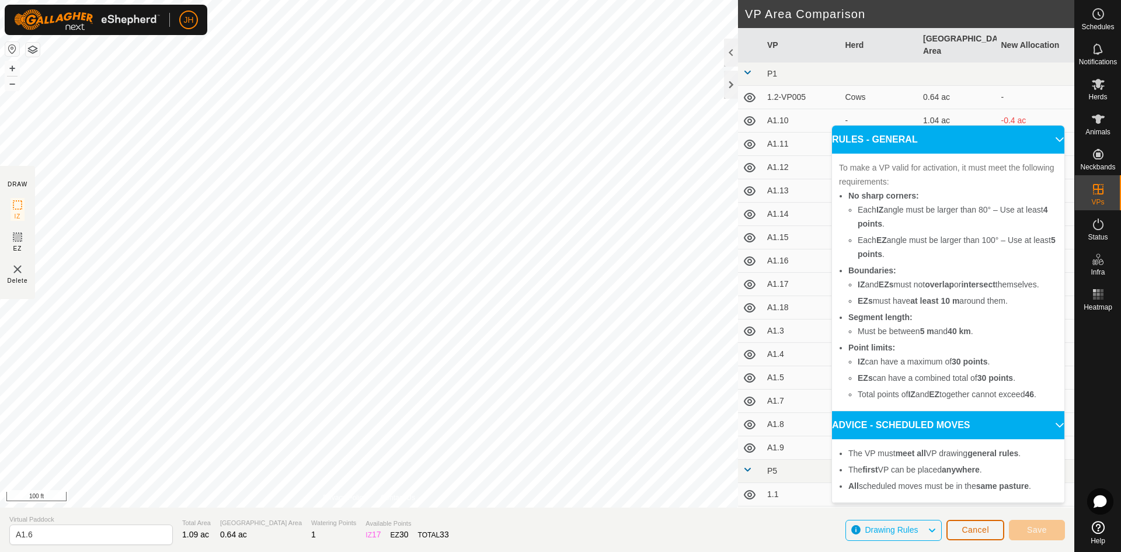
click at [976, 532] on span "Cancel" at bounding box center [974, 529] width 27 height 9
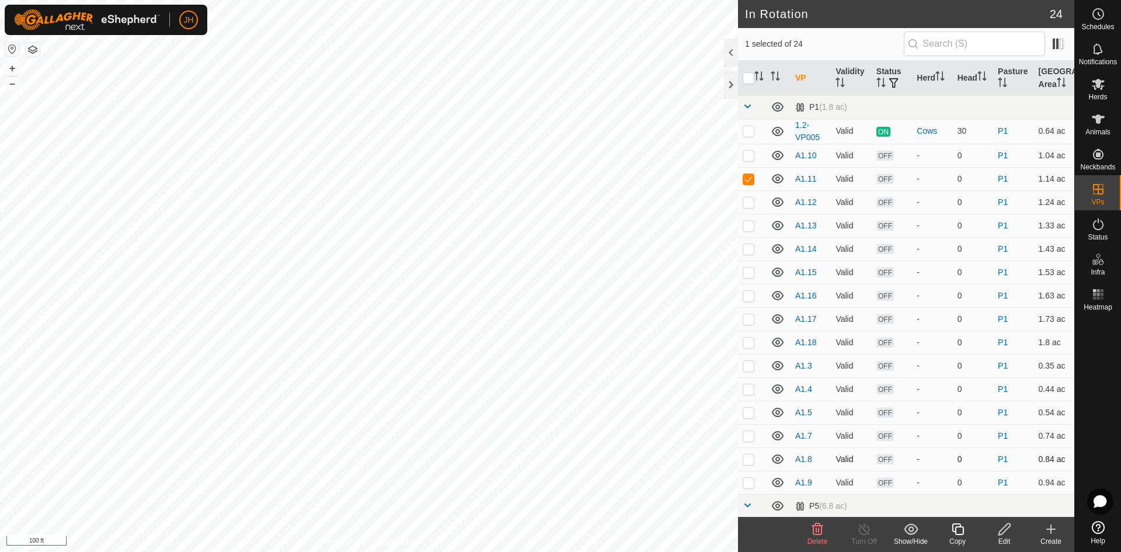
checkbox input "true"
click at [1008, 531] on icon at bounding box center [1004, 529] width 15 height 14
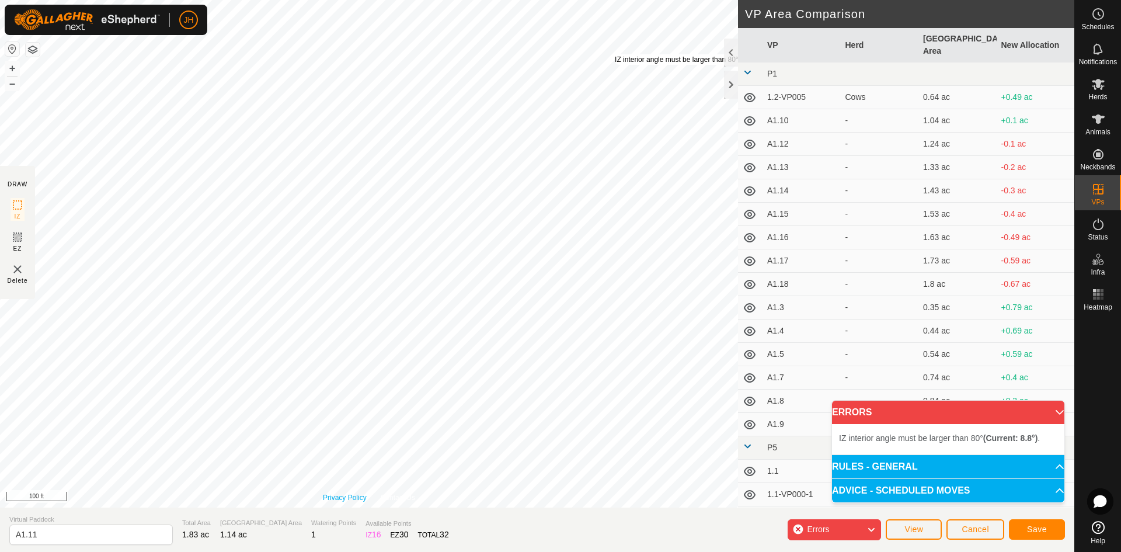
click at [615, 54] on div "IZ interior angle must be larger than 80° (Current: 8.8°) ." at bounding box center [701, 59] width 172 height 11
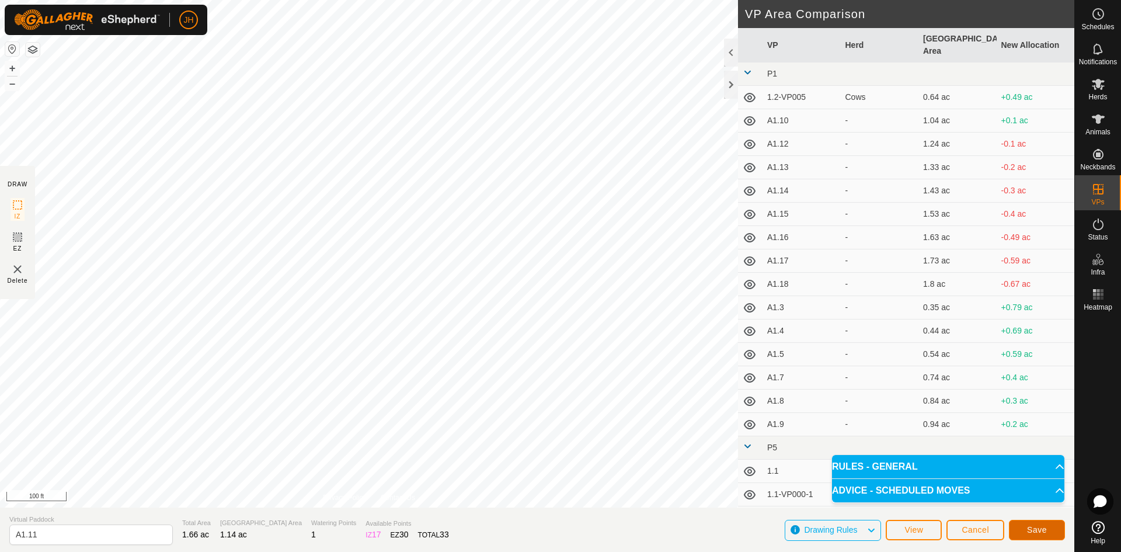
click at [1051, 529] on button "Save" at bounding box center [1037, 530] width 56 height 20
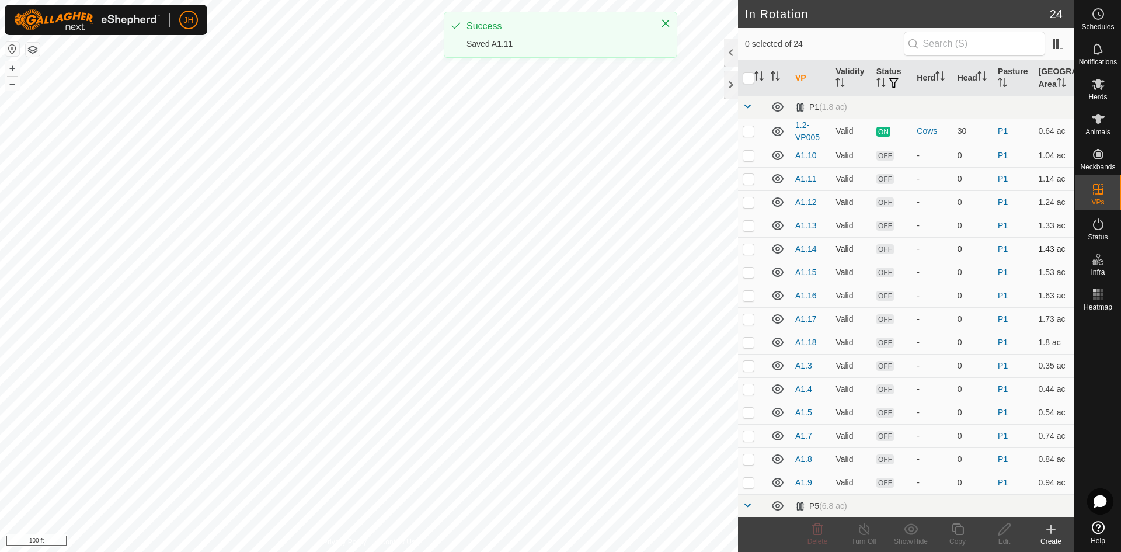
checkbox input "true"
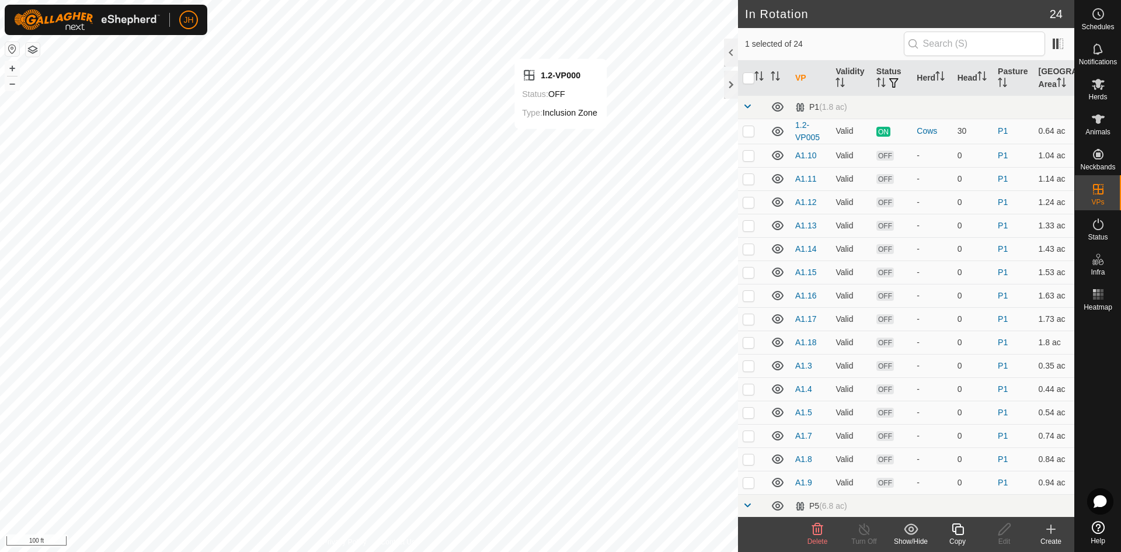
checkbox input "true"
checkbox input "false"
click at [1005, 532] on icon at bounding box center [1004, 529] width 15 height 14
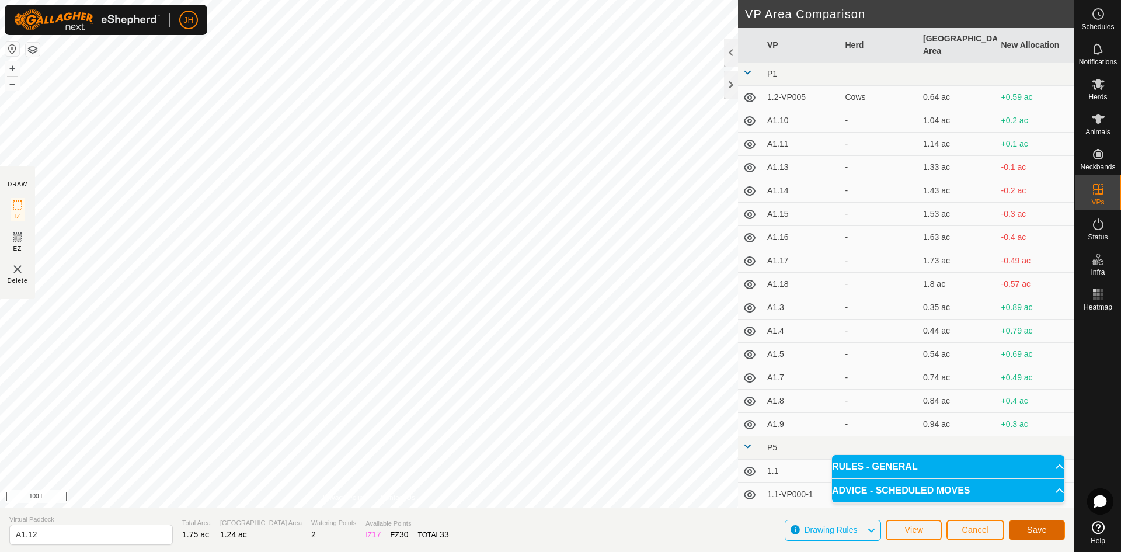
click at [1040, 528] on span "Save" at bounding box center [1037, 529] width 20 height 9
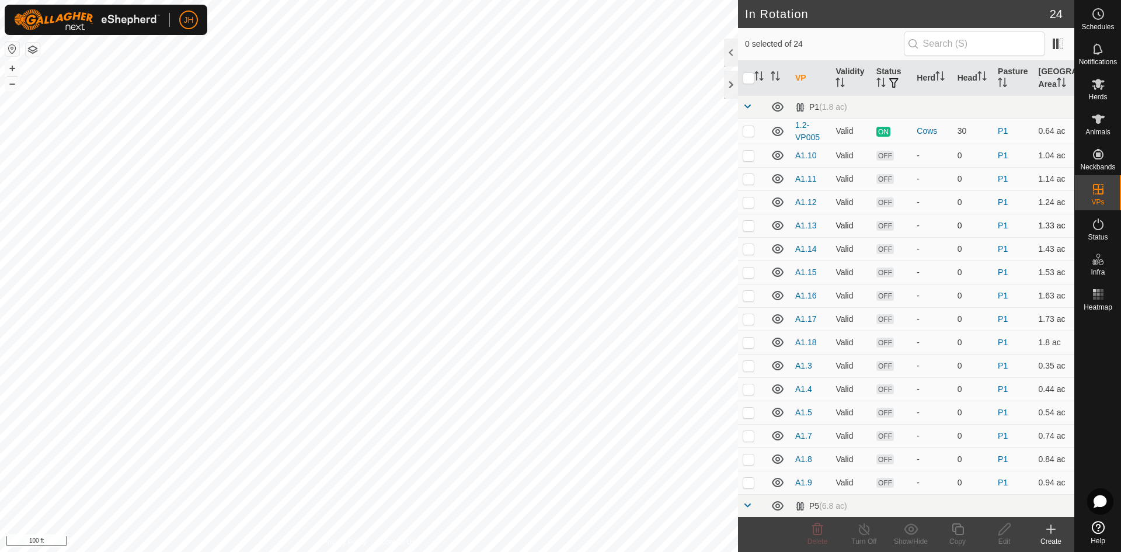
checkbox input "true"
checkbox input "false"
click at [1003, 538] on div "Edit" at bounding box center [1004, 541] width 47 height 11
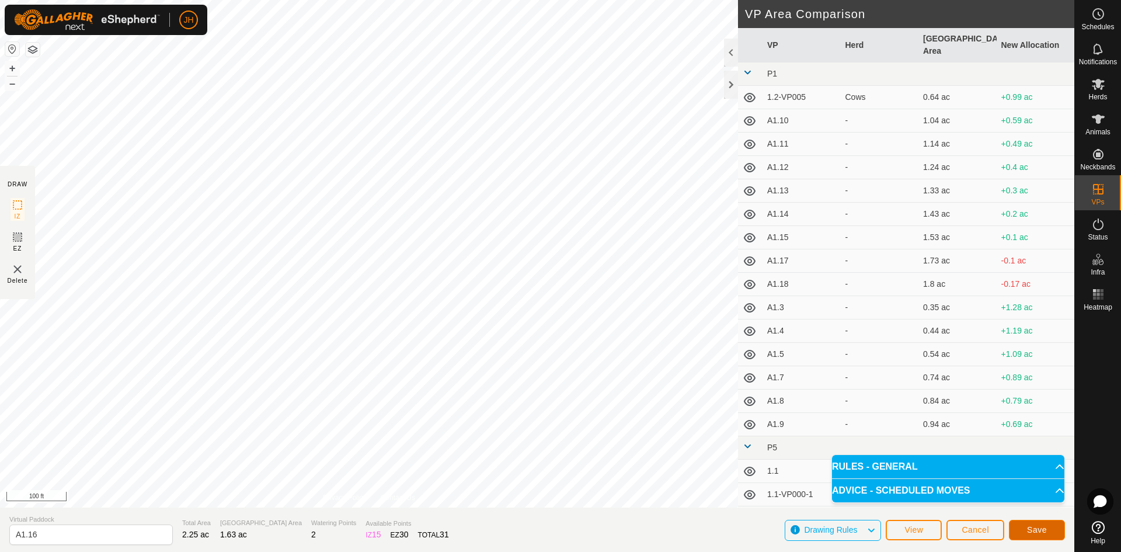
click at [1033, 532] on span "Save" at bounding box center [1037, 529] width 20 height 9
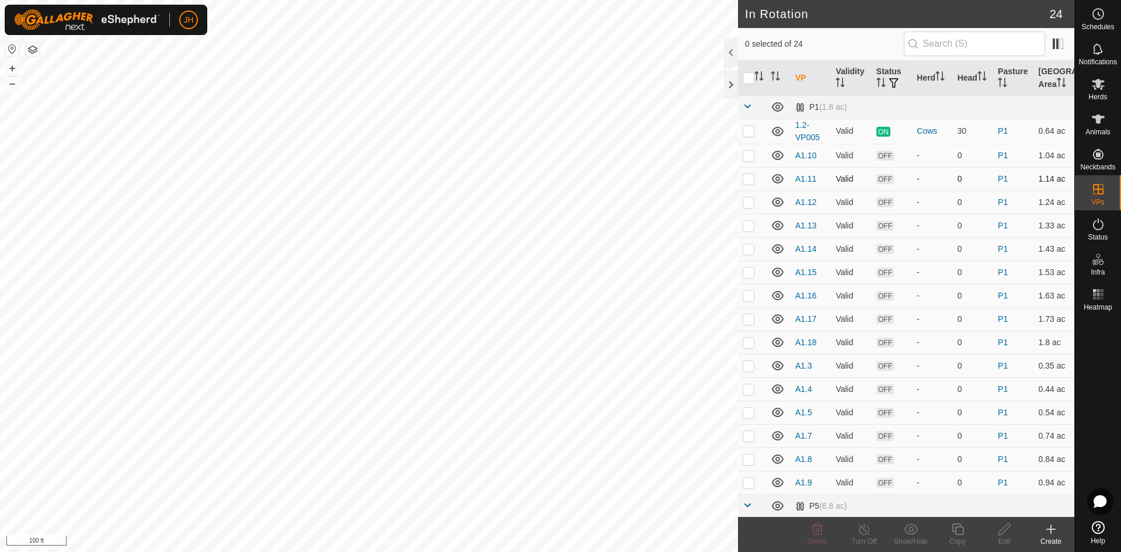
checkbox input "true"
checkbox input "false"
click at [1007, 539] on div "Edit" at bounding box center [1004, 541] width 47 height 11
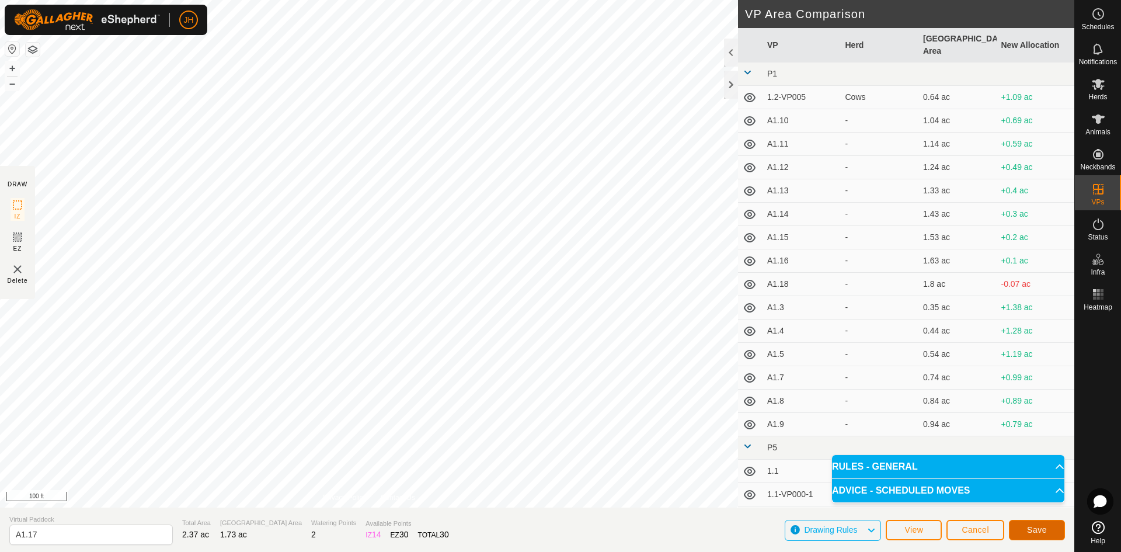
click at [1041, 529] on span "Save" at bounding box center [1037, 529] width 20 height 9
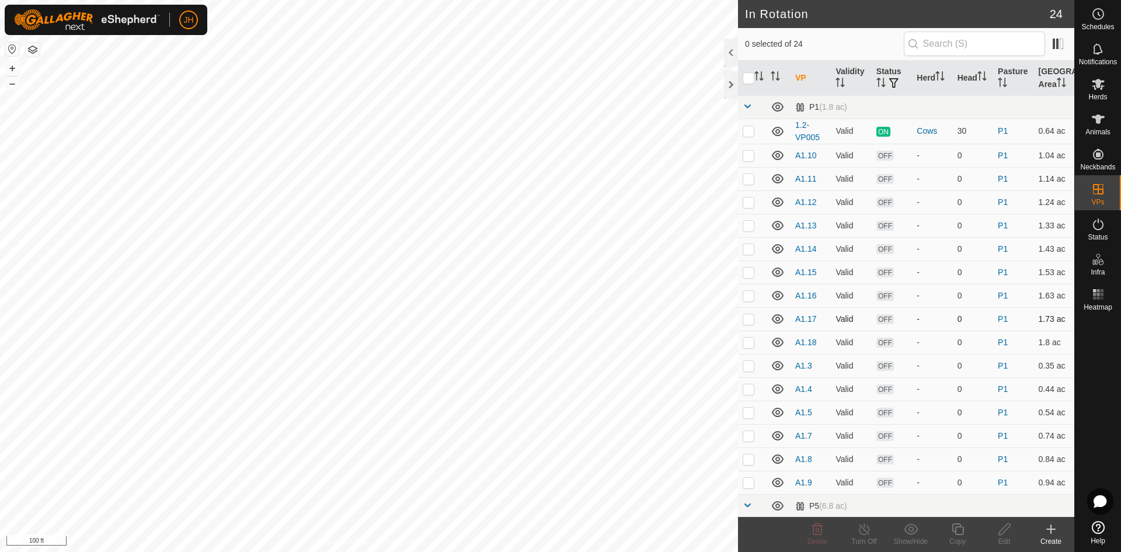
checkbox input "true"
checkbox input "false"
checkbox input "true"
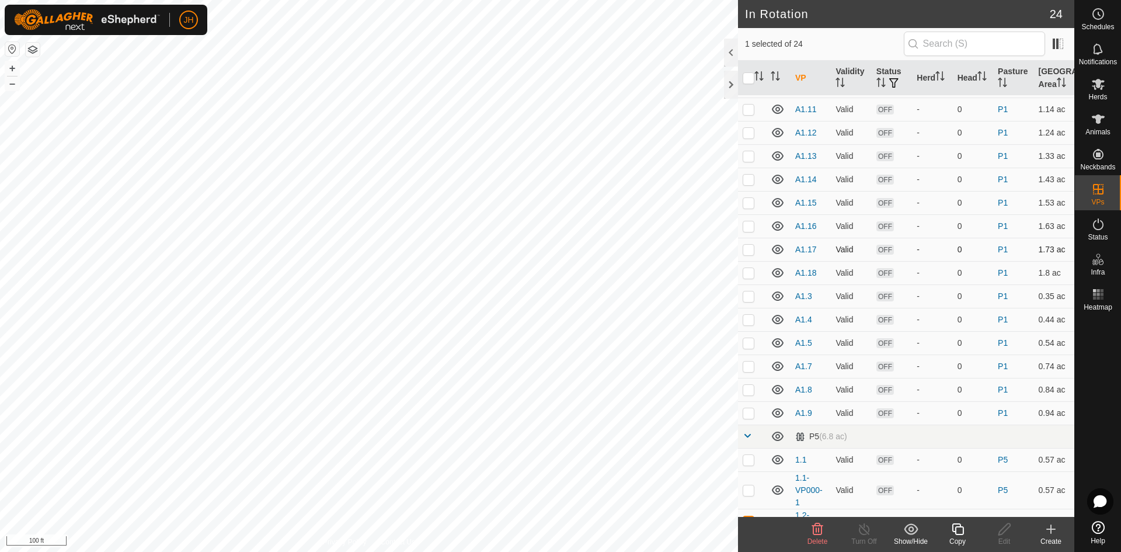
scroll to position [227, 0]
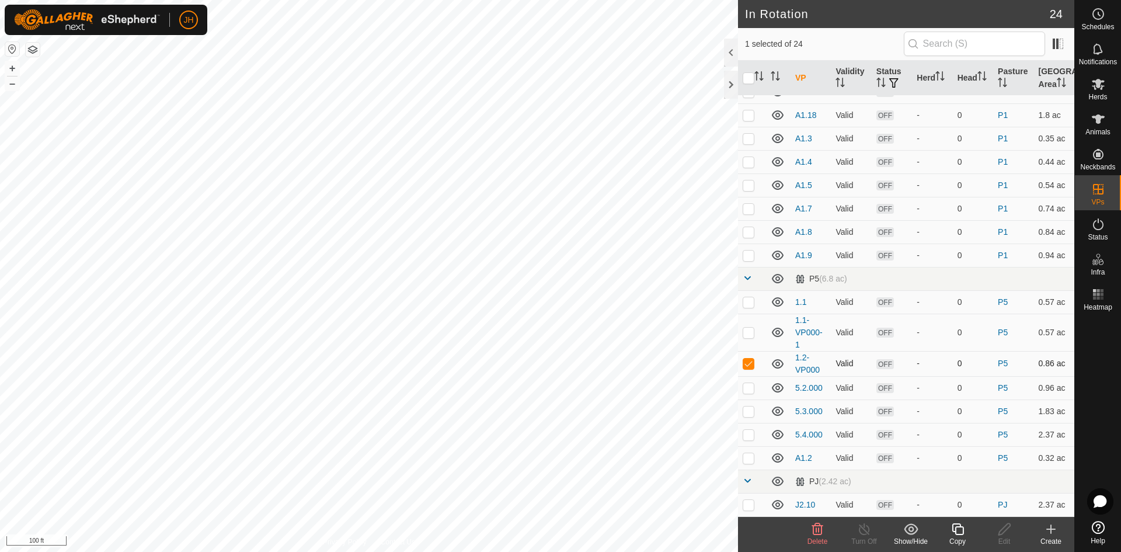
click at [750, 365] on p-checkbox at bounding box center [749, 362] width 12 height 9
checkbox input "false"
click at [747, 211] on p-checkbox at bounding box center [749, 208] width 12 height 9
checkbox input "false"
click at [1108, 18] on div "Schedules" at bounding box center [1098, 17] width 46 height 35
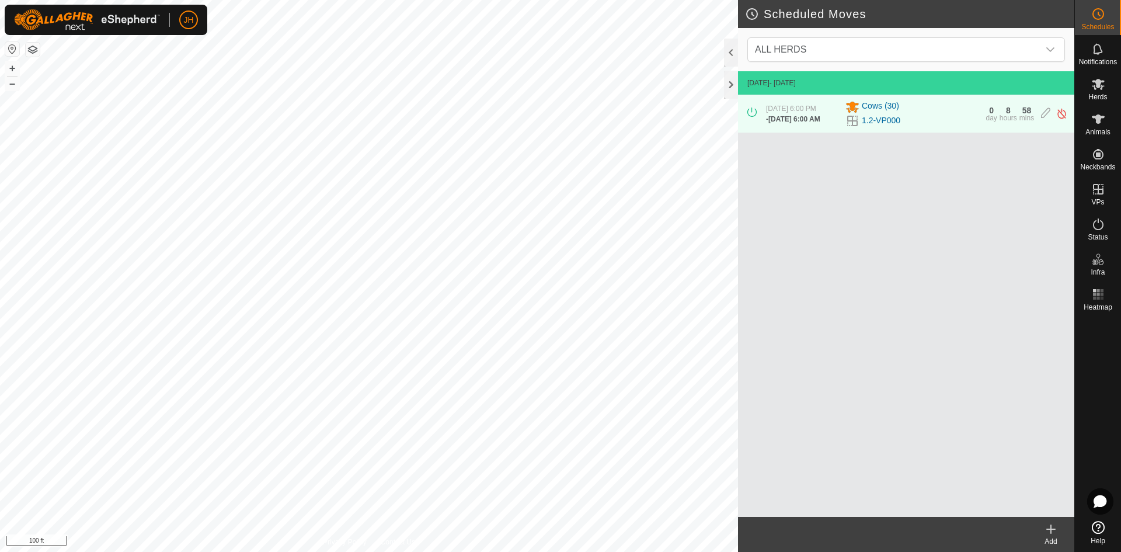
click at [1052, 533] on icon at bounding box center [1051, 529] width 14 height 14
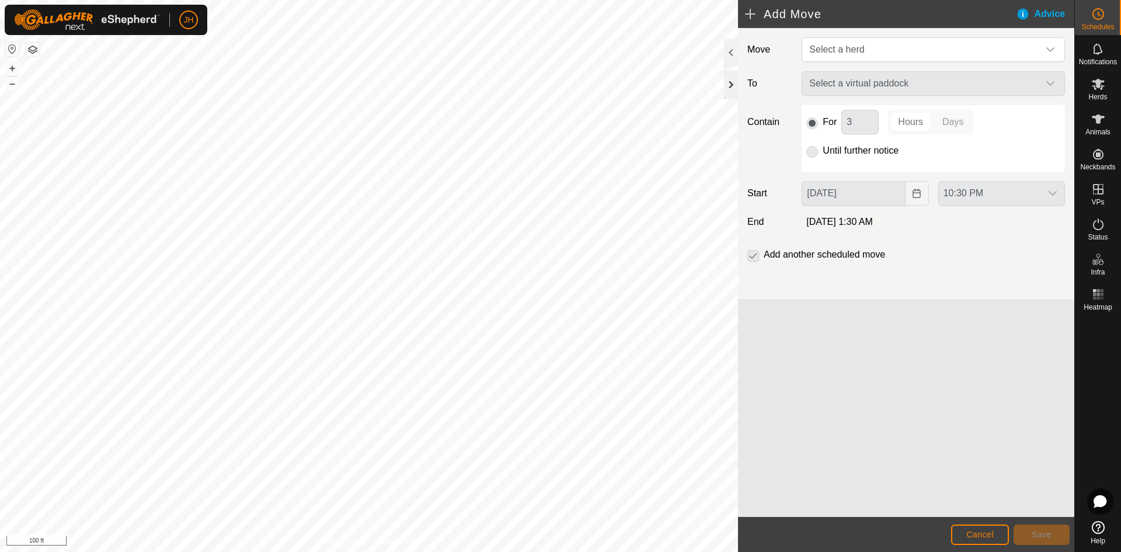
click at [731, 88] on div at bounding box center [731, 85] width 14 height 28
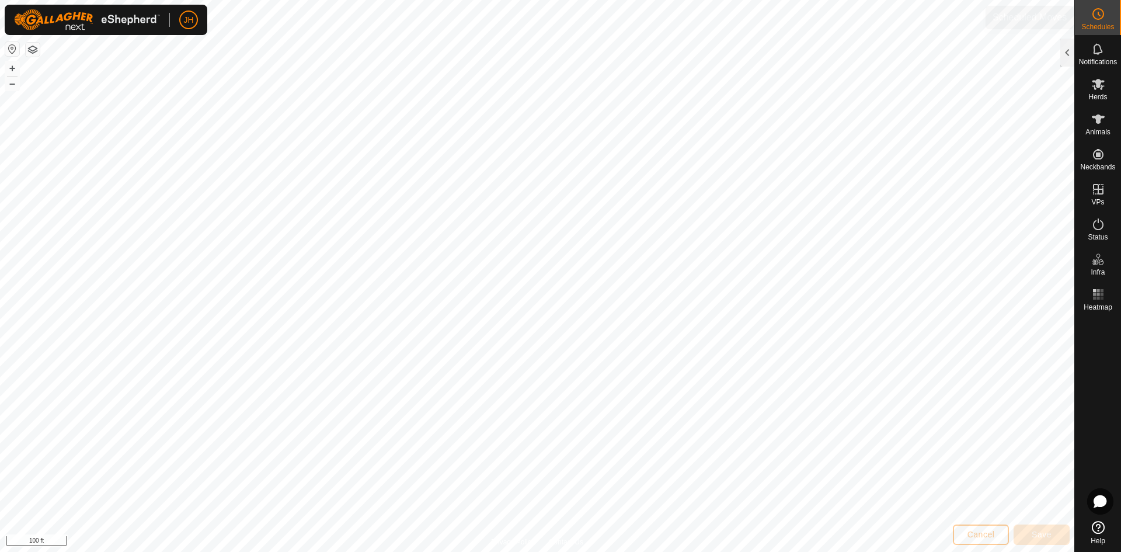
click at [1096, 30] on span "Schedules" at bounding box center [1097, 26] width 33 height 7
click at [1097, 19] on icon at bounding box center [1098, 14] width 14 height 14
click at [1102, 11] on circle at bounding box center [1098, 14] width 11 height 11
click at [1068, 47] on div at bounding box center [1067, 53] width 14 height 28
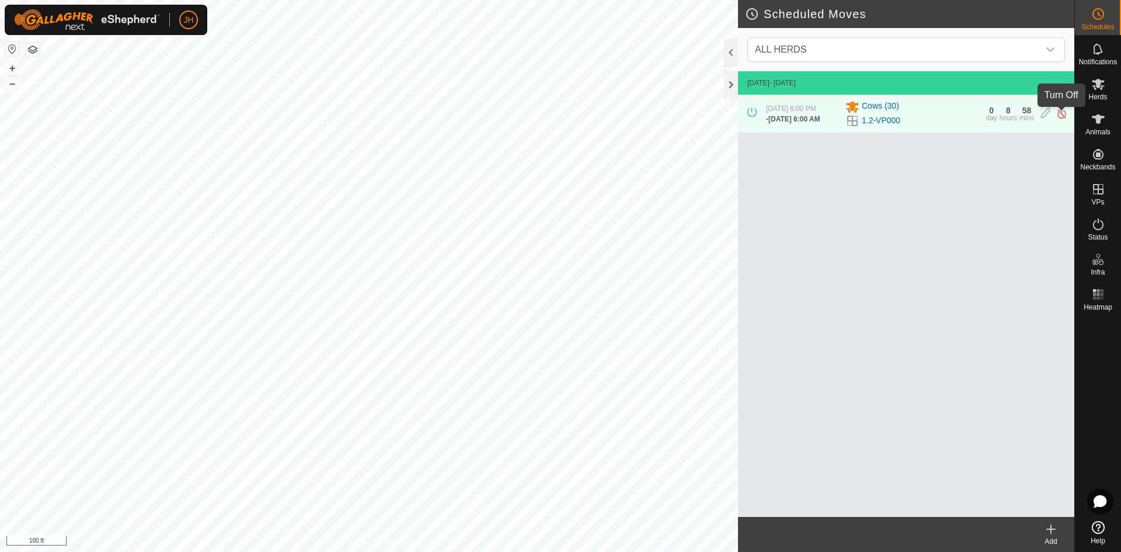
click at [1060, 116] on img at bounding box center [1061, 113] width 11 height 12
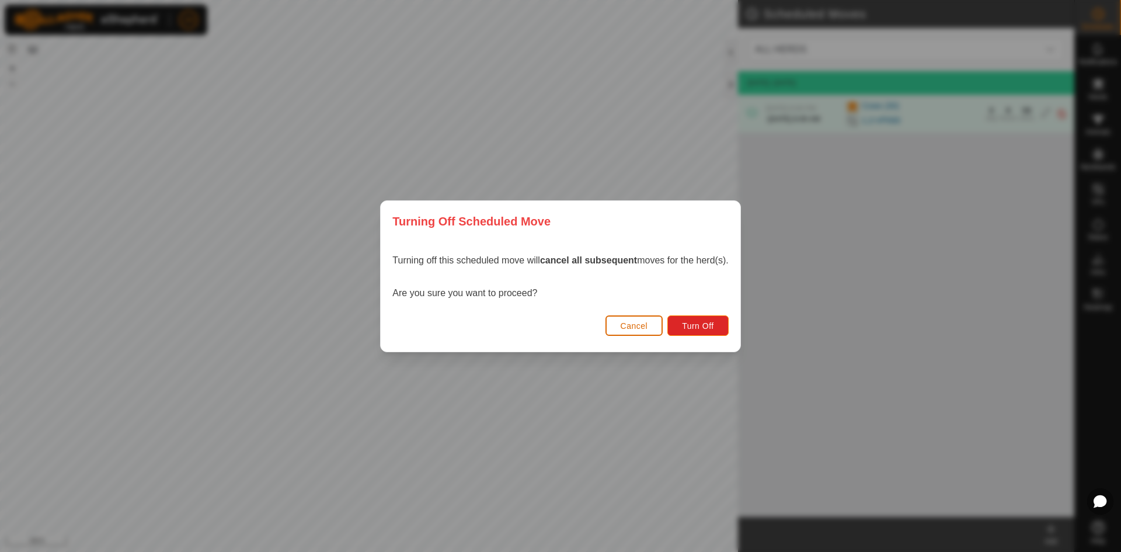
click at [640, 326] on span "Cancel" at bounding box center [634, 325] width 27 height 9
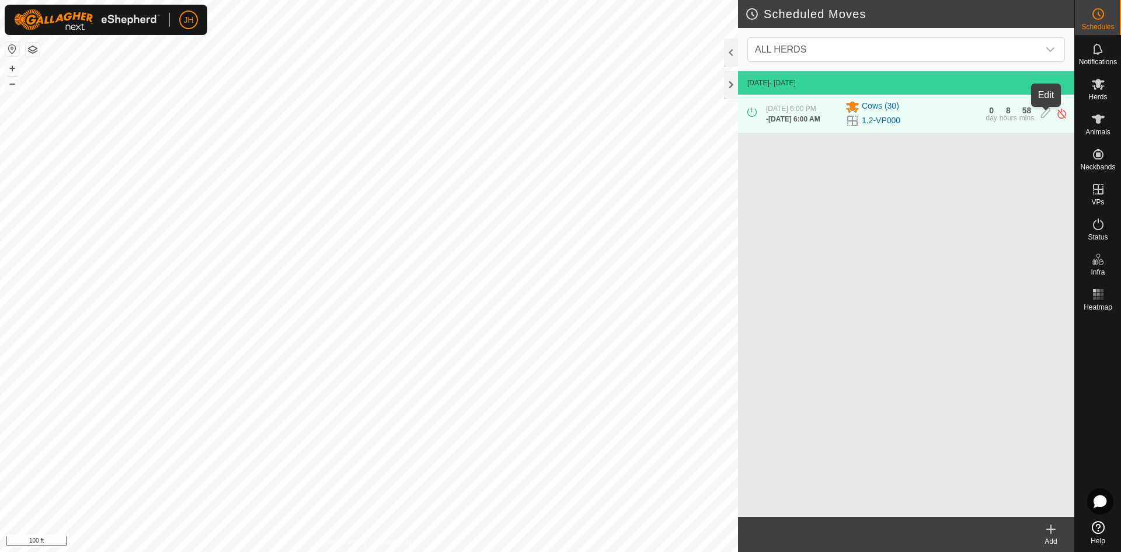
click at [1046, 114] on icon at bounding box center [1045, 113] width 9 height 12
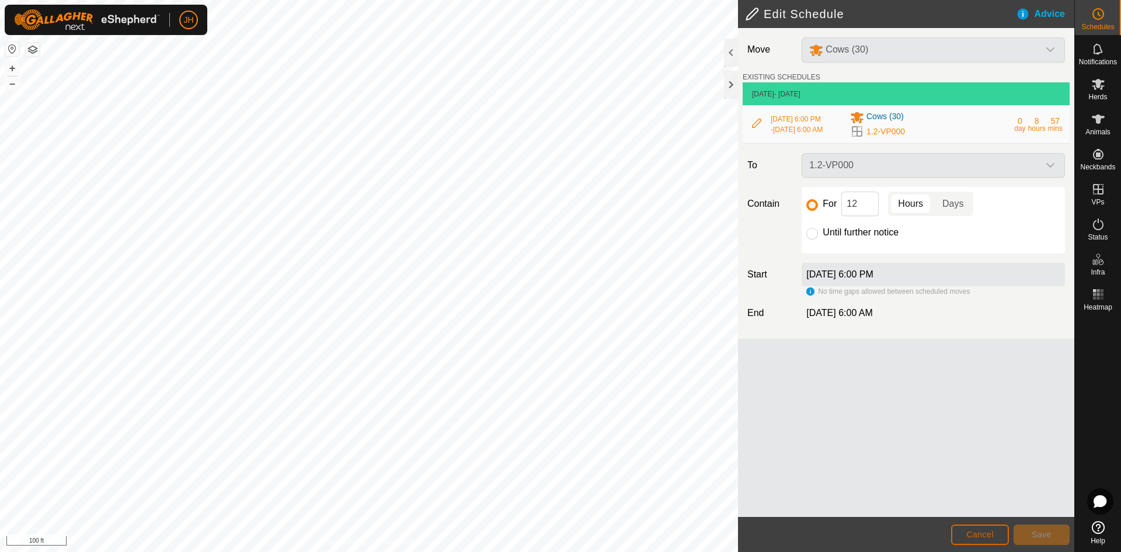
click at [971, 538] on span "Cancel" at bounding box center [979, 533] width 27 height 9
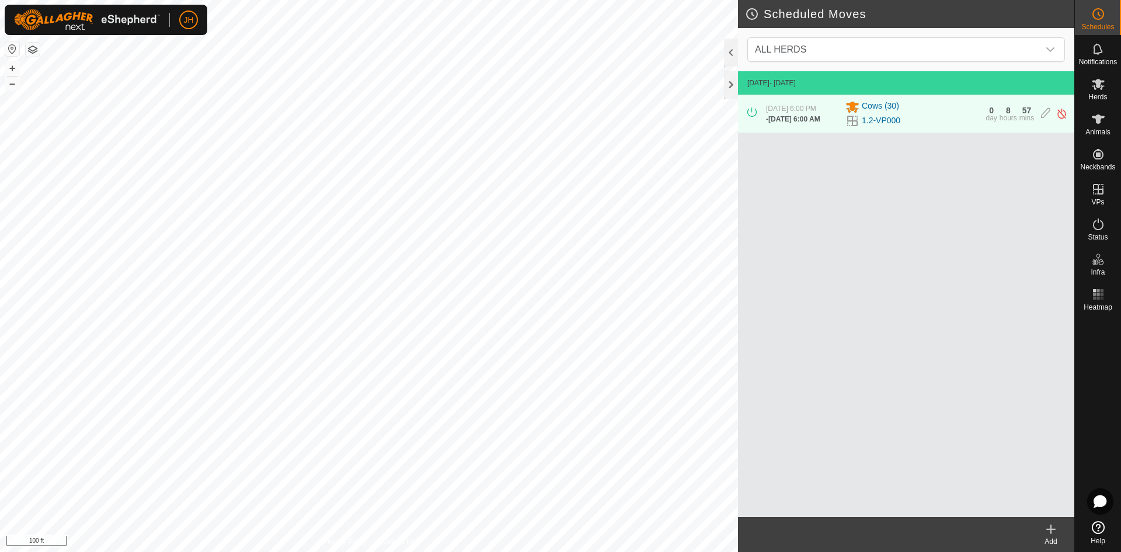
click at [1047, 536] on div "Add" at bounding box center [1050, 541] width 47 height 11
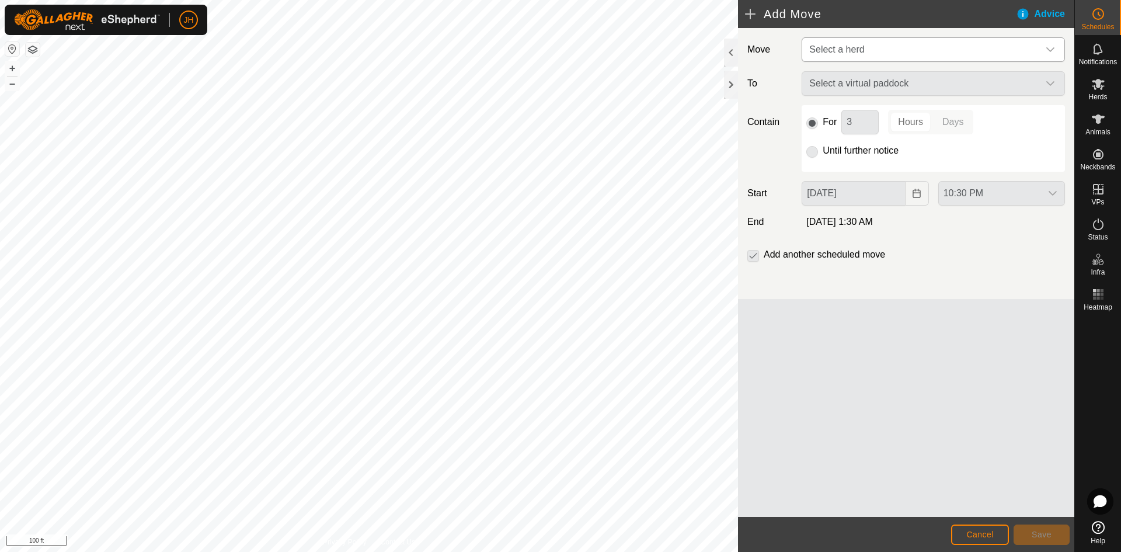
click at [947, 51] on span "Select a herd" at bounding box center [921, 49] width 234 height 23
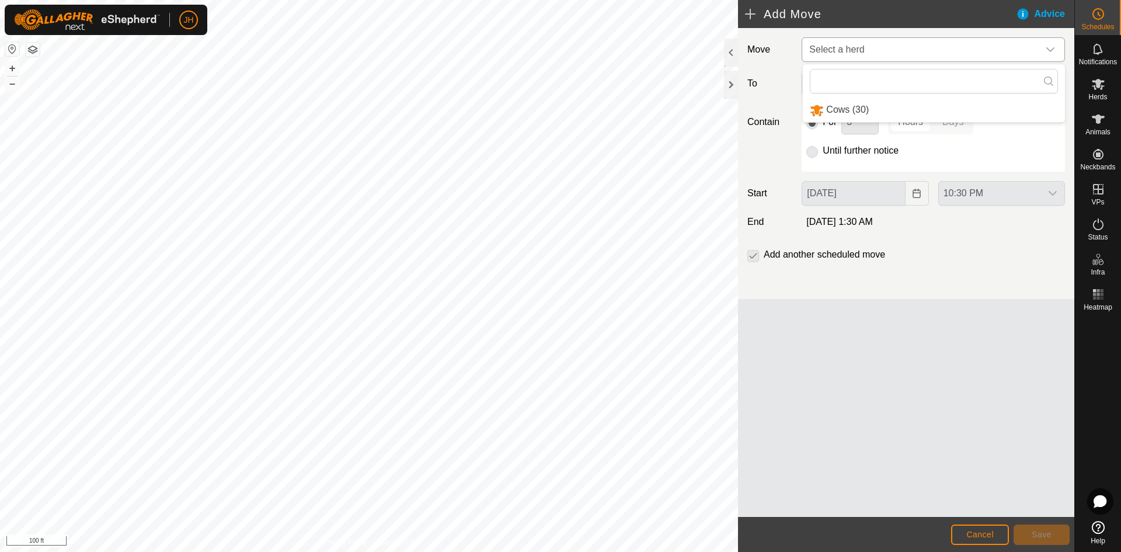
click at [867, 113] on li "Cows (30)" at bounding box center [934, 110] width 262 height 24
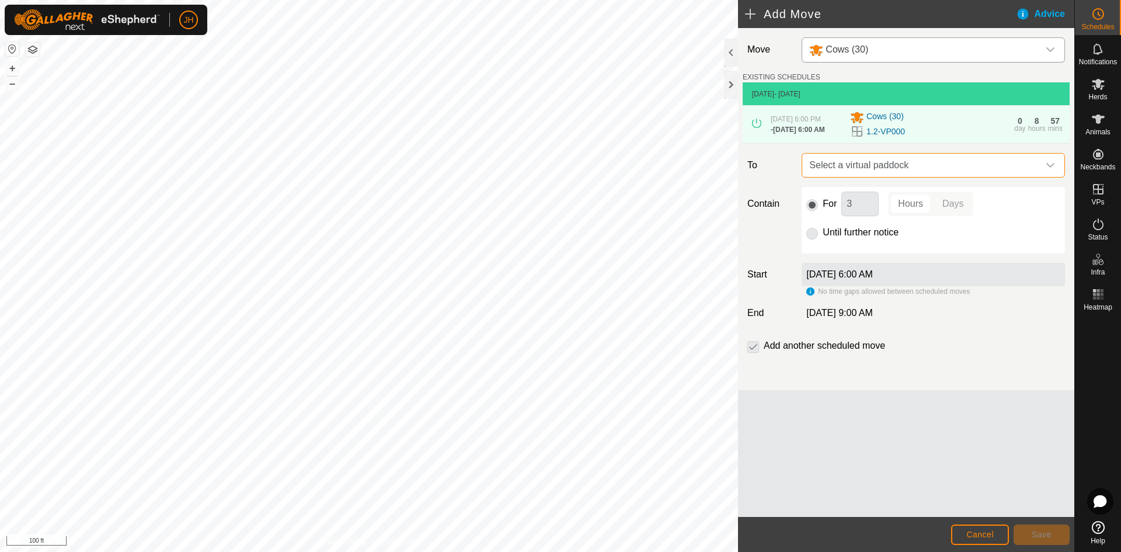
click at [922, 165] on span "Select a virtual paddock" at bounding box center [921, 165] width 234 height 23
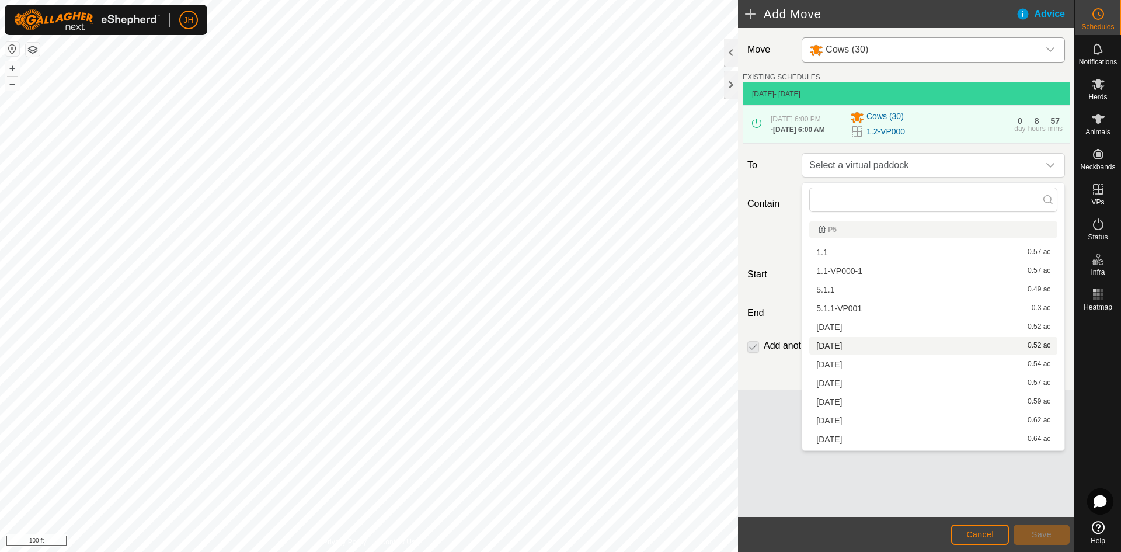
type input "7"
drag, startPoint x: 963, startPoint y: 528, endPoint x: 1120, endPoint y: 119, distance: 438.8
click at [963, 528] on button "Cancel" at bounding box center [980, 534] width 58 height 20
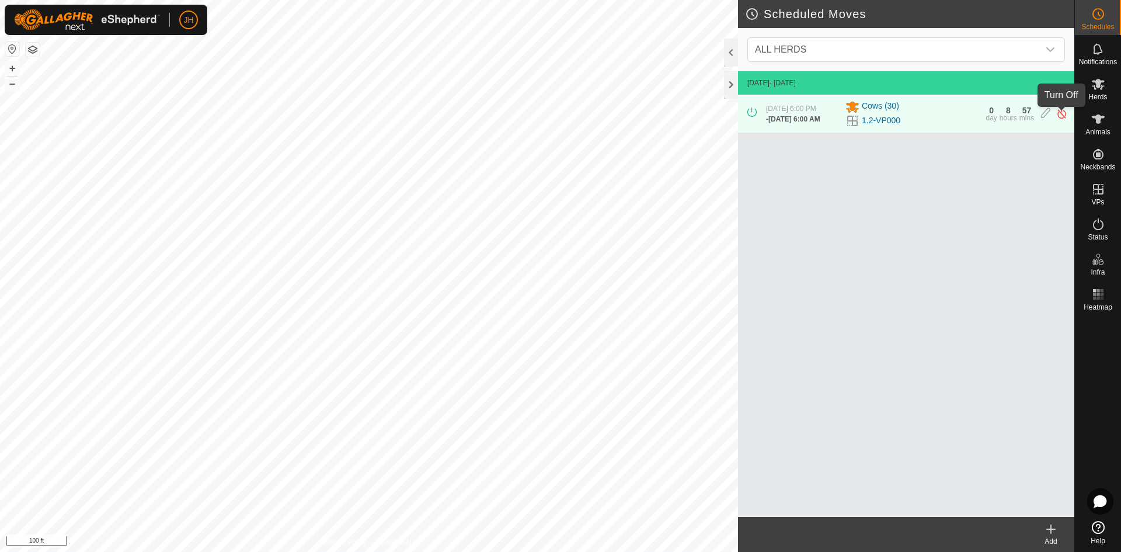
click at [1064, 116] on img at bounding box center [1061, 113] width 11 height 12
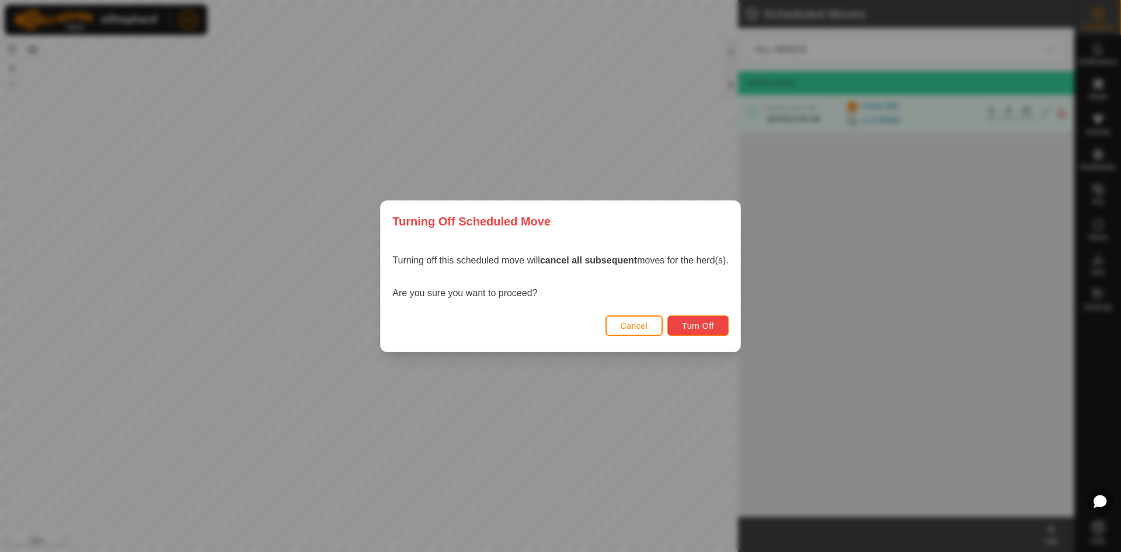
click at [695, 329] on span "Turn Off" at bounding box center [698, 325] width 32 height 9
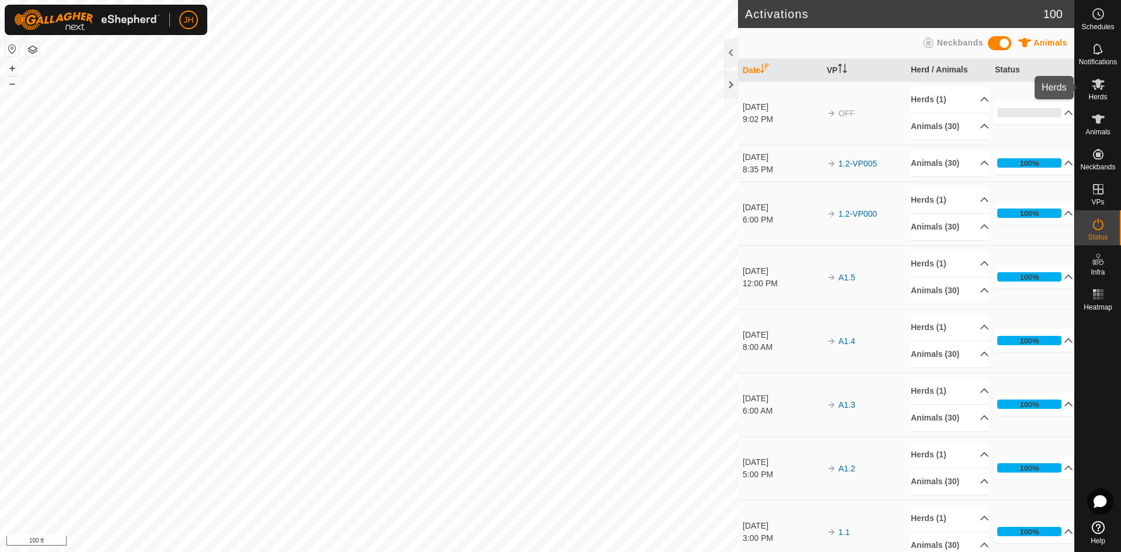
click at [1101, 87] on icon at bounding box center [1098, 84] width 13 height 11
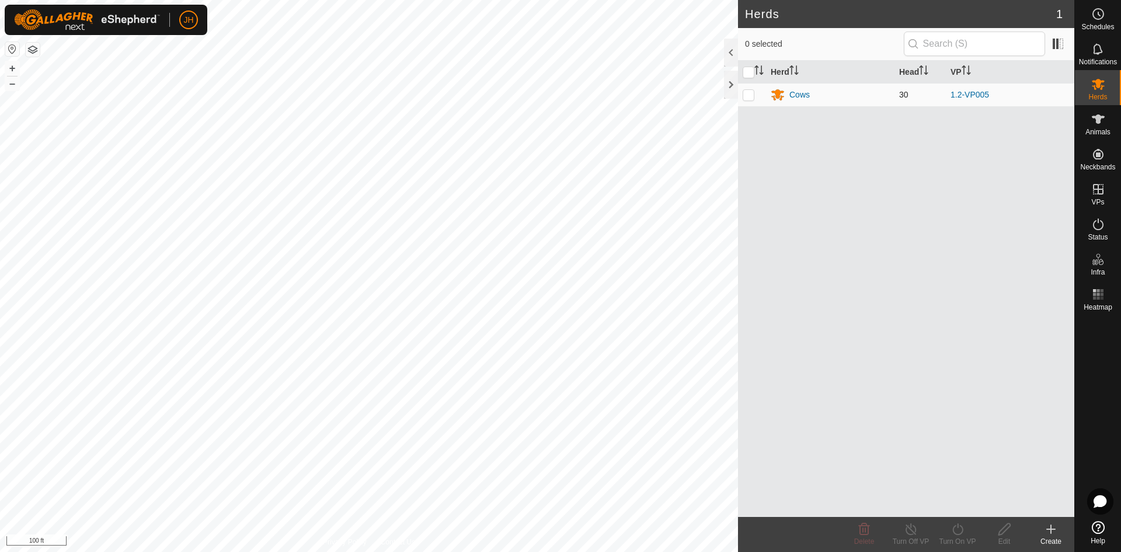
click at [750, 98] on p-checkbox at bounding box center [749, 94] width 12 height 9
checkbox input "true"
click at [963, 538] on div "Turn On VP" at bounding box center [957, 541] width 47 height 11
click at [954, 499] on link "Now" at bounding box center [993, 503] width 116 height 23
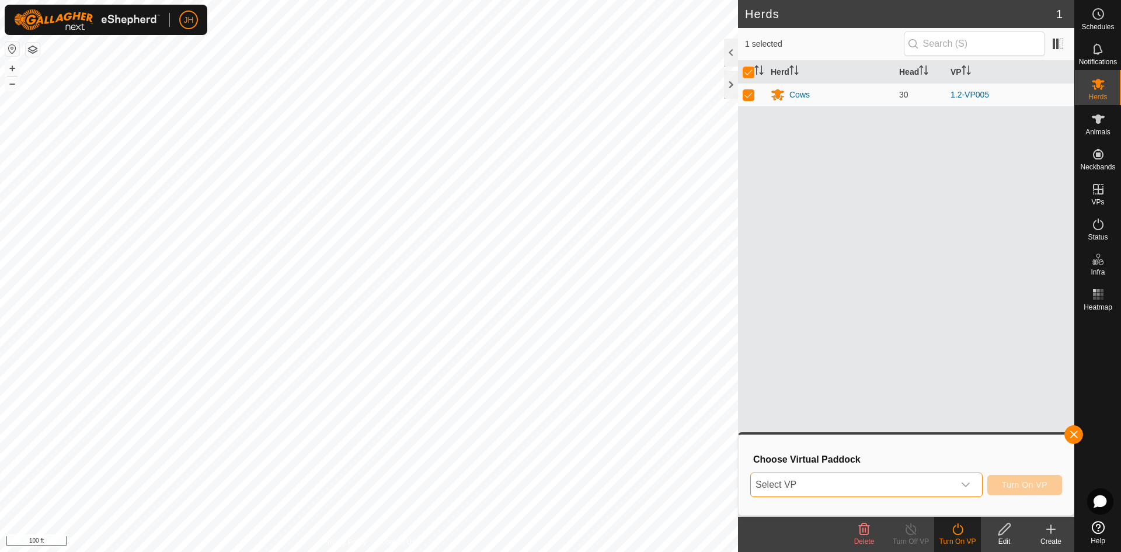
click at [845, 484] on span "Select VP" at bounding box center [852, 484] width 203 height 23
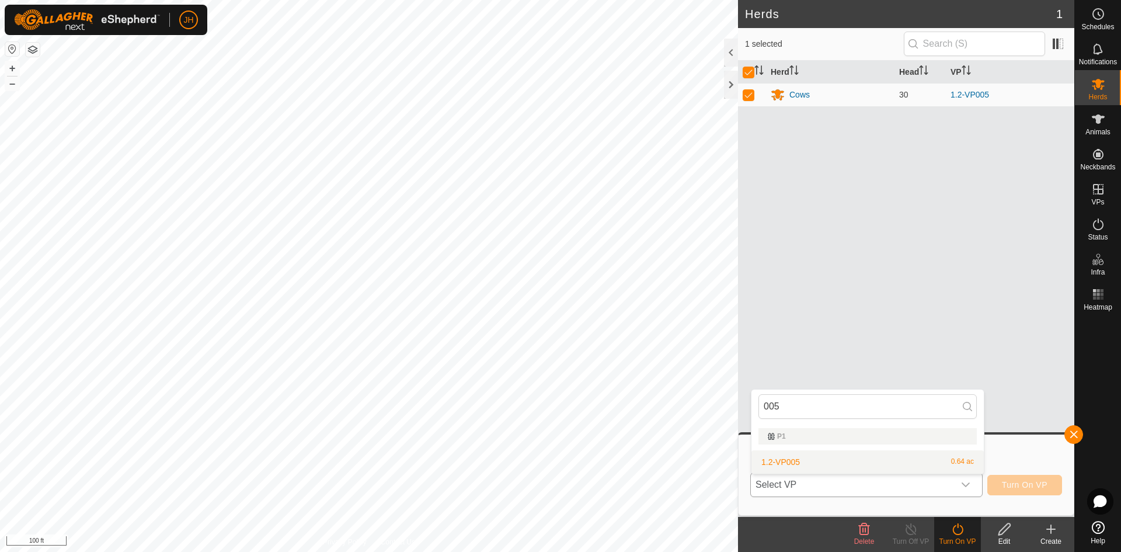
type input "005"
click at [787, 461] on li "1.2-VP005 0.64 ac" at bounding box center [867, 461] width 232 height 23
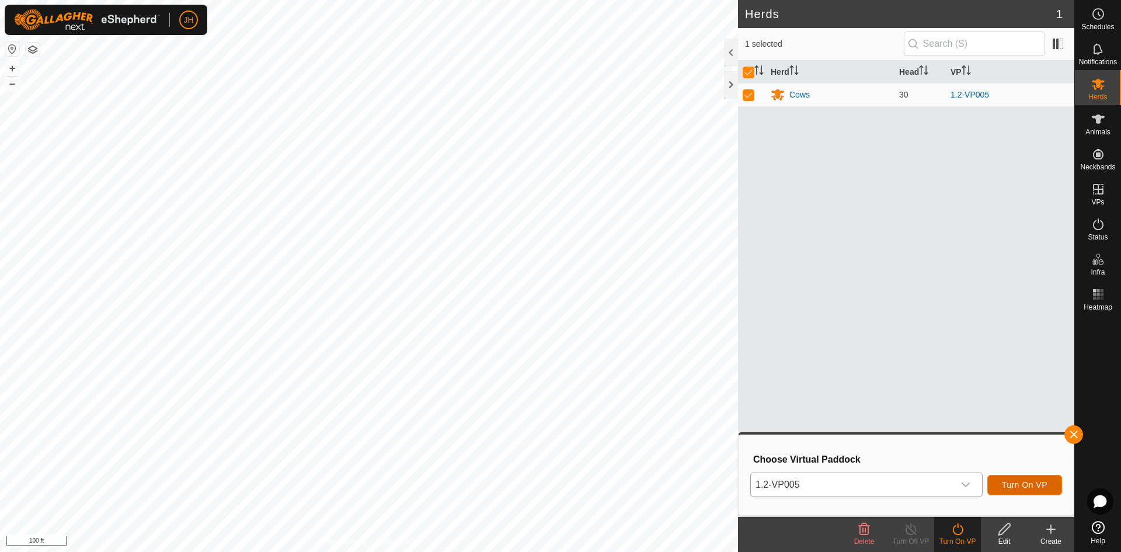
click at [1014, 487] on span "Turn On VP" at bounding box center [1025, 484] width 46 height 9
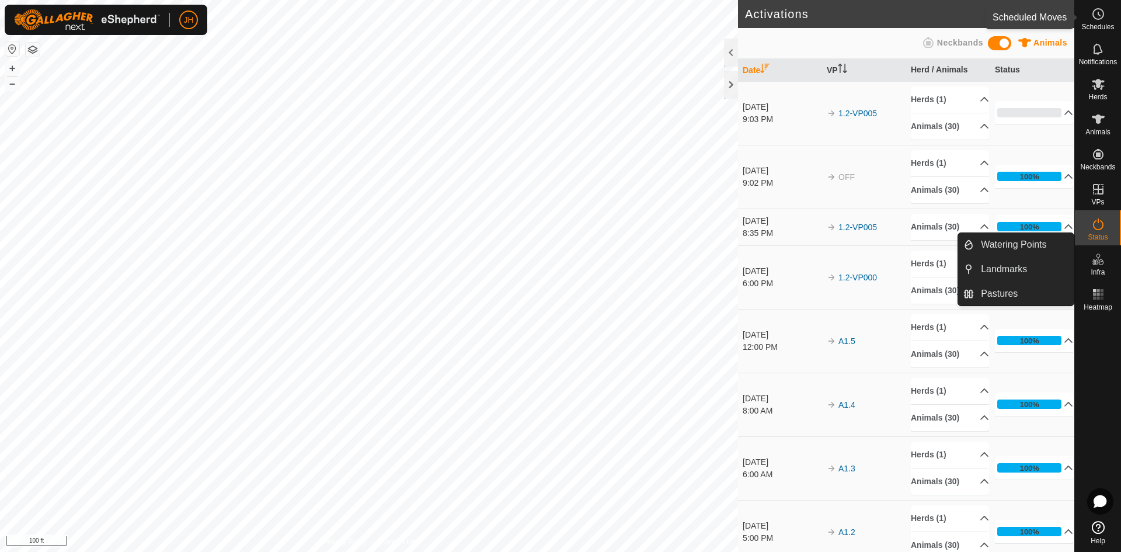
click at [1096, 18] on circle at bounding box center [1098, 14] width 11 height 11
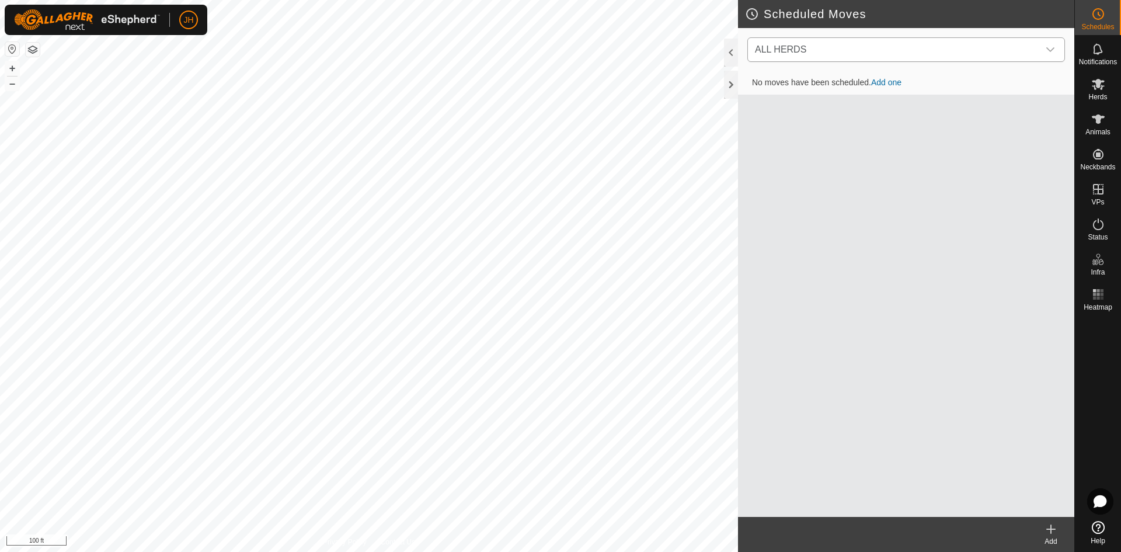
click at [973, 54] on span "ALL HERDS" at bounding box center [894, 49] width 288 height 23
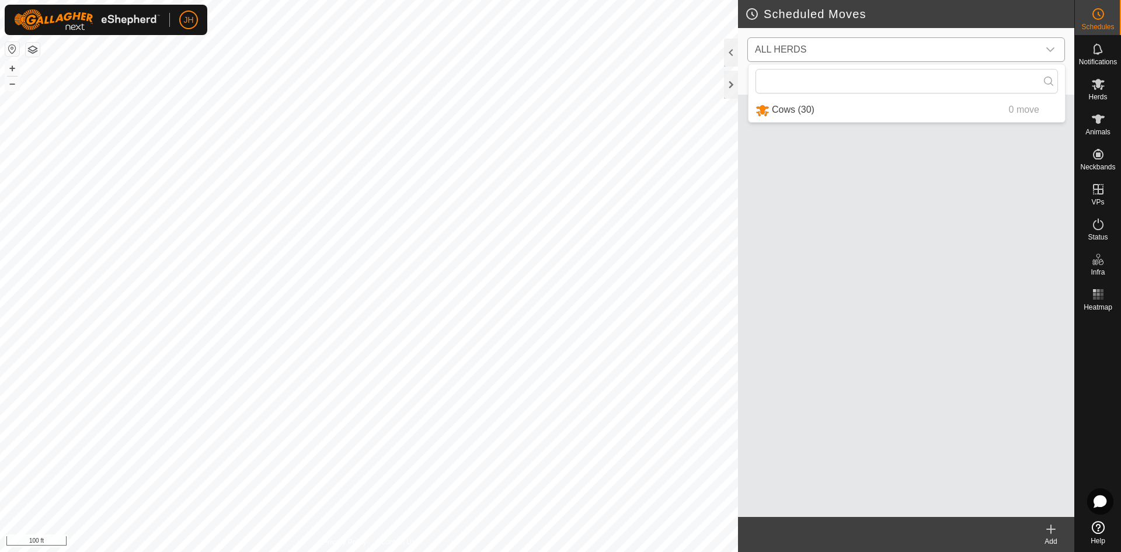
click at [914, 109] on li "Cows (30) 0 move" at bounding box center [906, 110] width 316 height 24
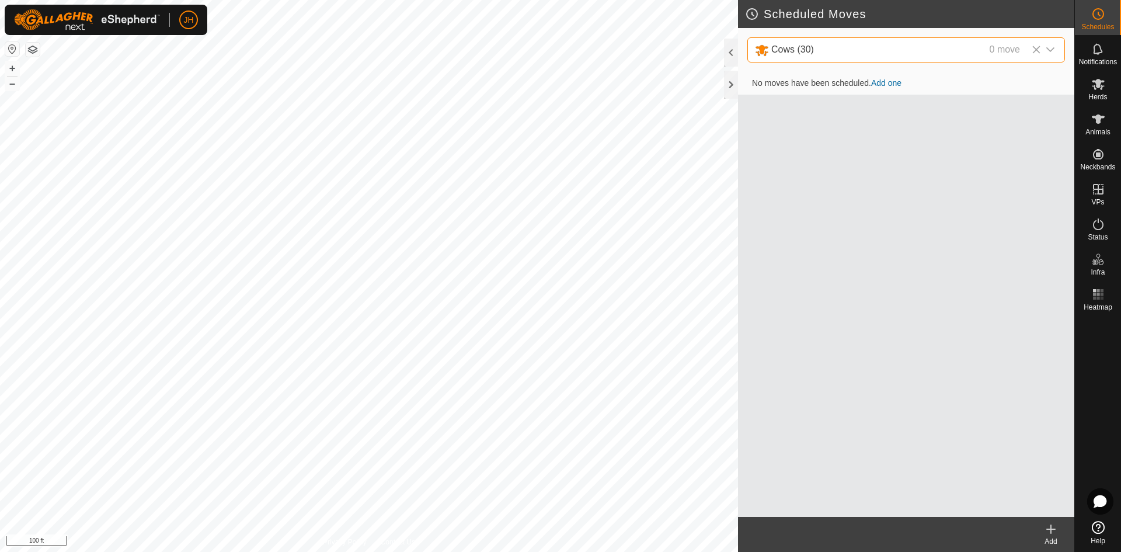
click at [1055, 532] on icon at bounding box center [1051, 529] width 14 height 14
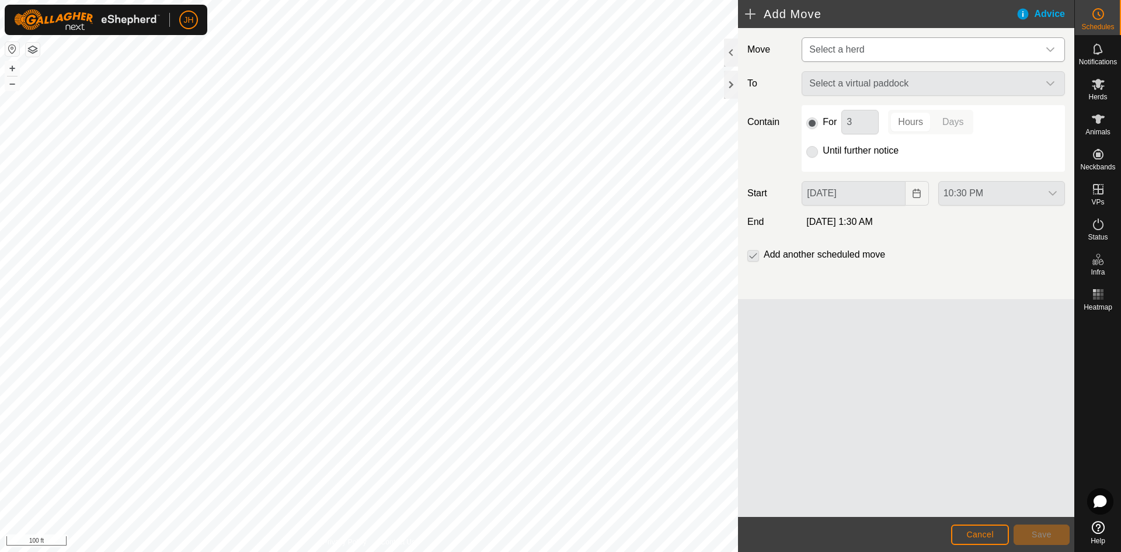
click at [928, 57] on span "Select a herd" at bounding box center [921, 49] width 234 height 23
click at [880, 114] on li "Cows (30)" at bounding box center [934, 110] width 262 height 24
click at [897, 90] on span "Select a virtual paddock" at bounding box center [921, 83] width 234 height 23
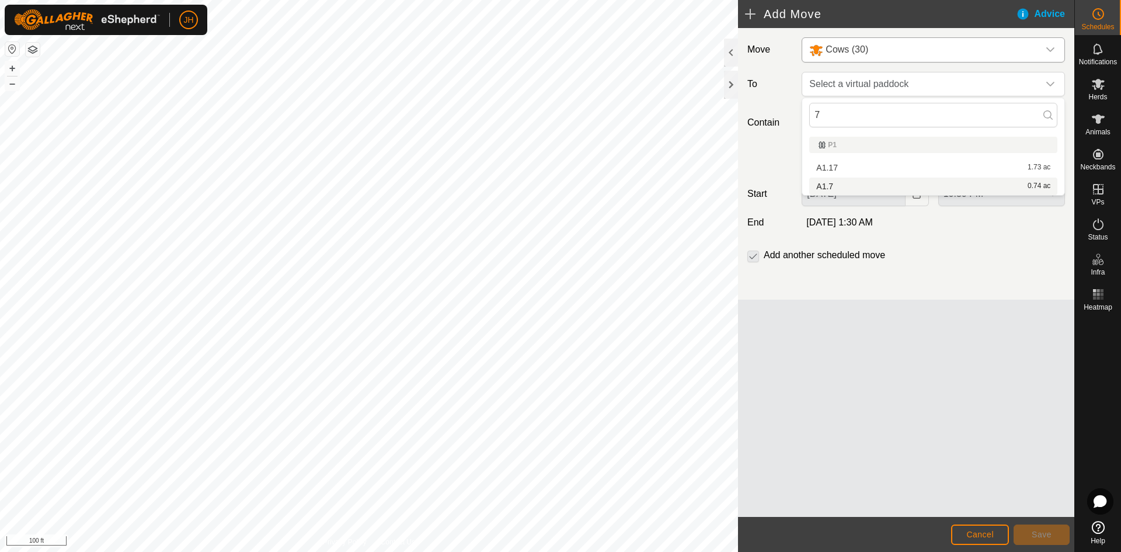
type input "7"
click at [821, 187] on li "A1.7 0.74 ac" at bounding box center [933, 186] width 248 height 18
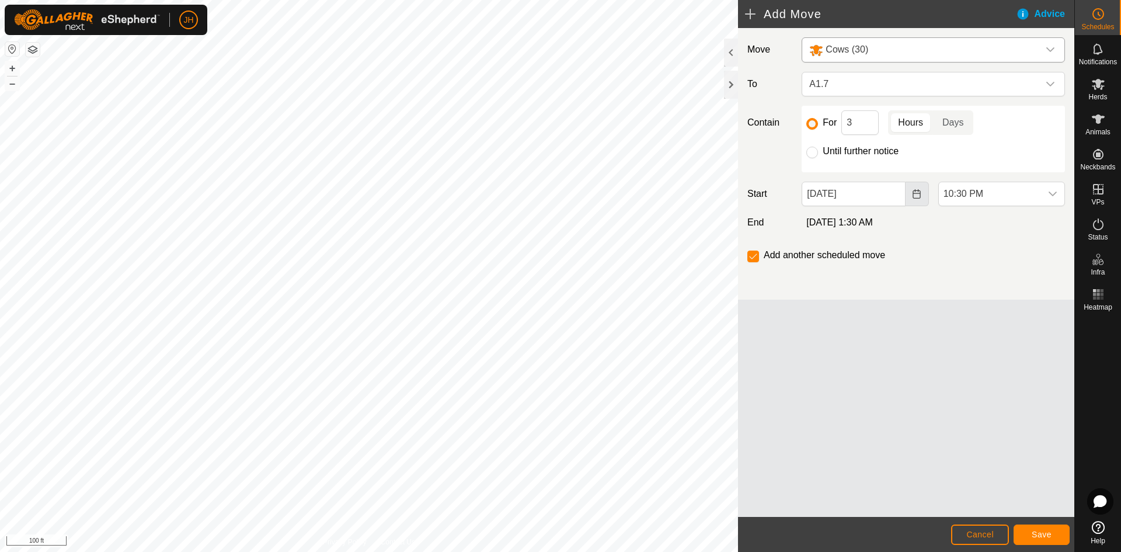
click at [911, 192] on button "Choose Date" at bounding box center [916, 194] width 23 height 25
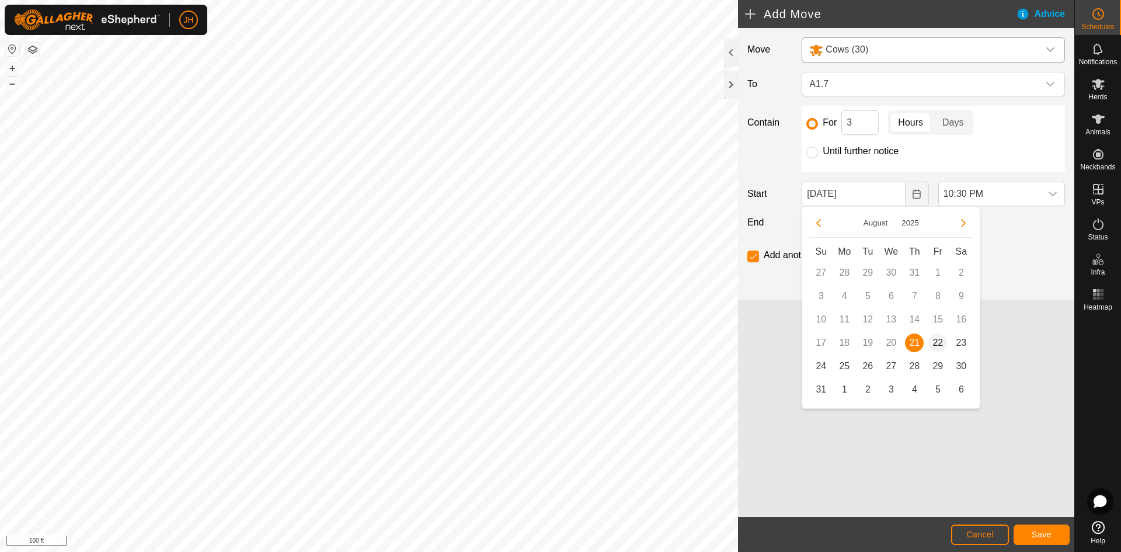
click at [939, 346] on span "22" at bounding box center [937, 342] width 19 height 19
type input "Aug 22, 2025"
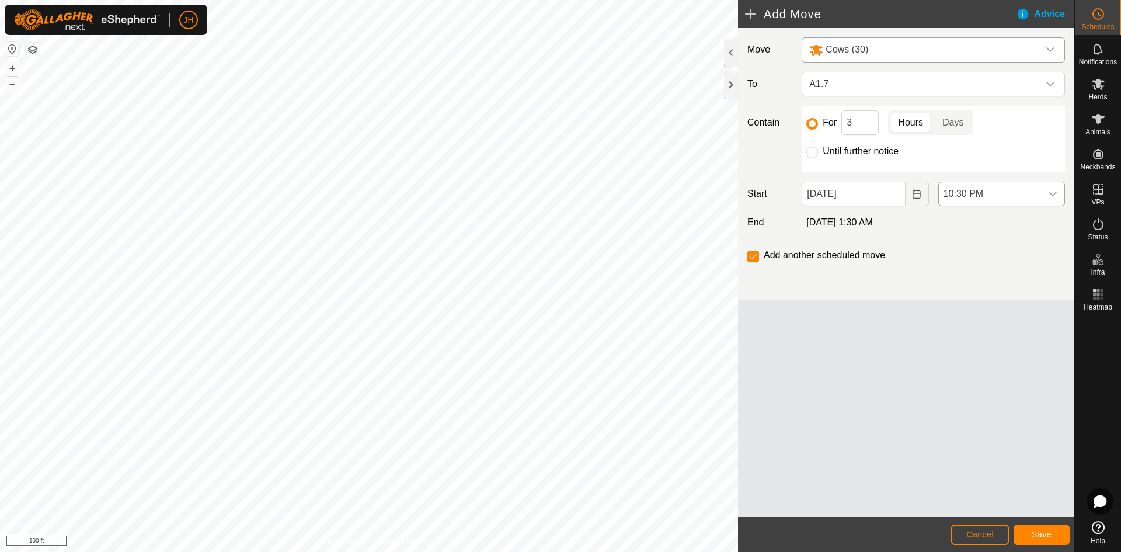
click at [1054, 193] on icon "dropdown trigger" at bounding box center [1052, 193] width 8 height 5
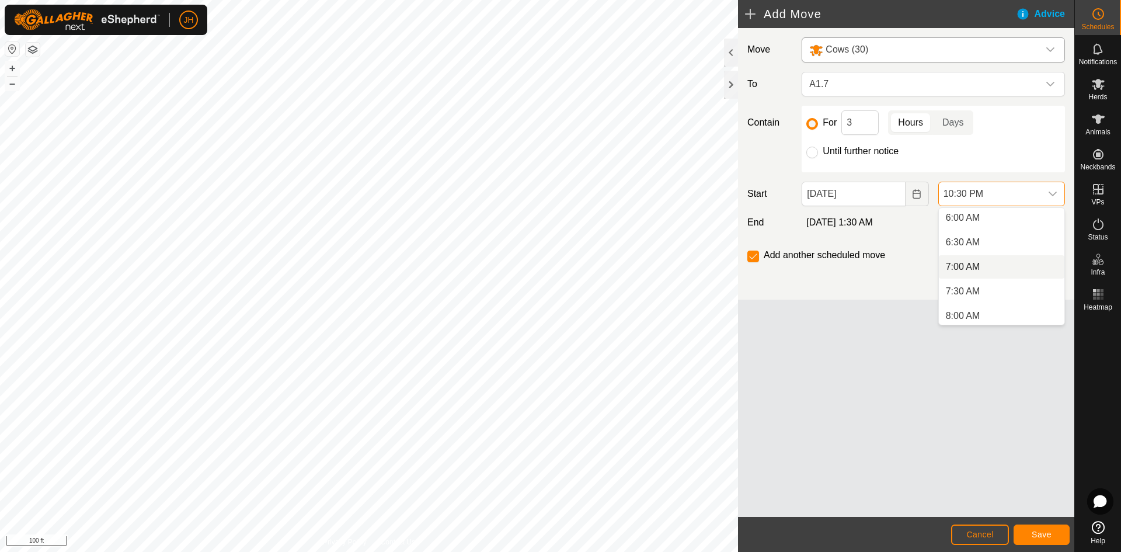
scroll to position [288, 0]
click at [961, 222] on li "6:00 AM" at bounding box center [1002, 225] width 126 height 23
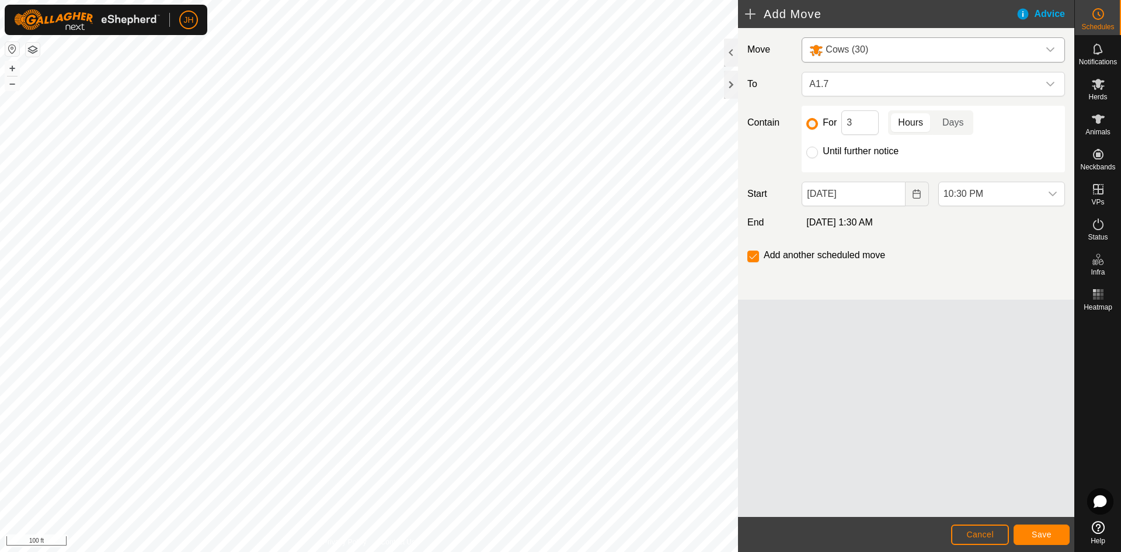
scroll to position [1010, 0]
click at [861, 128] on input "3" at bounding box center [859, 122] width 37 height 25
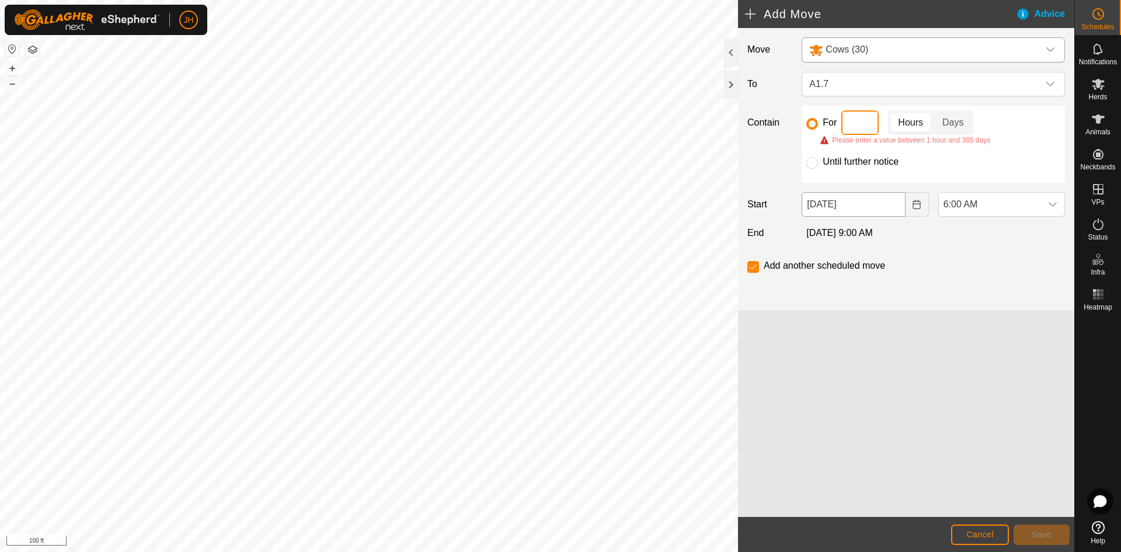
type input "2"
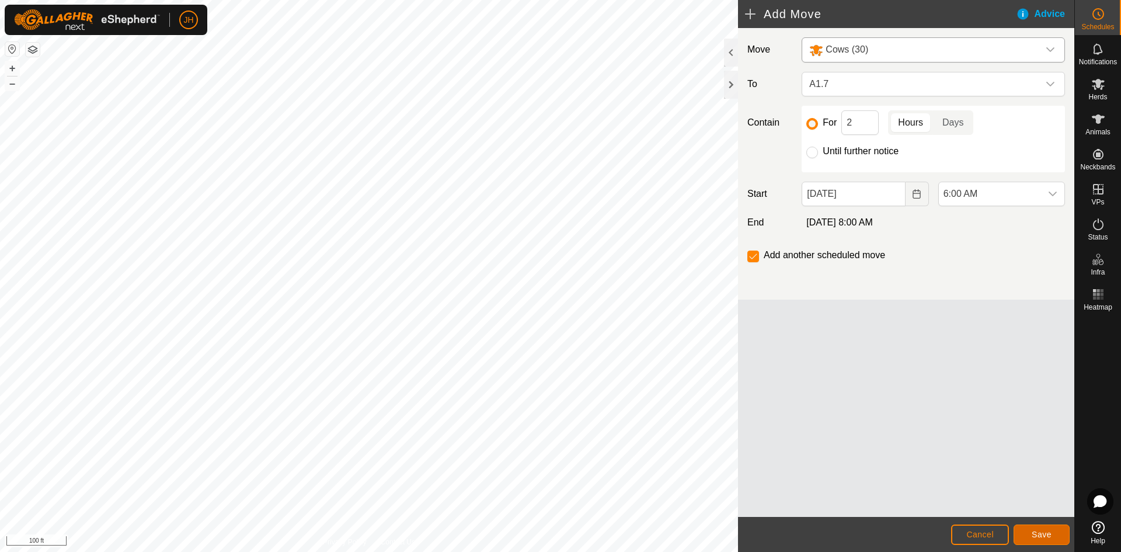
click at [1043, 536] on span "Save" at bounding box center [1041, 533] width 20 height 9
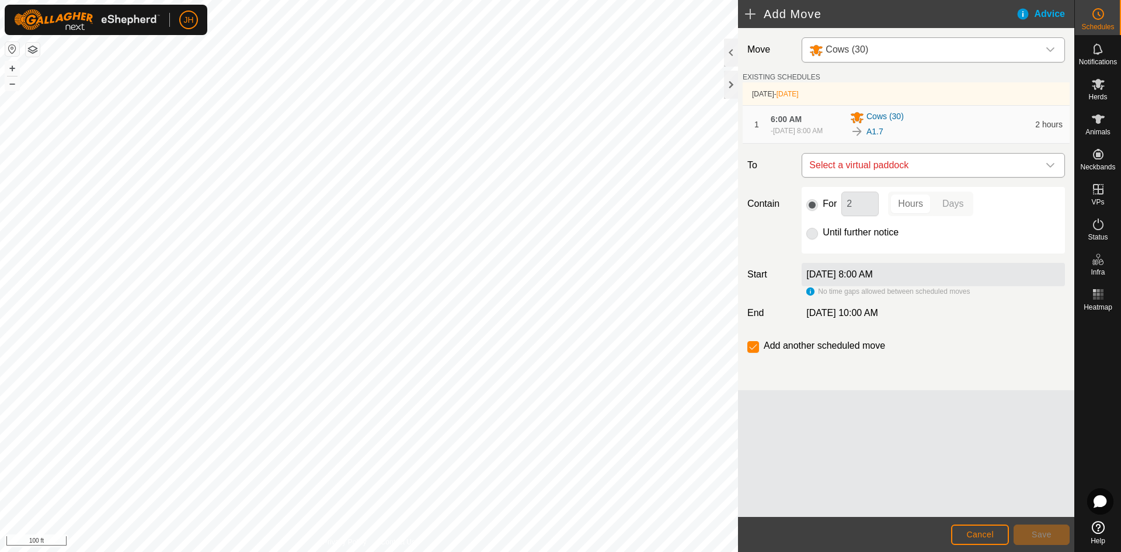
click at [992, 168] on span "Select a virtual paddock" at bounding box center [921, 165] width 234 height 23
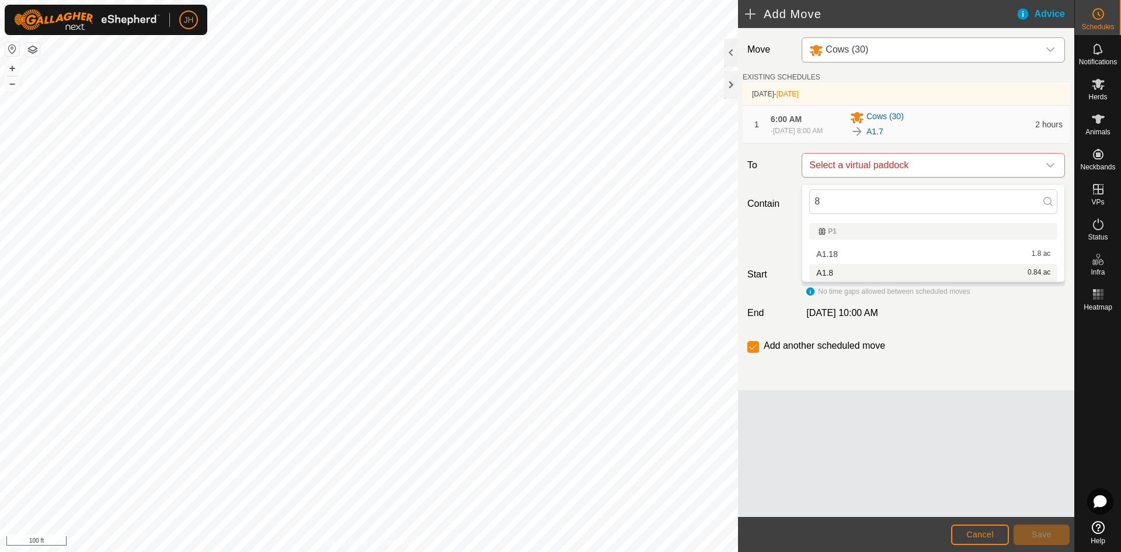
type input "8"
click at [841, 272] on li "A1.8 0.84 ac" at bounding box center [933, 273] width 248 height 18
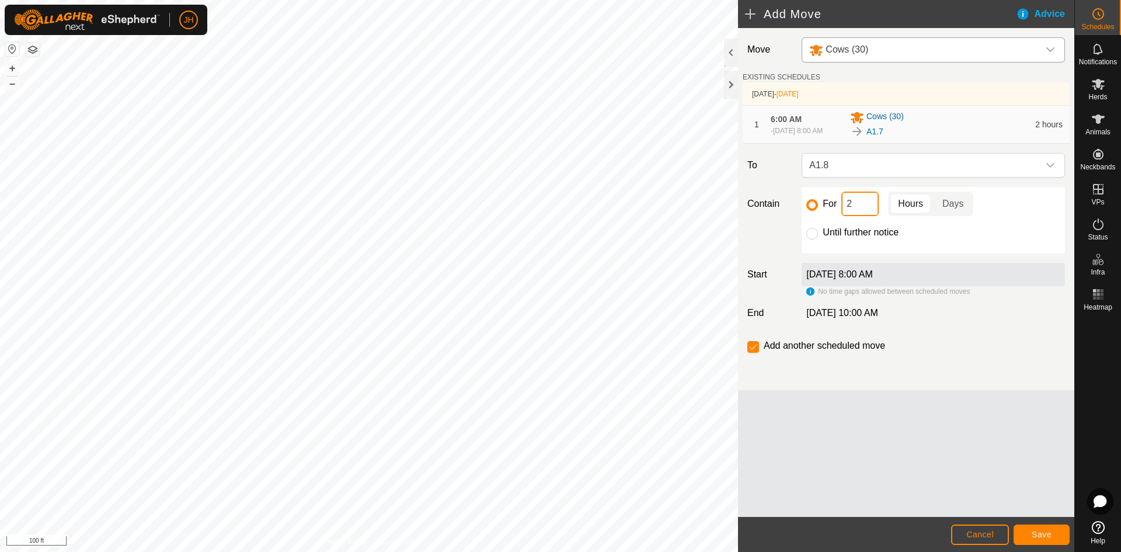
drag, startPoint x: 868, startPoint y: 206, endPoint x: 856, endPoint y: 212, distance: 13.8
click at [856, 212] on input "2" at bounding box center [859, 203] width 37 height 25
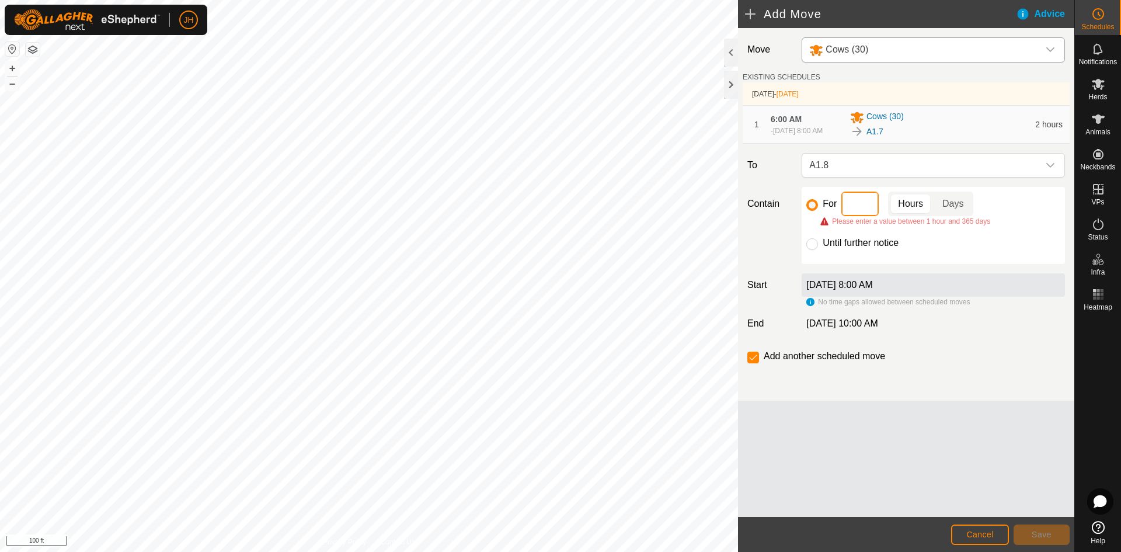
type input "4"
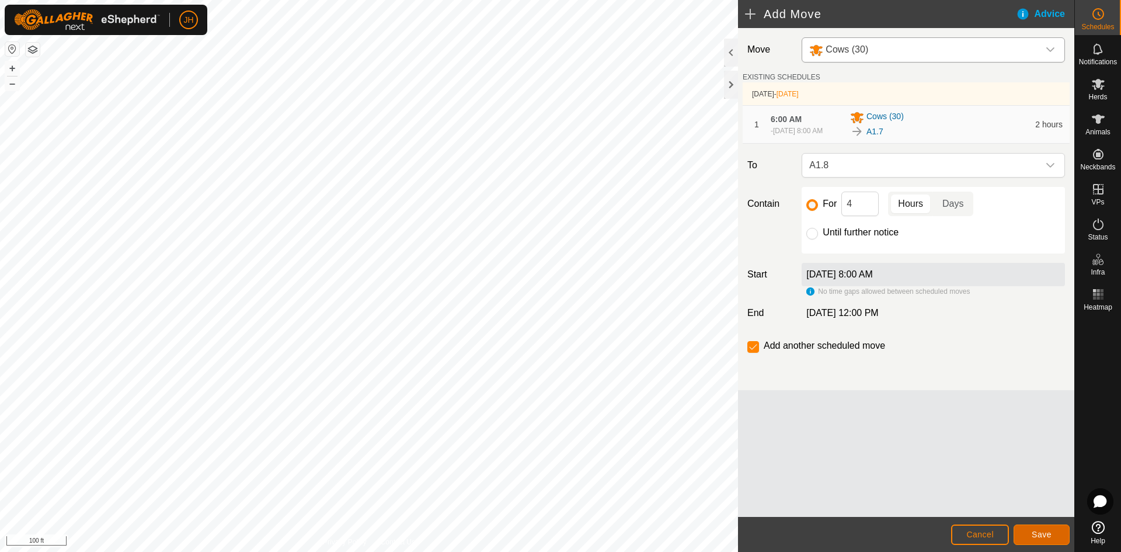
click at [1045, 536] on span "Save" at bounding box center [1041, 533] width 20 height 9
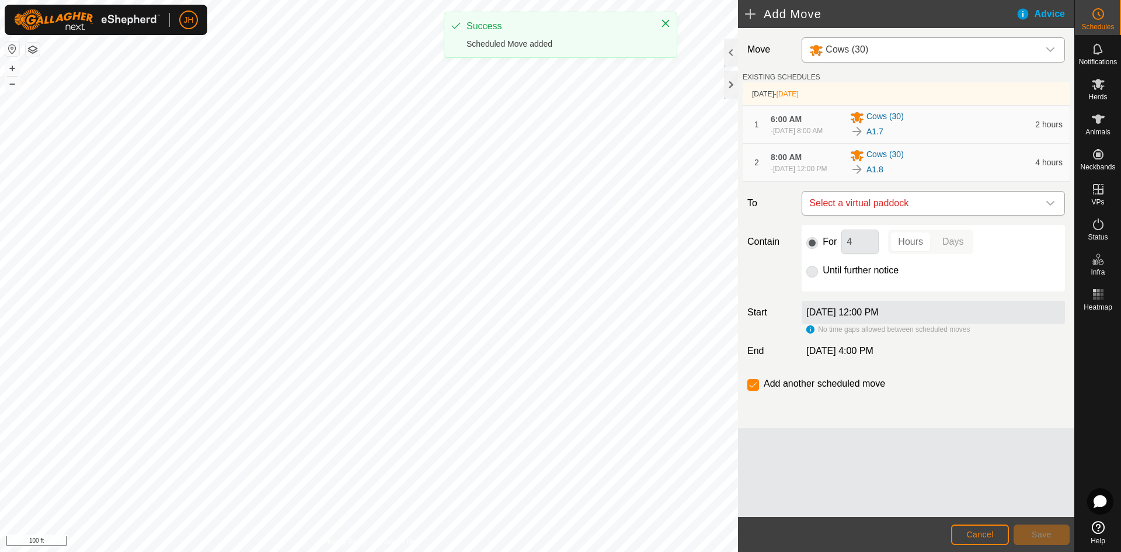
click at [962, 215] on span "Select a virtual paddock" at bounding box center [921, 202] width 234 height 23
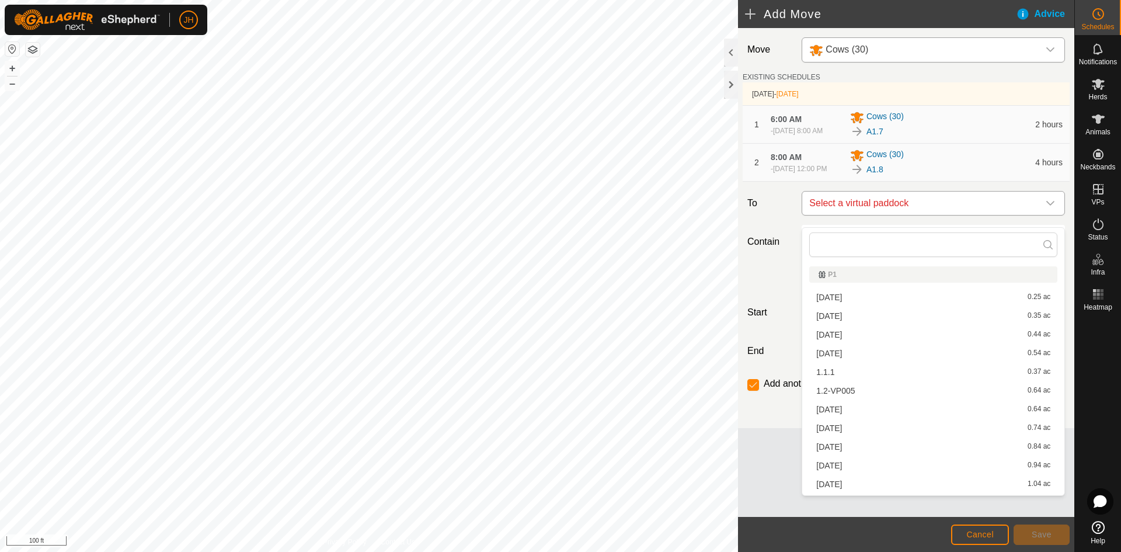
type input "6"
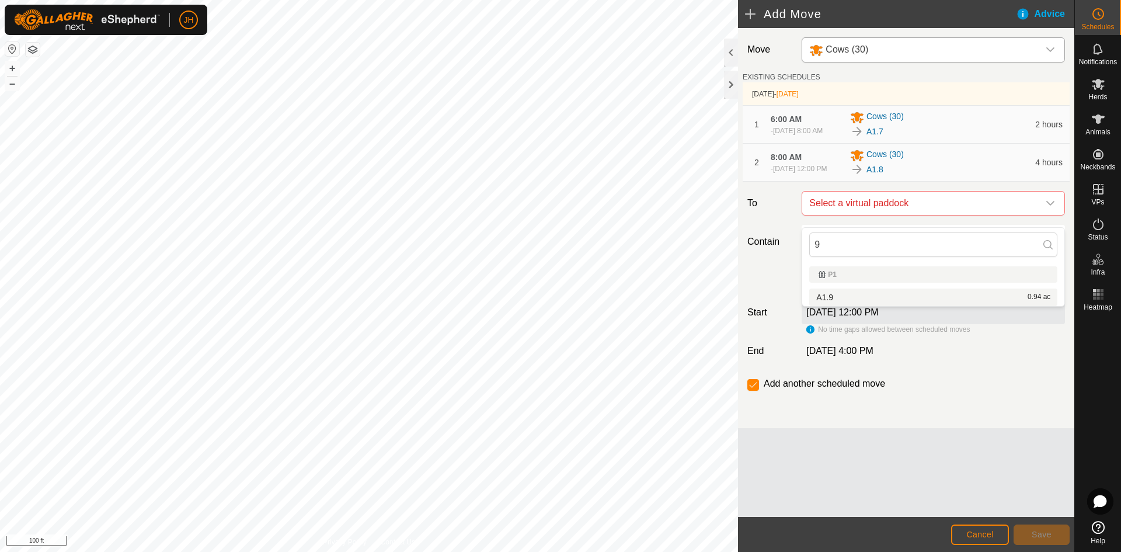
type input "9"
click at [840, 297] on li "A1.9 0.94 ac" at bounding box center [933, 297] width 248 height 18
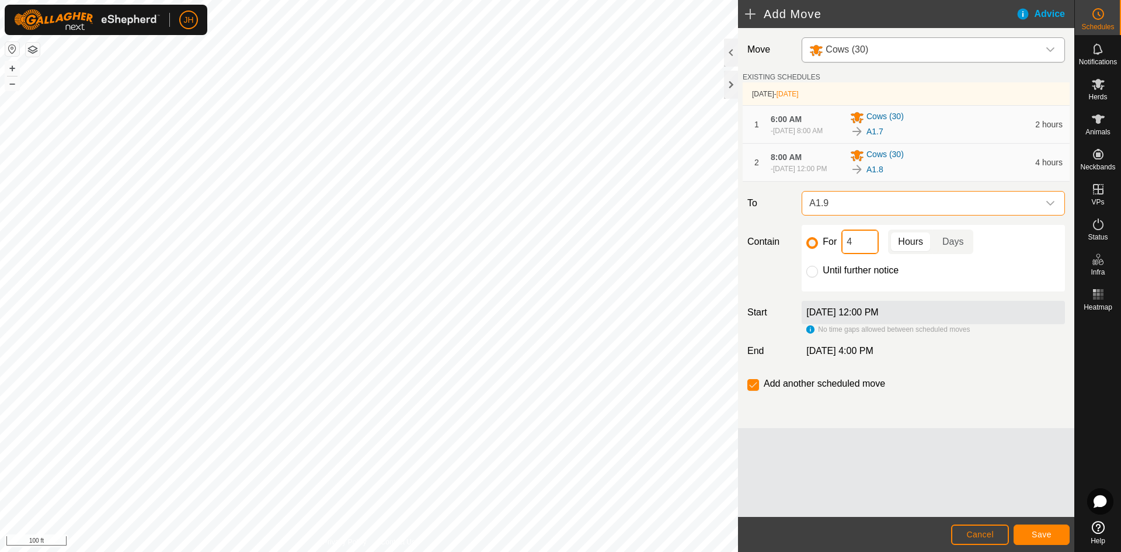
click at [870, 253] on input "4" at bounding box center [859, 241] width 37 height 25
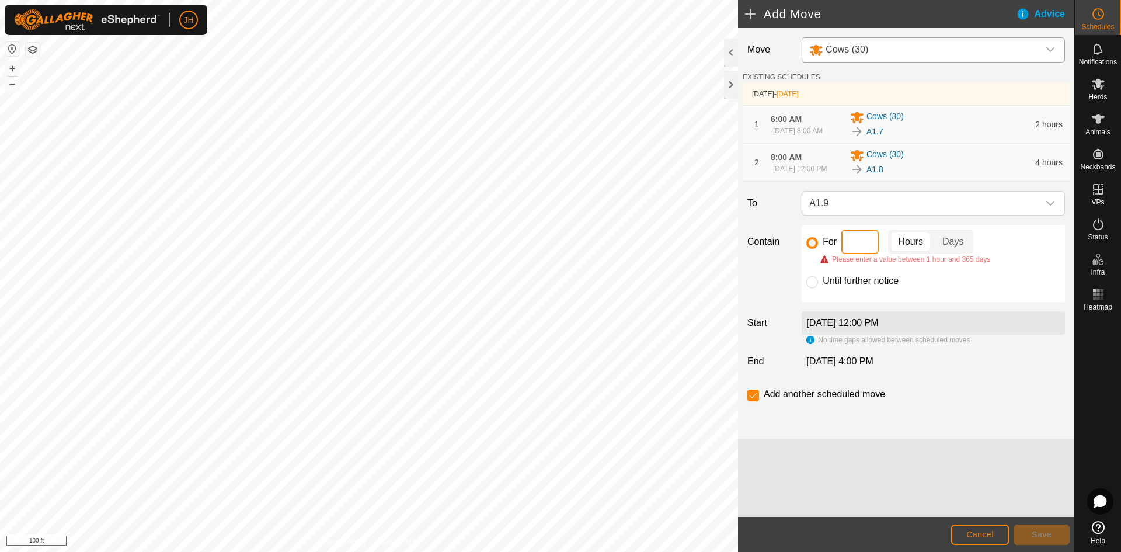
type input "6"
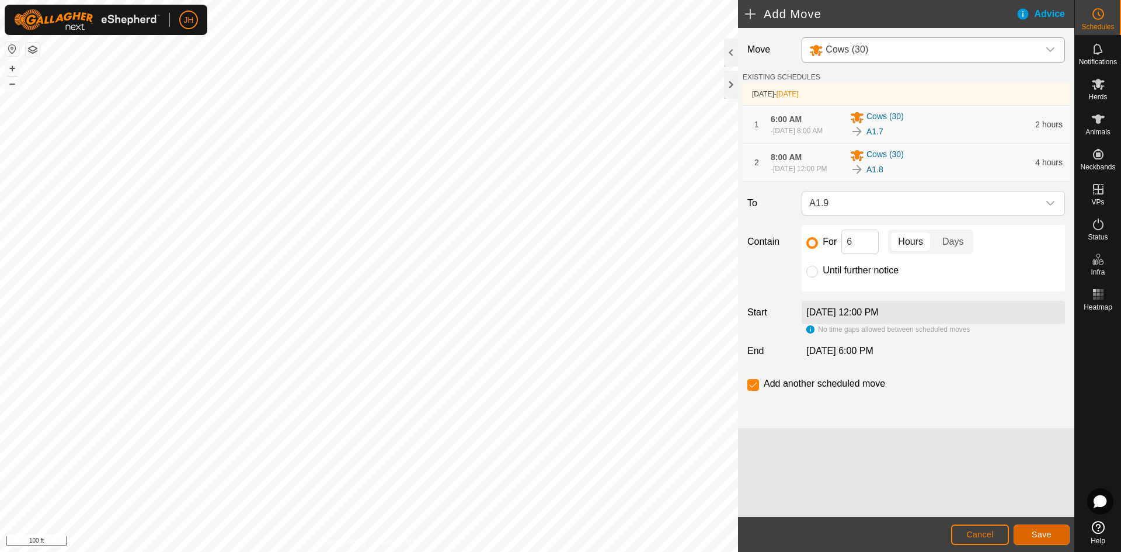
click at [1039, 535] on span "Save" at bounding box center [1041, 533] width 20 height 9
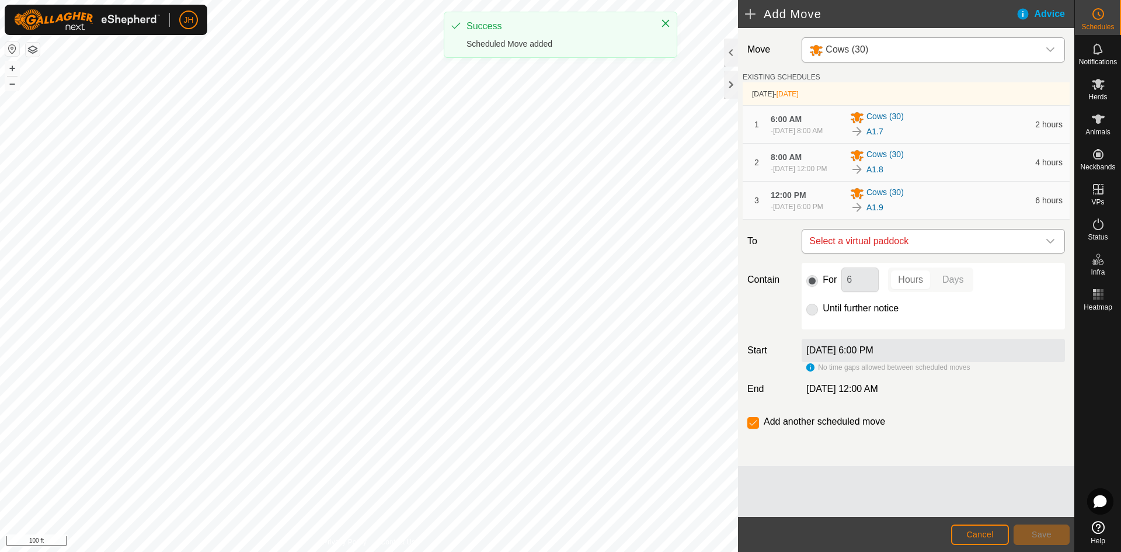
click at [991, 253] on span "Select a virtual paddock" at bounding box center [921, 240] width 234 height 23
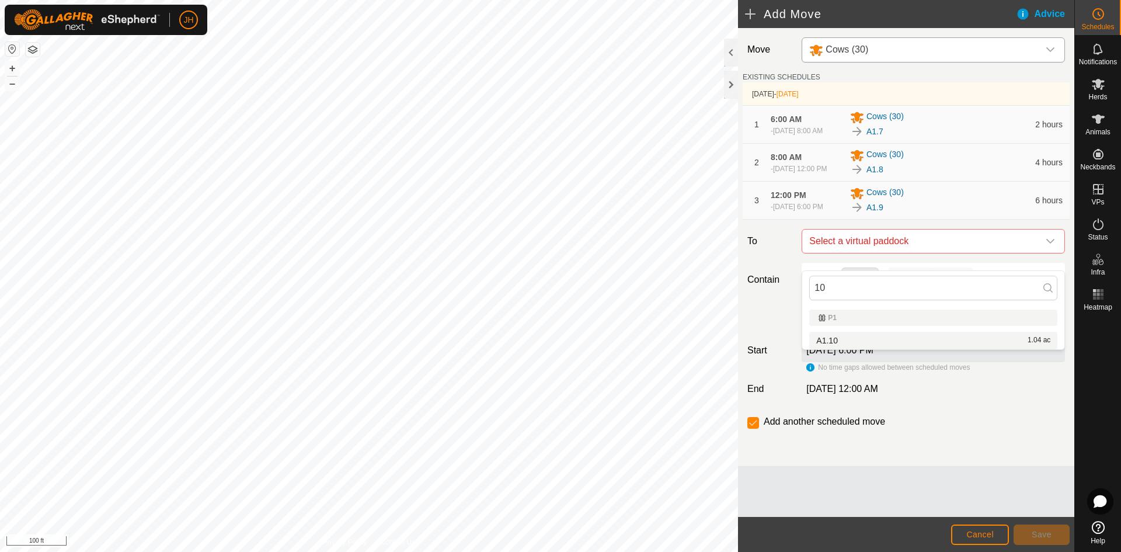
type input "10"
click at [827, 343] on li "A1.10 1.04 ac" at bounding box center [933, 341] width 248 height 18
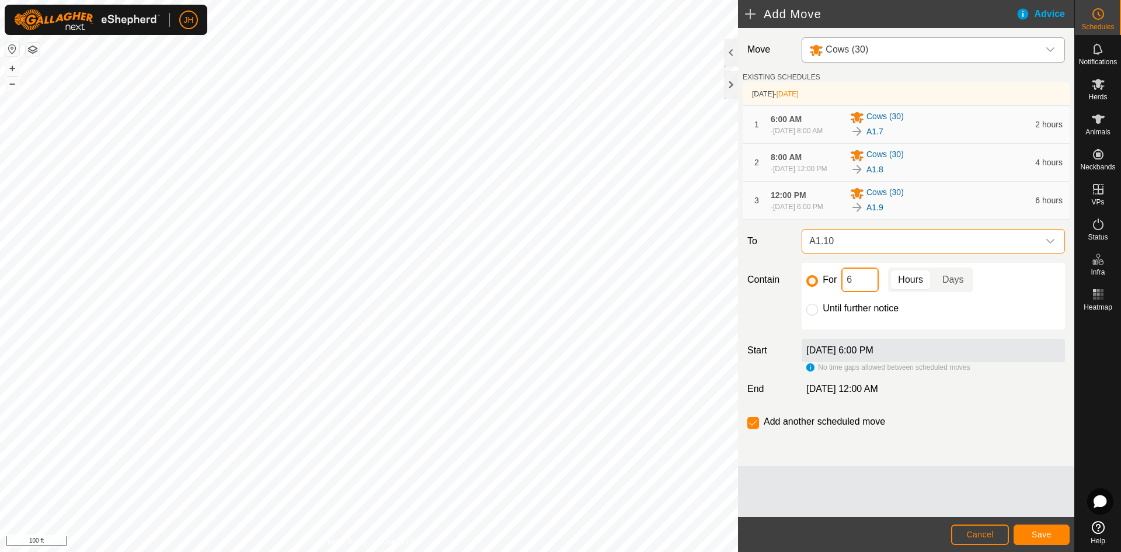
click at [855, 292] on input "6" at bounding box center [859, 279] width 37 height 25
type input "12"
click at [1053, 538] on button "Save" at bounding box center [1041, 534] width 56 height 20
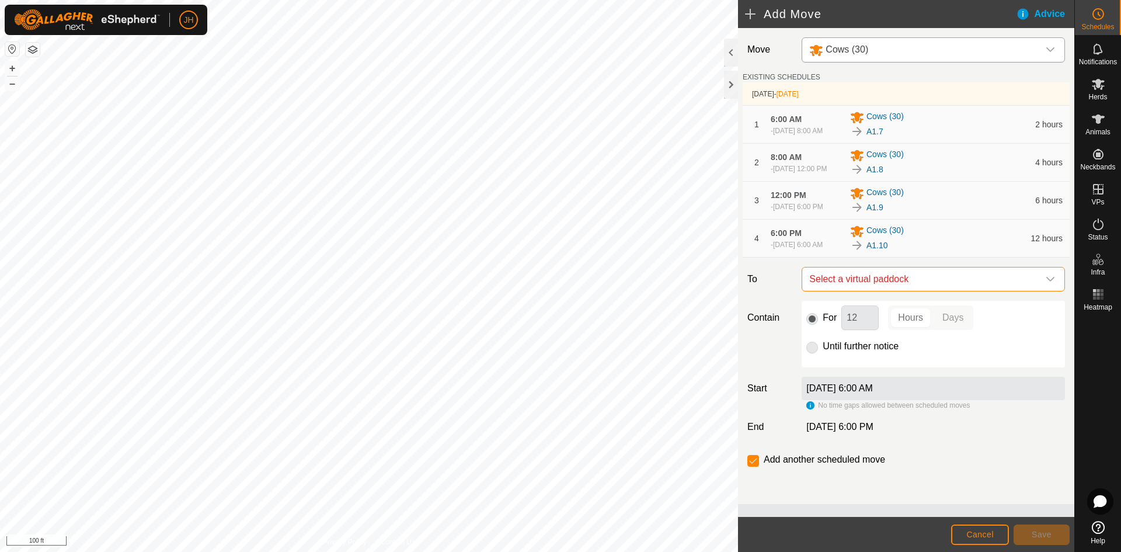
click at [950, 291] on span "Select a virtual paddock" at bounding box center [921, 278] width 234 height 23
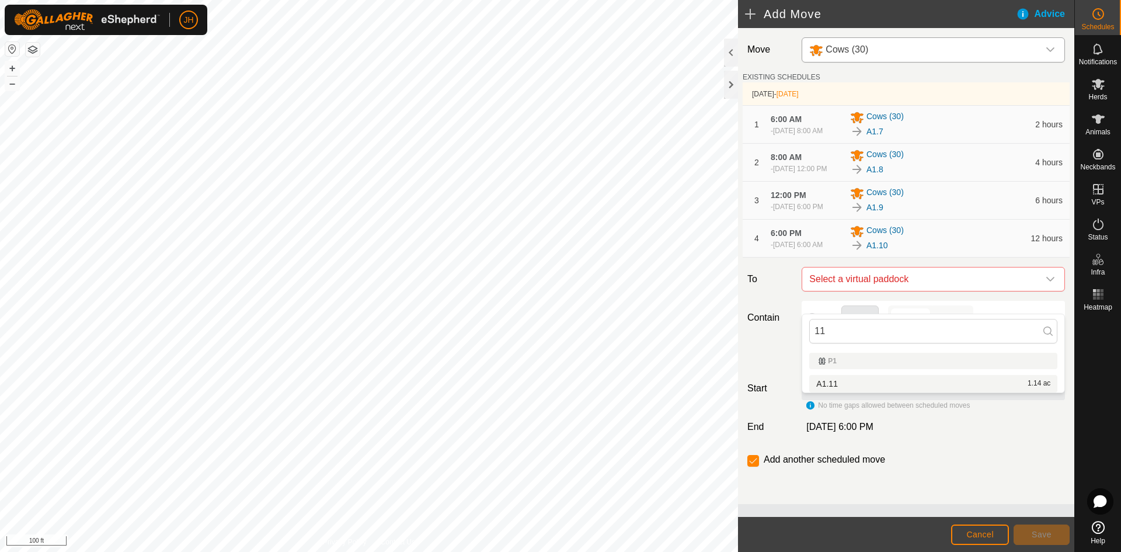
type input "11"
click at [849, 386] on li "A1.11 1.14 ac" at bounding box center [933, 384] width 248 height 18
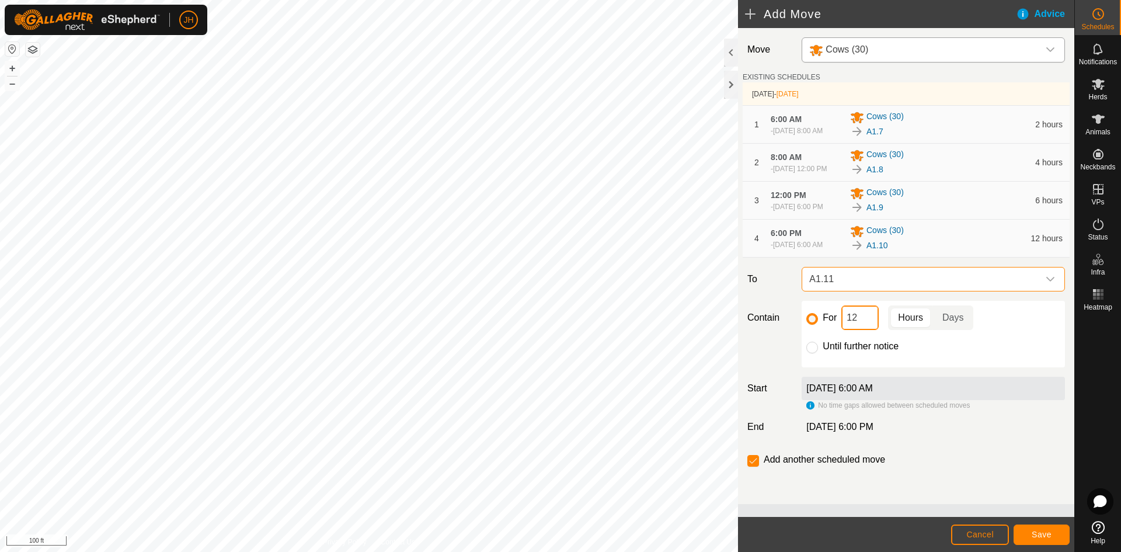
click at [873, 330] on input "12" at bounding box center [859, 317] width 37 height 25
type input "1"
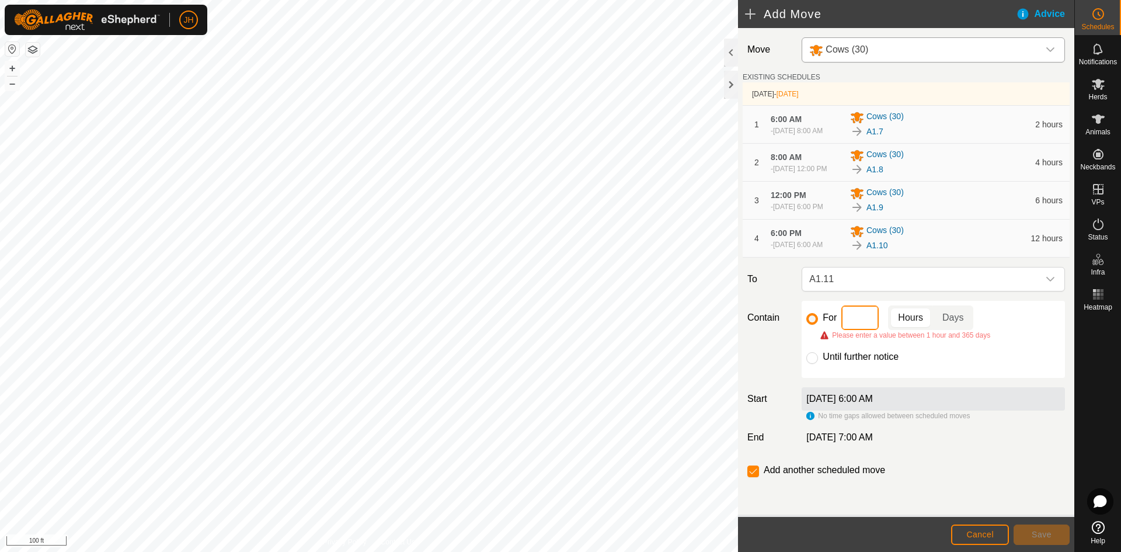
type input "2"
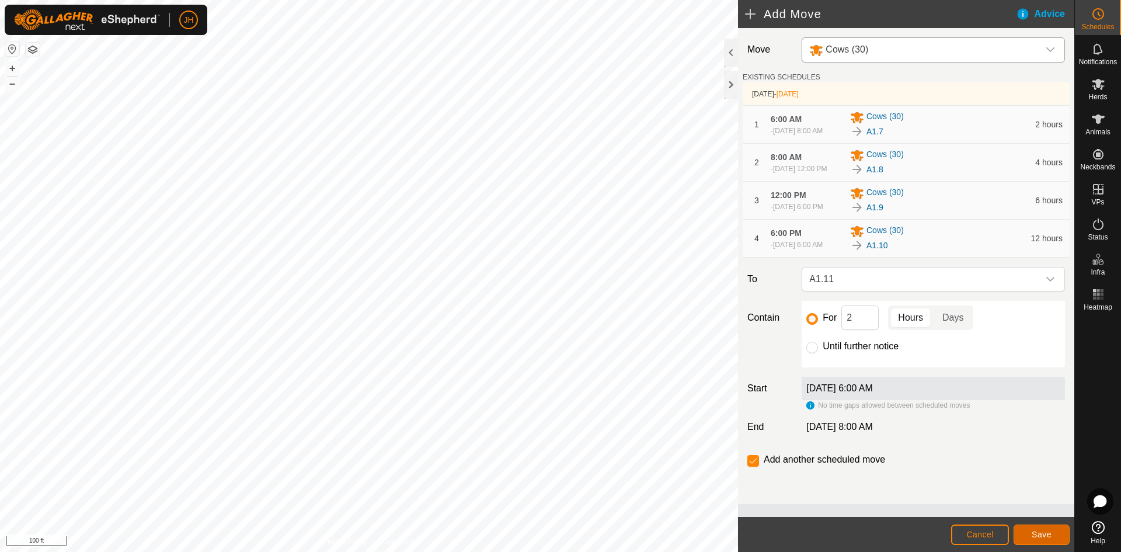
click at [1041, 534] on span "Save" at bounding box center [1041, 533] width 20 height 9
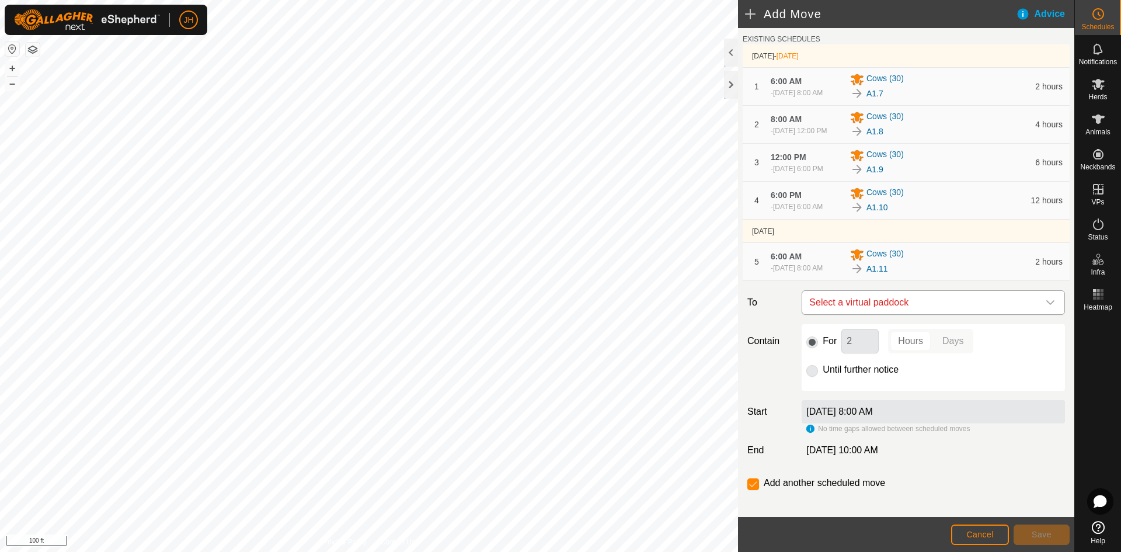
scroll to position [40, 0]
click at [955, 312] on span "Select a virtual paddock" at bounding box center [921, 300] width 234 height 23
type input "12"
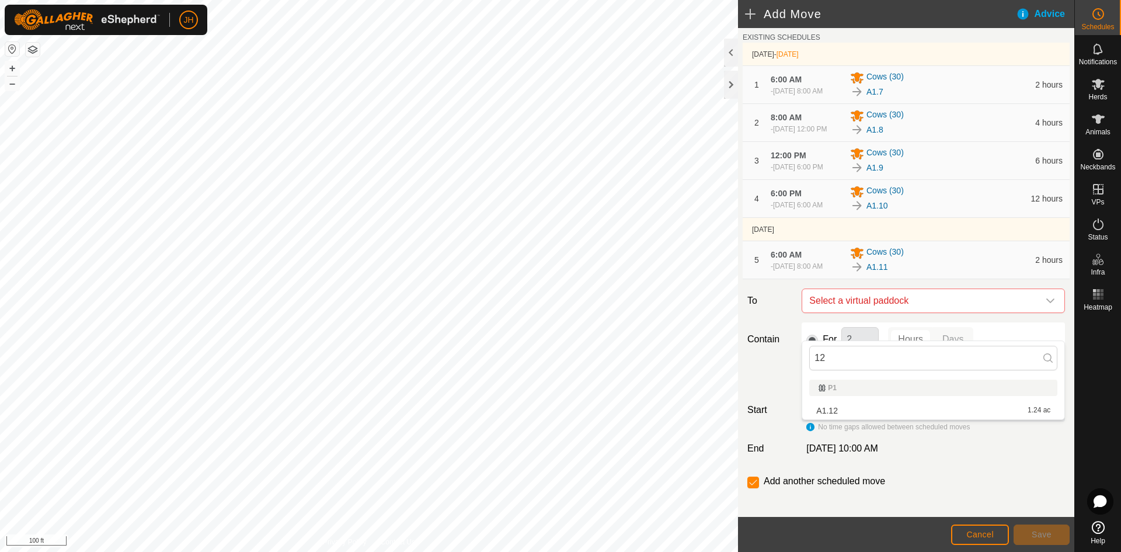
click at [881, 413] on li "A1.12 1.24 ac" at bounding box center [933, 411] width 248 height 18
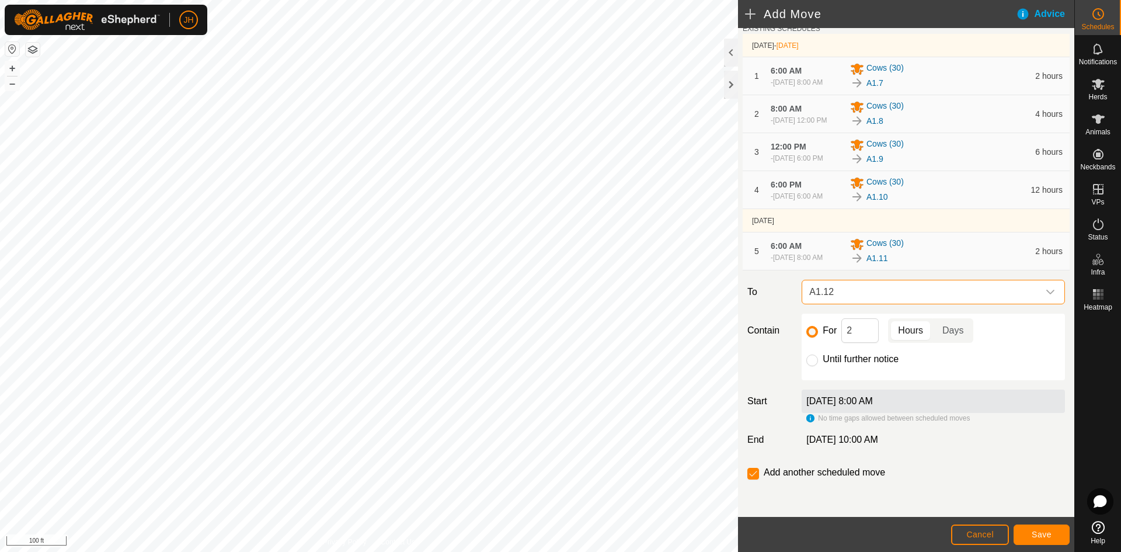
scroll to position [75, 0]
click at [863, 330] on input "2" at bounding box center [859, 330] width 37 height 25
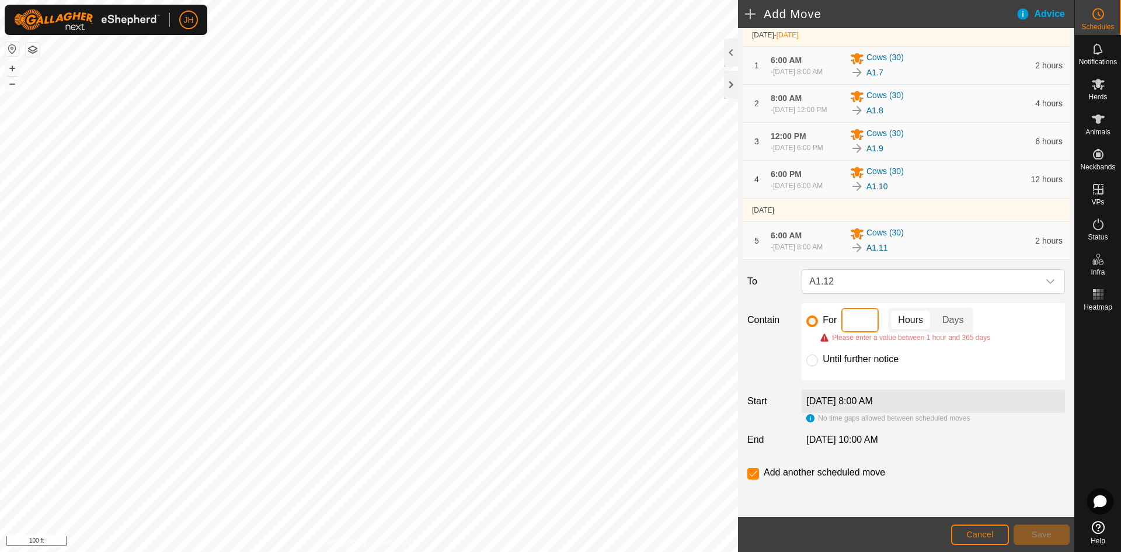
type input "4"
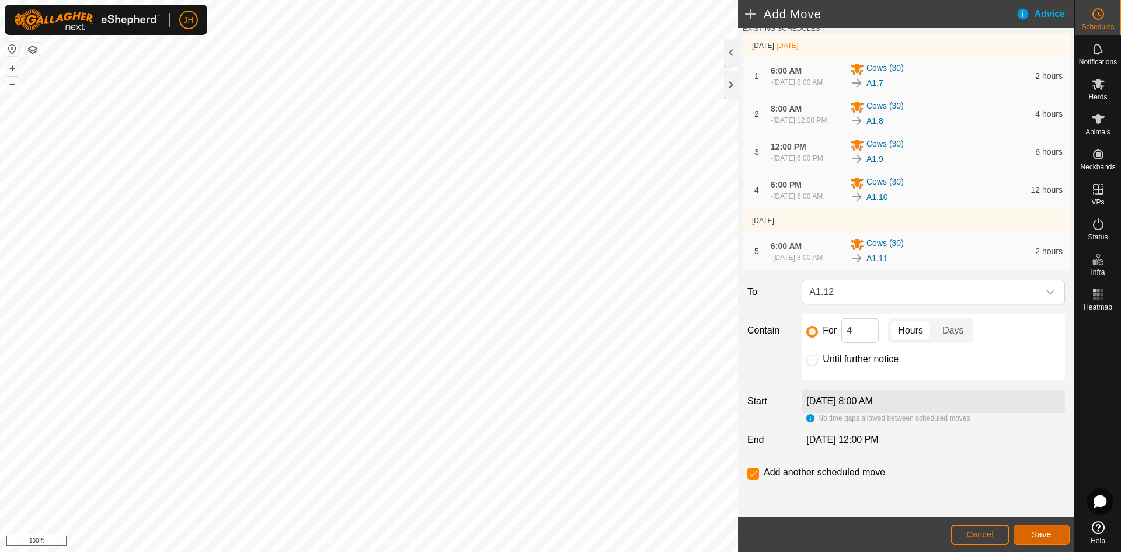
click at [1053, 539] on button "Save" at bounding box center [1041, 534] width 56 height 20
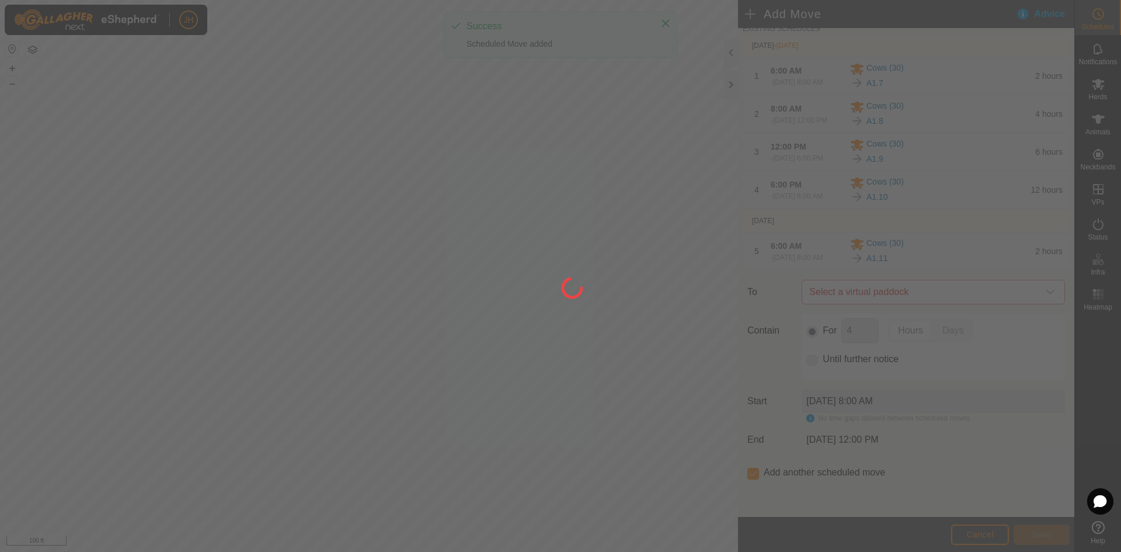
scroll to position [0, 0]
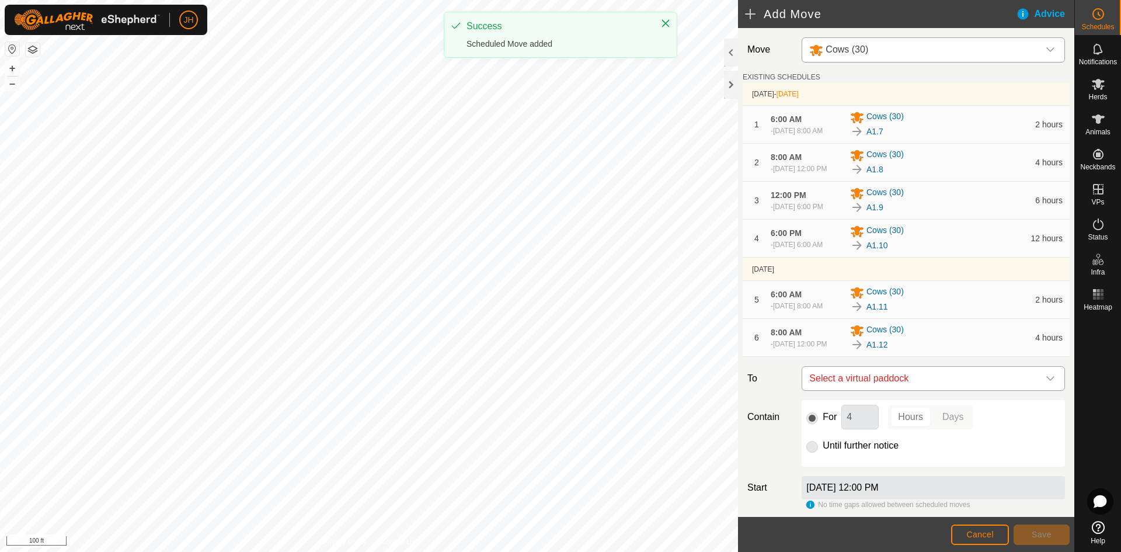
click at [925, 390] on span "Select a virtual paddock" at bounding box center [921, 378] width 234 height 23
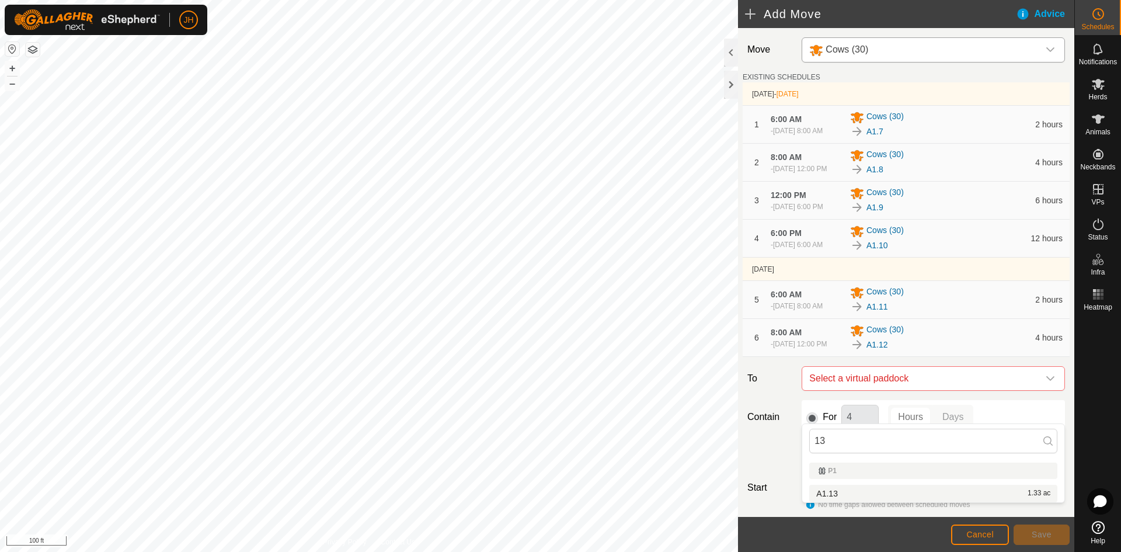
type input "13"
click at [1010, 492] on li "A1.13 1.33 ac" at bounding box center [933, 494] width 248 height 18
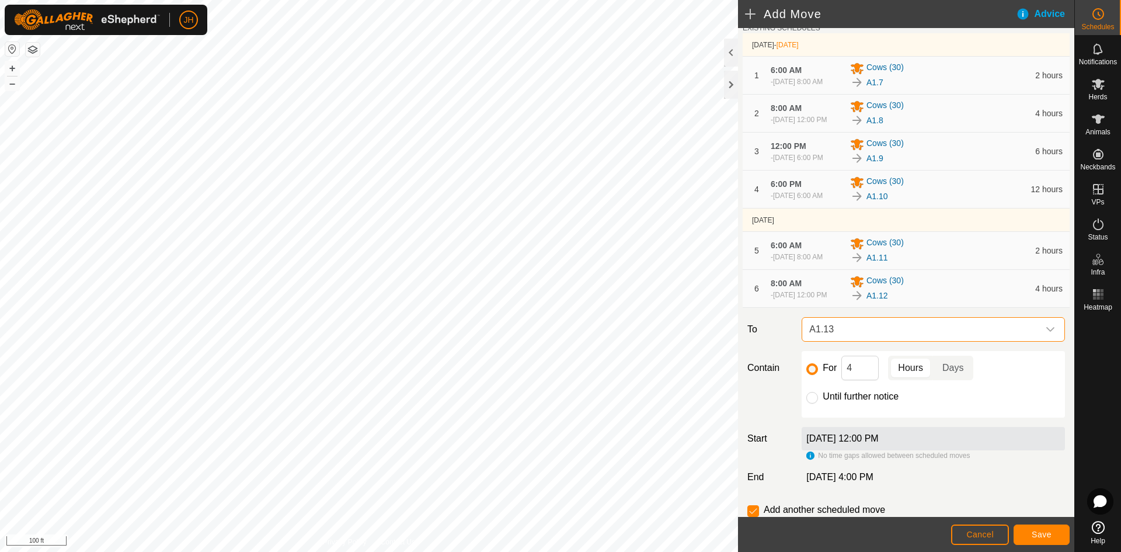
scroll to position [118, 0]
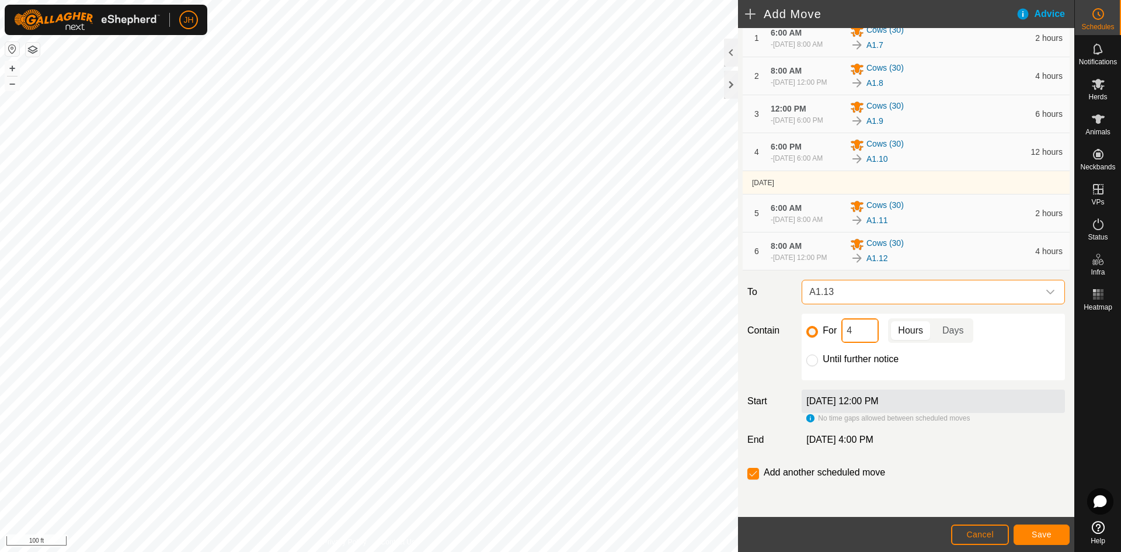
click at [865, 327] on input "4" at bounding box center [859, 330] width 37 height 25
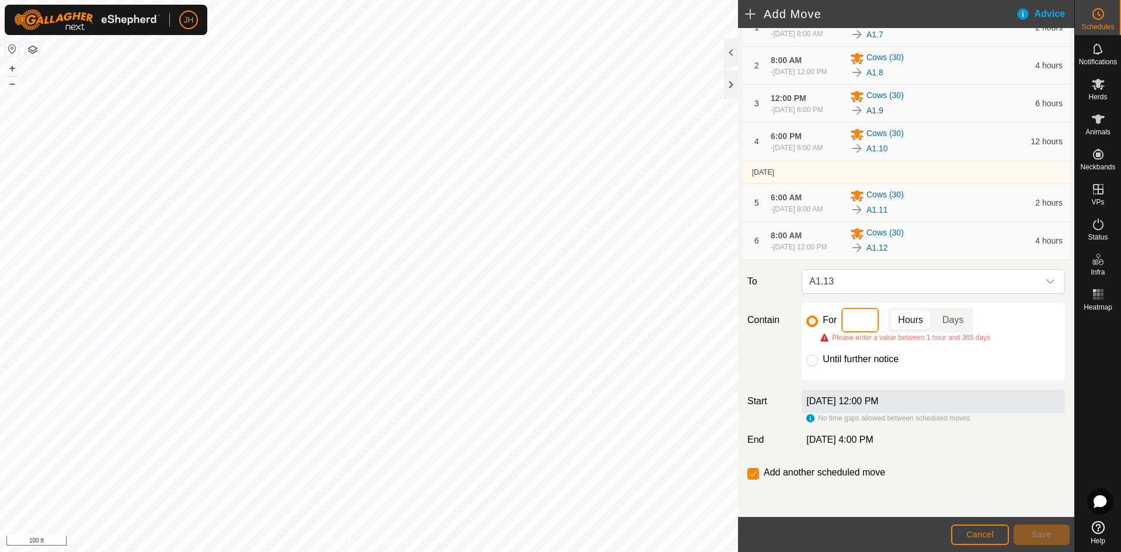
type input "6"
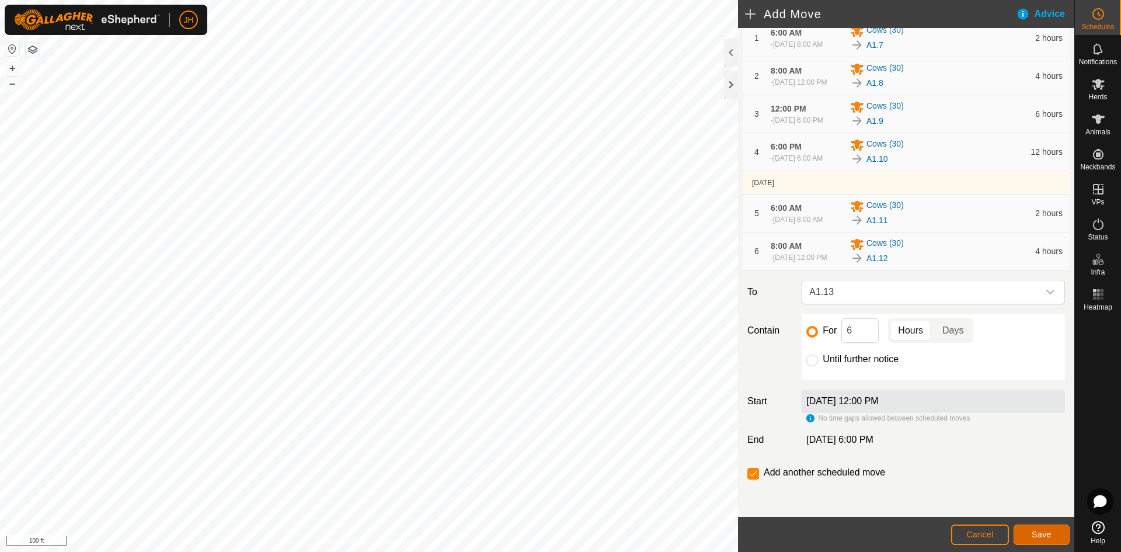
click at [1048, 541] on button "Save" at bounding box center [1041, 534] width 56 height 20
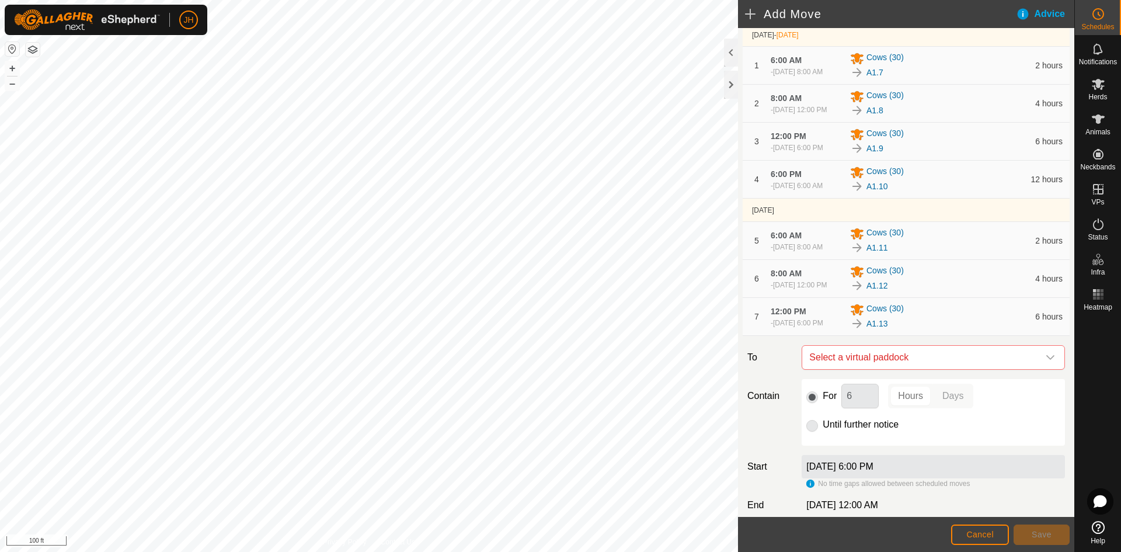
scroll to position [95, 0]
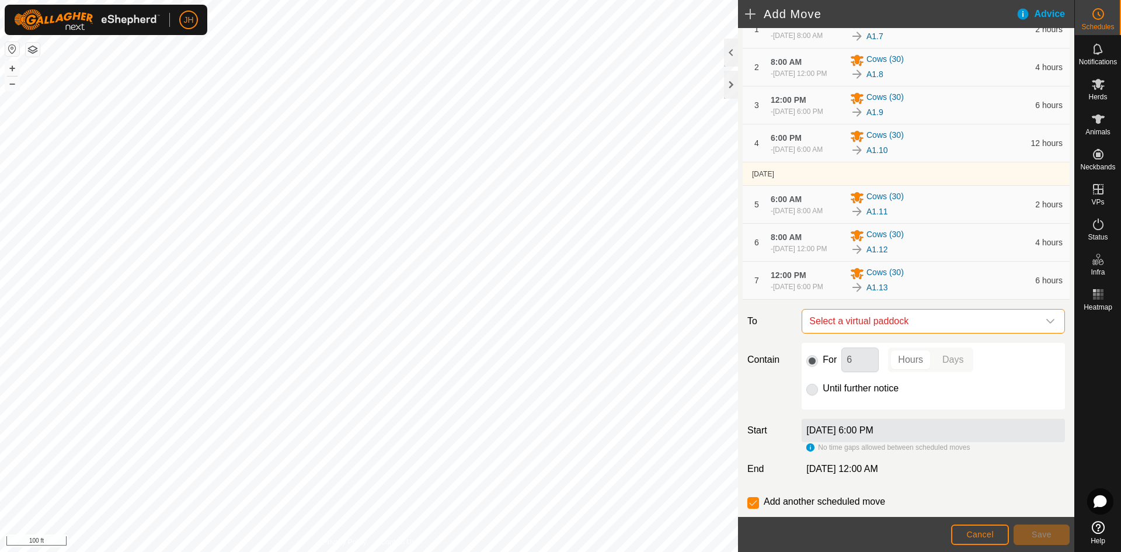
click at [926, 333] on span "Select a virtual paddock" at bounding box center [921, 320] width 234 height 23
type input "14"
click at [841, 442] on li "A1.14 1.43 ac" at bounding box center [933, 442] width 248 height 18
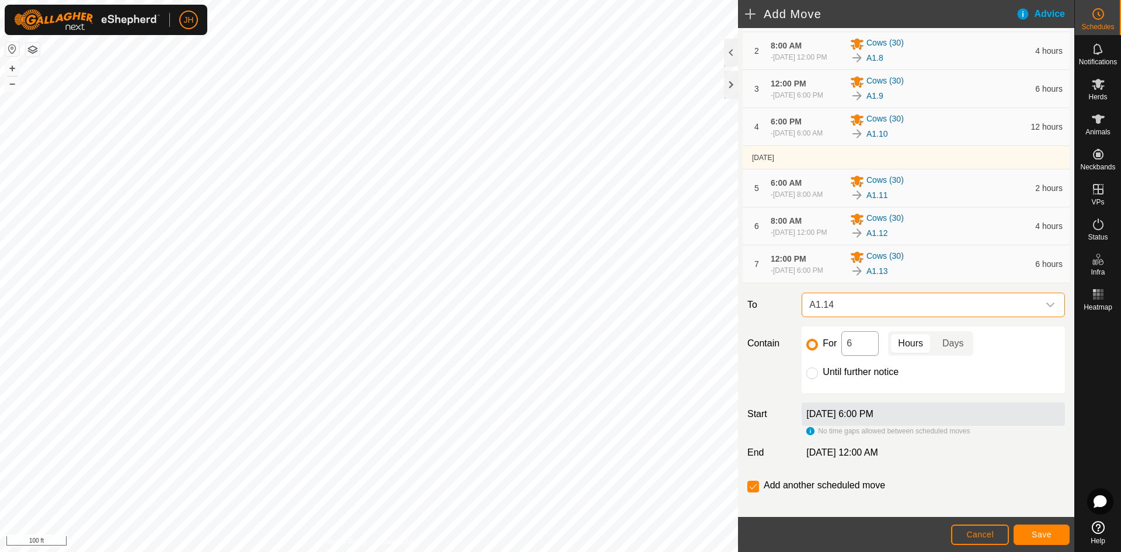
scroll to position [113, 0]
click at [853, 354] on input "6" at bounding box center [859, 341] width 37 height 25
type input "12"
click at [1048, 534] on span "Save" at bounding box center [1041, 533] width 20 height 9
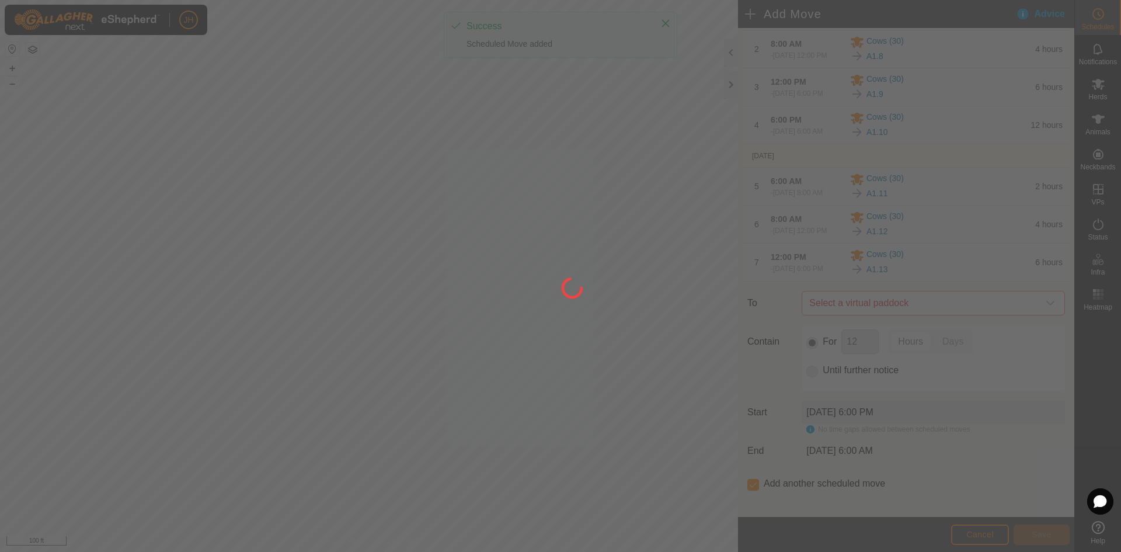
scroll to position [0, 0]
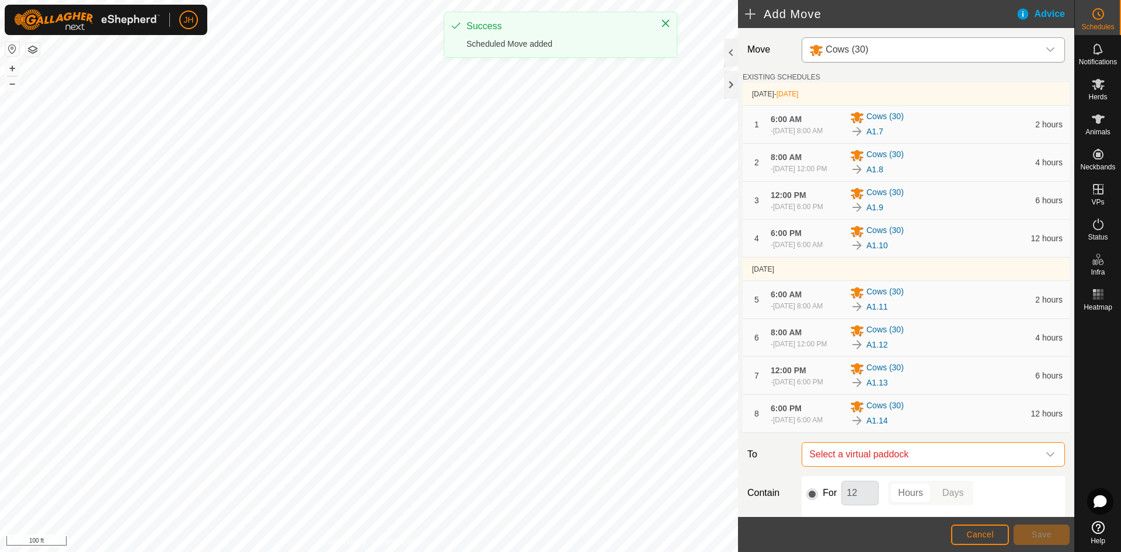
click at [896, 466] on span "Select a virtual paddock" at bounding box center [921, 453] width 234 height 23
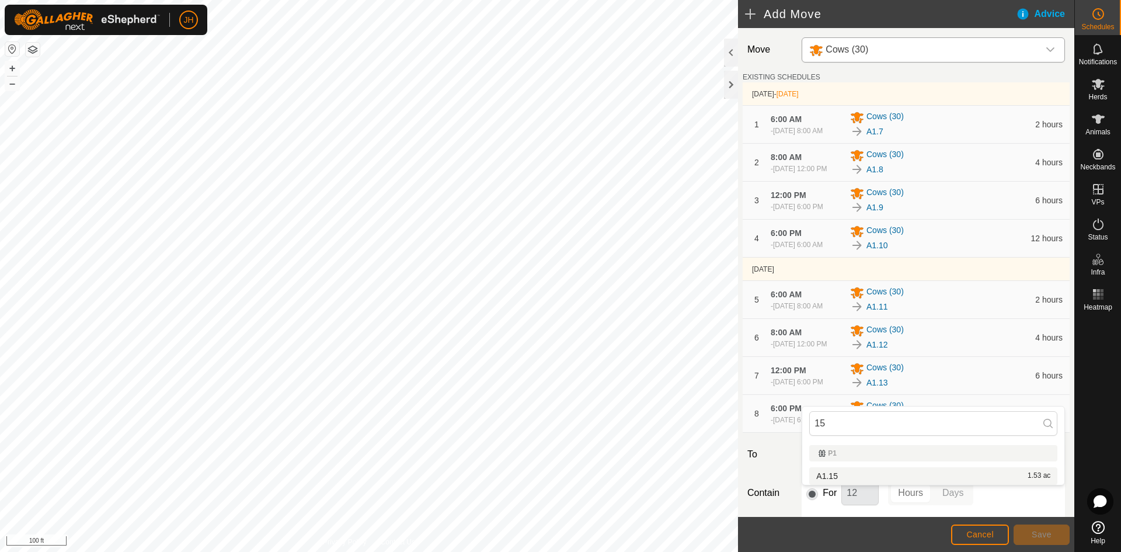
type input "15"
click at [838, 476] on li "A1.15 1.53 ac" at bounding box center [933, 476] width 248 height 18
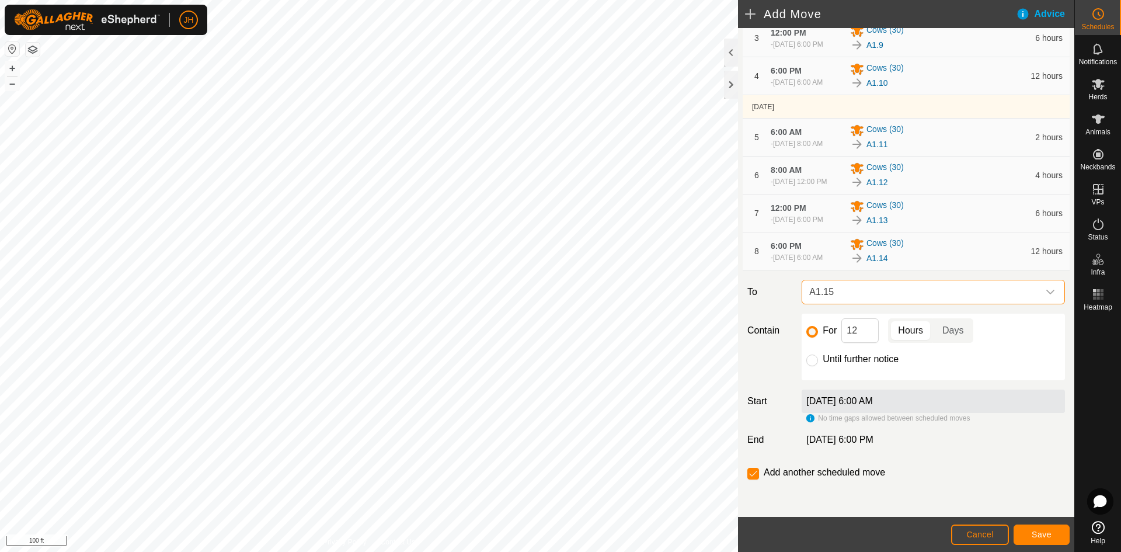
scroll to position [204, 0]
drag, startPoint x: 860, startPoint y: 329, endPoint x: 843, endPoint y: 337, distance: 18.8
click at [843, 337] on input "12" at bounding box center [859, 330] width 37 height 25
type input "2"
click at [1016, 292] on span "A1.15" at bounding box center [921, 291] width 234 height 23
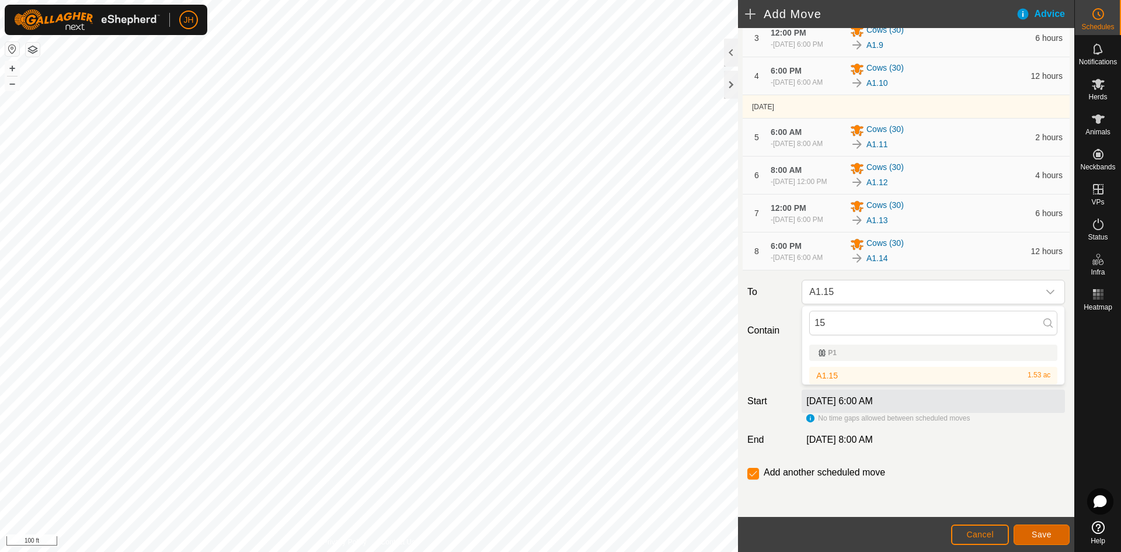
click at [1044, 534] on span "Save" at bounding box center [1041, 533] width 20 height 9
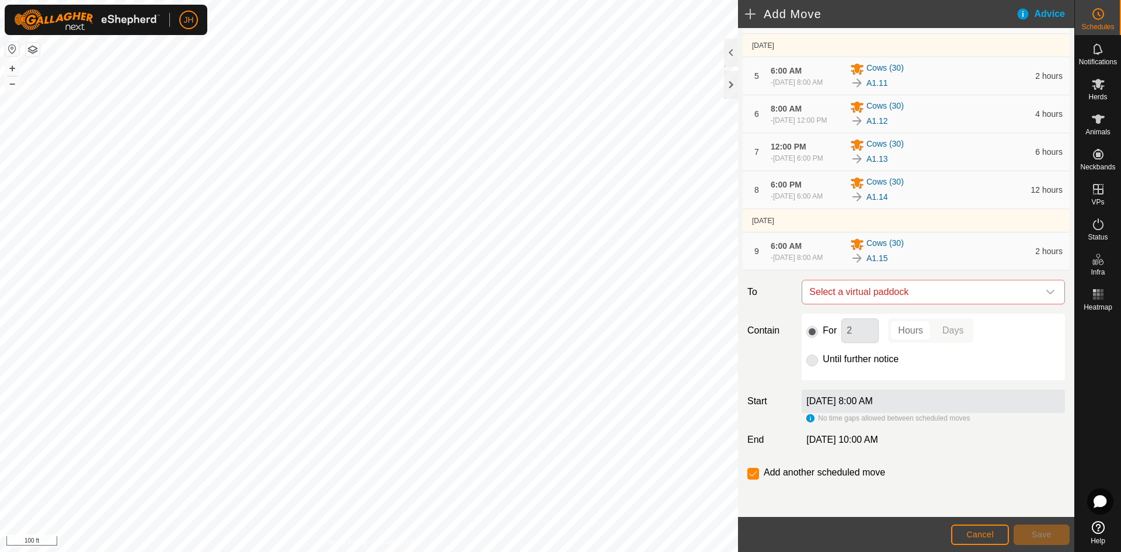
scroll to position [271, 0]
click at [943, 299] on span "Select a virtual paddock" at bounding box center [921, 291] width 234 height 23
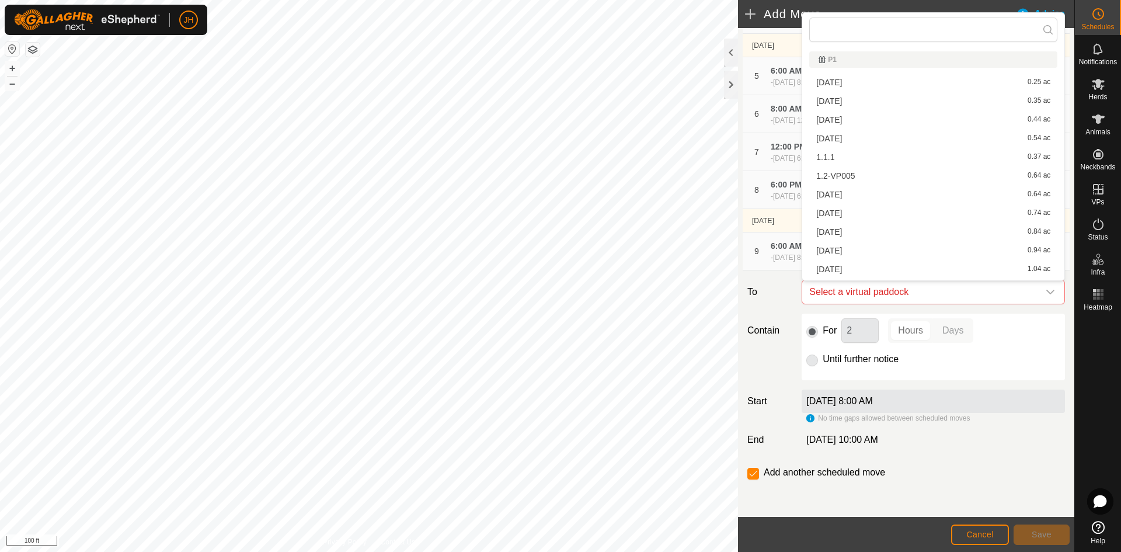
type input "1"
click at [1120, 361] on div at bounding box center [1098, 415] width 46 height 201
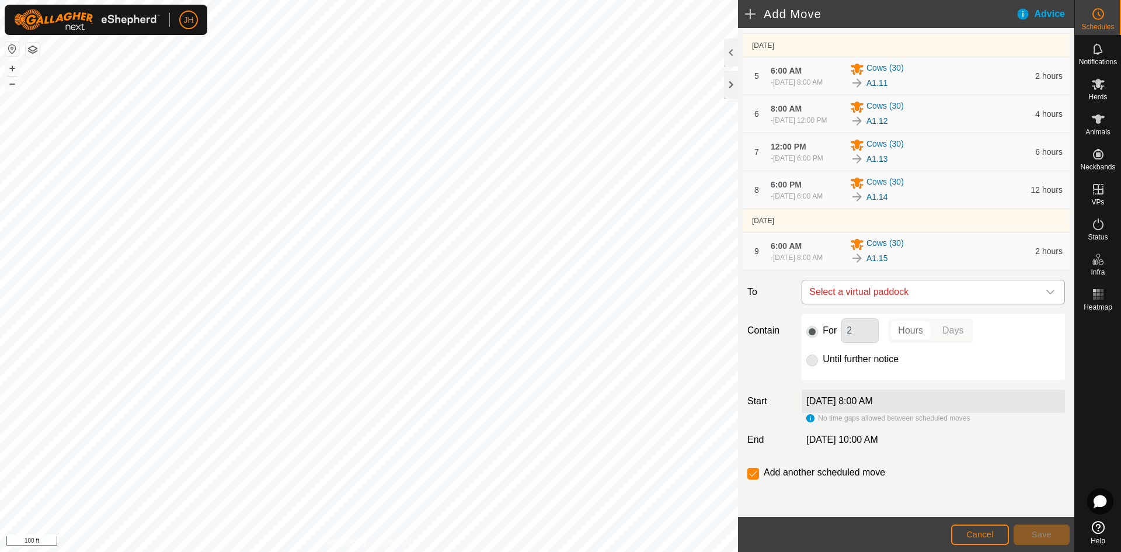
click at [939, 294] on span "Select a virtual paddock" at bounding box center [921, 291] width 234 height 23
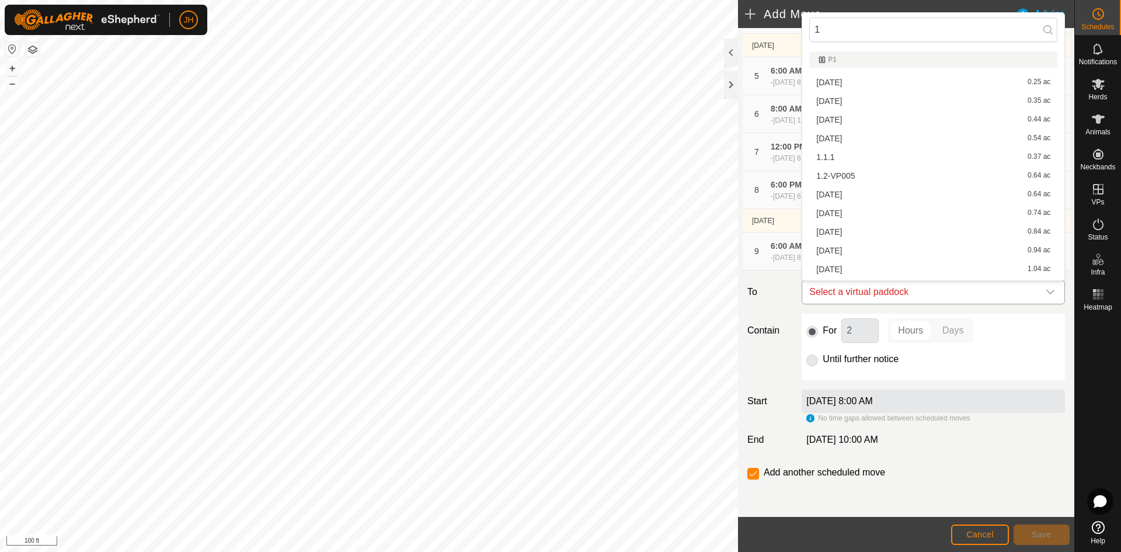
type input "16"
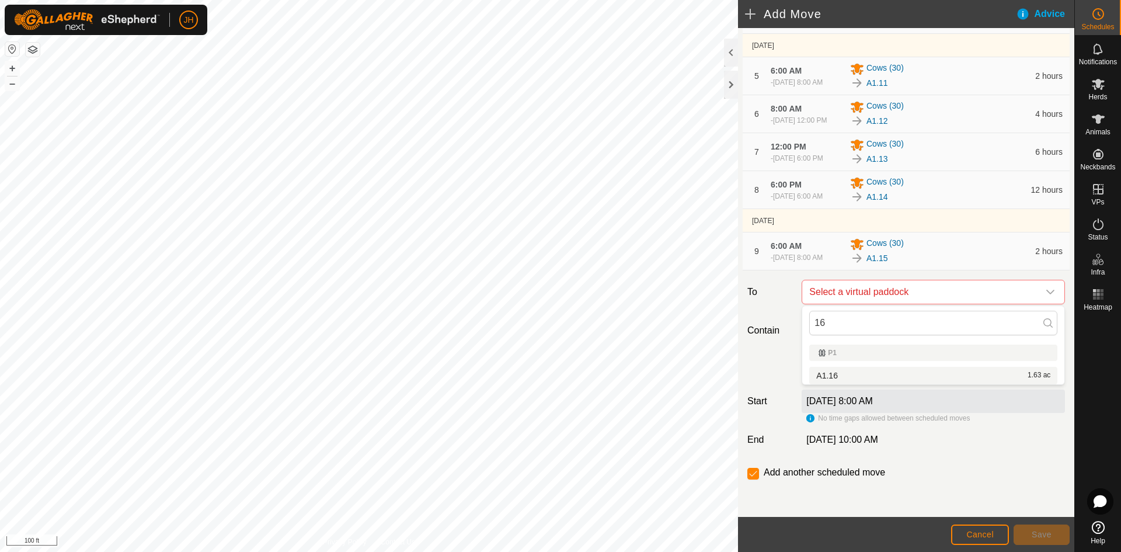
click at [862, 375] on div "A1.16 1.63 ac" at bounding box center [933, 375] width 234 height 8
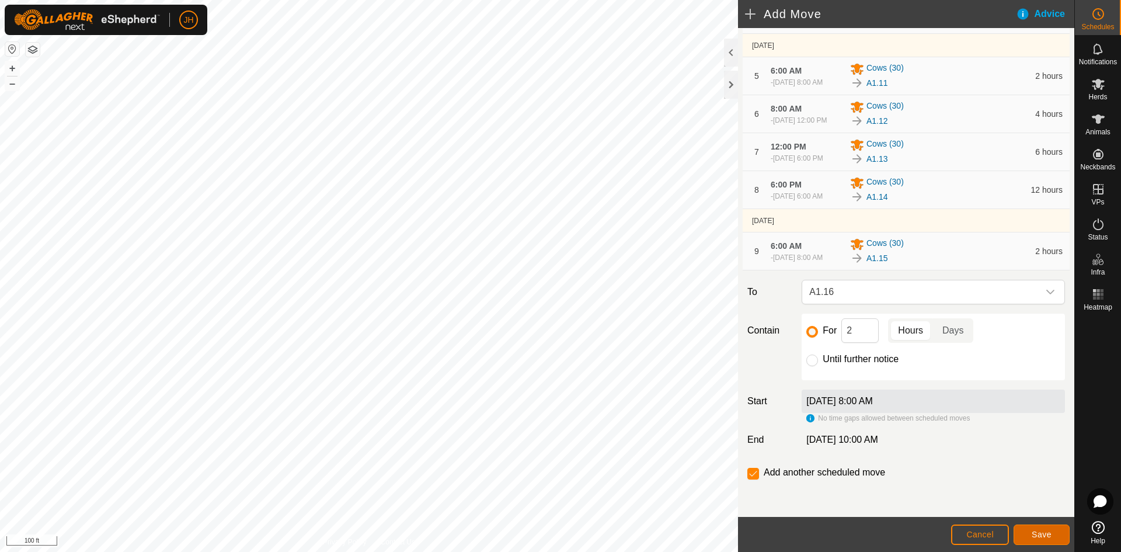
click at [1034, 533] on span "Save" at bounding box center [1041, 533] width 20 height 9
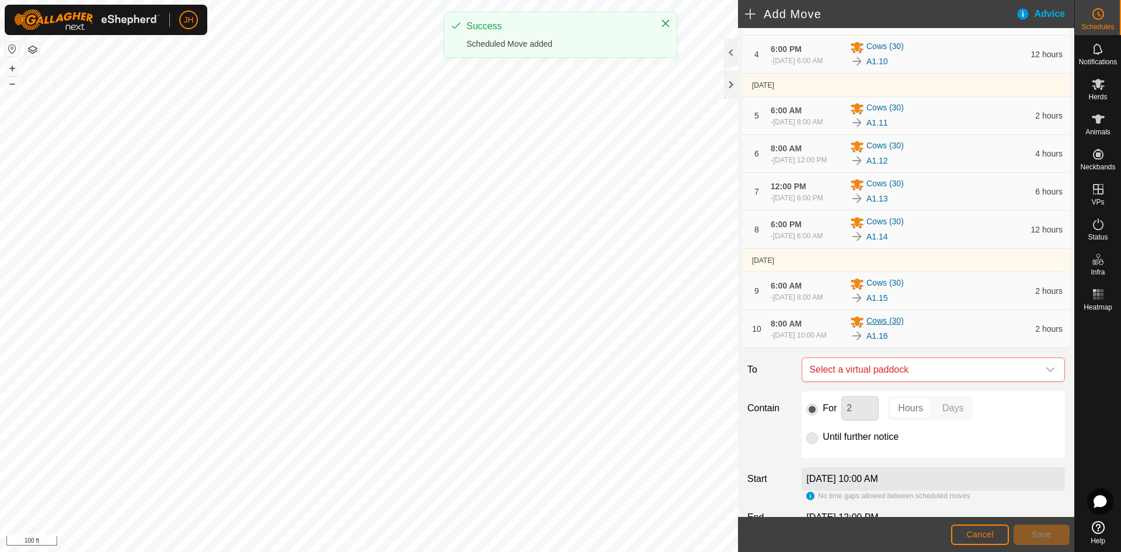
scroll to position [189, 0]
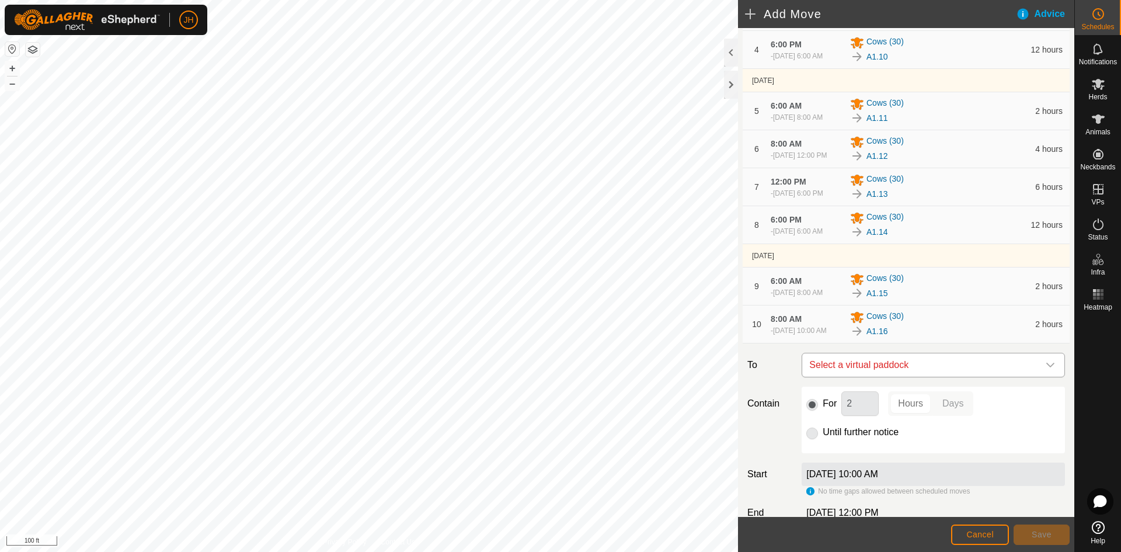
click at [933, 377] on span "Select a virtual paddock" at bounding box center [921, 364] width 234 height 23
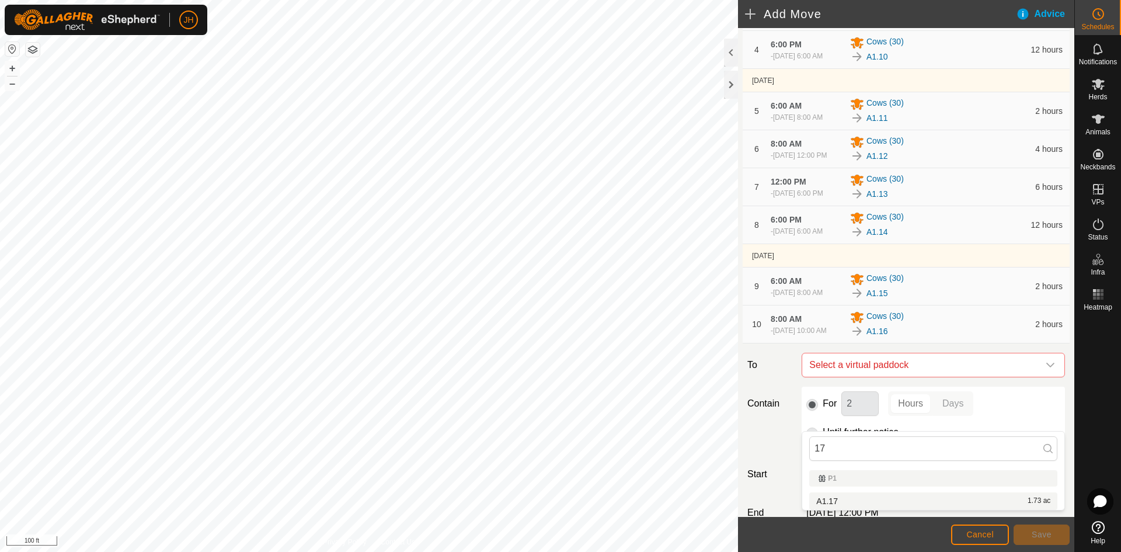
type input "17"
click at [839, 499] on li "A1.17 1.73 ac" at bounding box center [933, 501] width 248 height 18
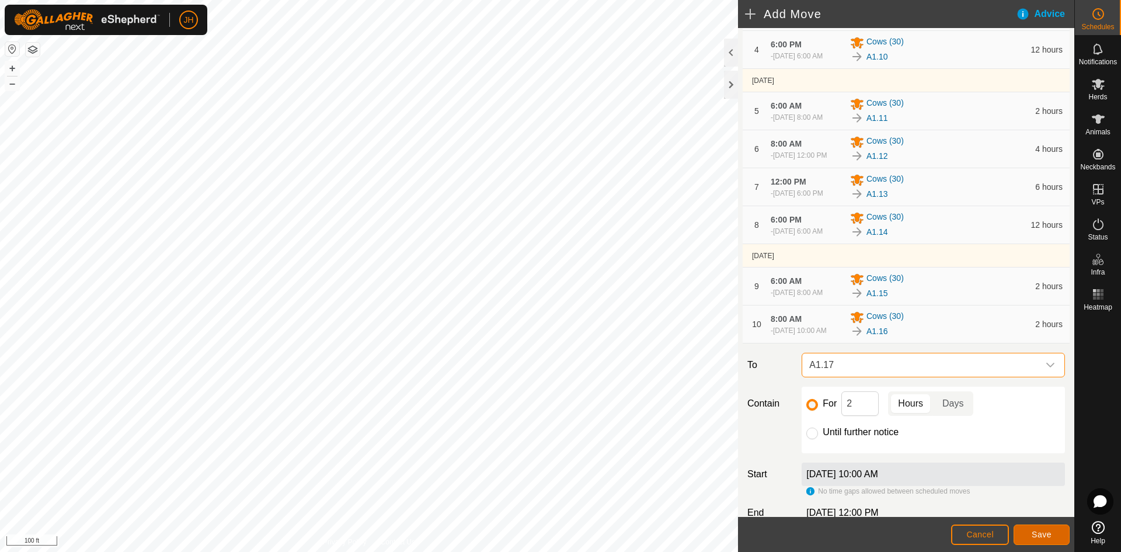
click at [1043, 534] on span "Save" at bounding box center [1041, 533] width 20 height 9
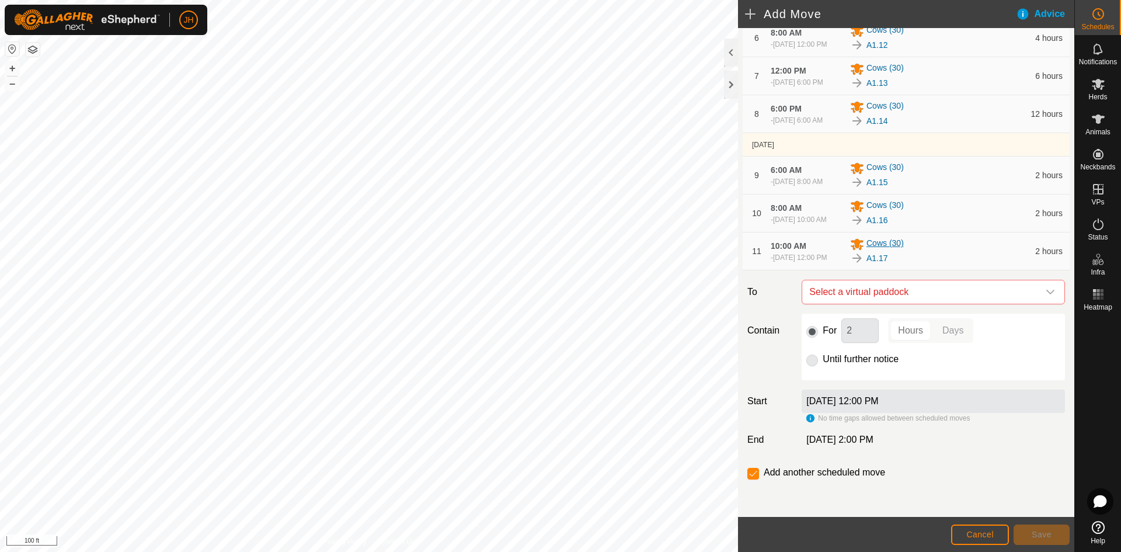
scroll to position [326, 0]
click at [880, 304] on span "Select a virtual paddock" at bounding box center [921, 291] width 234 height 23
type input "18"
click at [863, 408] on li "A1.18 1.8 ac" at bounding box center [933, 407] width 248 height 18
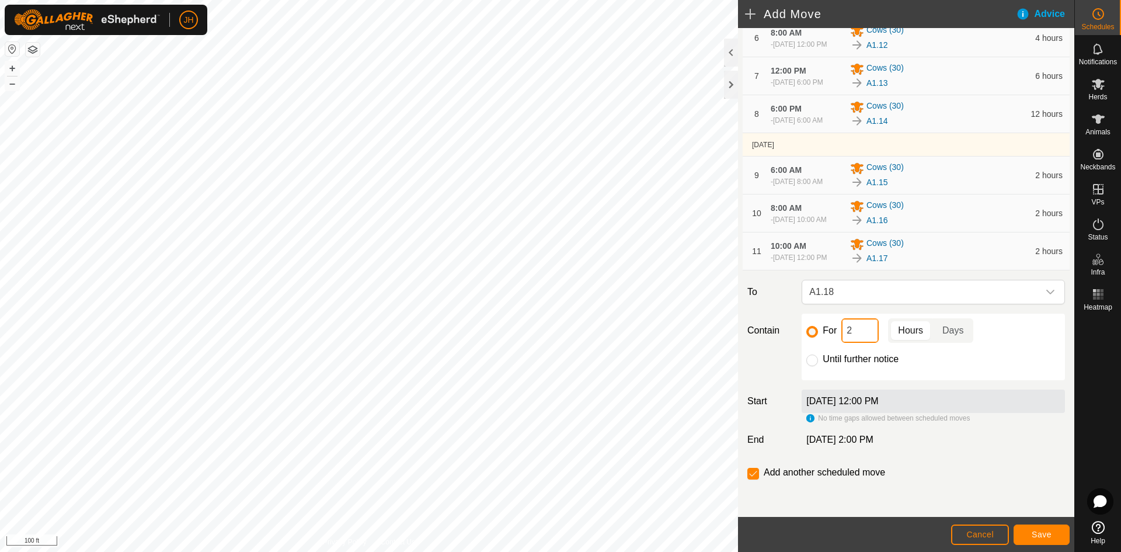
drag, startPoint x: 858, startPoint y: 327, endPoint x: 847, endPoint y: 328, distance: 11.2
click at [847, 328] on input "2" at bounding box center [859, 330] width 37 height 25
type input "14"
click at [1032, 532] on span "Save" at bounding box center [1041, 533] width 20 height 9
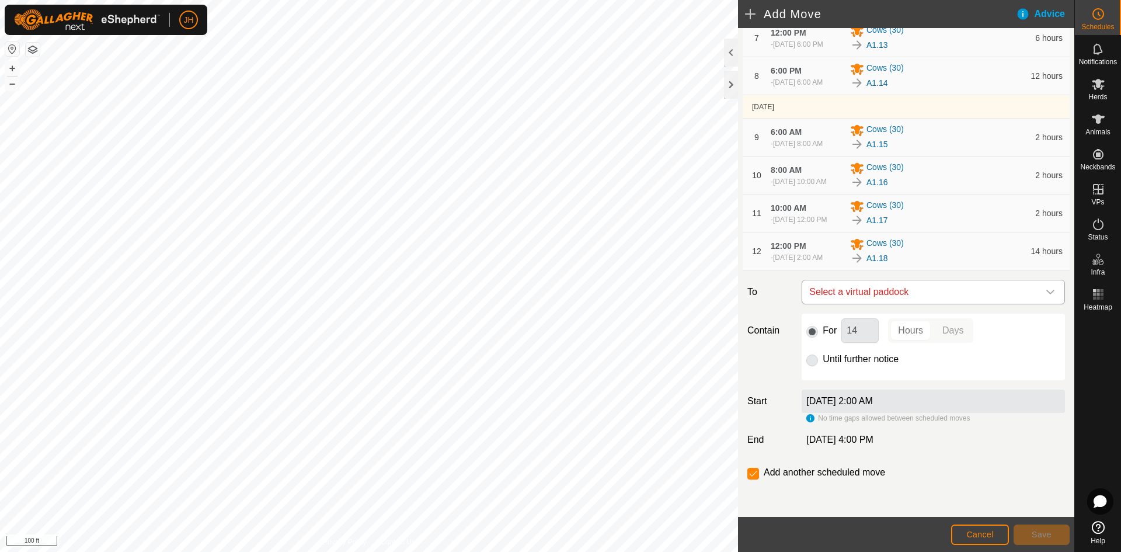
scroll to position [400, 0]
click at [974, 535] on span "Cancel" at bounding box center [979, 533] width 27 height 9
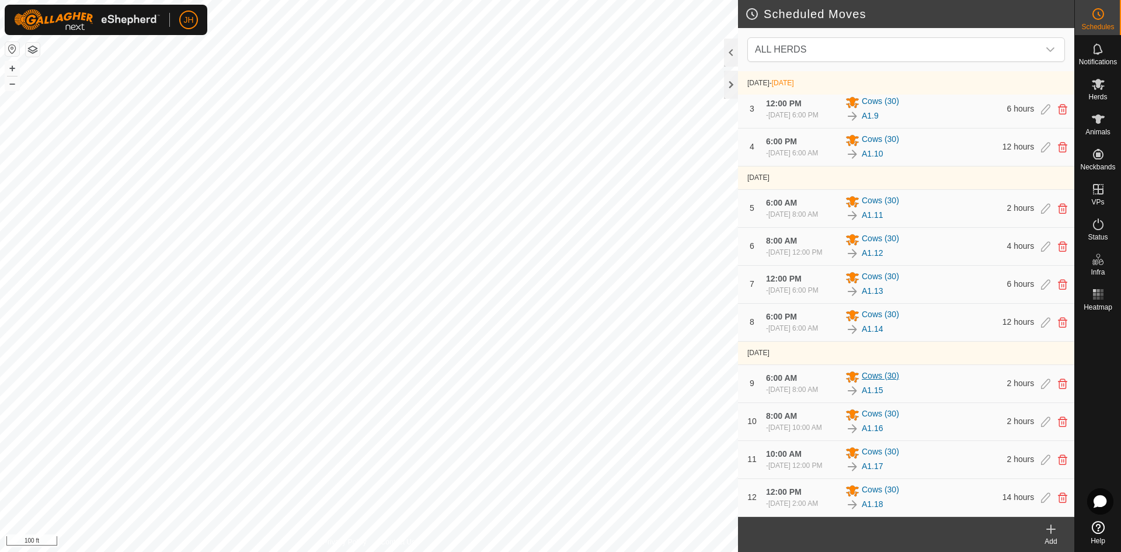
scroll to position [144, 0]
click at [1048, 492] on icon at bounding box center [1045, 497] width 9 height 11
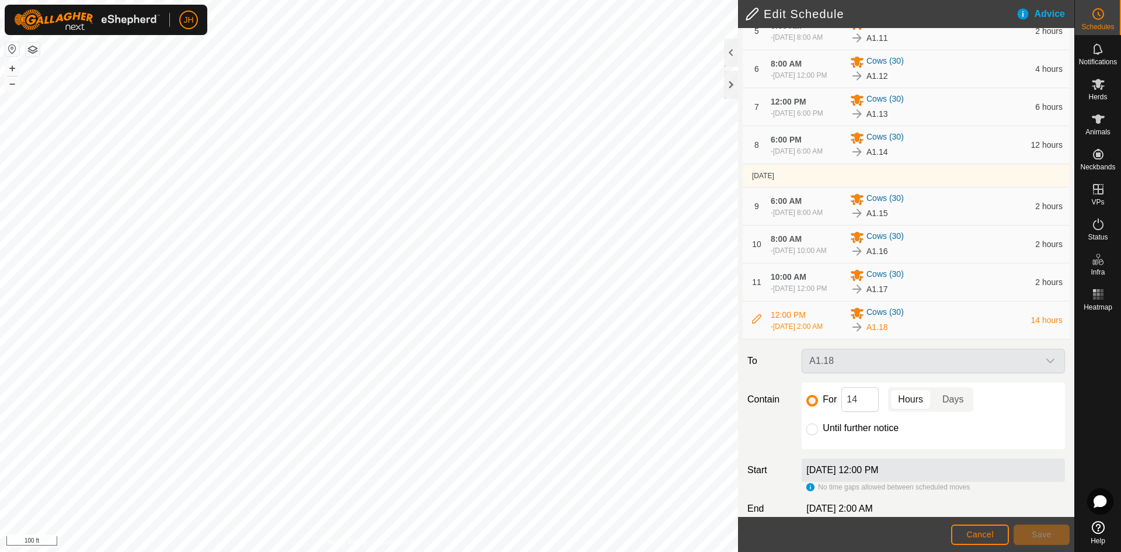
scroll to position [277, 0]
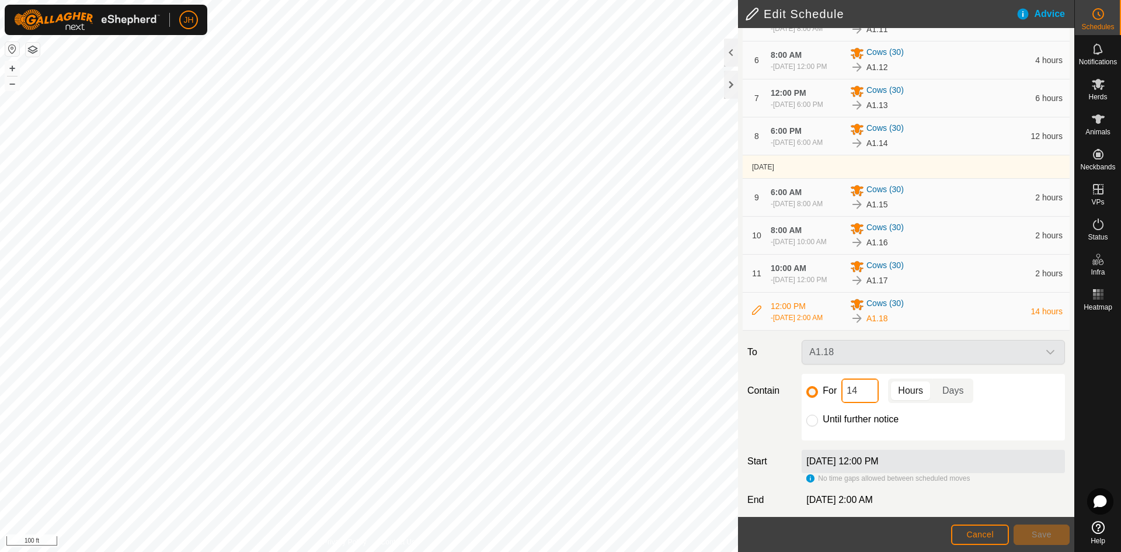
click at [865, 403] on input "14" at bounding box center [859, 390] width 37 height 25
type input "18"
click at [1047, 537] on span "Save" at bounding box center [1041, 533] width 20 height 9
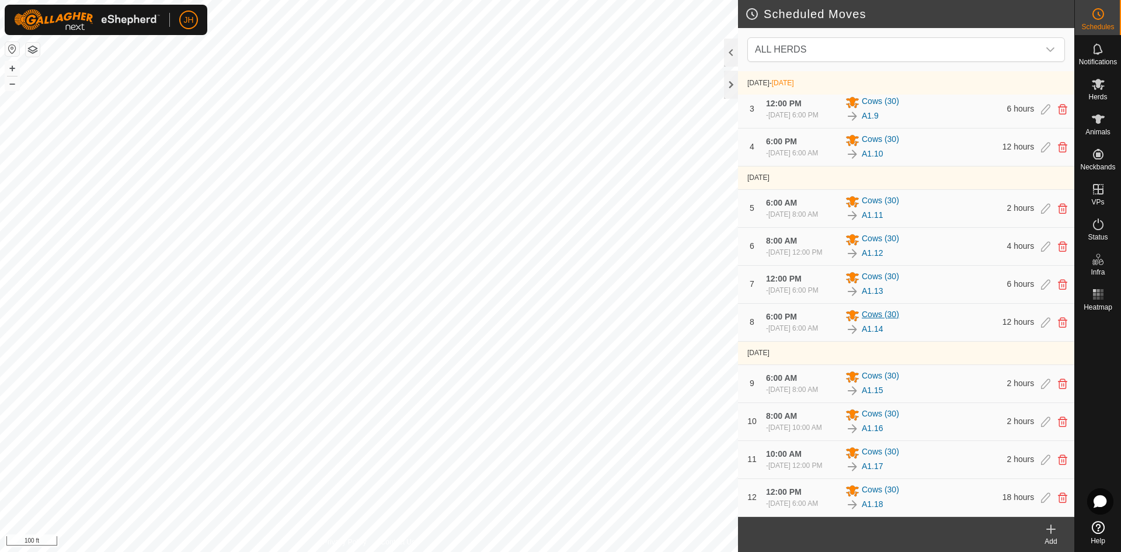
scroll to position [112, 0]
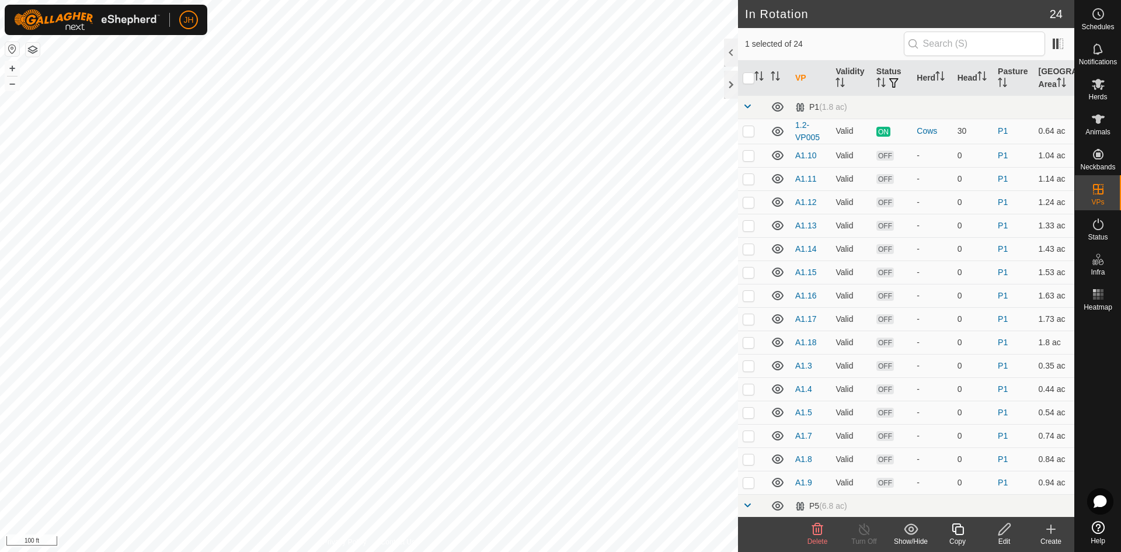
click at [1003, 534] on icon at bounding box center [1004, 529] width 15 height 14
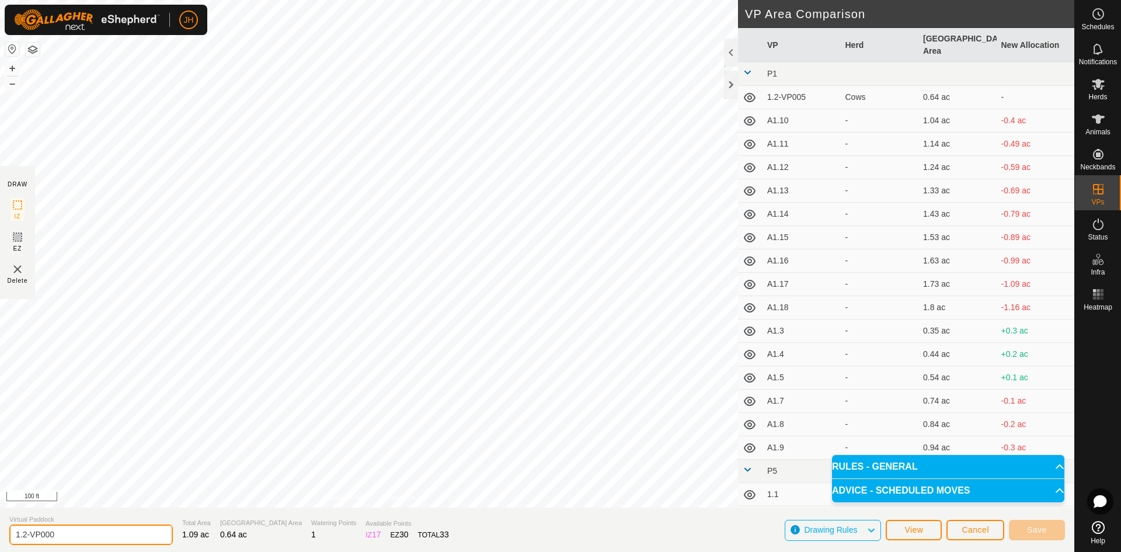
drag, startPoint x: 72, startPoint y: 535, endPoint x: 0, endPoint y: 534, distance: 71.8
click at [0, 534] on section "Virtual Paddock 1.2-VP000 Total Area 1.09 ac Grazing Area 0.64 ac Watering Poin…" at bounding box center [537, 529] width 1074 height 44
paste input "A1."
type input "A1.6"
click at [970, 530] on span "Cancel" at bounding box center [974, 529] width 27 height 9
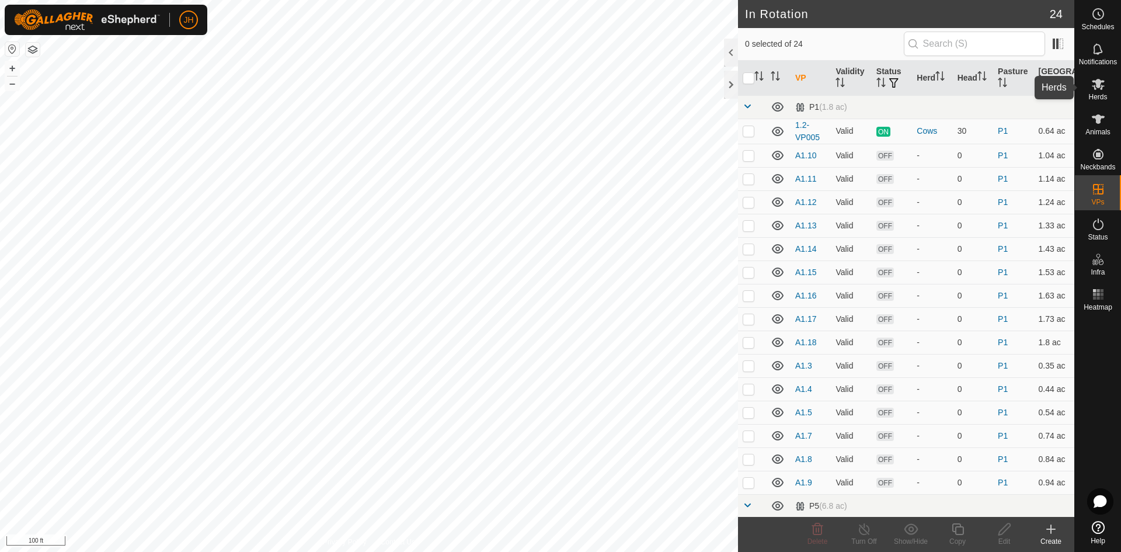
click at [1101, 84] on icon at bounding box center [1098, 84] width 14 height 14
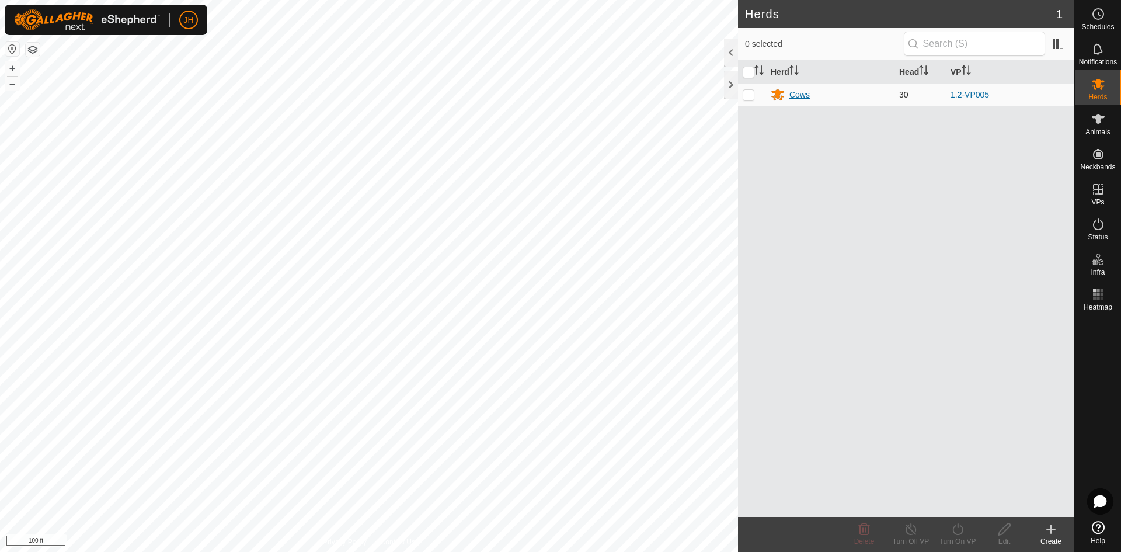
click at [812, 97] on div "Cows" at bounding box center [830, 95] width 119 height 14
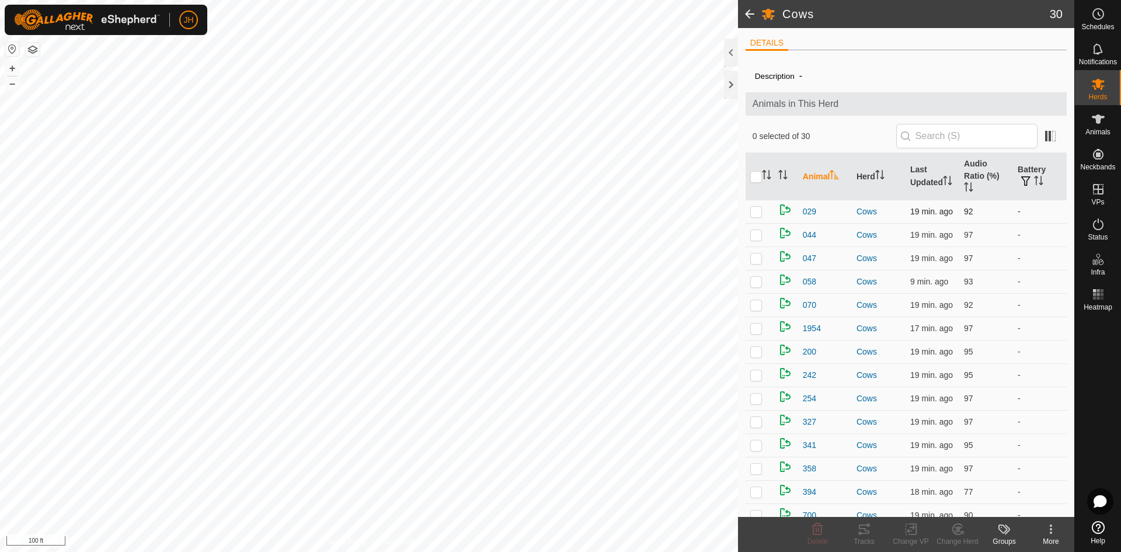
click at [759, 207] on p-checkbox at bounding box center [756, 211] width 12 height 9
checkbox input "true"
click at [859, 527] on icon at bounding box center [864, 528] width 11 height 9
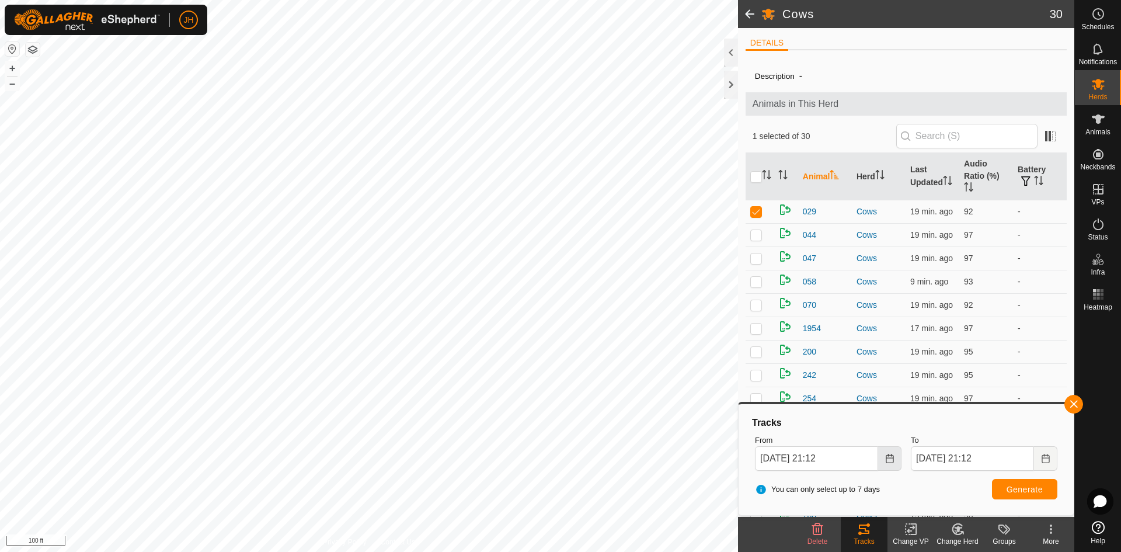
click at [891, 458] on icon "Choose Date" at bounding box center [890, 458] width 8 height 9
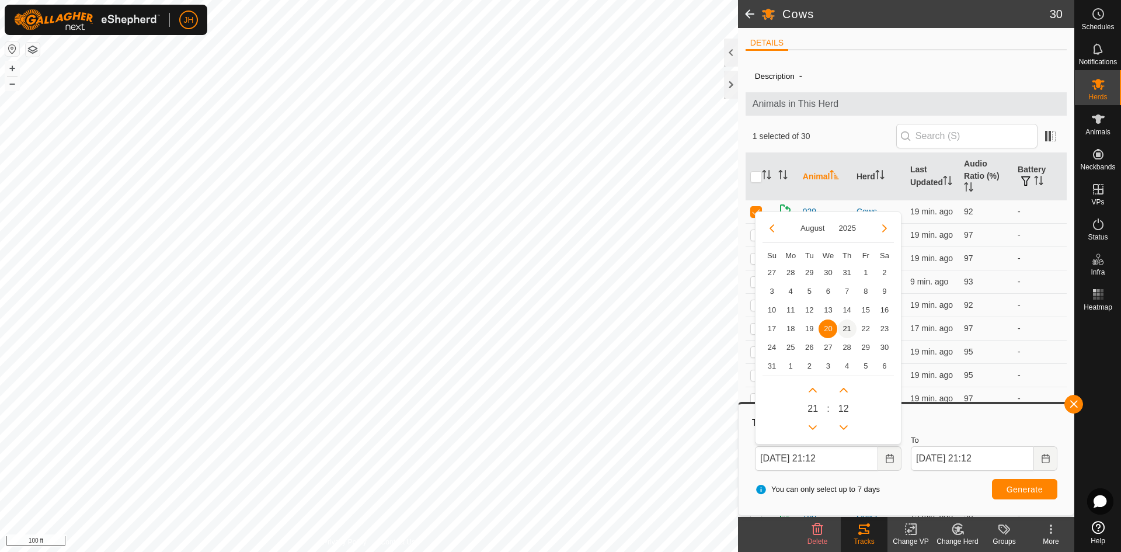
click at [845, 329] on span "21" at bounding box center [847, 328] width 19 height 19
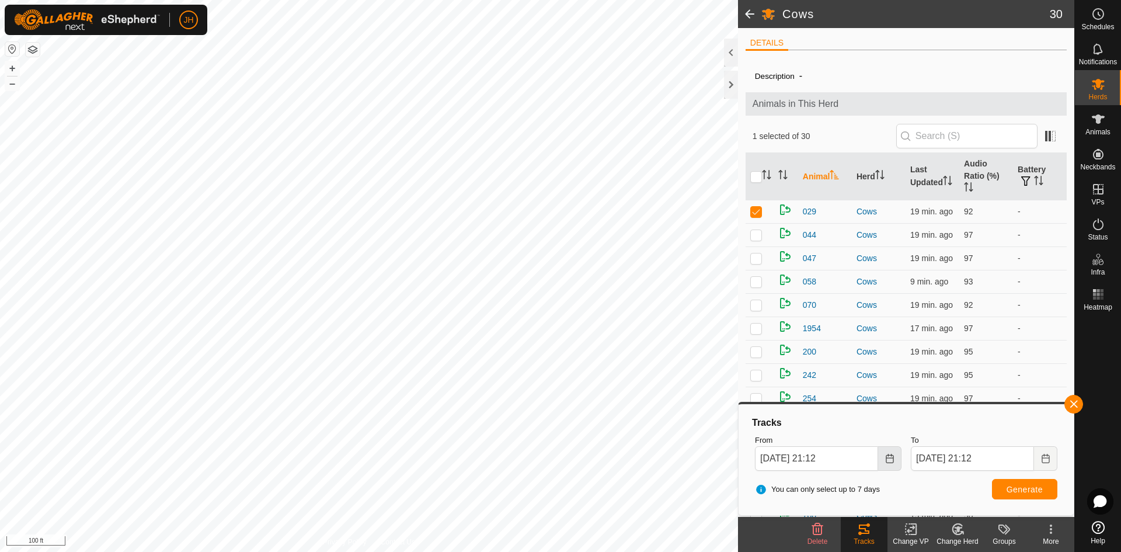
click at [894, 460] on button "Choose Date" at bounding box center [889, 458] width 23 height 25
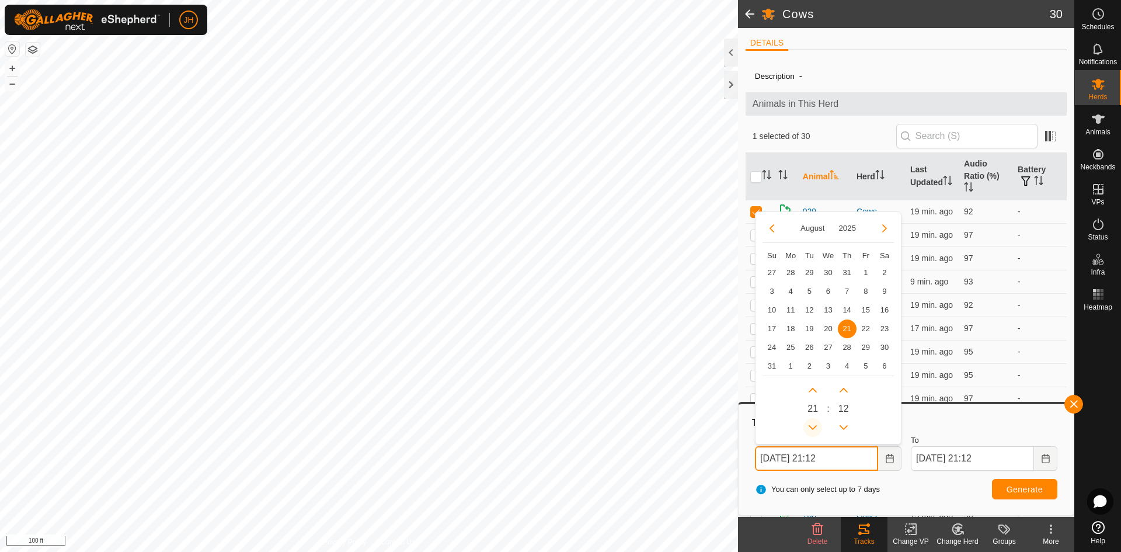
click at [815, 422] on button "Previous Hour" at bounding box center [812, 427] width 19 height 19
type input "Aug 21, 2025 20:12"
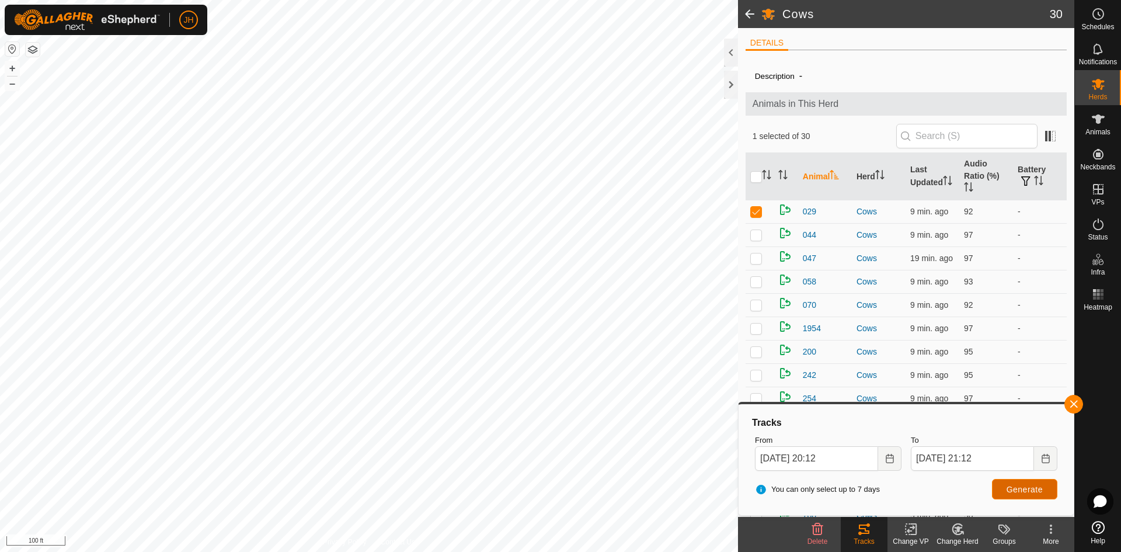
click at [1015, 492] on span "Generate" at bounding box center [1024, 489] width 36 height 9
click at [758, 172] on input "checkbox" at bounding box center [756, 177] width 12 height 12
checkbox input "true"
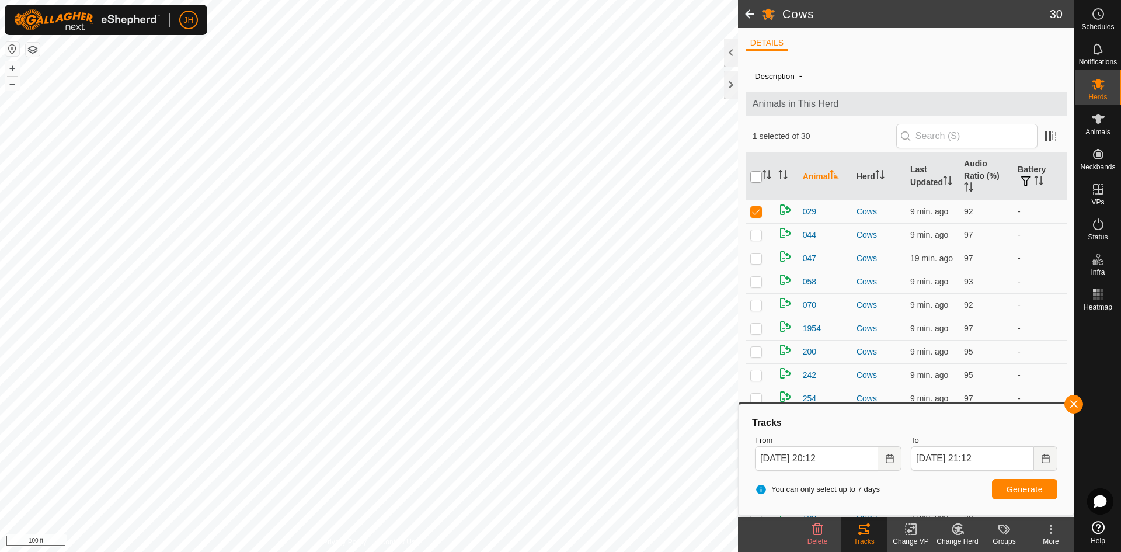
checkbox input "true"
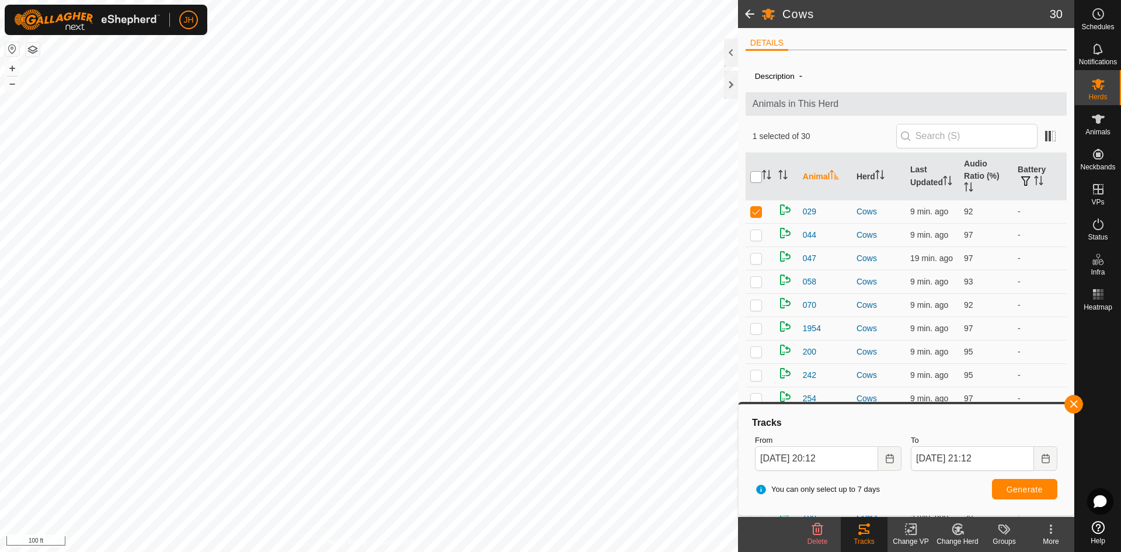
checkbox input "true"
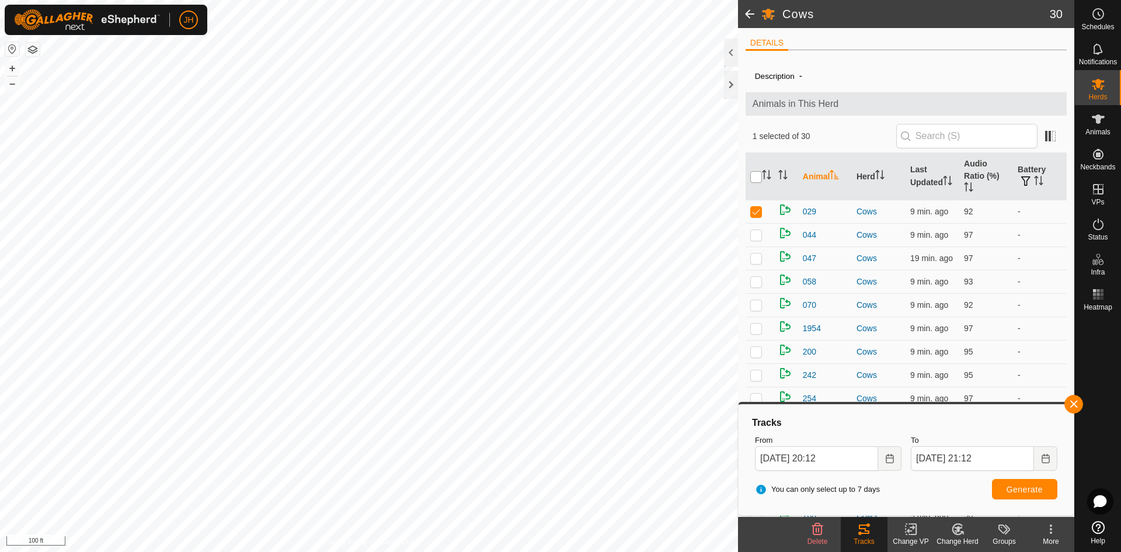
checkbox input "true"
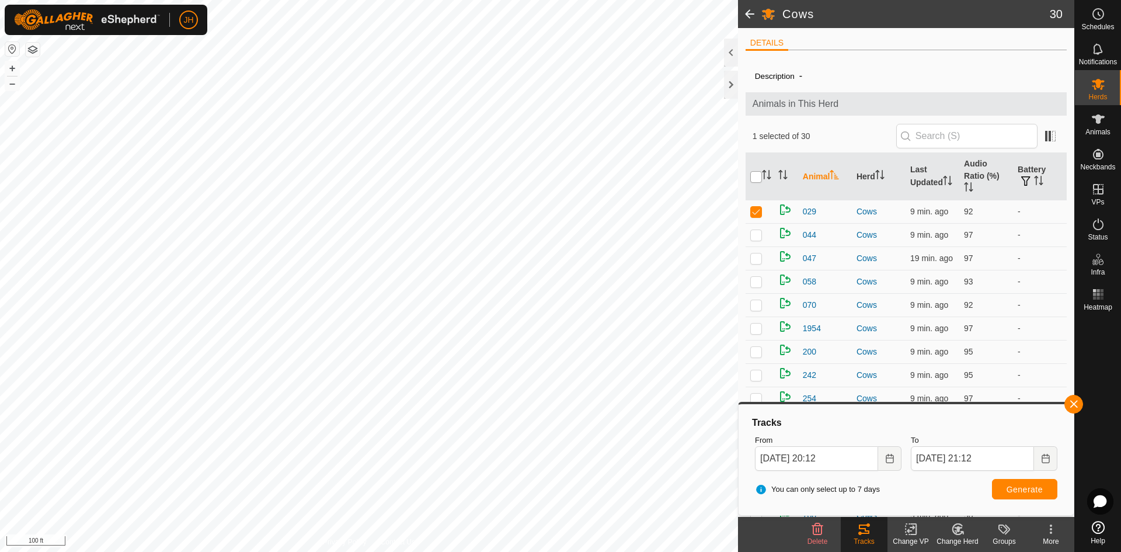
checkbox input "true"
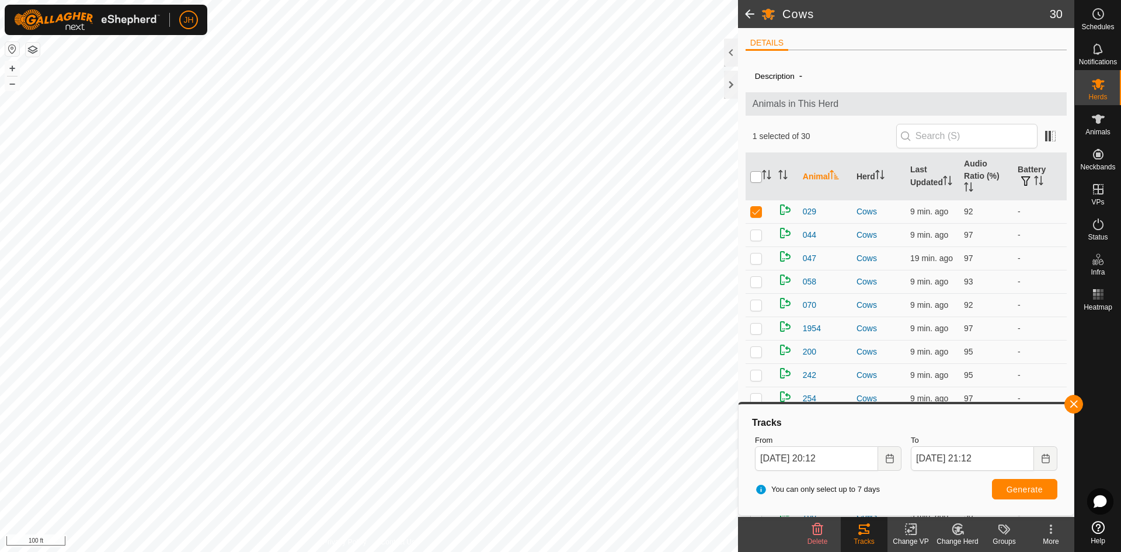
checkbox input "true"
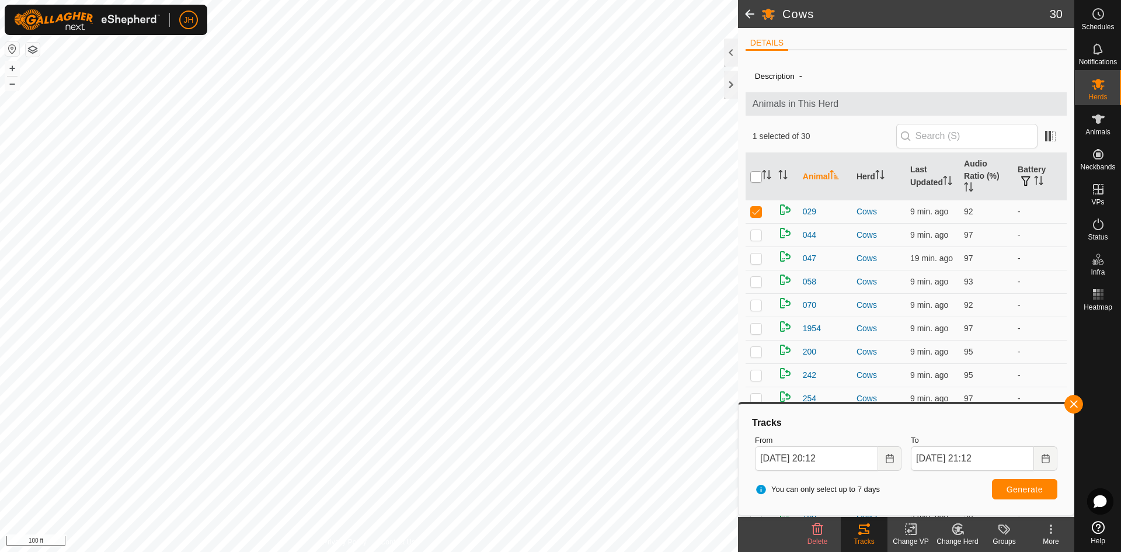
checkbox input "true"
click at [1017, 489] on span "Generate" at bounding box center [1024, 489] width 36 height 9
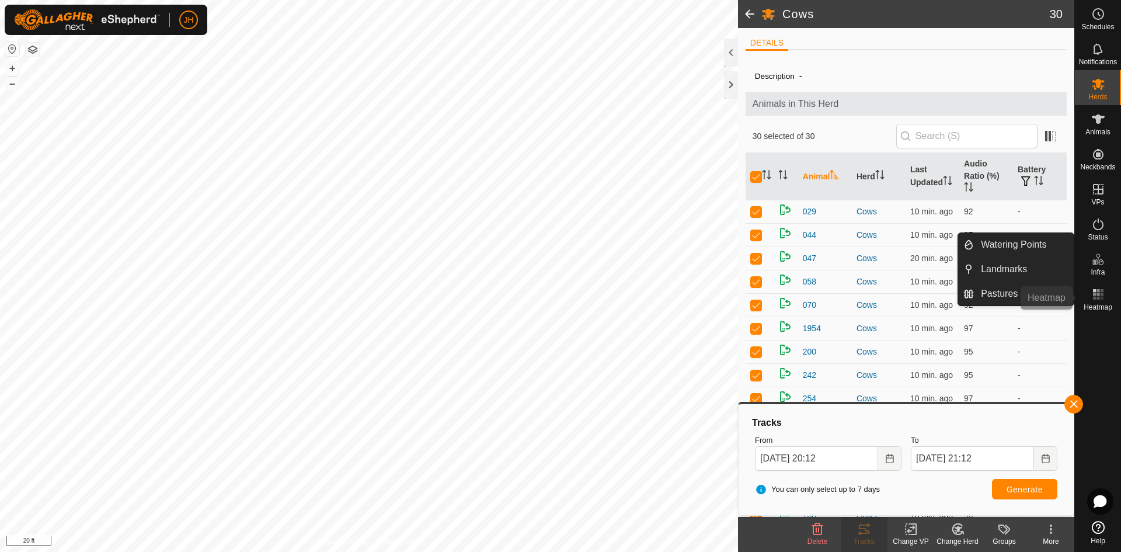
click at [1100, 294] on rect at bounding box center [1101, 293] width 3 height 3
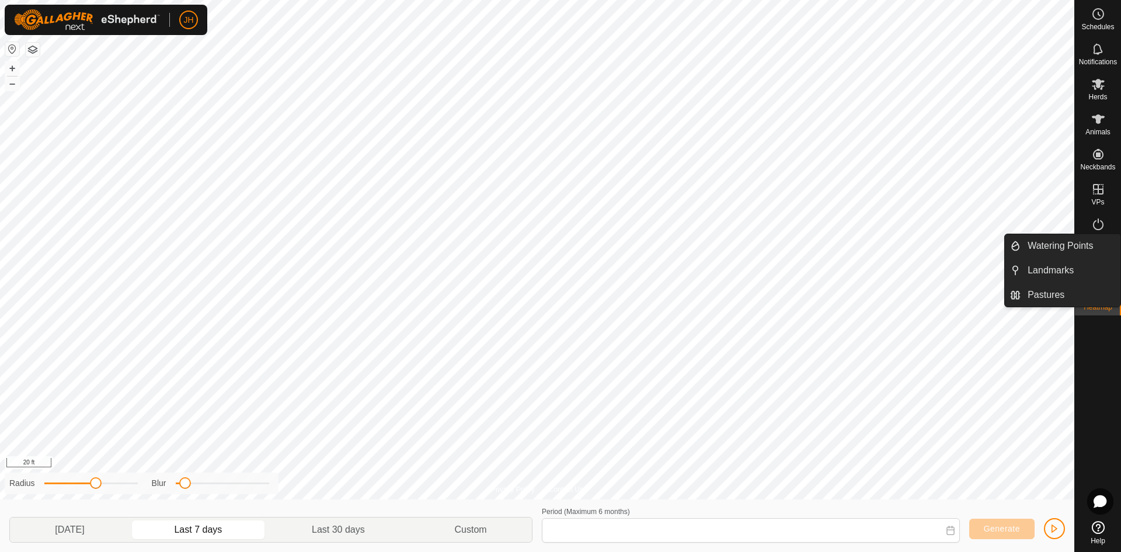
type input "Aug 14, 2025 - Aug 20, 2025"
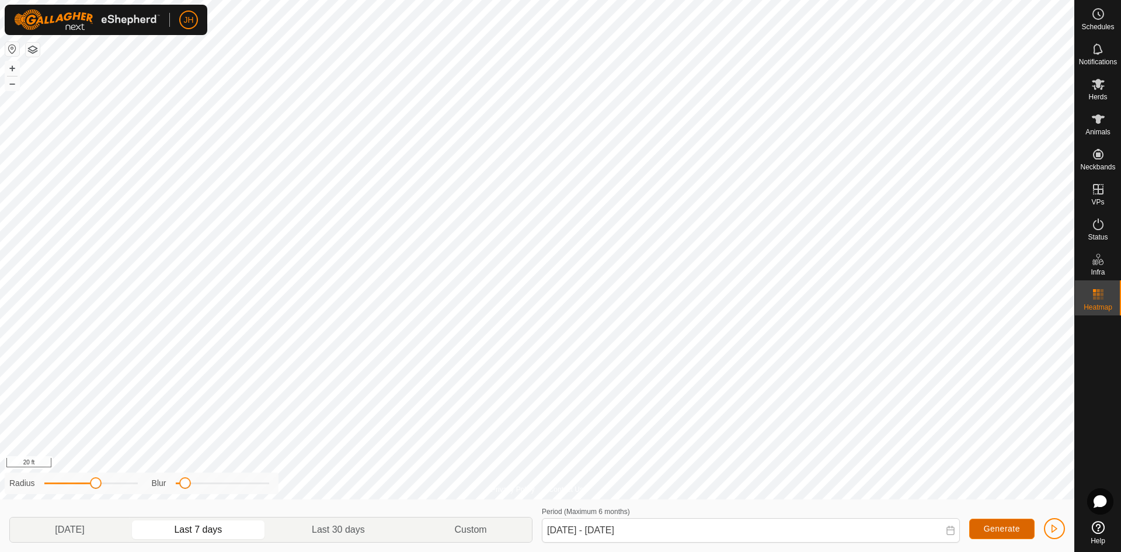
click at [1008, 525] on span "Generate" at bounding box center [1002, 528] width 36 height 9
click at [287, 476] on div "Privacy Policy Contact Us + – ⇧ i 20 ft Radius Blur Yesterday Last 7 days Last …" at bounding box center [537, 276] width 1074 height 552
drag, startPoint x: 96, startPoint y: 480, endPoint x: 111, endPoint y: 479, distance: 14.6
click at [111, 479] on span at bounding box center [106, 483] width 12 height 12
click at [994, 528] on span "Generate" at bounding box center [1002, 528] width 36 height 9
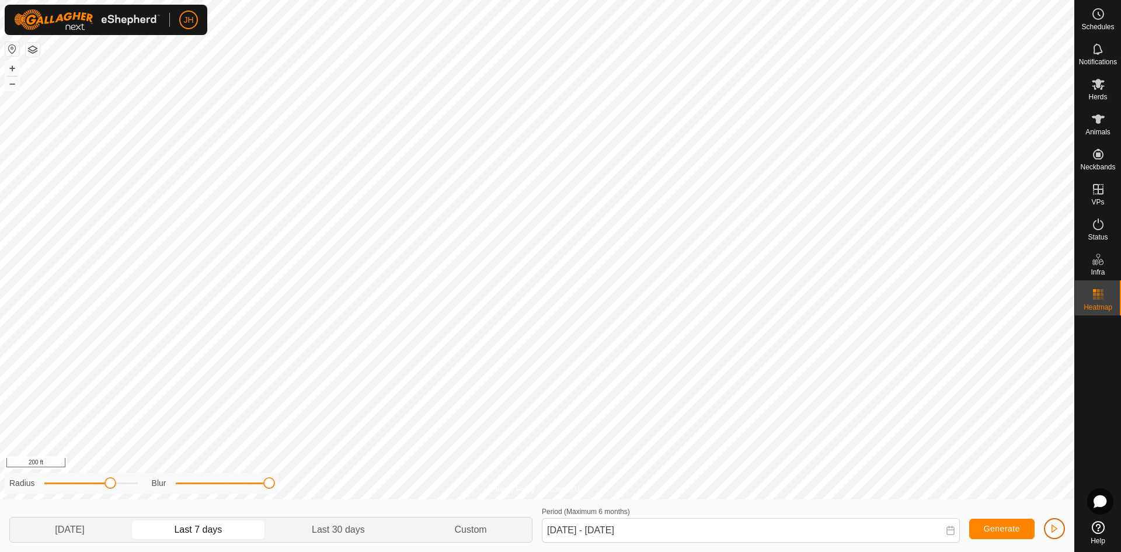
click at [1060, 531] on button "button" at bounding box center [1054, 528] width 21 height 21
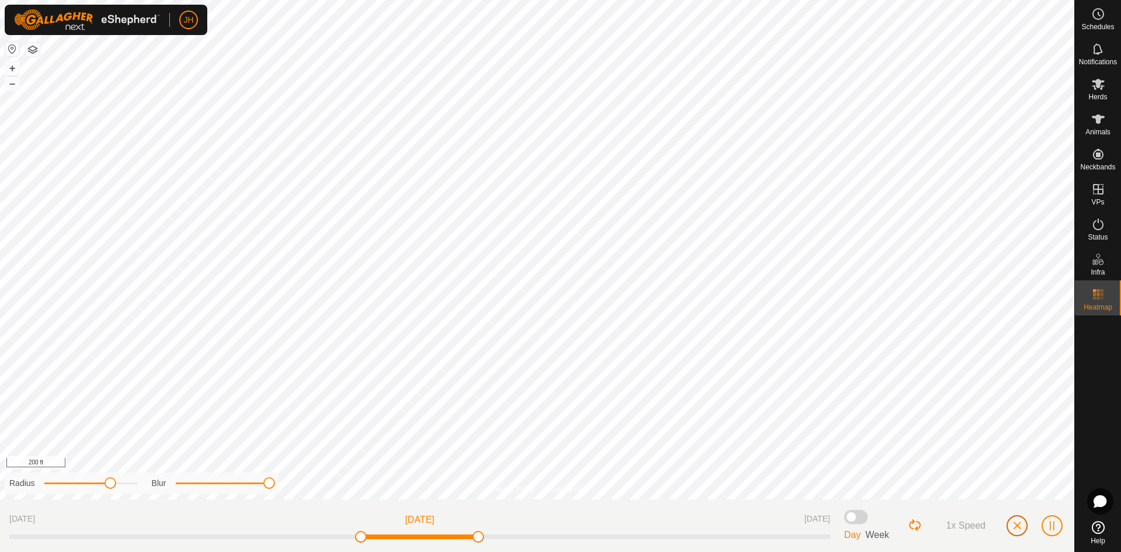
click at [1013, 526] on span "button" at bounding box center [1016, 525] width 9 height 9
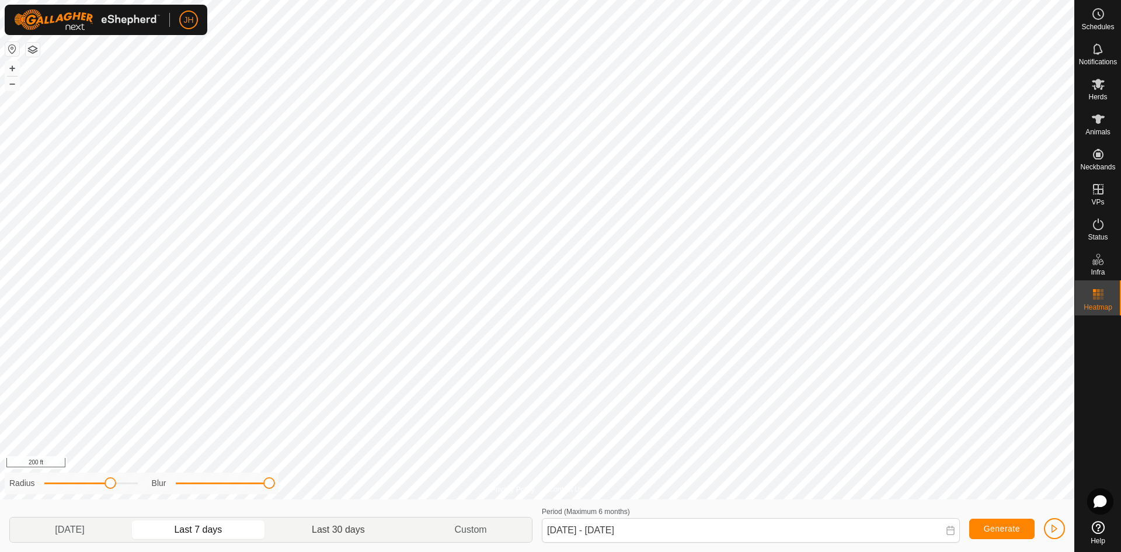
click at [350, 531] on p-togglebutton "Last 30 days" at bounding box center [338, 529] width 142 height 25
type input "Jul 22, 2025 - Aug 20, 2025"
click at [1005, 527] on span "Generate" at bounding box center [1002, 528] width 36 height 9
click at [1057, 532] on span "button" at bounding box center [1054, 528] width 9 height 9
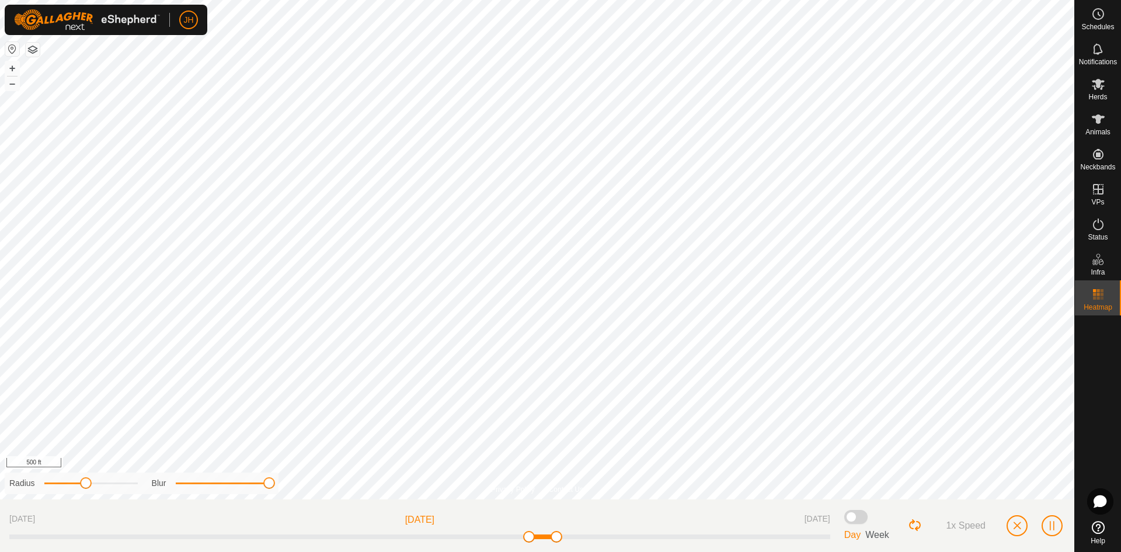
drag, startPoint x: 110, startPoint y: 480, endPoint x: 84, endPoint y: 482, distance: 26.4
click at [84, 482] on span at bounding box center [86, 483] width 12 height 12
drag, startPoint x: 82, startPoint y: 481, endPoint x: 62, endPoint y: 482, distance: 19.3
click at [62, 482] on span at bounding box center [63, 483] width 12 height 12
drag, startPoint x: 231, startPoint y: 480, endPoint x: 210, endPoint y: 481, distance: 21.0
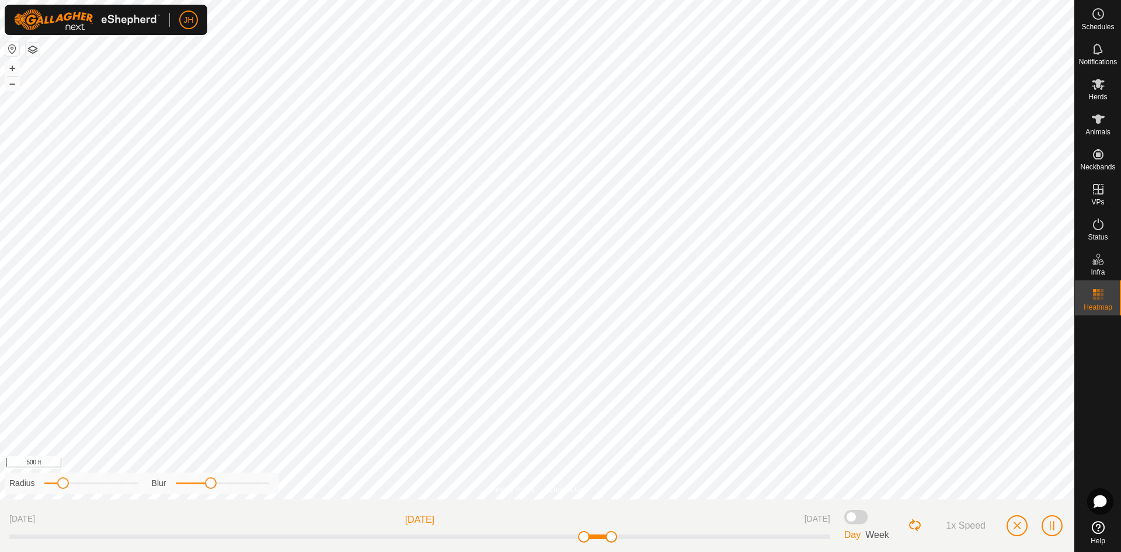
click at [210, 481] on span at bounding box center [211, 483] width 12 height 12
drag, startPoint x: 210, startPoint y: 485, endPoint x: 191, endPoint y: 480, distance: 19.3
click at [191, 480] on span at bounding box center [190, 483] width 12 height 12
drag, startPoint x: 60, startPoint y: 480, endPoint x: 33, endPoint y: 481, distance: 26.9
click at [33, 481] on div "Radius" at bounding box center [73, 483] width 128 height 12
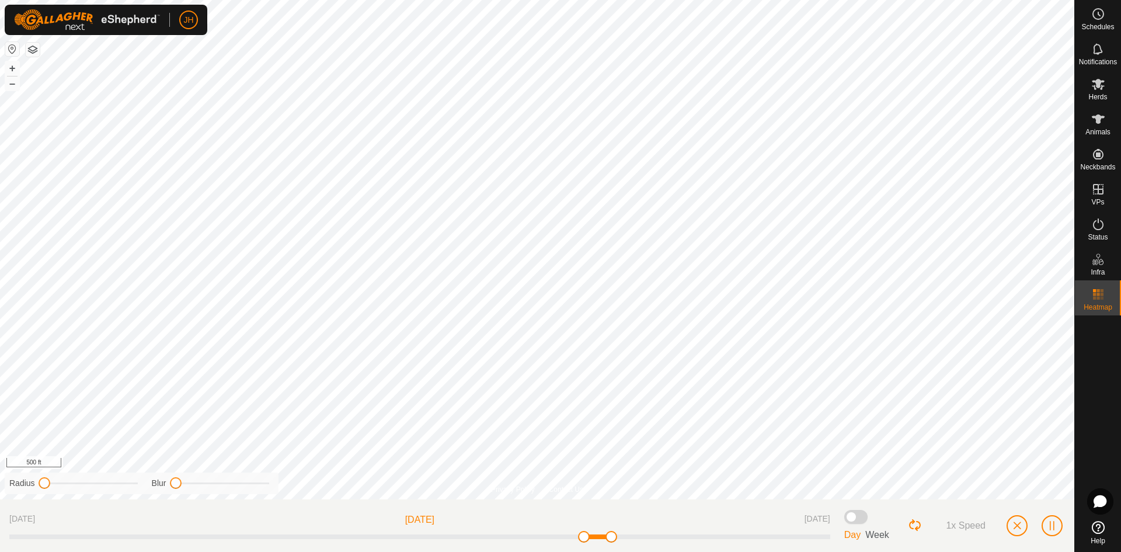
drag, startPoint x: 184, startPoint y: 482, endPoint x: 143, endPoint y: 482, distance: 40.9
click at [143, 482] on div "Radius Blur" at bounding box center [142, 483] width 274 height 22
drag, startPoint x: 173, startPoint y: 482, endPoint x: 159, endPoint y: 486, distance: 14.4
click at [159, 486] on div "Blur" at bounding box center [210, 483] width 117 height 12
drag, startPoint x: 46, startPoint y: 480, endPoint x: 68, endPoint y: 473, distance: 23.4
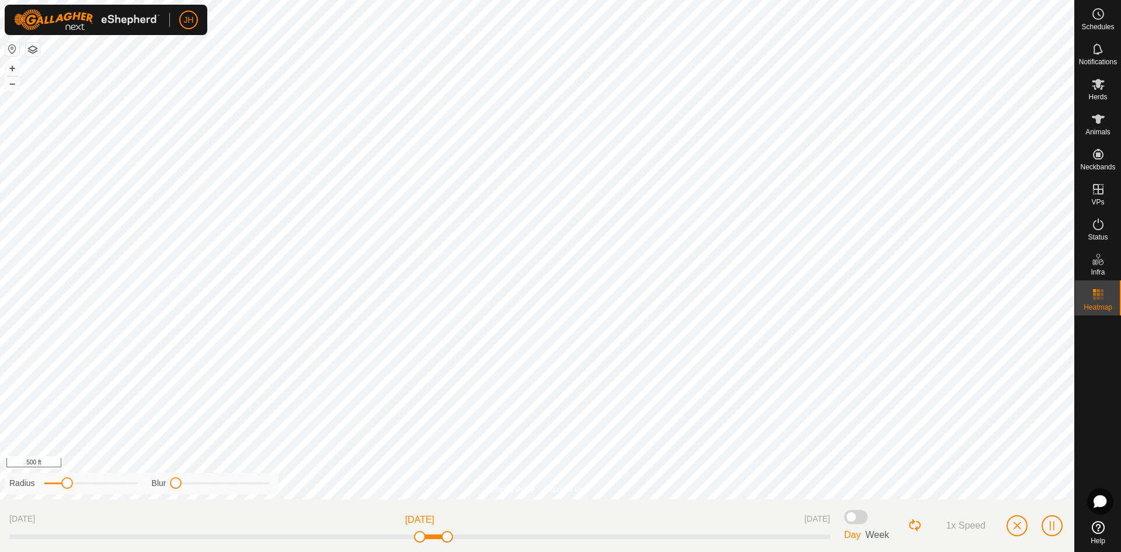
click at [68, 473] on div "Radius Blur" at bounding box center [142, 483] width 274 height 22
drag, startPoint x: 176, startPoint y: 480, endPoint x: 244, endPoint y: 479, distance: 68.3
click at [244, 479] on span at bounding box center [243, 483] width 12 height 12
drag, startPoint x: 67, startPoint y: 480, endPoint x: 59, endPoint y: 480, distance: 8.2
click at [59, 480] on span at bounding box center [61, 483] width 12 height 12
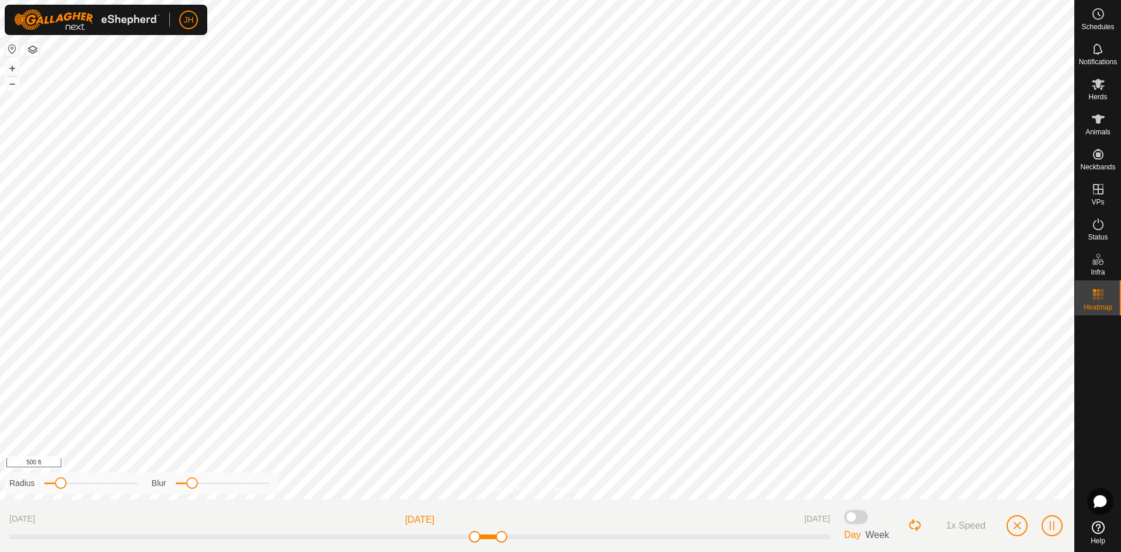
drag, startPoint x: 240, startPoint y: 482, endPoint x: 191, endPoint y: 481, distance: 48.5
click at [191, 481] on span at bounding box center [192, 483] width 12 height 12
drag, startPoint x: 191, startPoint y: 482, endPoint x: 207, endPoint y: 479, distance: 15.4
click at [207, 479] on span at bounding box center [206, 483] width 12 height 12
drag, startPoint x: 64, startPoint y: 479, endPoint x: 58, endPoint y: 481, distance: 6.1
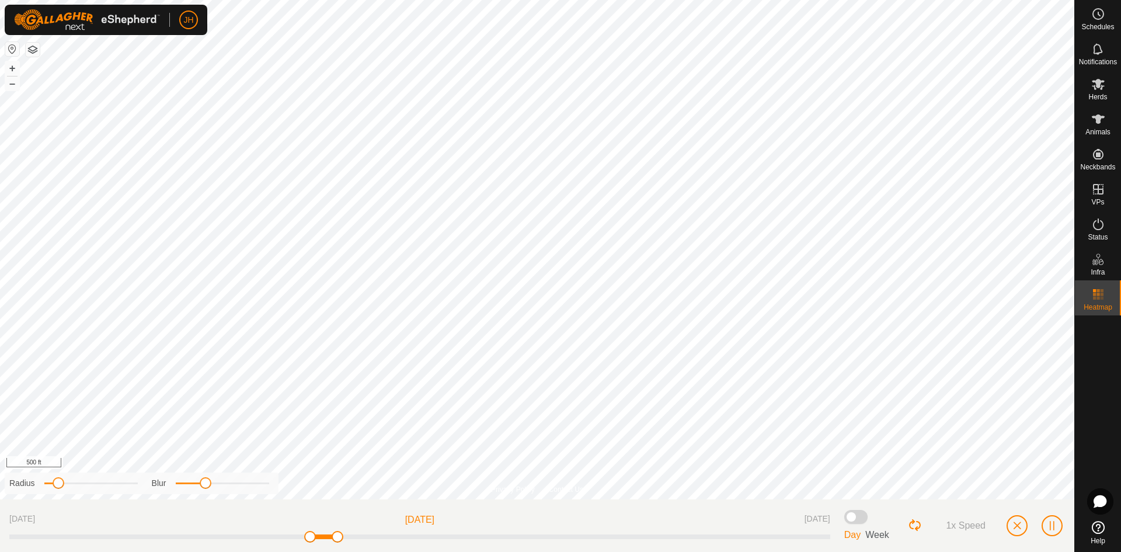
click at [58, 481] on span at bounding box center [59, 483] width 12 height 12
click at [201, 482] on span at bounding box center [200, 483] width 12 height 12
drag, startPoint x: 59, startPoint y: 482, endPoint x: 78, endPoint y: 482, distance: 18.7
click at [78, 482] on span at bounding box center [77, 483] width 12 height 12
